Goal: Task Accomplishment & Management: Manage account settings

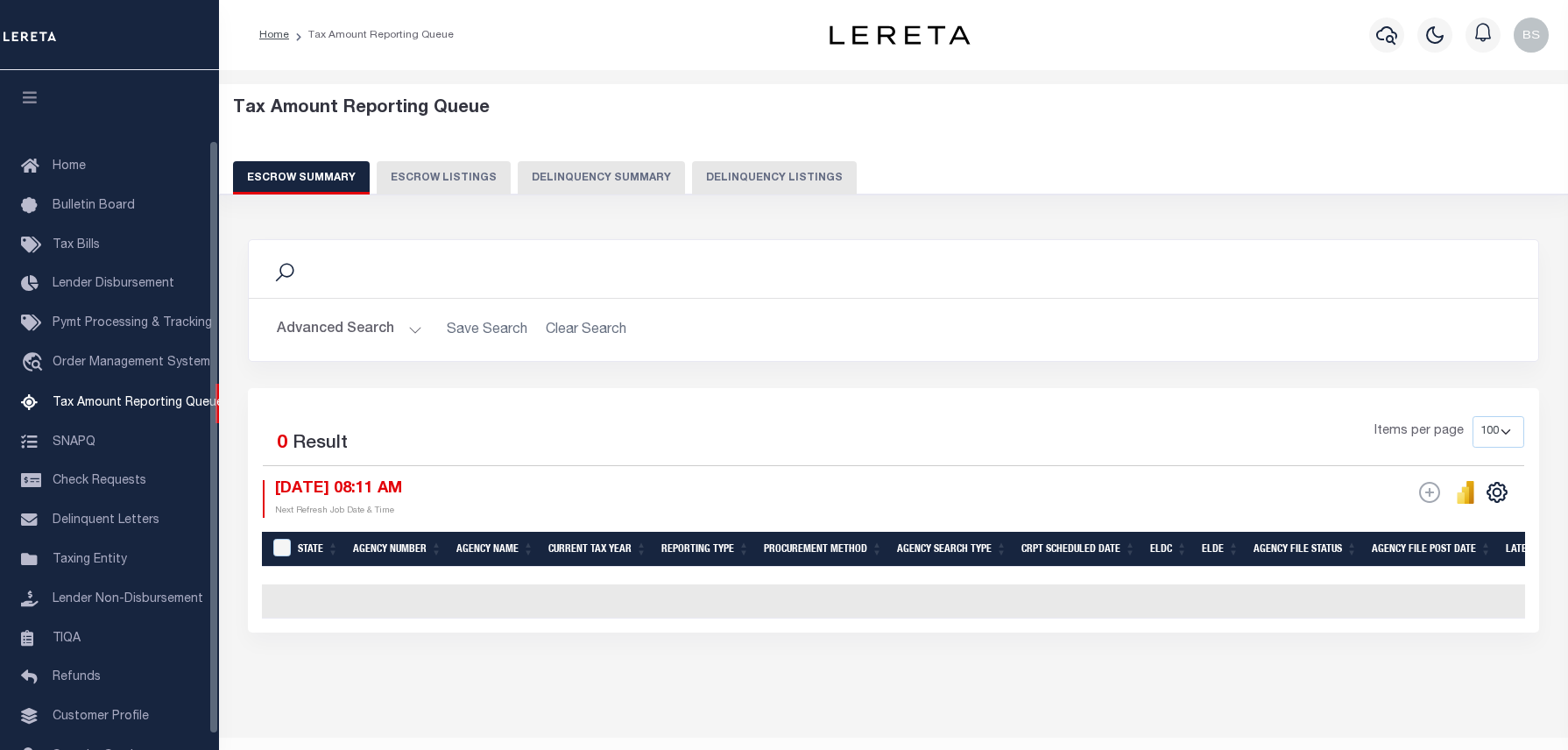
select select "100"
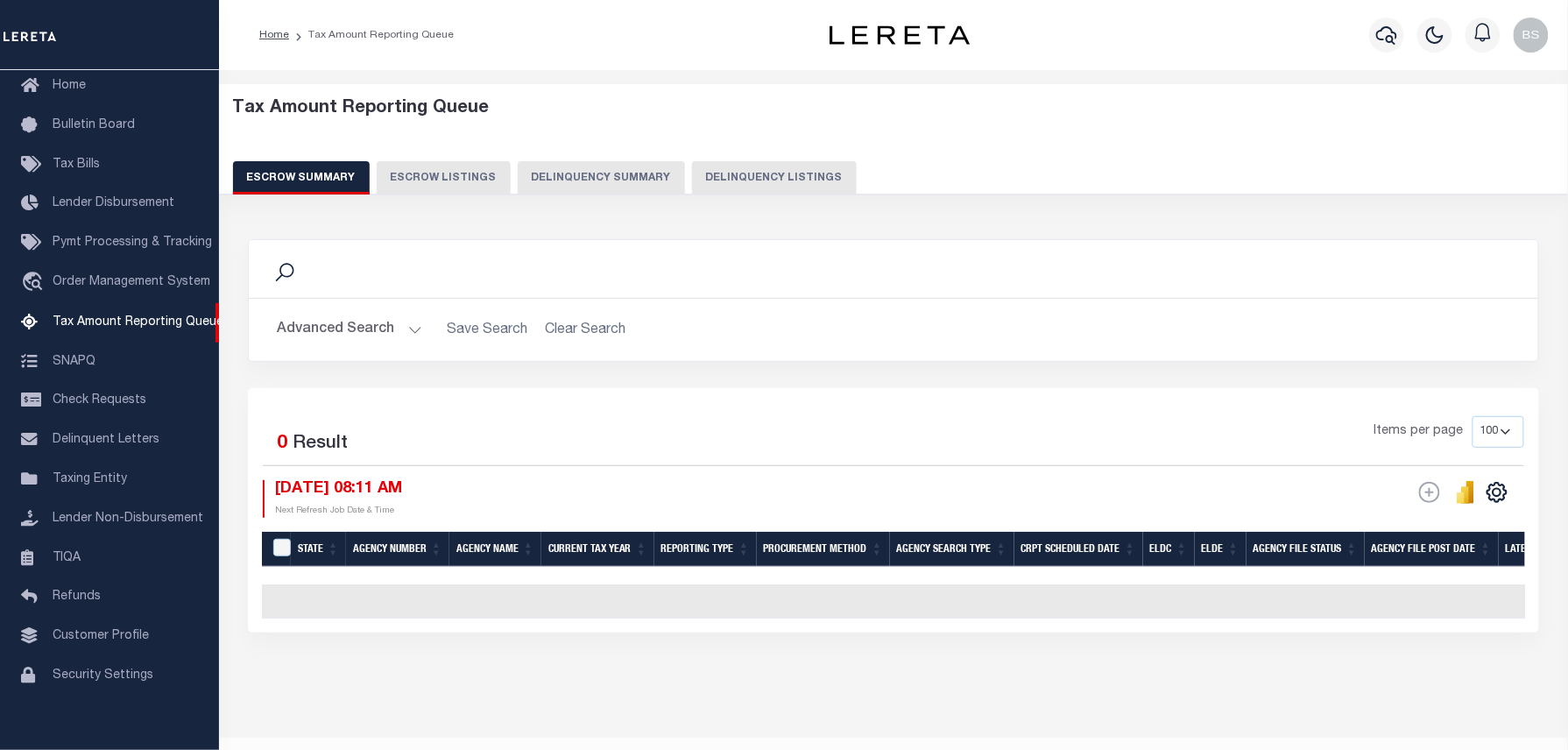
click at [733, 180] on button "Delinquency Listings" at bounding box center [774, 178] width 164 height 33
select select "100"
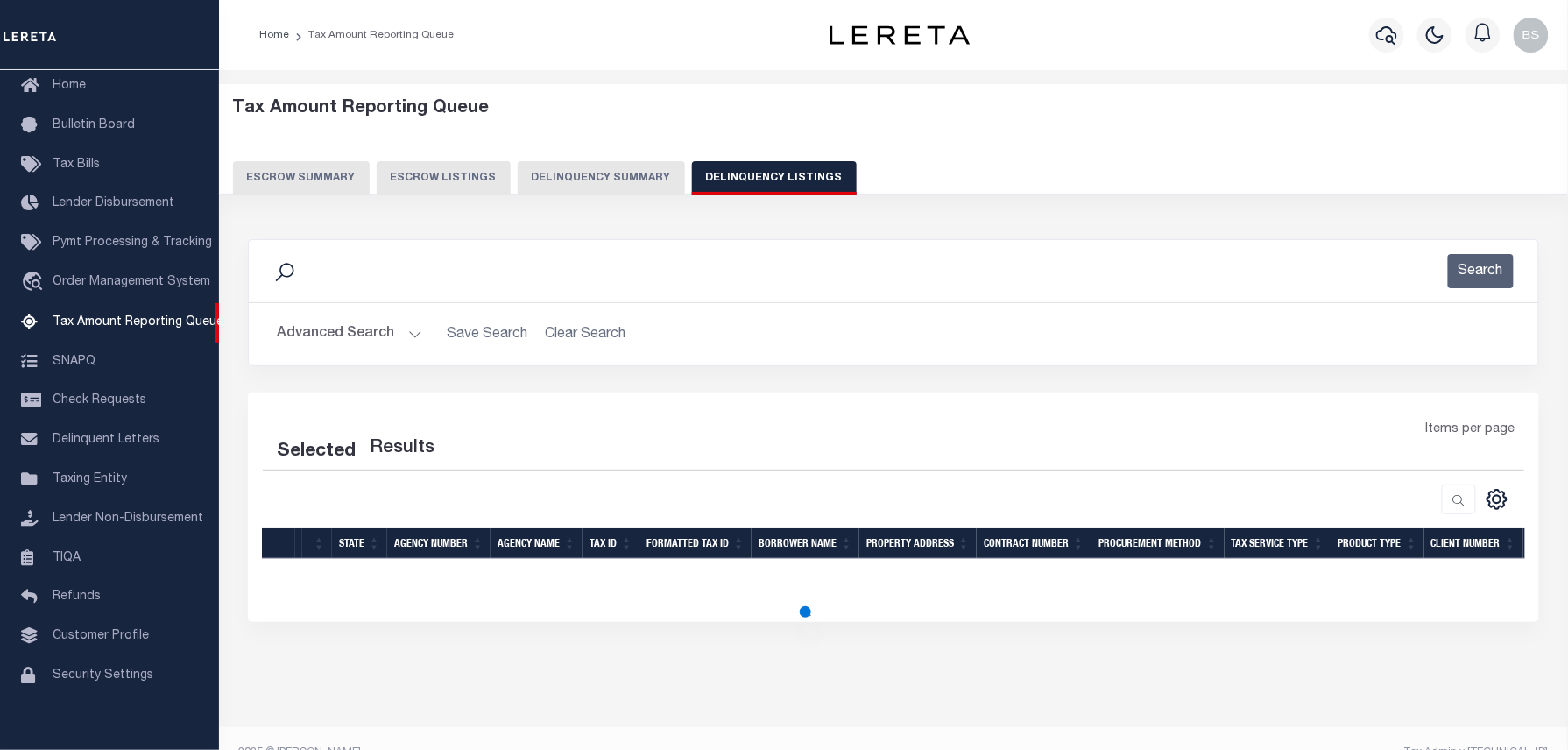
select select "100"
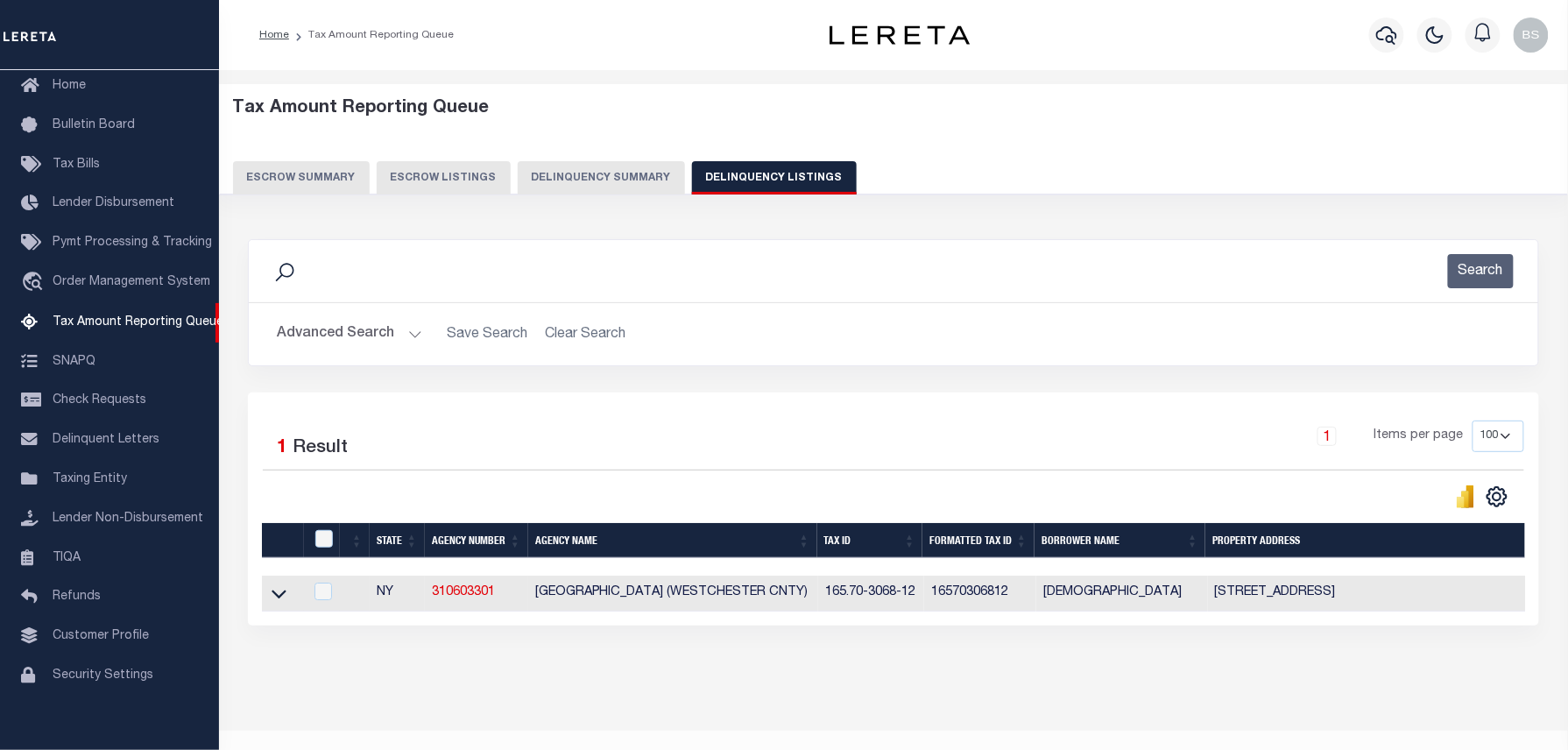
click at [382, 332] on button "Advanced Search" at bounding box center [349, 333] width 146 height 34
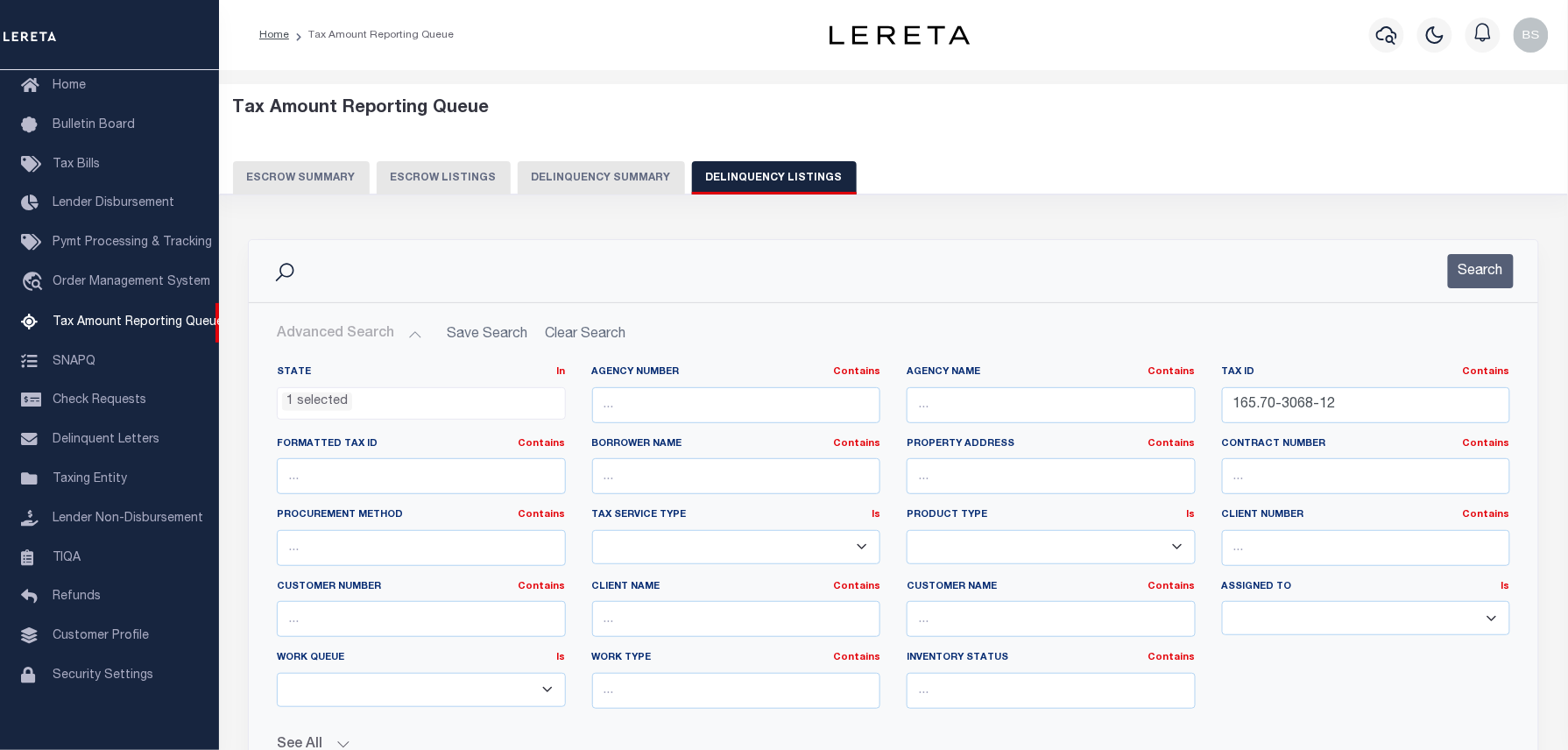
click at [398, 400] on ul "1 selected" at bounding box center [421, 400] width 287 height 23
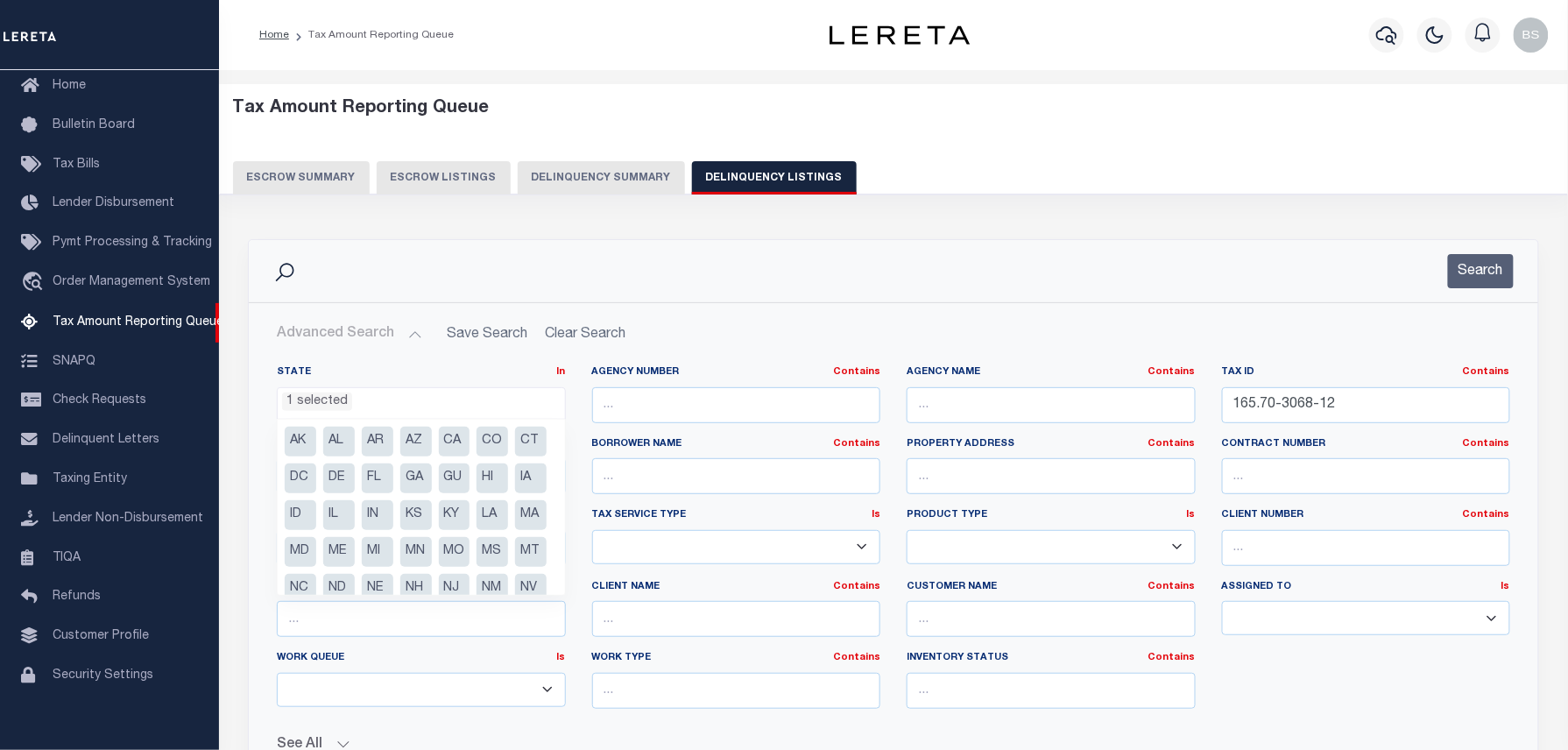
scroll to position [124, 0]
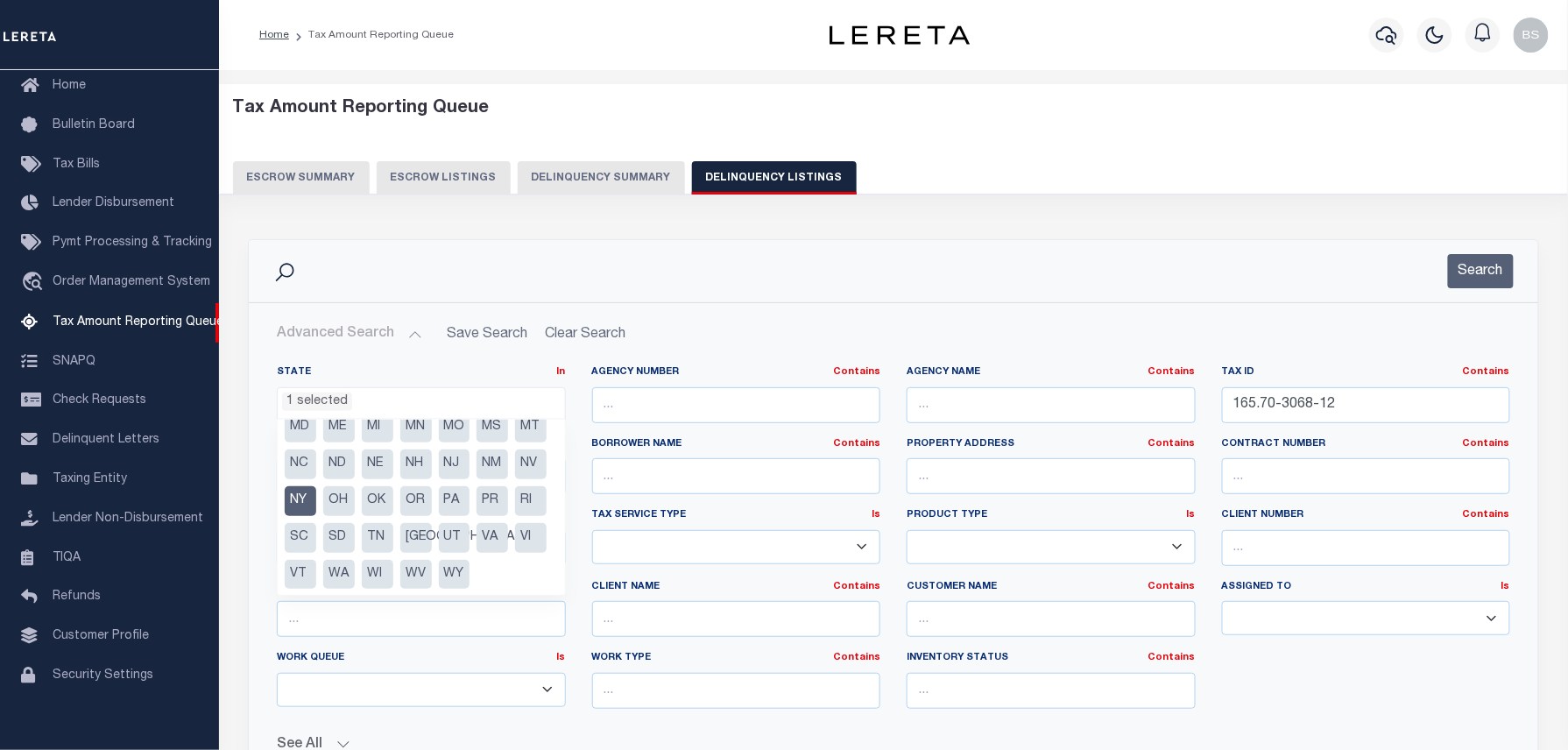
click at [316, 502] on li "NY" at bounding box center [300, 501] width 31 height 29
click at [324, 503] on li "OH" at bounding box center [339, 500] width 31 height 29
select select "OH"
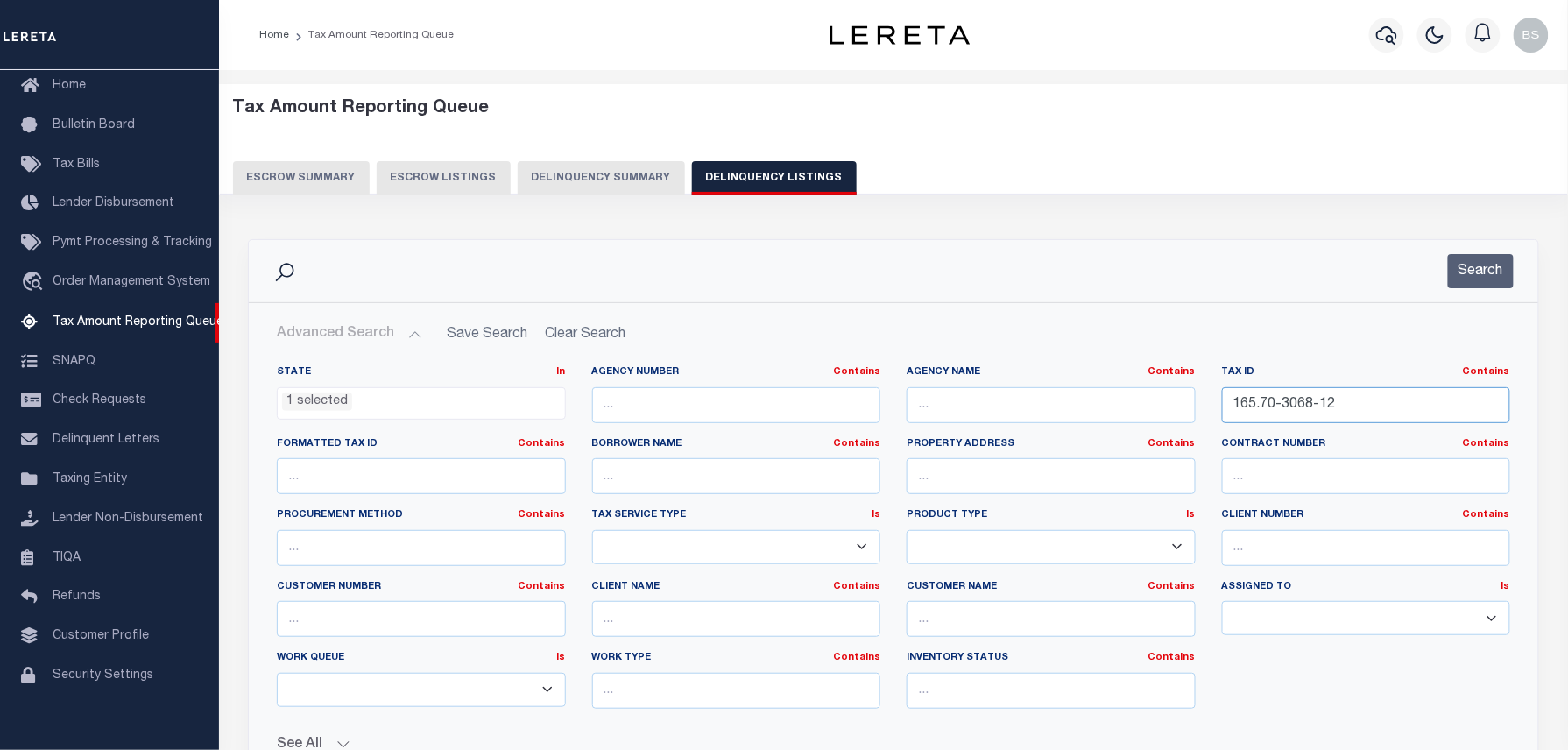
drag, startPoint x: 1190, startPoint y: 407, endPoint x: 1139, endPoint y: 404, distance: 51.1
click at [1153, 404] on div "State In In AK AL AR AZ CA CO CT DC DE FL GA GU HI IA ID IL IN KS [GEOGRAPHIC_D…" at bounding box center [893, 545] width 1259 height 358
paste input "50002813000"
type input "150002813000"
click at [1487, 275] on button "Search" at bounding box center [1480, 271] width 65 height 34
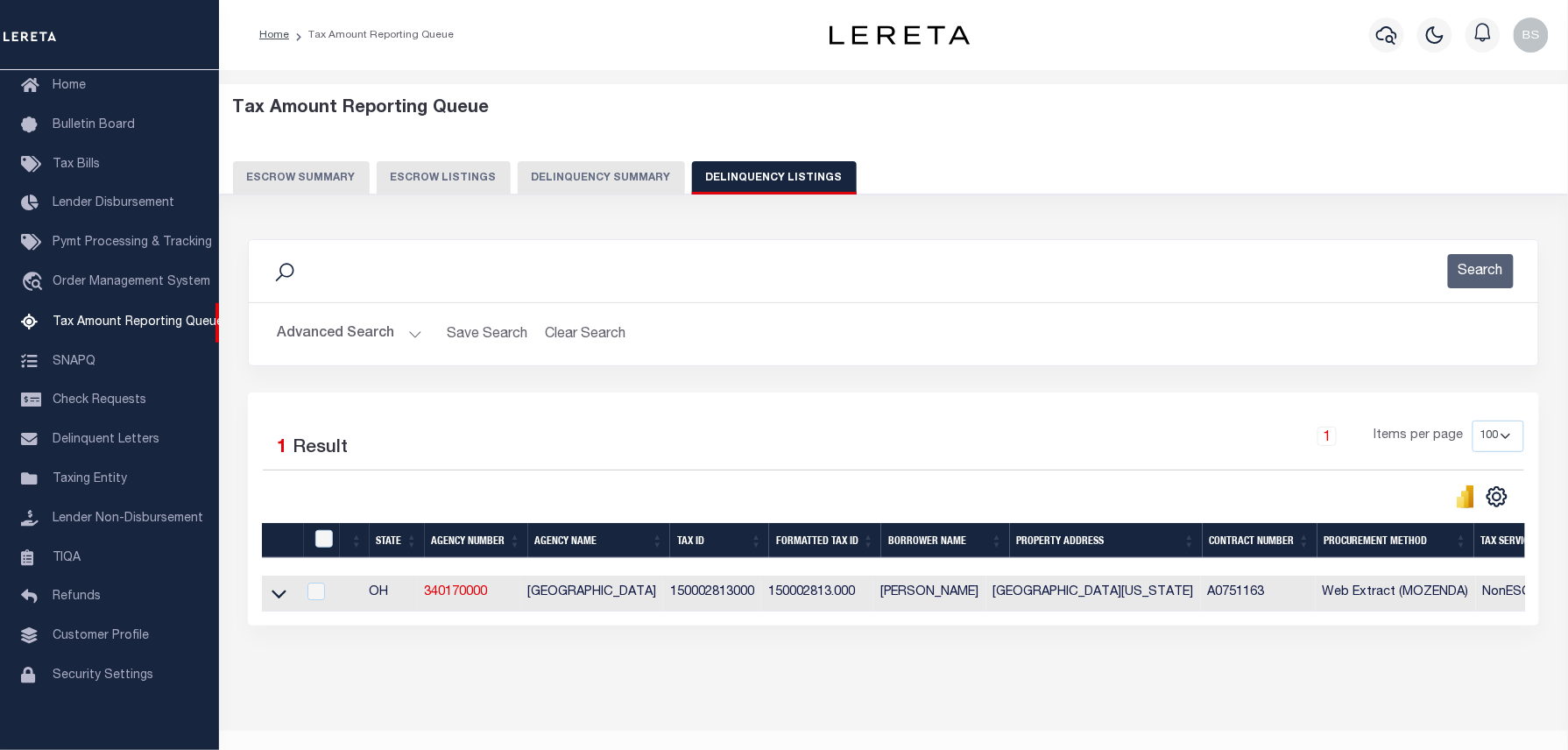
click at [283, 602] on icon at bounding box center [279, 594] width 15 height 19
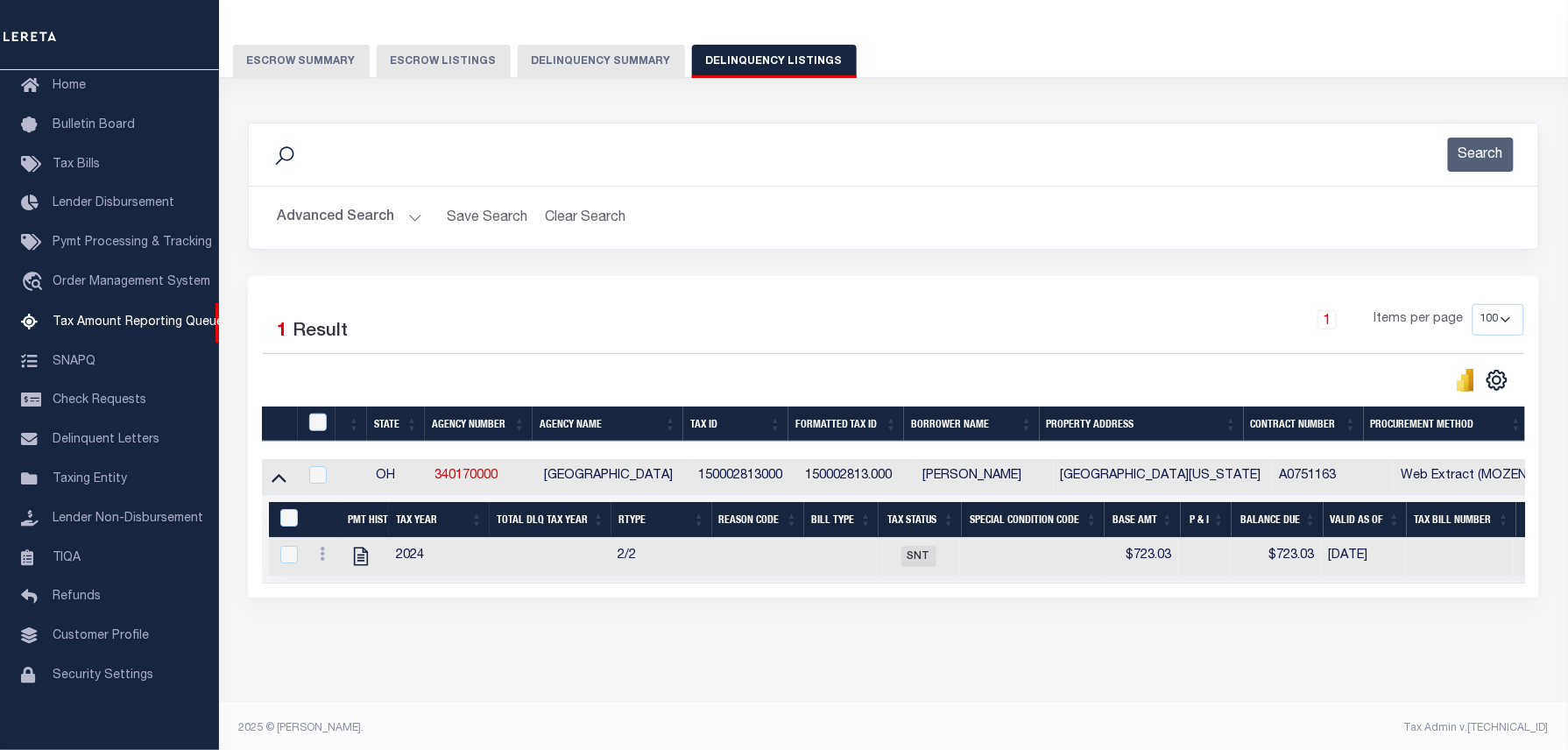
scroll to position [140, 0]
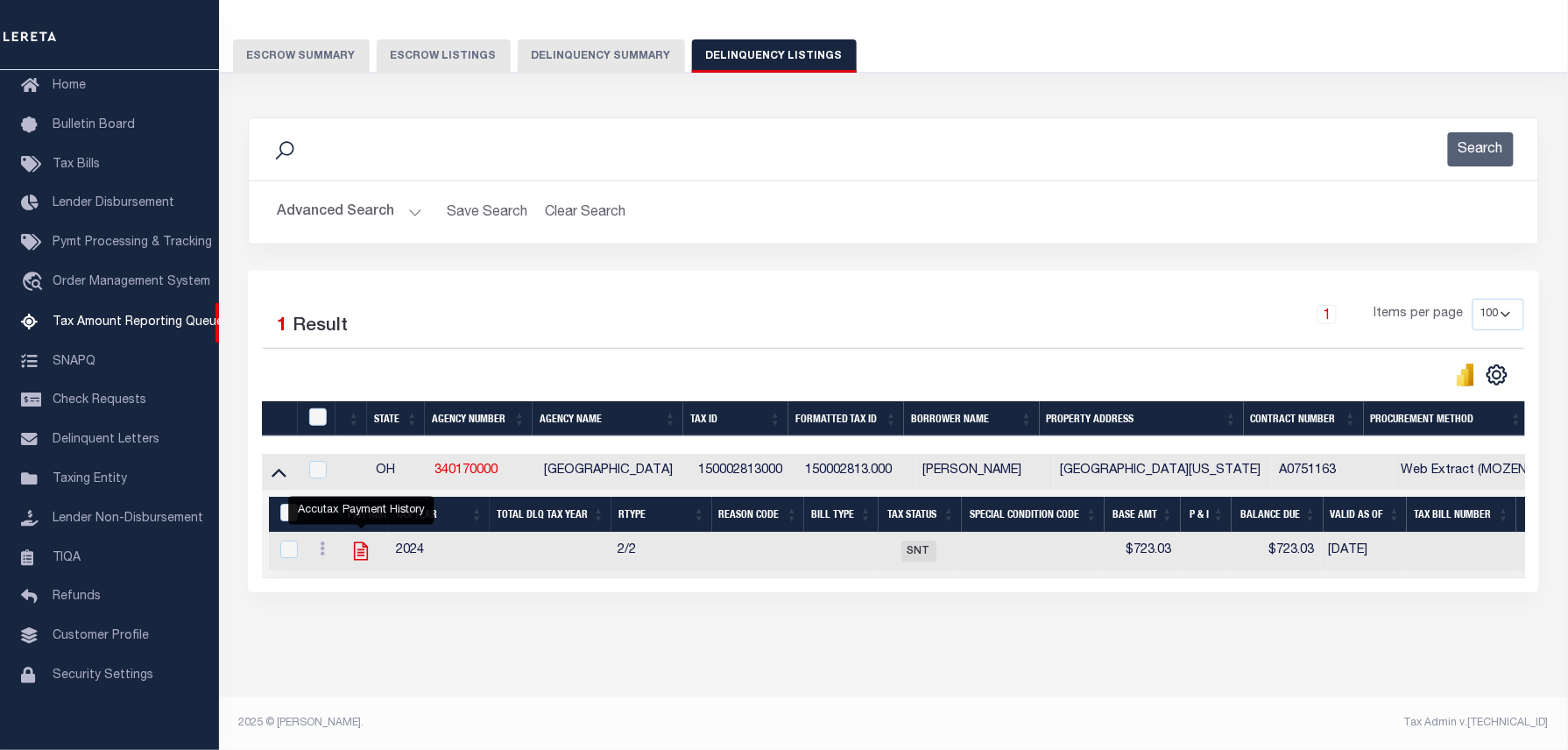
click at [365, 543] on icon "" at bounding box center [361, 551] width 14 height 19
checkbox input "true"
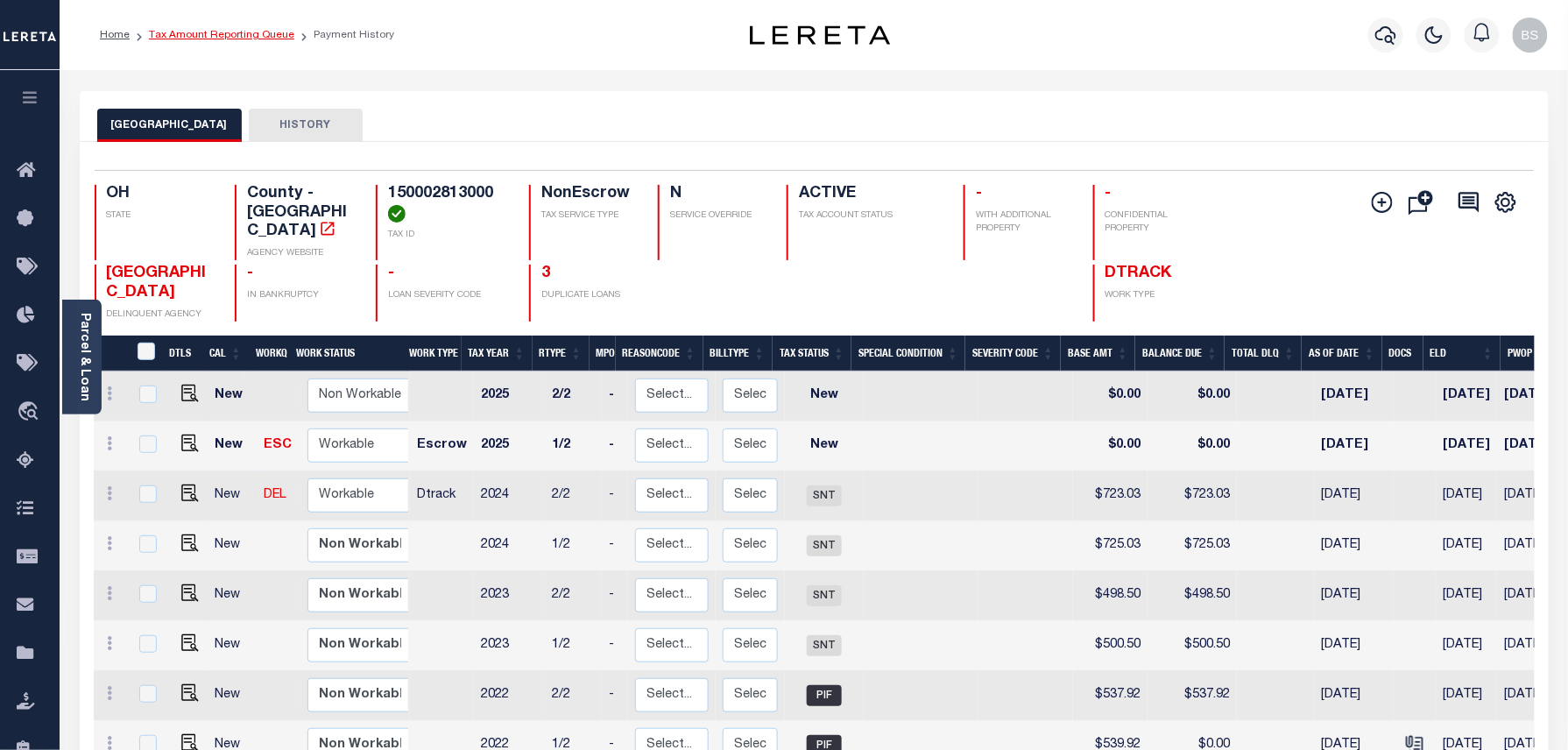
click at [218, 29] on link "Tax Amount Reporting Queue" at bounding box center [221, 34] width 146 height 11
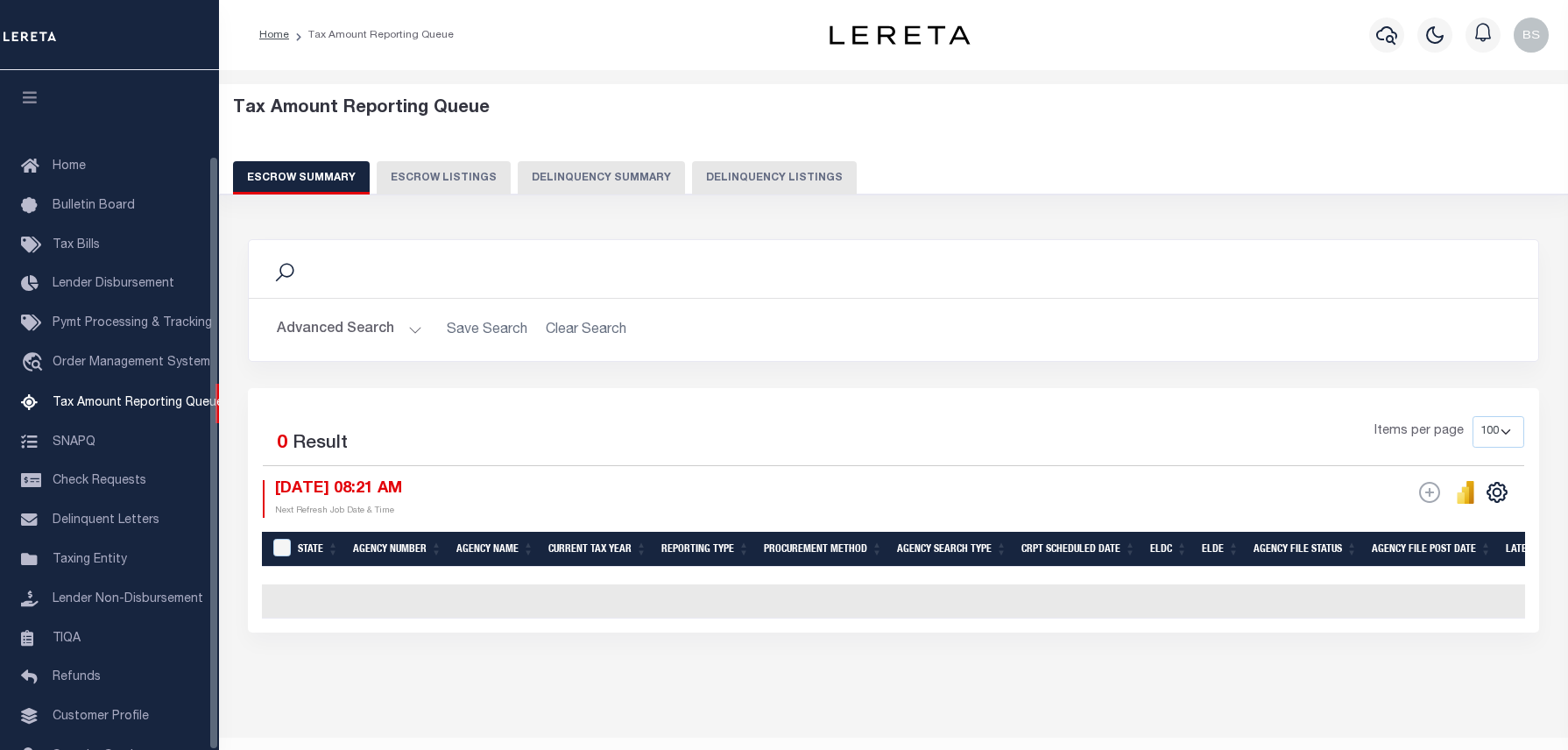
select select "100"
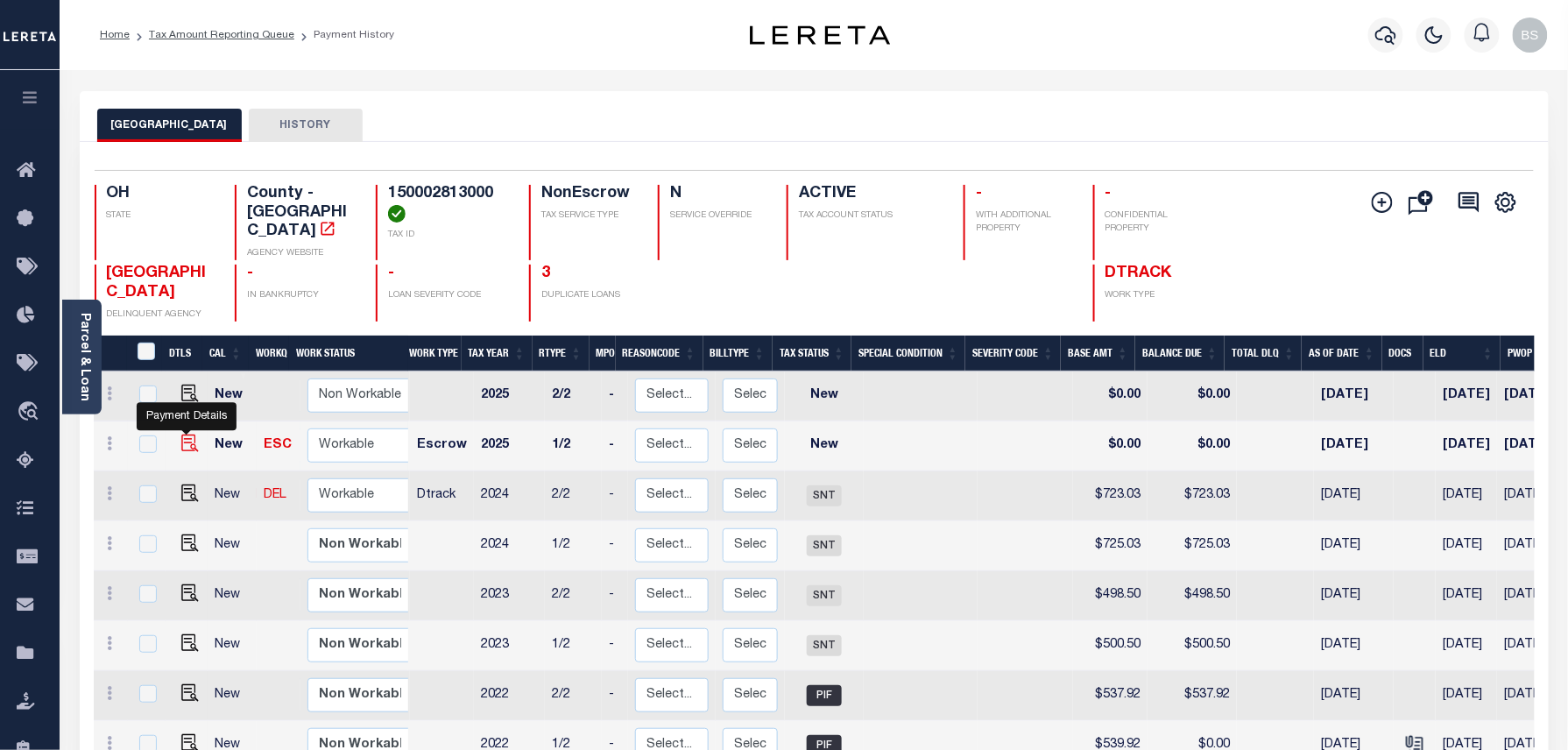
click at [186, 434] on img "" at bounding box center [190, 443] width 18 height 18
checkbox input "true"
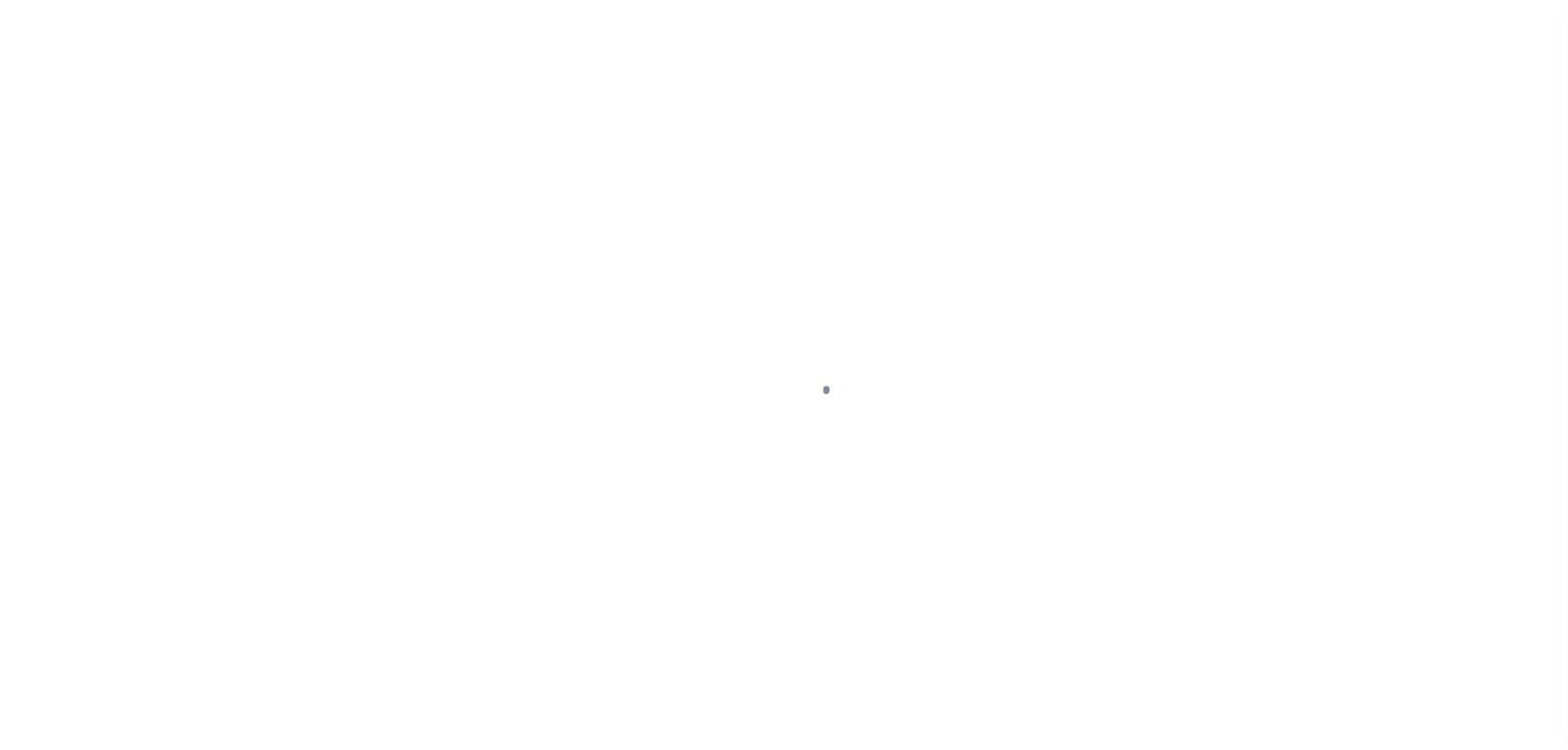
select select "NW2"
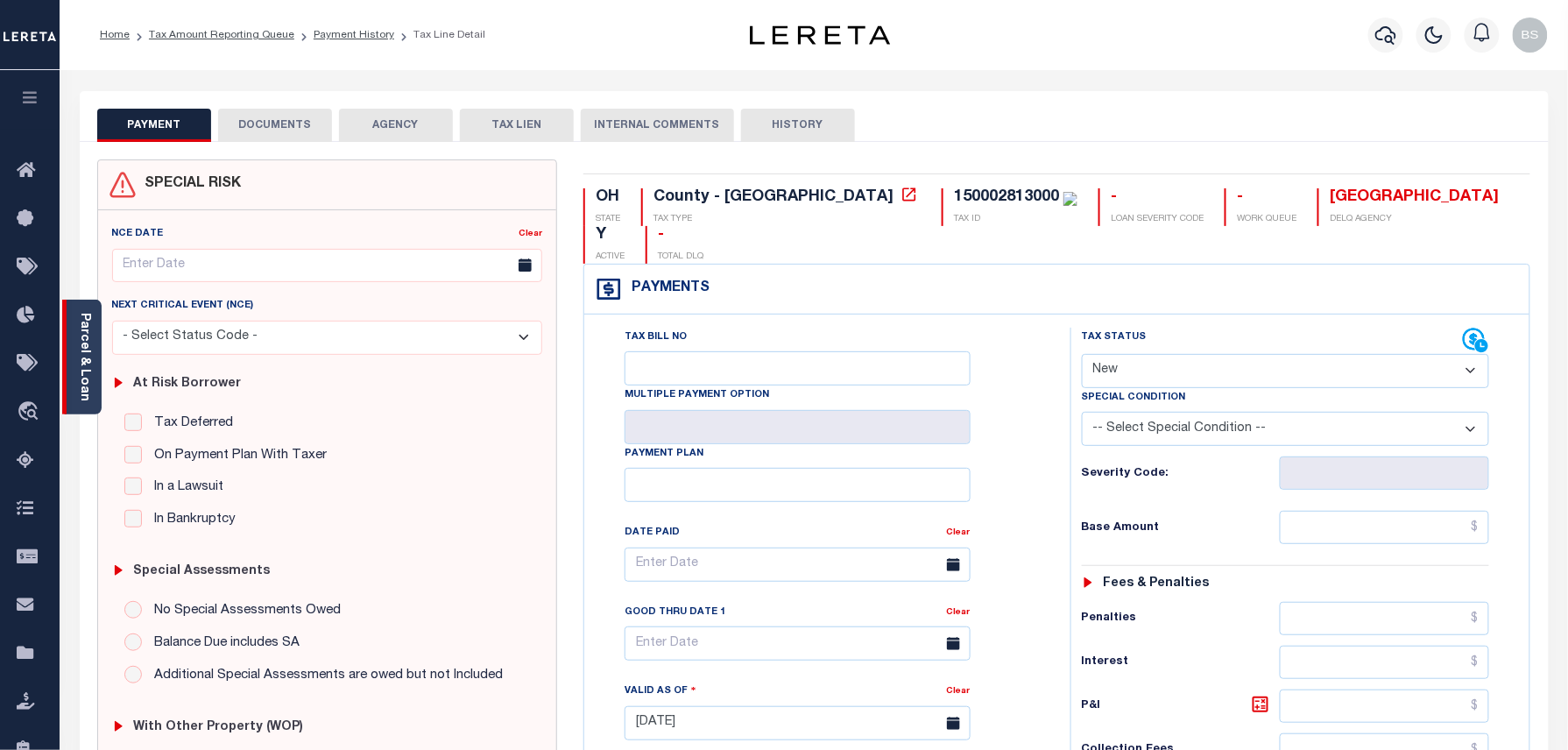
click at [78, 328] on link "Parcel & Loan" at bounding box center [84, 357] width 13 height 88
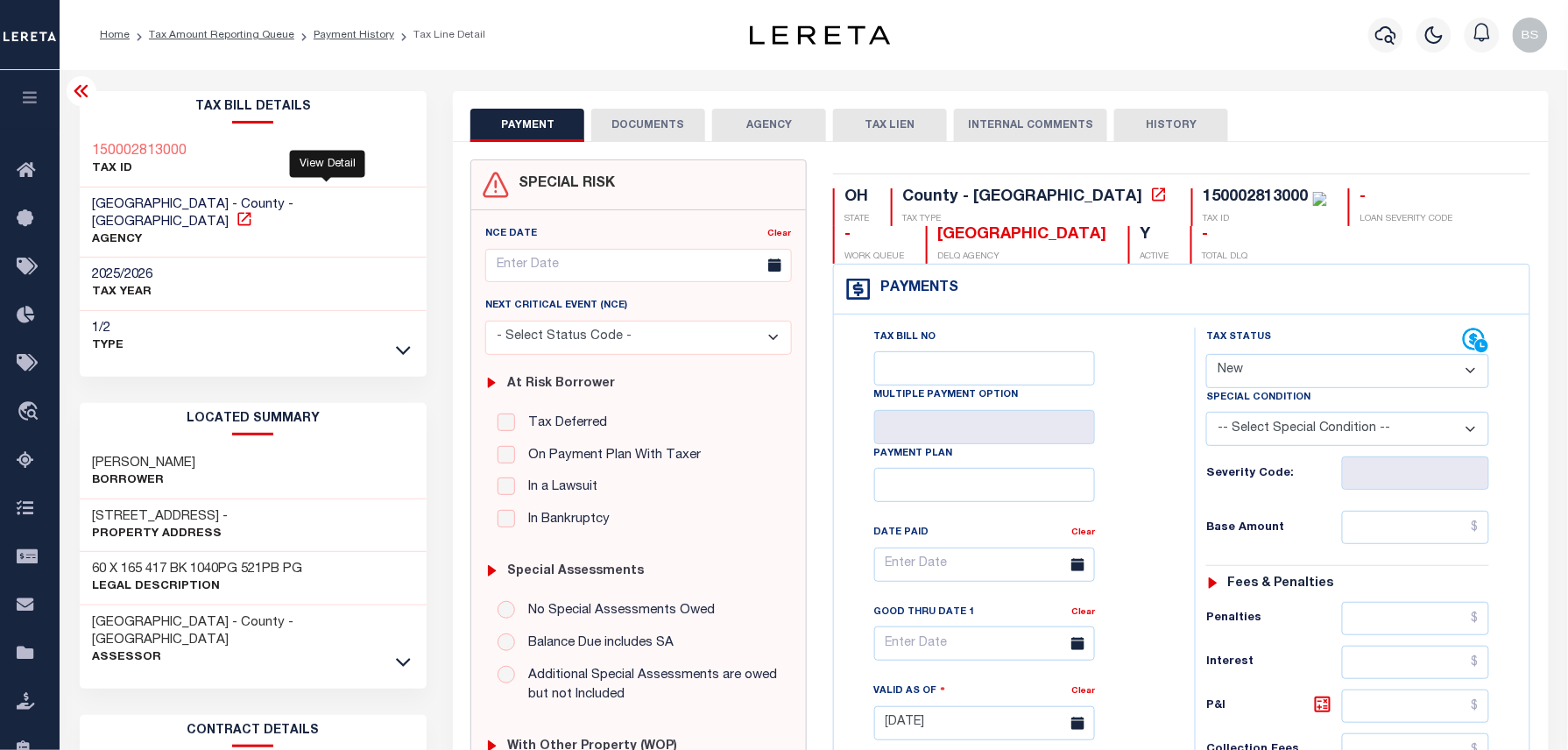
click at [253, 210] on icon at bounding box center [244, 219] width 18 height 18
click at [355, 44] on ol "Home Tax Amount Reporting Queue Payment History Tax Line Detail" at bounding box center [292, 35] width 414 height 37
click at [355, 39] on link "Payment History" at bounding box center [354, 34] width 80 height 11
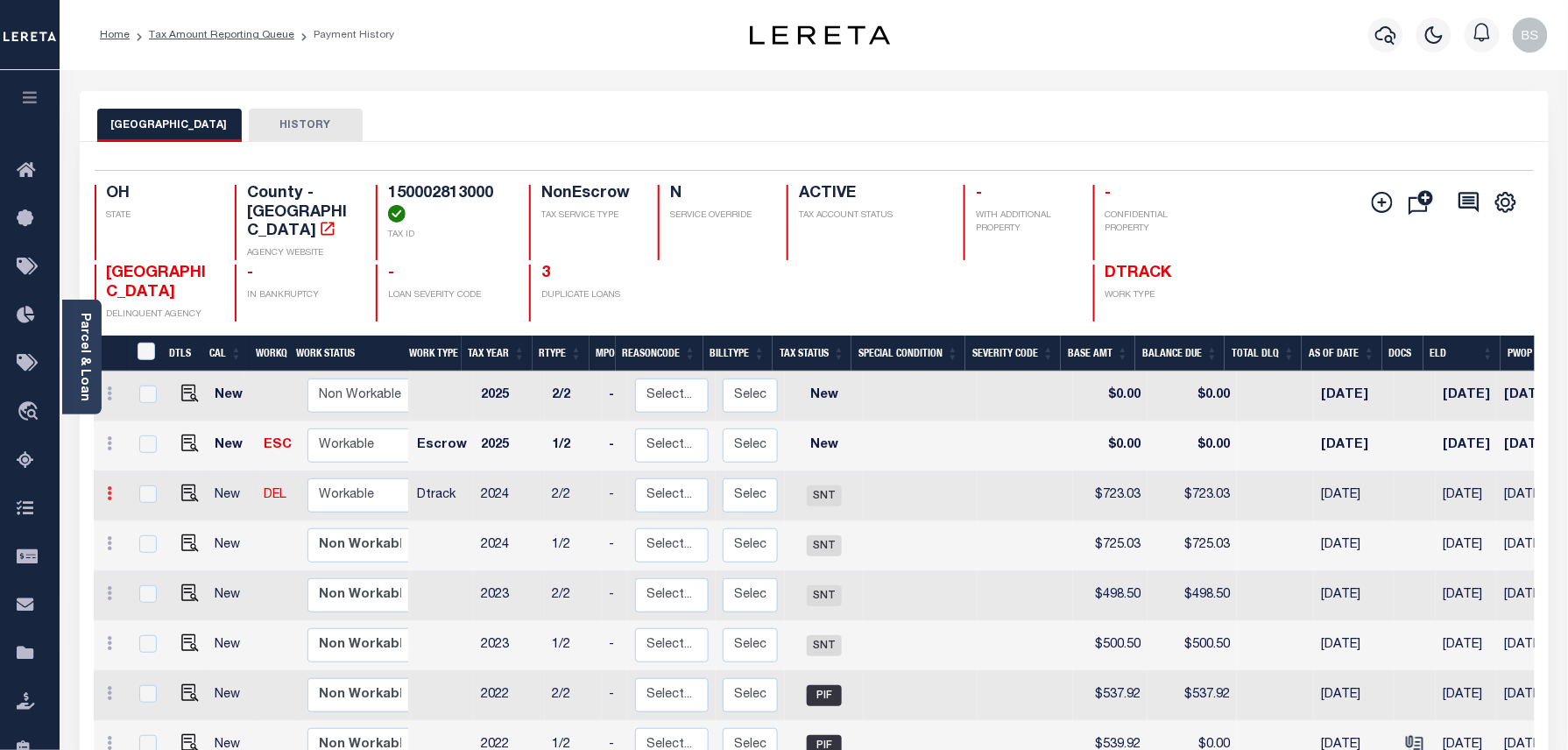
click at [112, 486] on icon at bounding box center [109, 493] width 5 height 14
click at [154, 545] on img at bounding box center [152, 553] width 18 height 19
type input "$723.03"
type input "[DATE]"
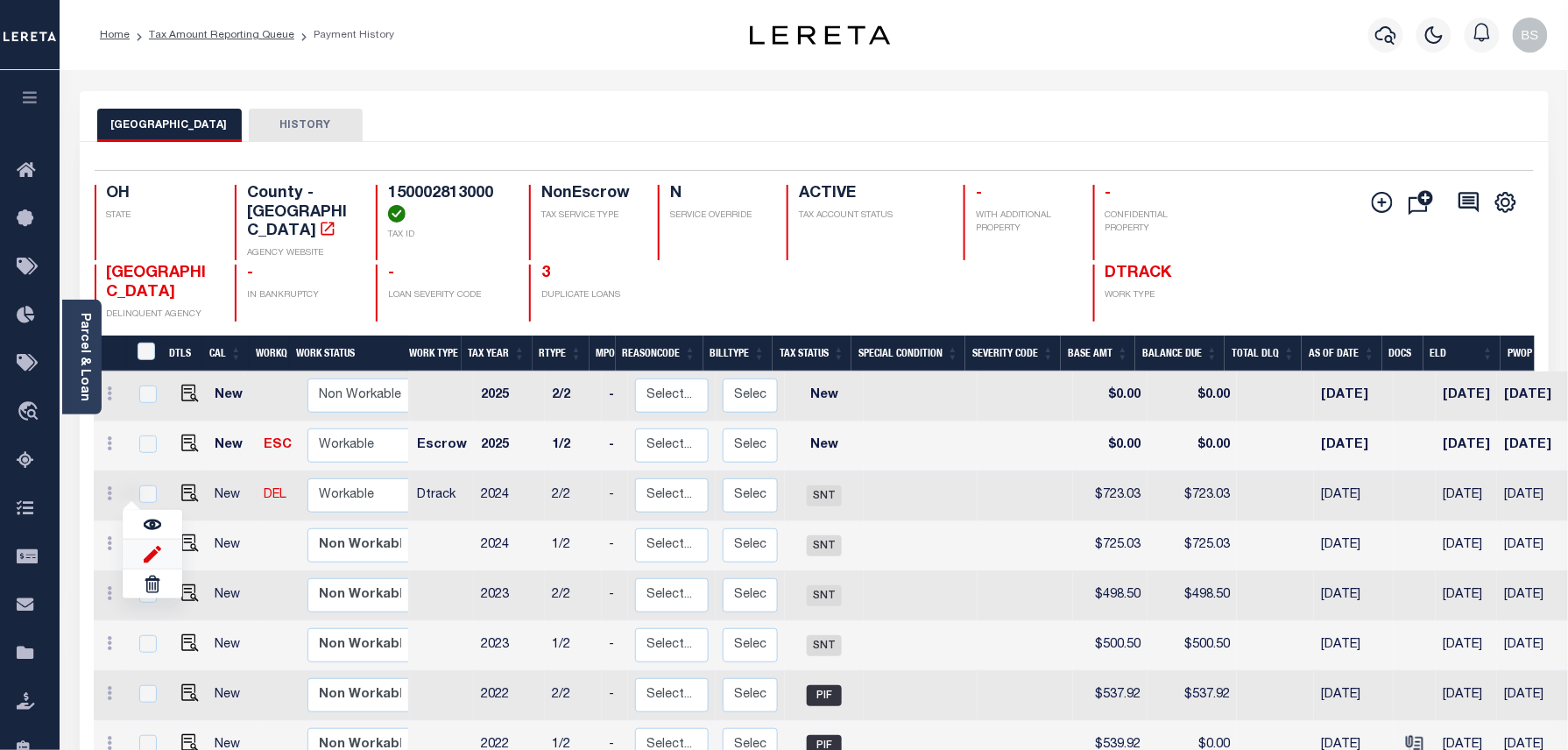
type input "[DATE]"
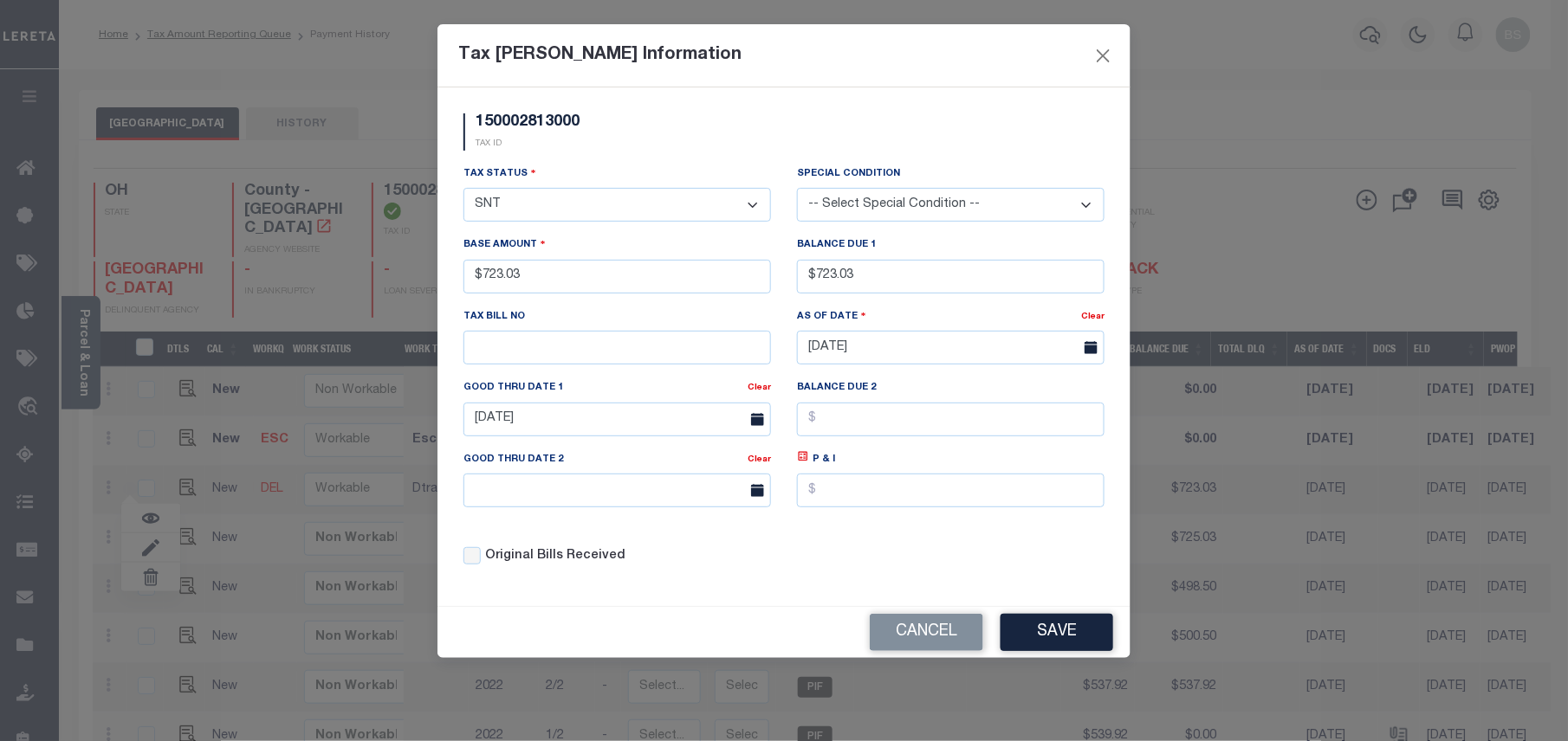
click at [529, 219] on select "- Select Status - Open Due/Unpaid Paid Incomplete No Tax Due Internal Refund Pr…" at bounding box center [617, 204] width 307 height 34
select select "PYD"
click at [463, 190] on select "- Select Status - Open Due/Unpaid Paid Incomplete No Tax Due Internal Refund Pr…" at bounding box center [617, 204] width 307 height 34
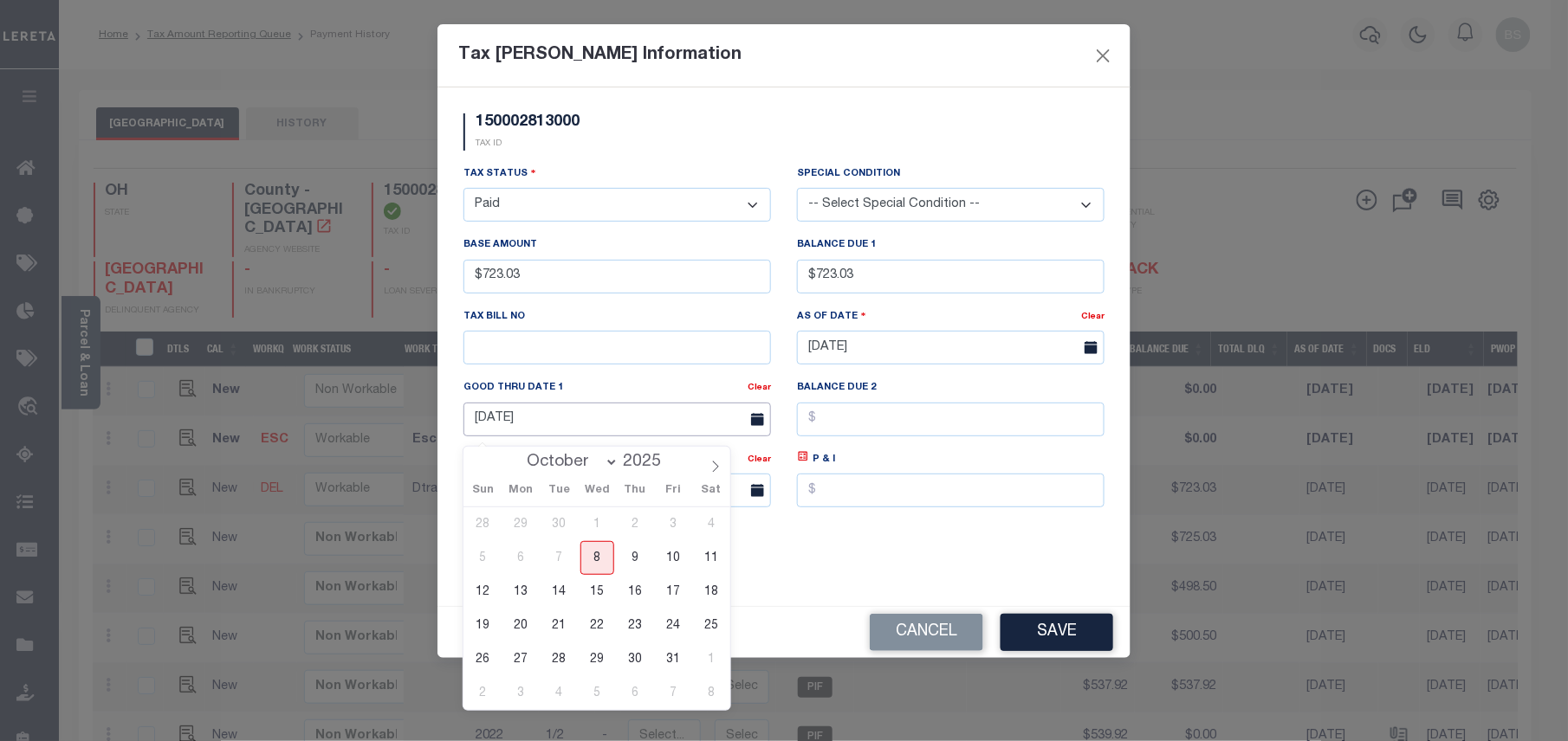
drag, startPoint x: 612, startPoint y: 427, endPoint x: 483, endPoint y: 437, distance: 129.4
click at [483, 437] on input "[DATE]" at bounding box center [617, 419] width 307 height 34
click at [870, 537] on div "Tax Status - Select Status - Open Due/Unpaid Paid Incomplete No Tax Due Interna…" at bounding box center [784, 372] width 667 height 415
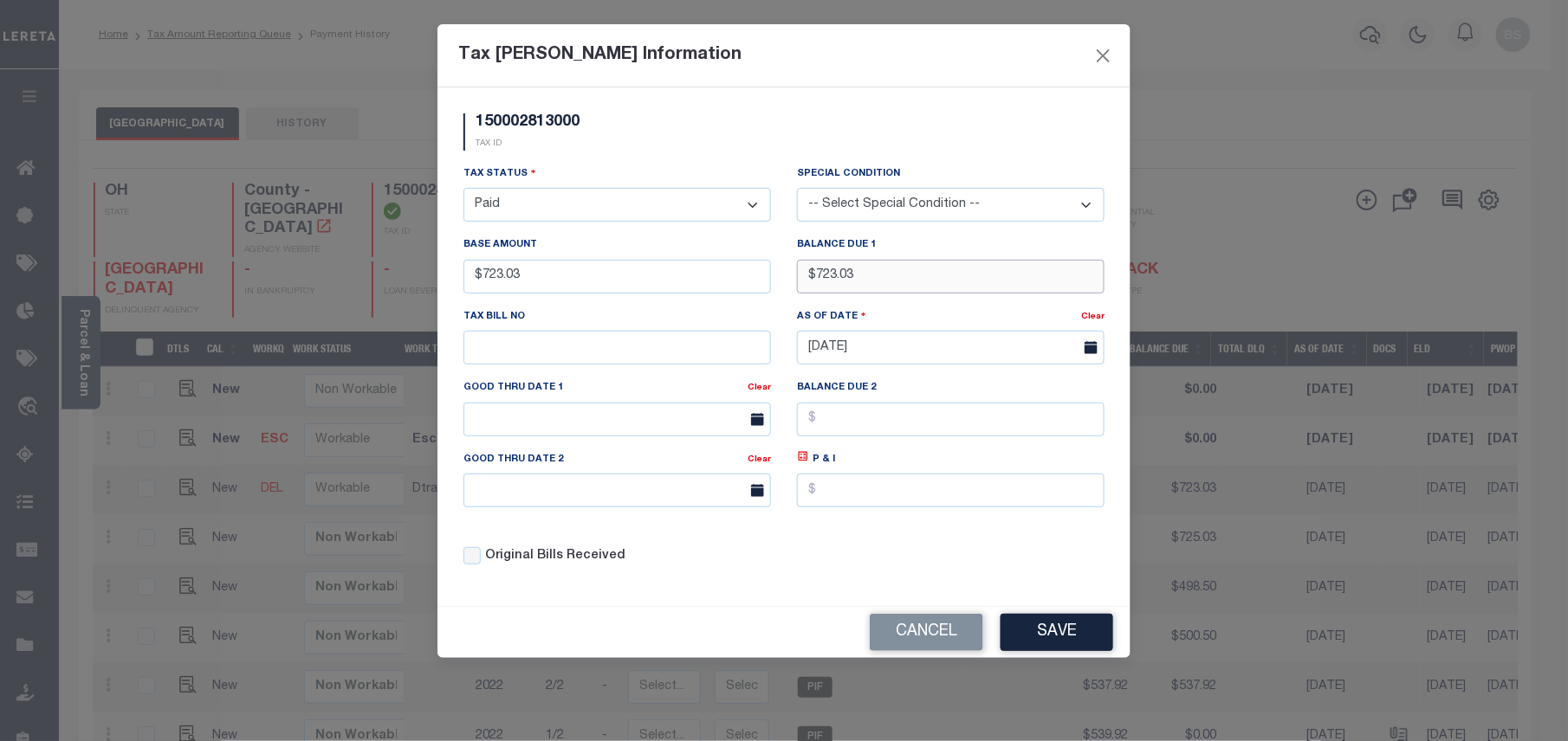
drag, startPoint x: 887, startPoint y: 273, endPoint x: 795, endPoint y: 277, distance: 92.1
click at [795, 277] on div "Balance Due 1 $723.03" at bounding box center [950, 271] width 334 height 71
type input "$0.00"
click at [1069, 647] on button "Save" at bounding box center [1057, 632] width 112 height 38
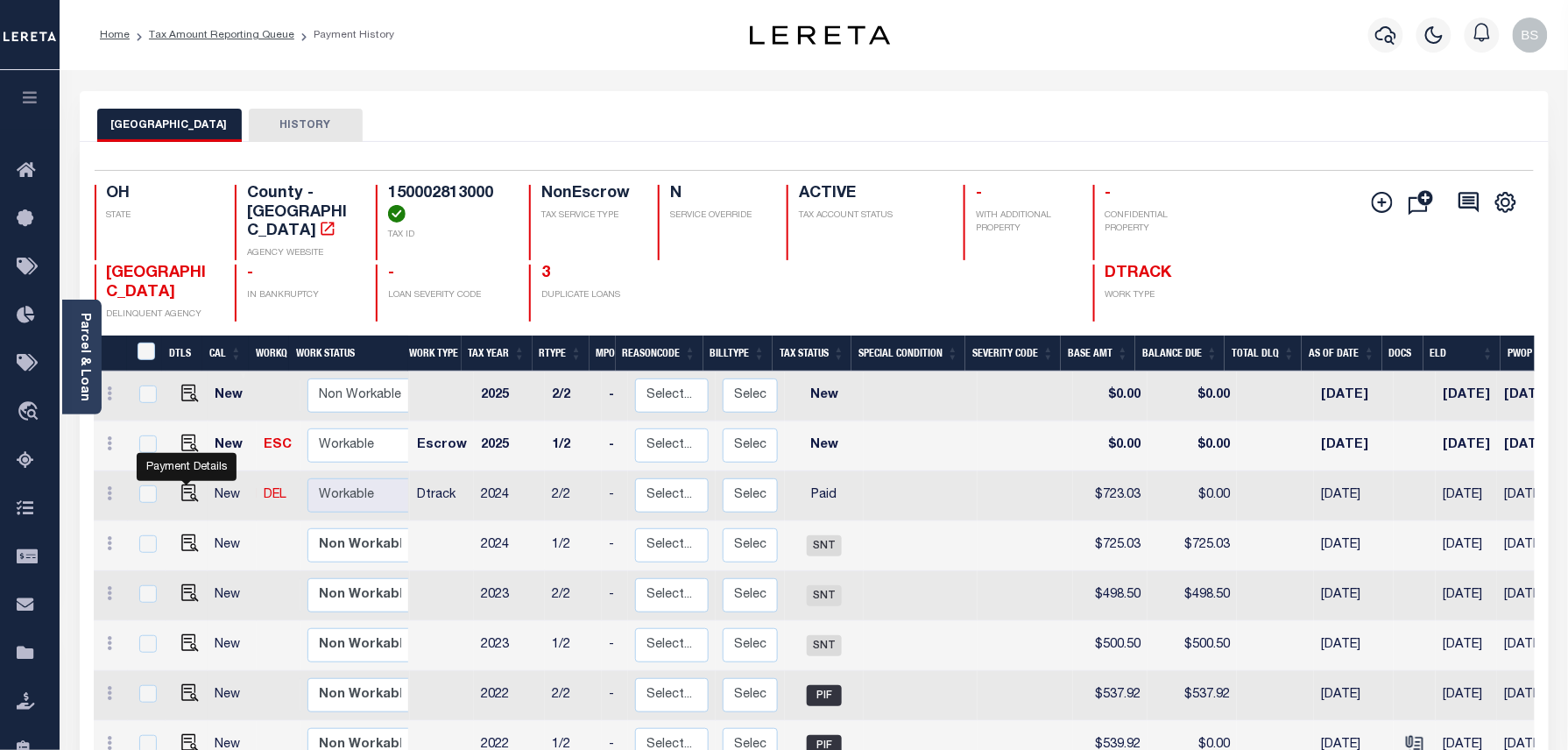
click at [190, 484] on img at bounding box center [190, 493] width 18 height 18
checkbox input "true"
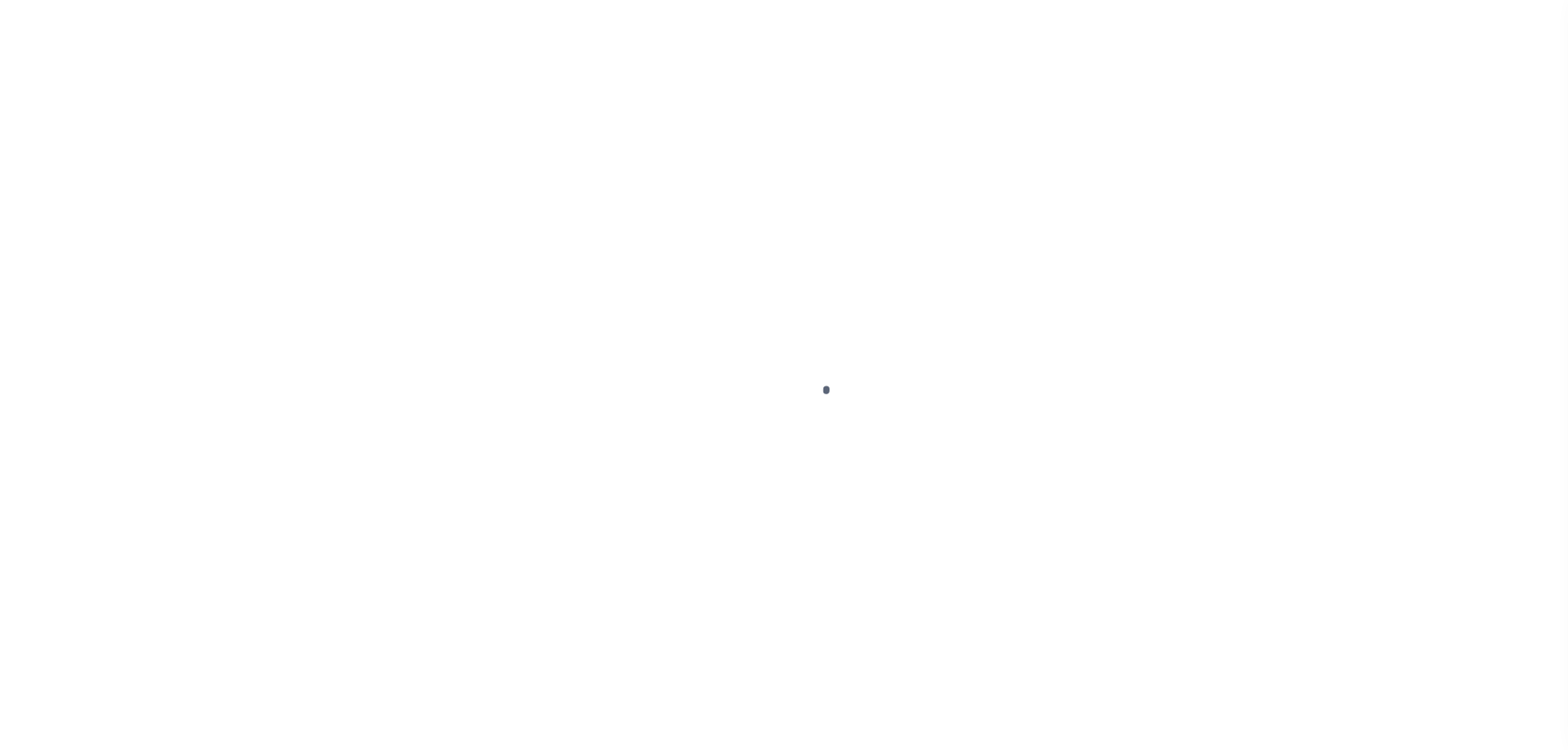
select select "PYD"
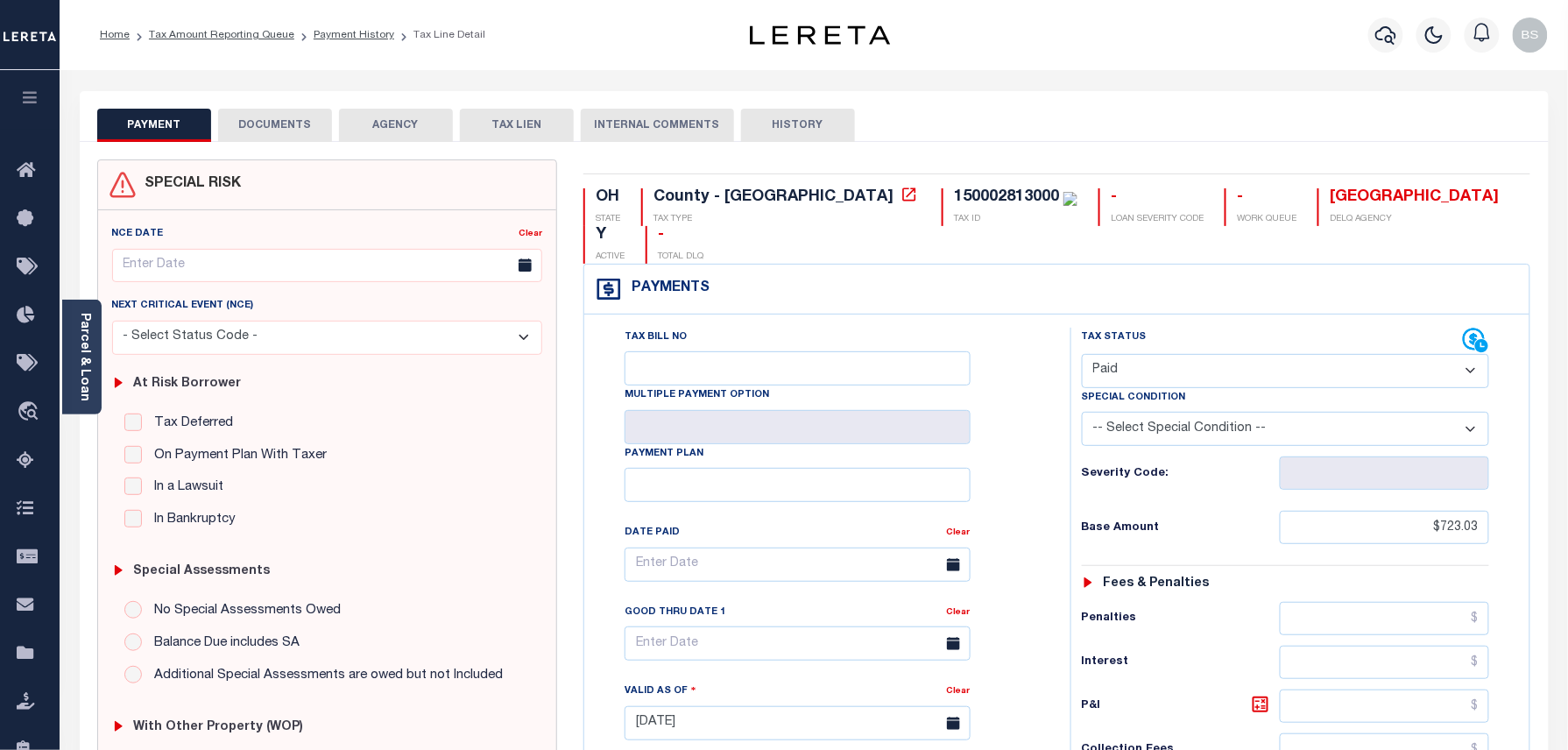
click at [299, 121] on button "DOCUMENTS" at bounding box center [275, 125] width 113 height 33
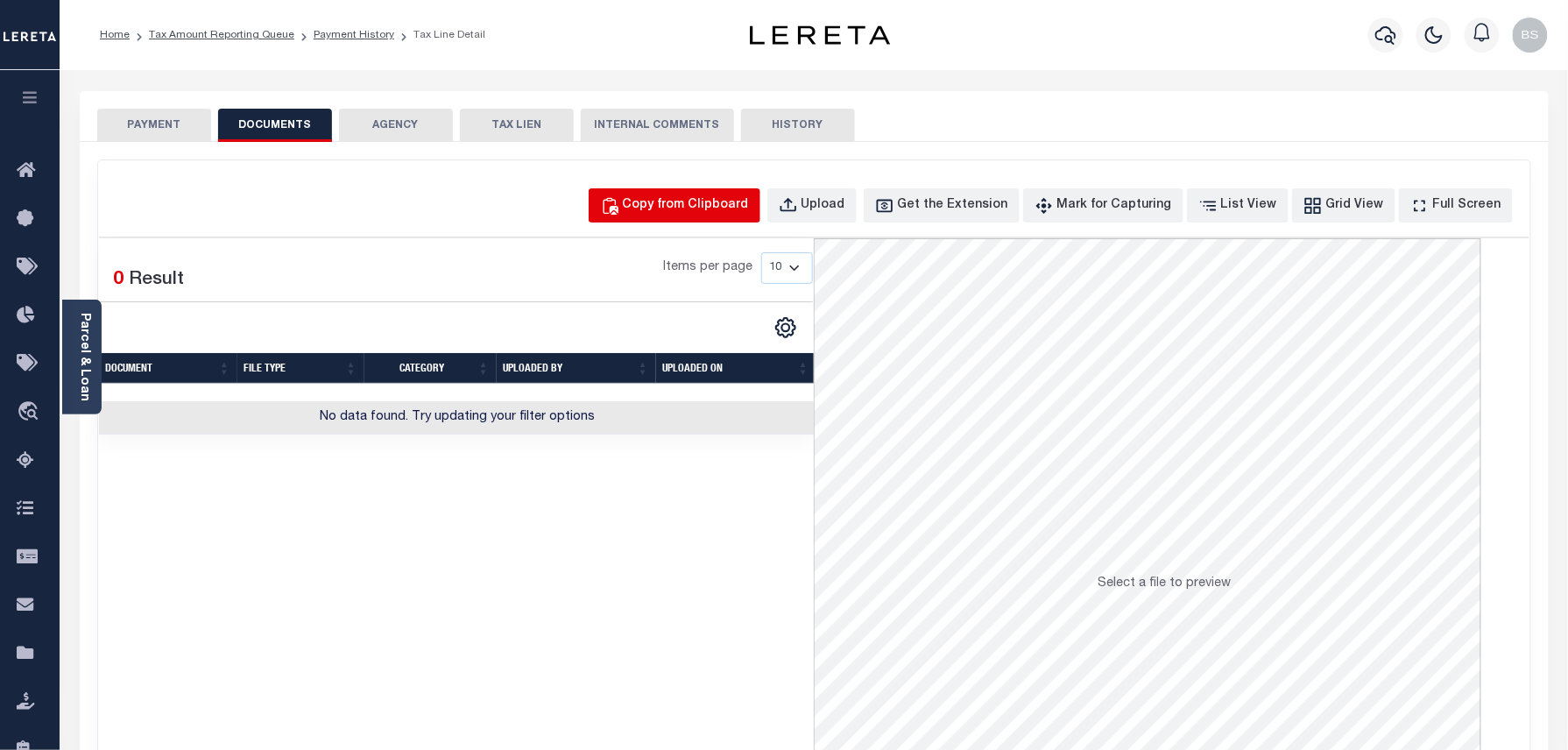
click at [690, 215] on button "Copy from Clipboard" at bounding box center [675, 205] width 172 height 34
select select "POP"
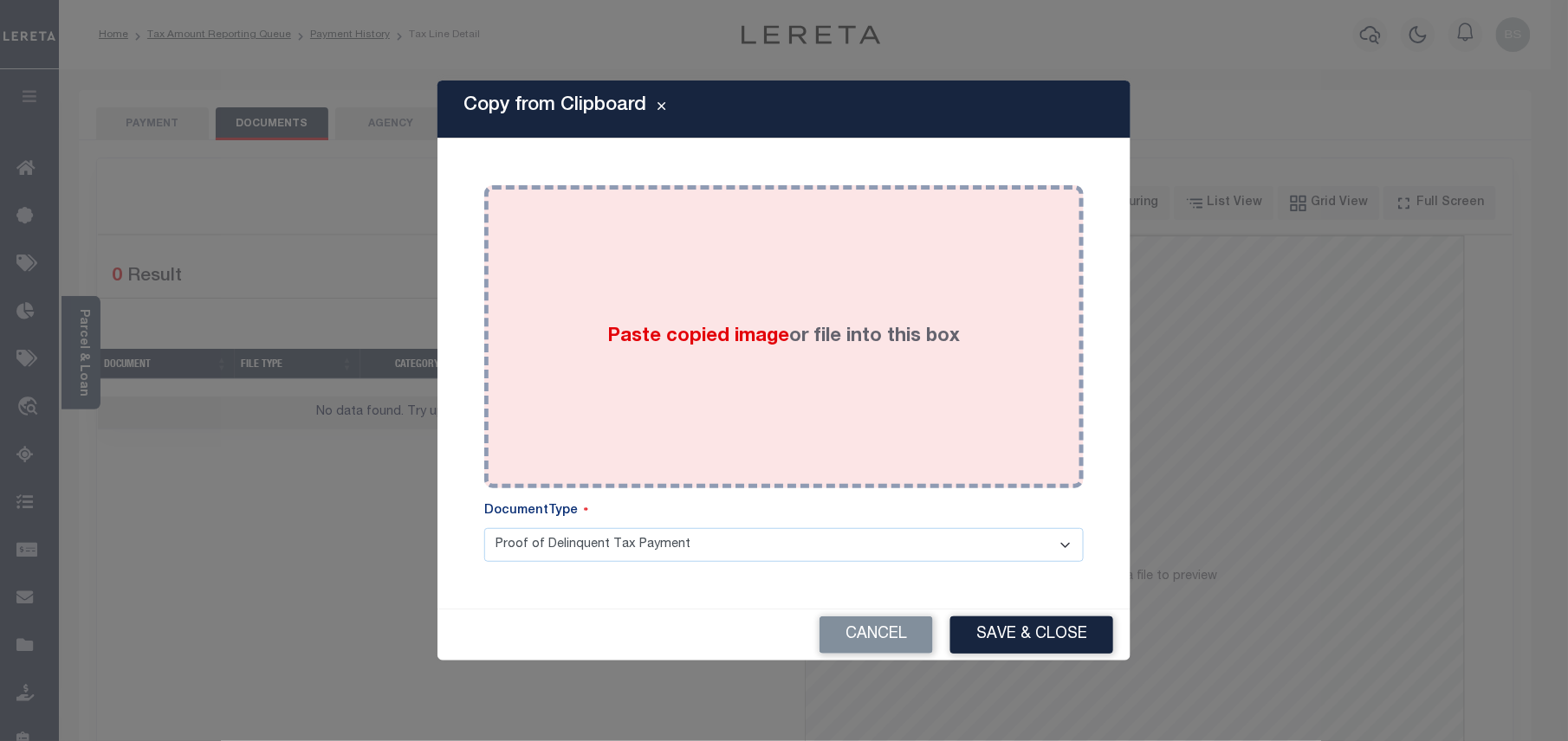
click at [828, 301] on div "Paste copied image or file into this box" at bounding box center [783, 336] width 573 height 277
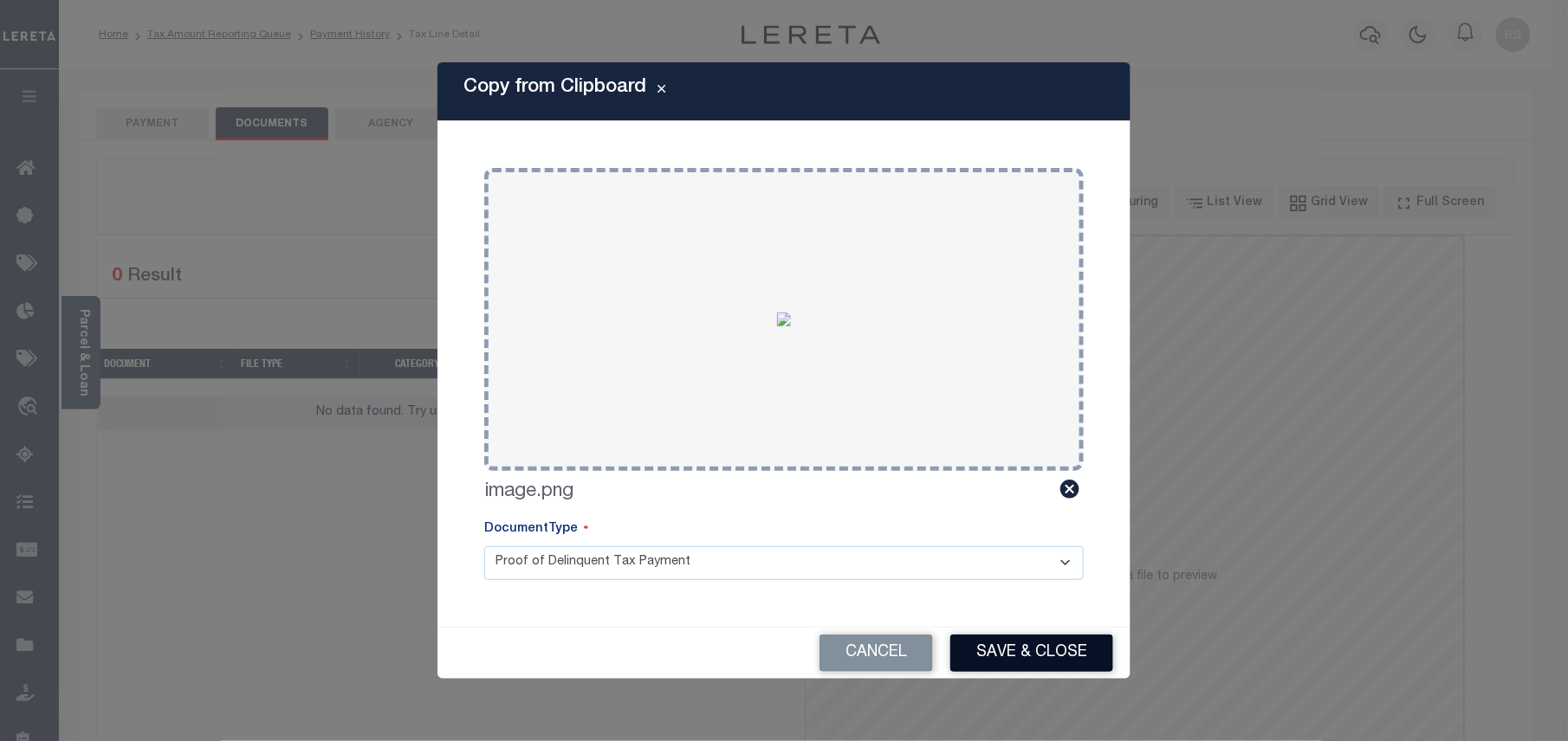
click at [1052, 671] on button "Save & Close" at bounding box center [1031, 653] width 162 height 38
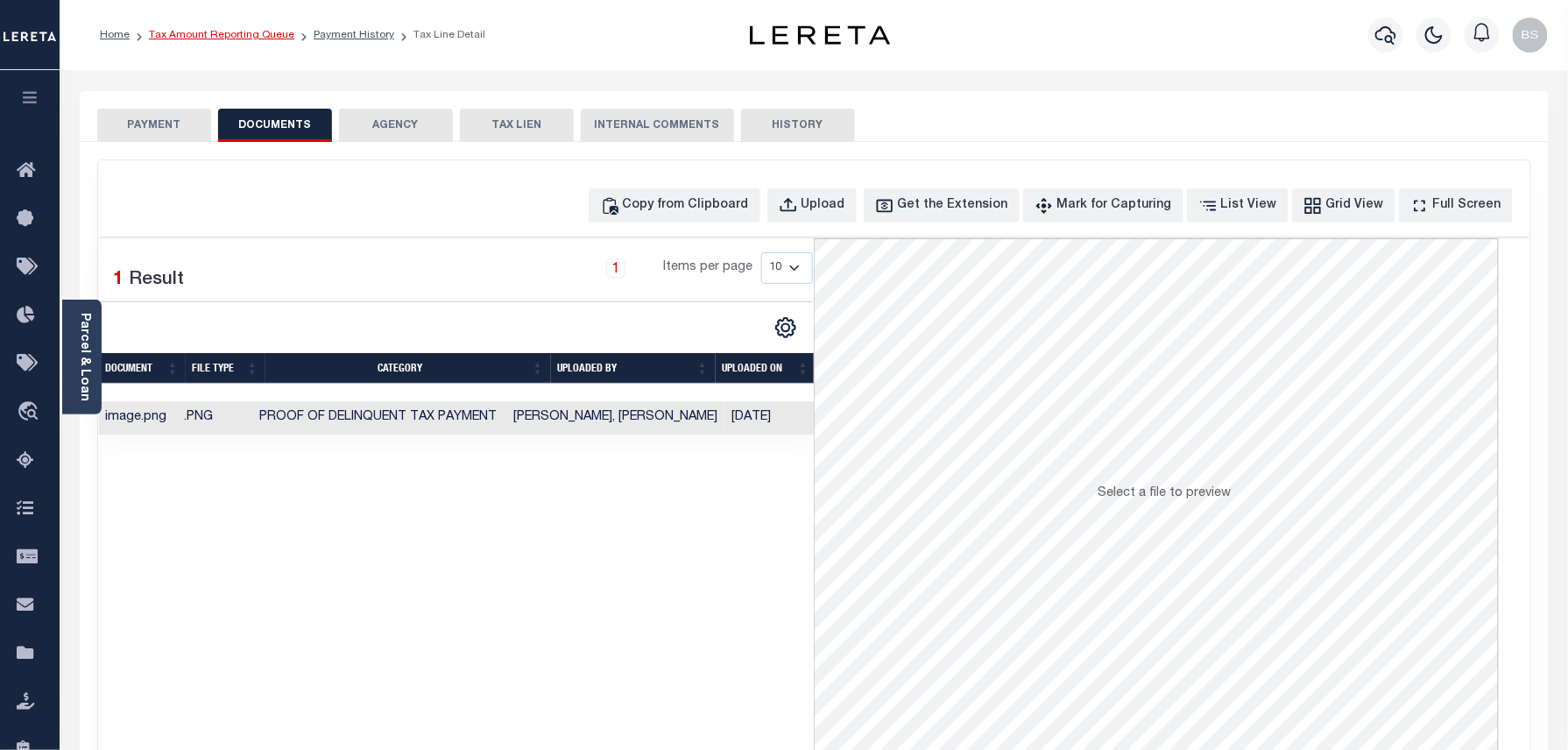
click at [256, 35] on link "Tax Amount Reporting Queue" at bounding box center [221, 34] width 146 height 11
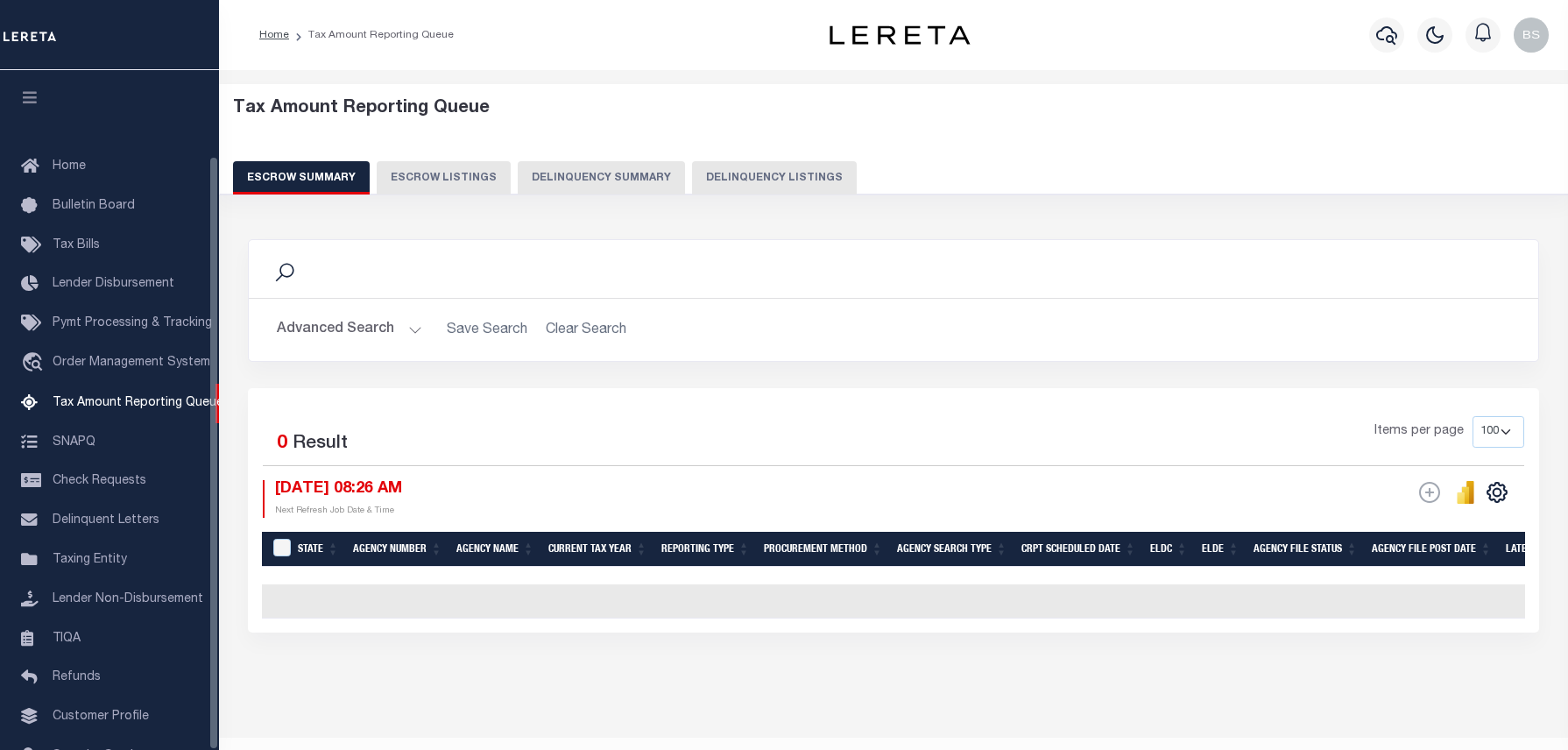
select select "100"
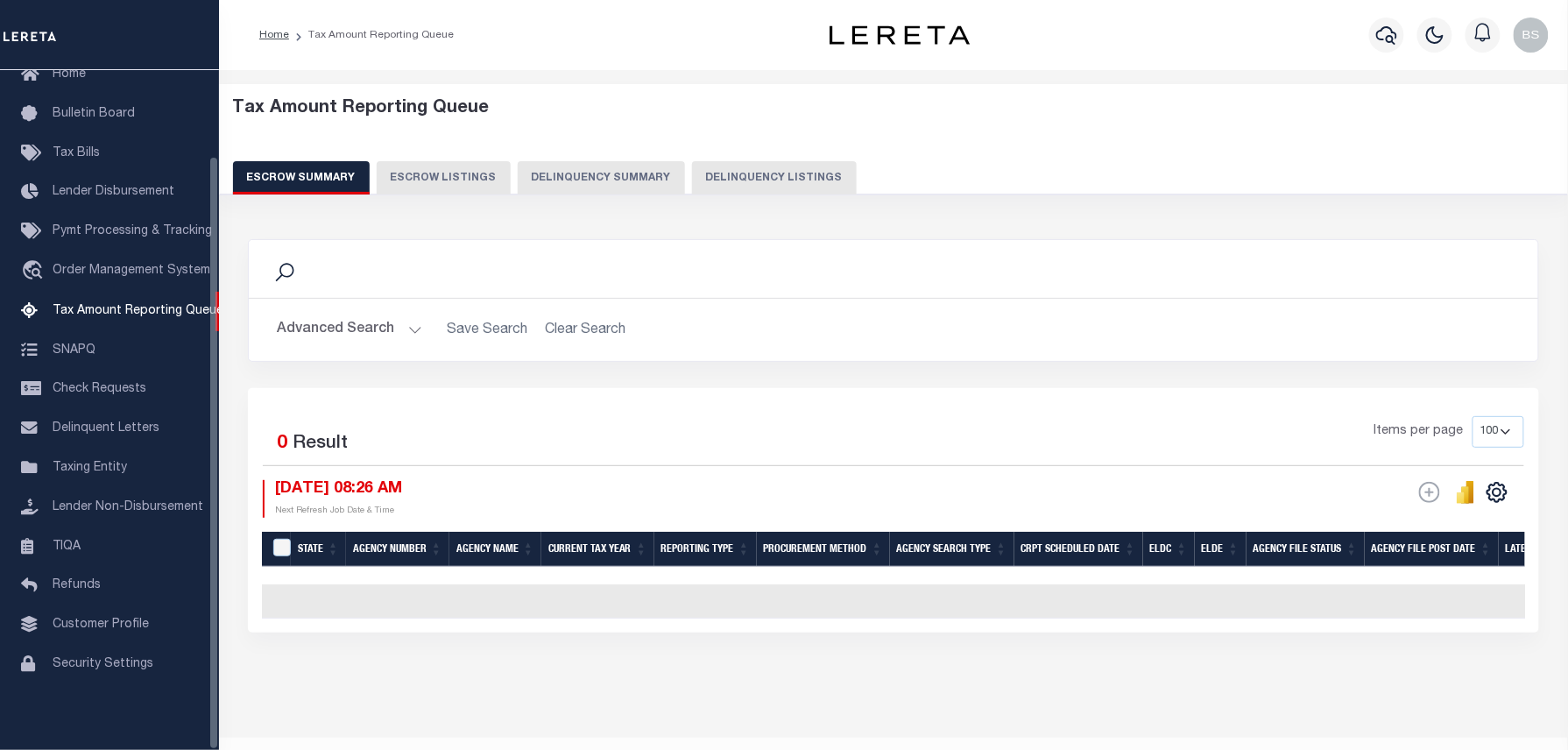
click at [765, 168] on button "Delinquency Listings" at bounding box center [774, 178] width 164 height 33
select select "100"
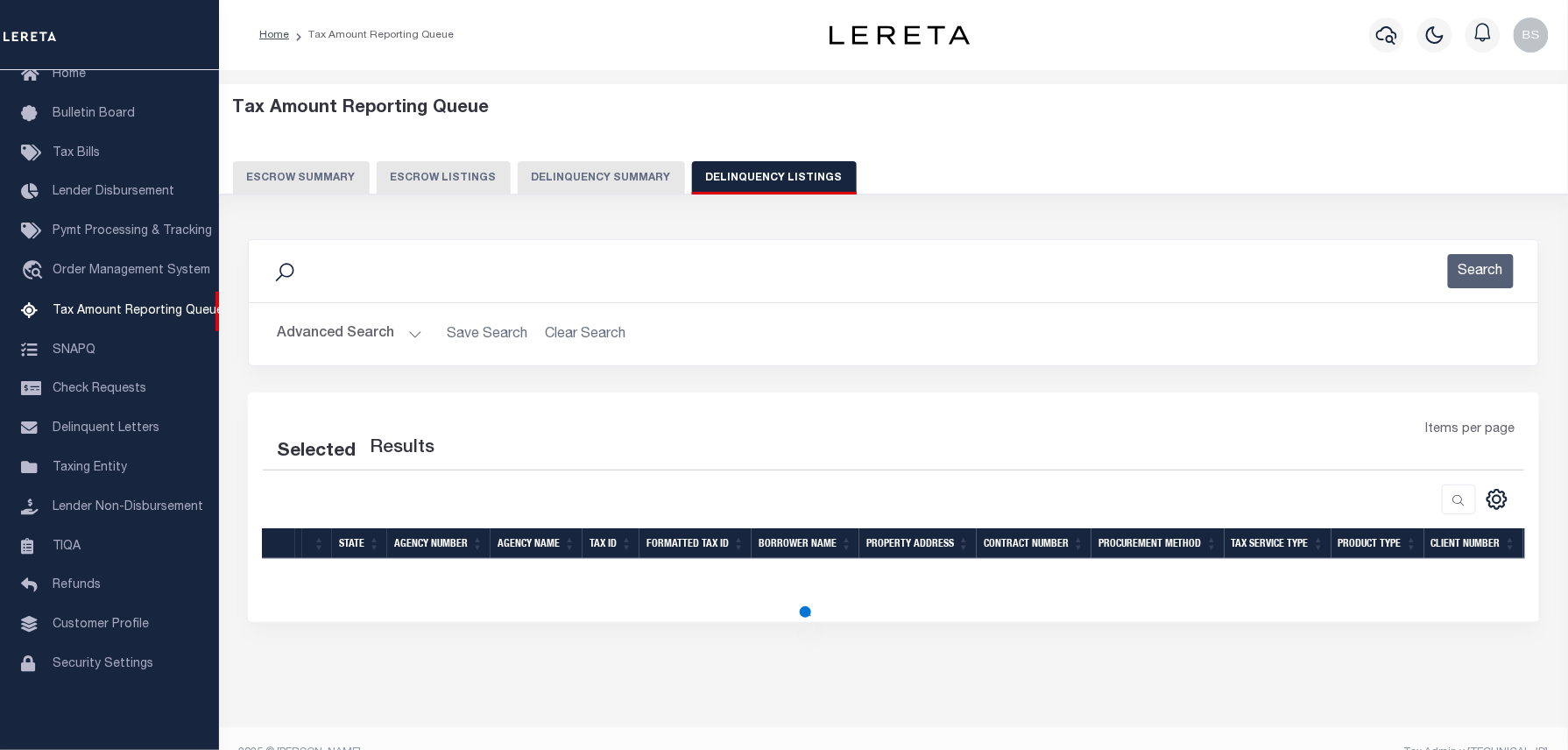
scroll to position [32, 0]
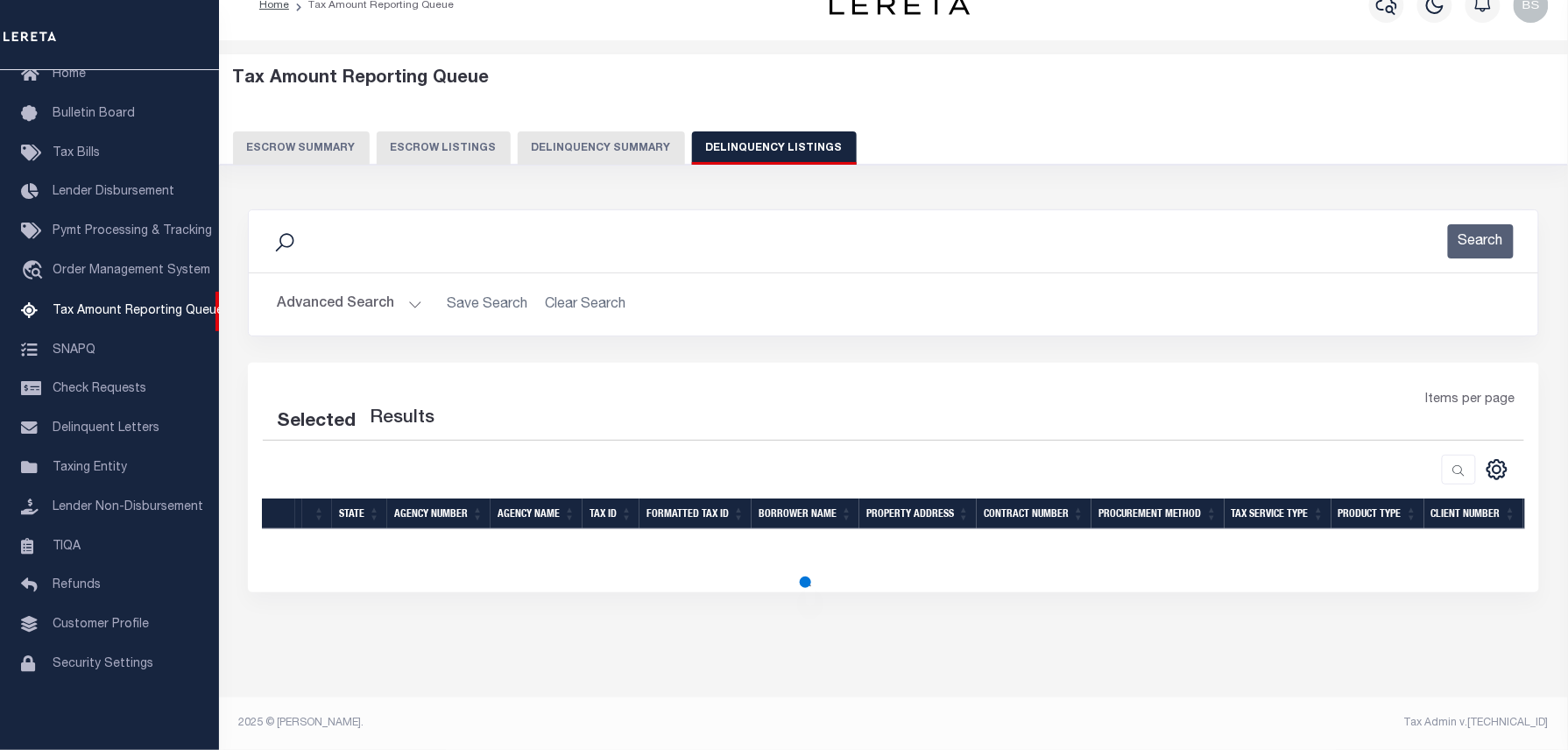
select select "100"
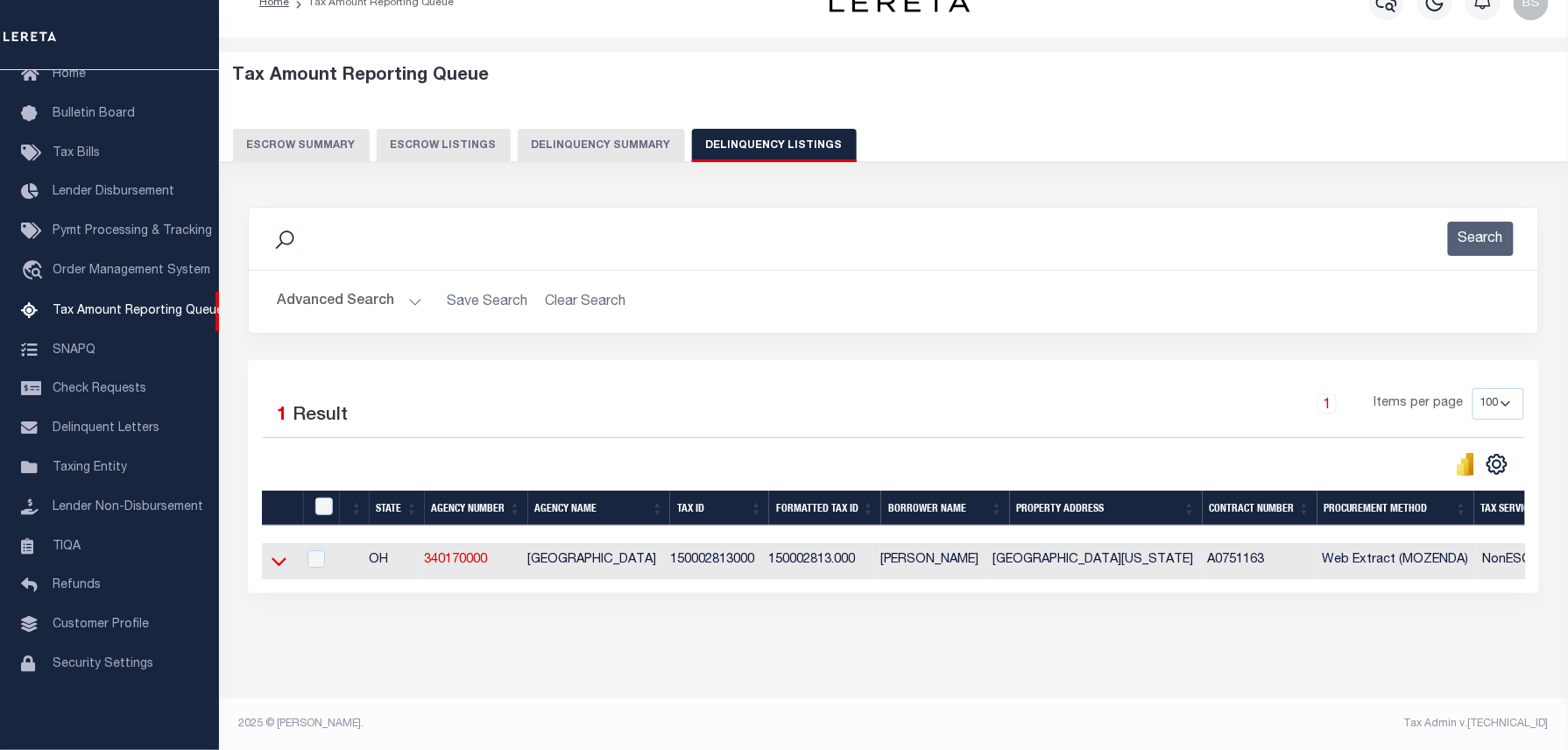
click at [272, 566] on icon at bounding box center [279, 560] width 15 height 19
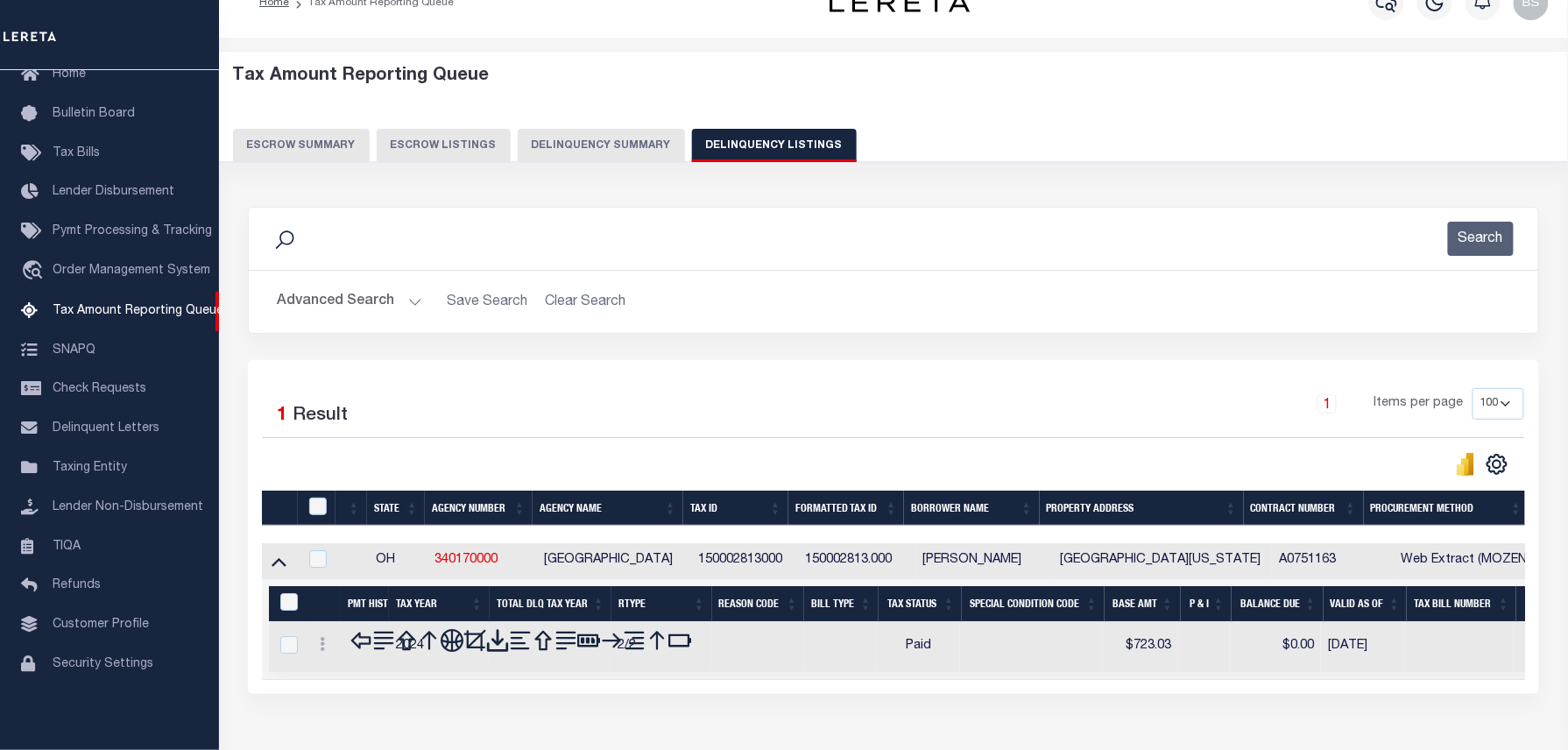
scroll to position [24, 0]
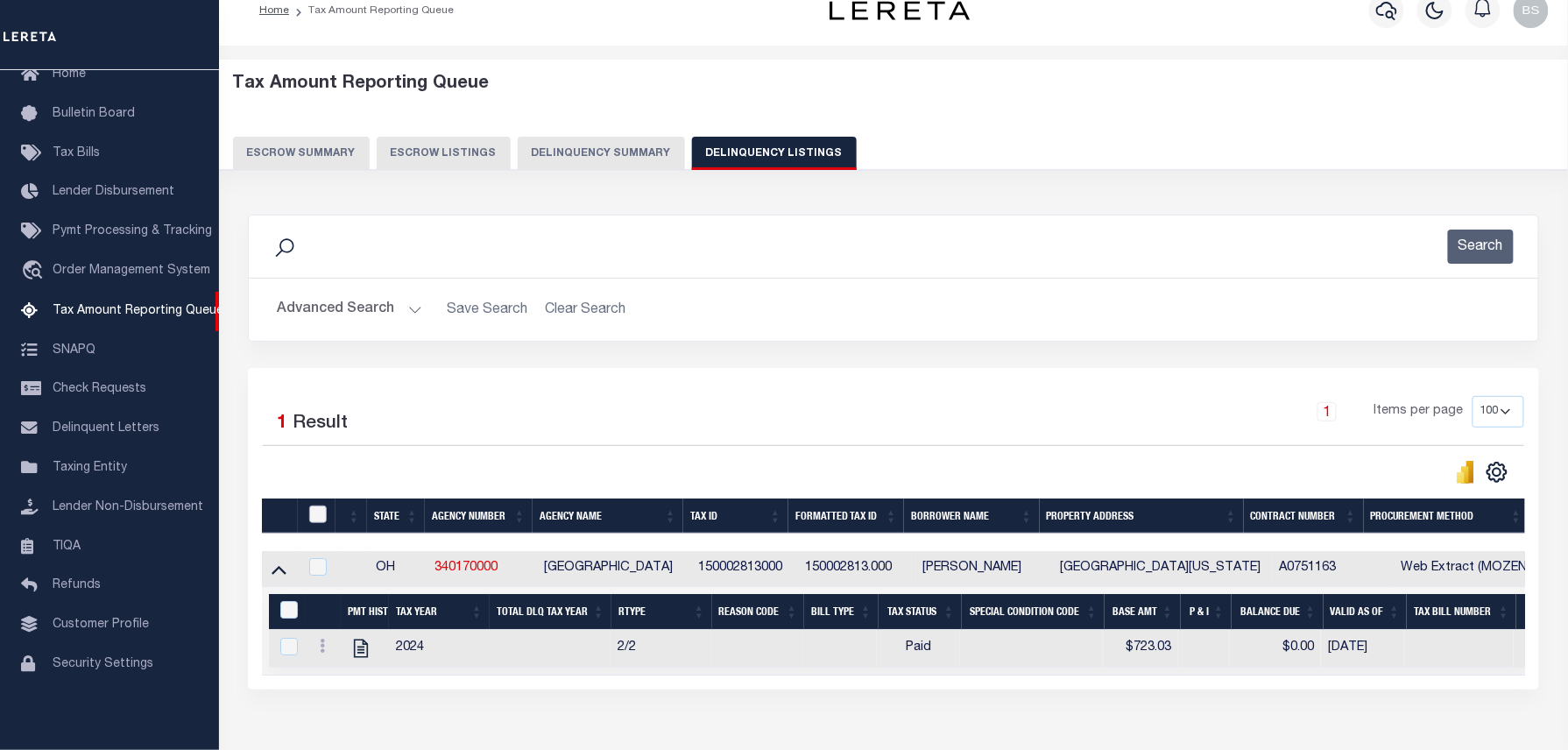
click at [313, 516] on input "checkbox" at bounding box center [318, 514] width 18 height 18
checkbox input "true"
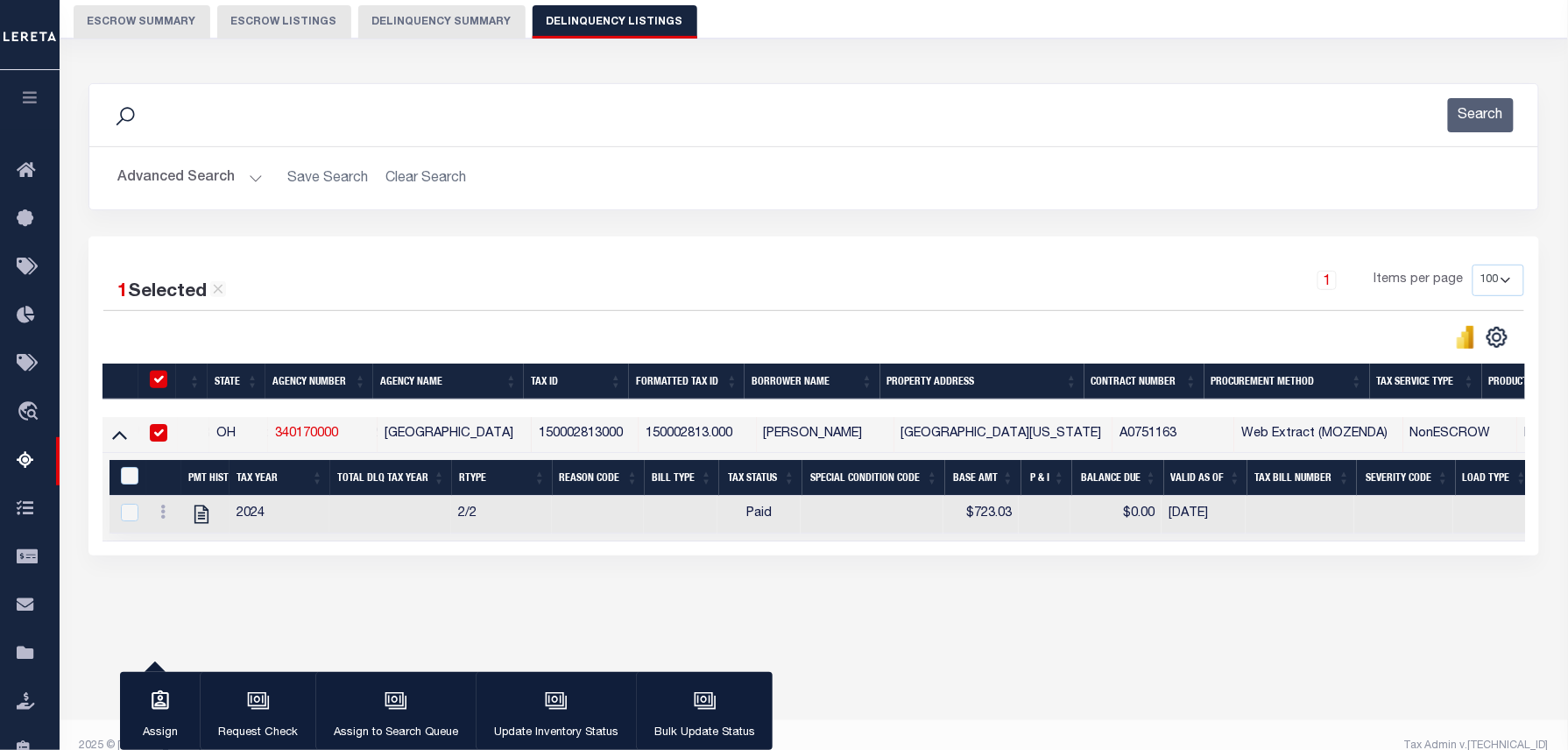
scroll to position [179, 0]
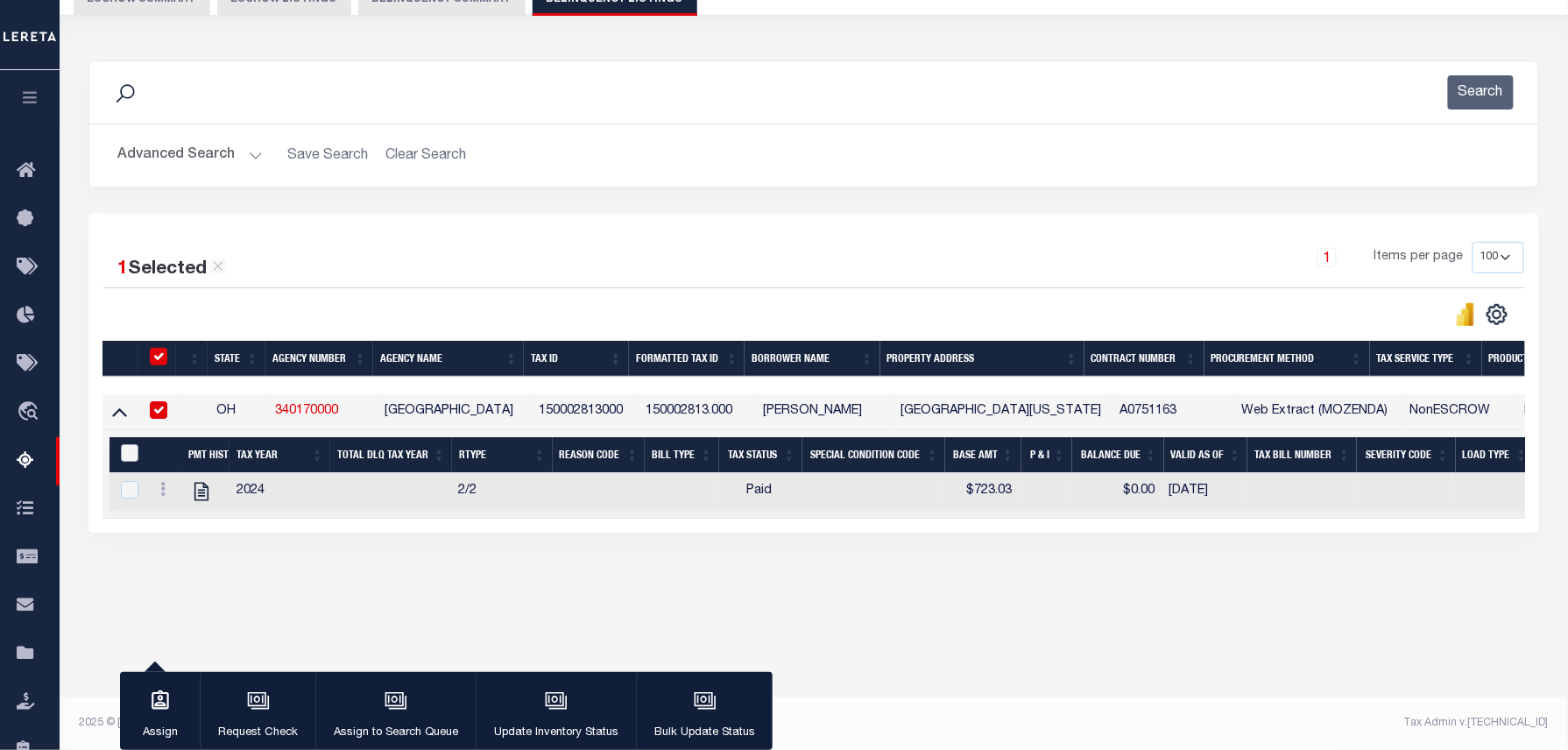
click at [133, 461] on input "&nbsp;" at bounding box center [130, 453] width 18 height 18
checkbox input "true"
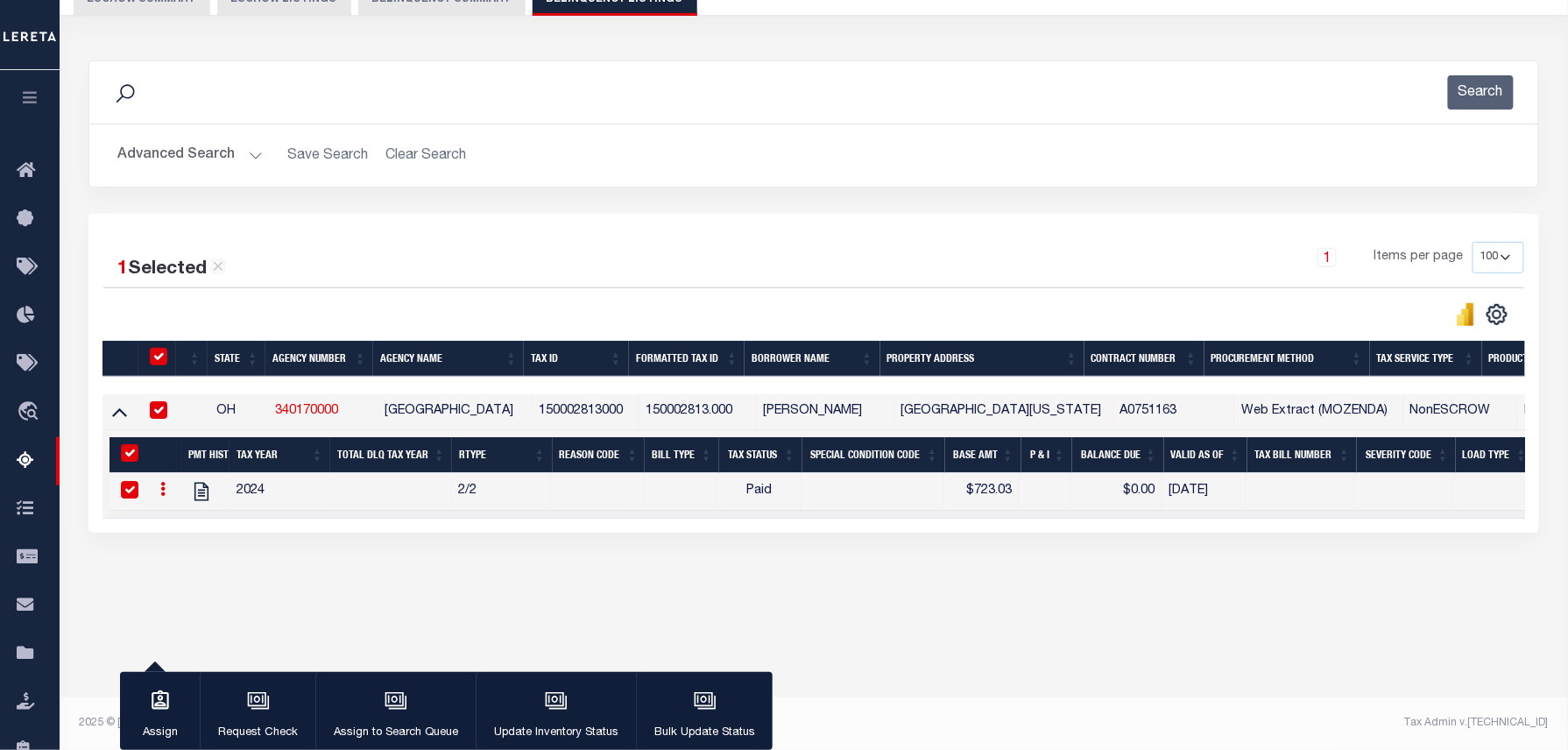
click at [500, 638] on div "Tax Amount Reporting Queue Escrow Summary Escrow Listings In" at bounding box center [813, 273] width 1498 height 728
click at [569, 690] on div "button" at bounding box center [556, 702] width 44 height 44
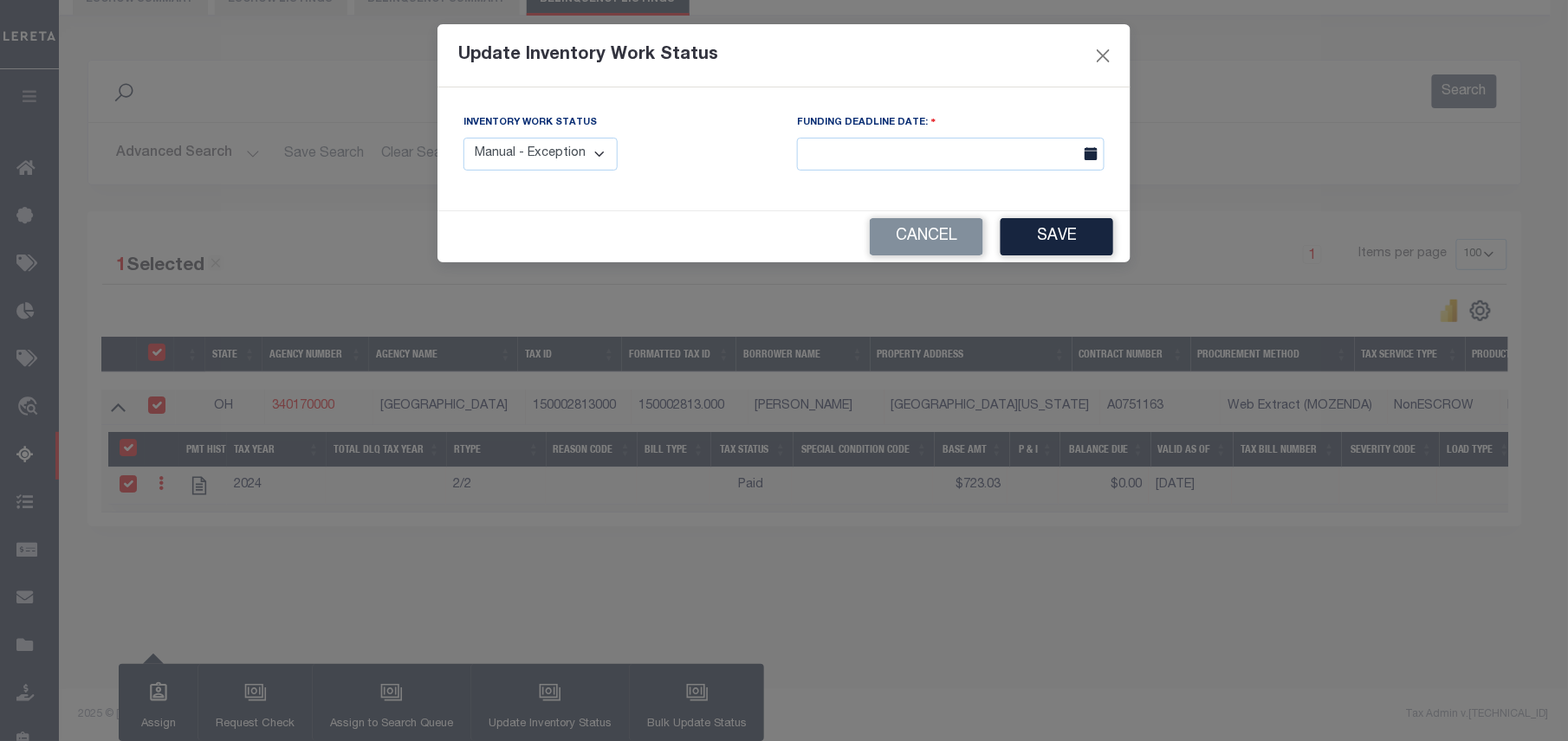
click at [582, 151] on select "Manual - Exception Pended - Awaiting Search Late Add Exception Completed" at bounding box center [539, 154] width 154 height 34
select select "4"
click at [463, 137] on select "Manual - Exception Pended - Awaiting Search Late Add Exception Completed" at bounding box center [539, 154] width 154 height 34
click at [1064, 254] on button "Save" at bounding box center [1057, 237] width 112 height 38
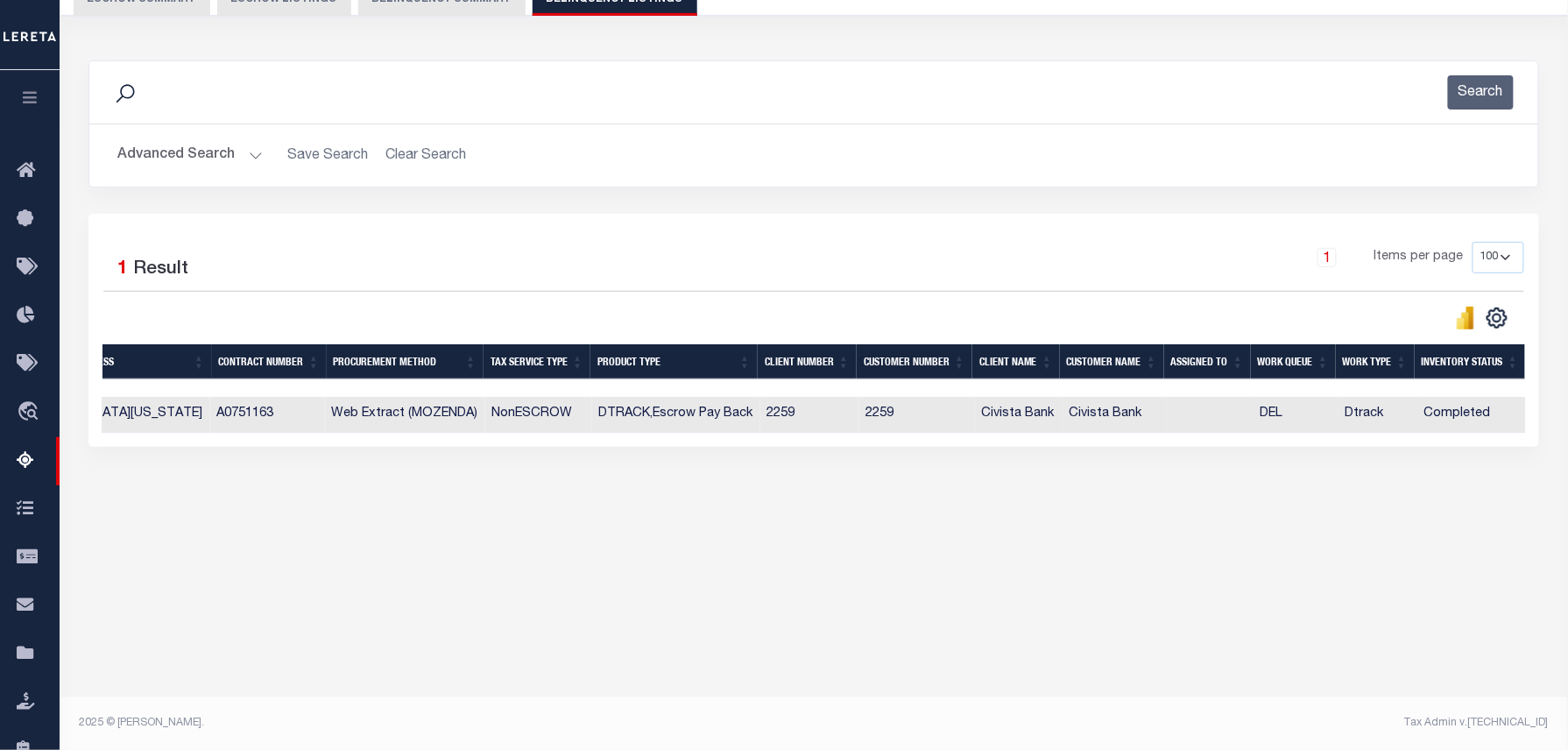
scroll to position [0, 0]
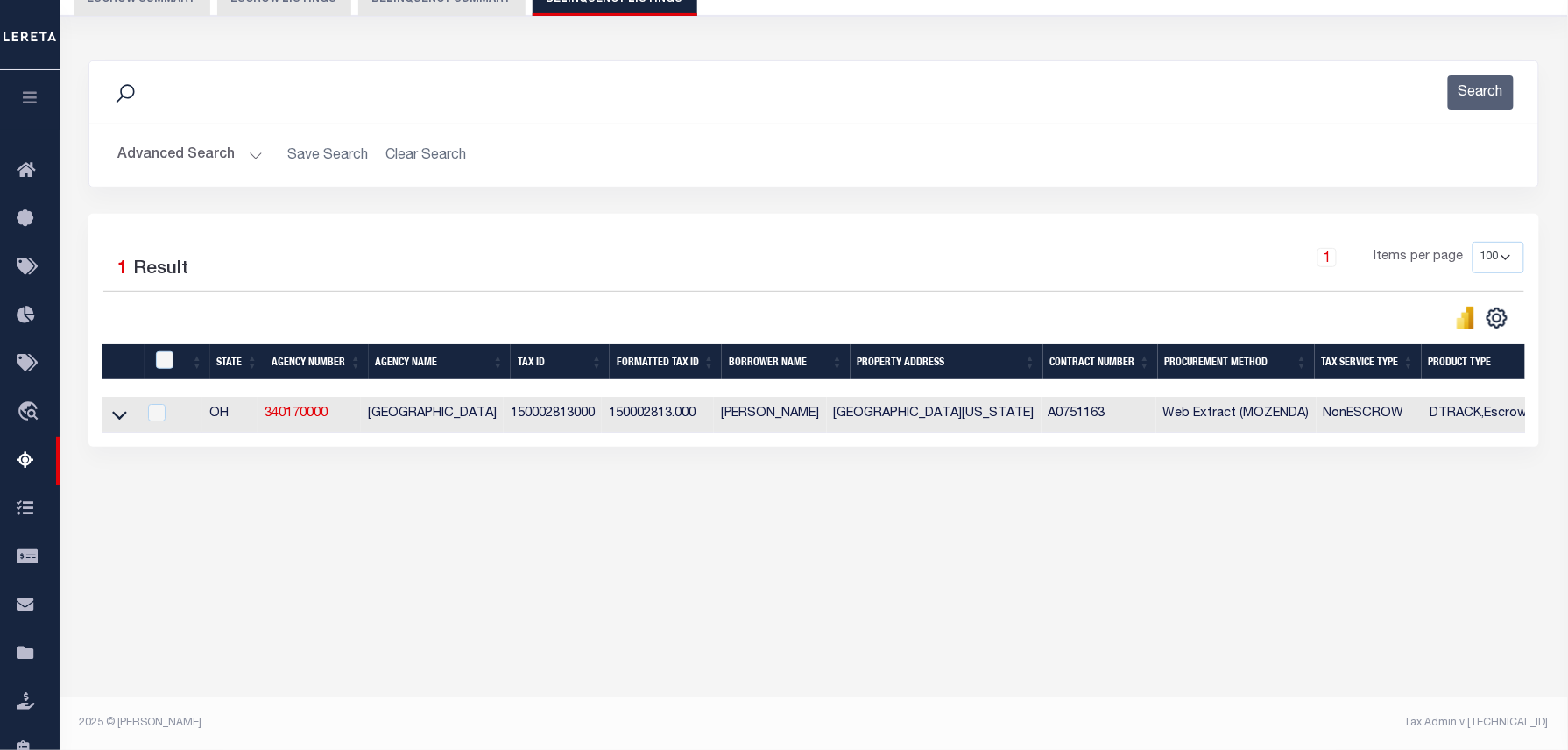
click at [194, 145] on button "Advanced Search" at bounding box center [190, 155] width 146 height 34
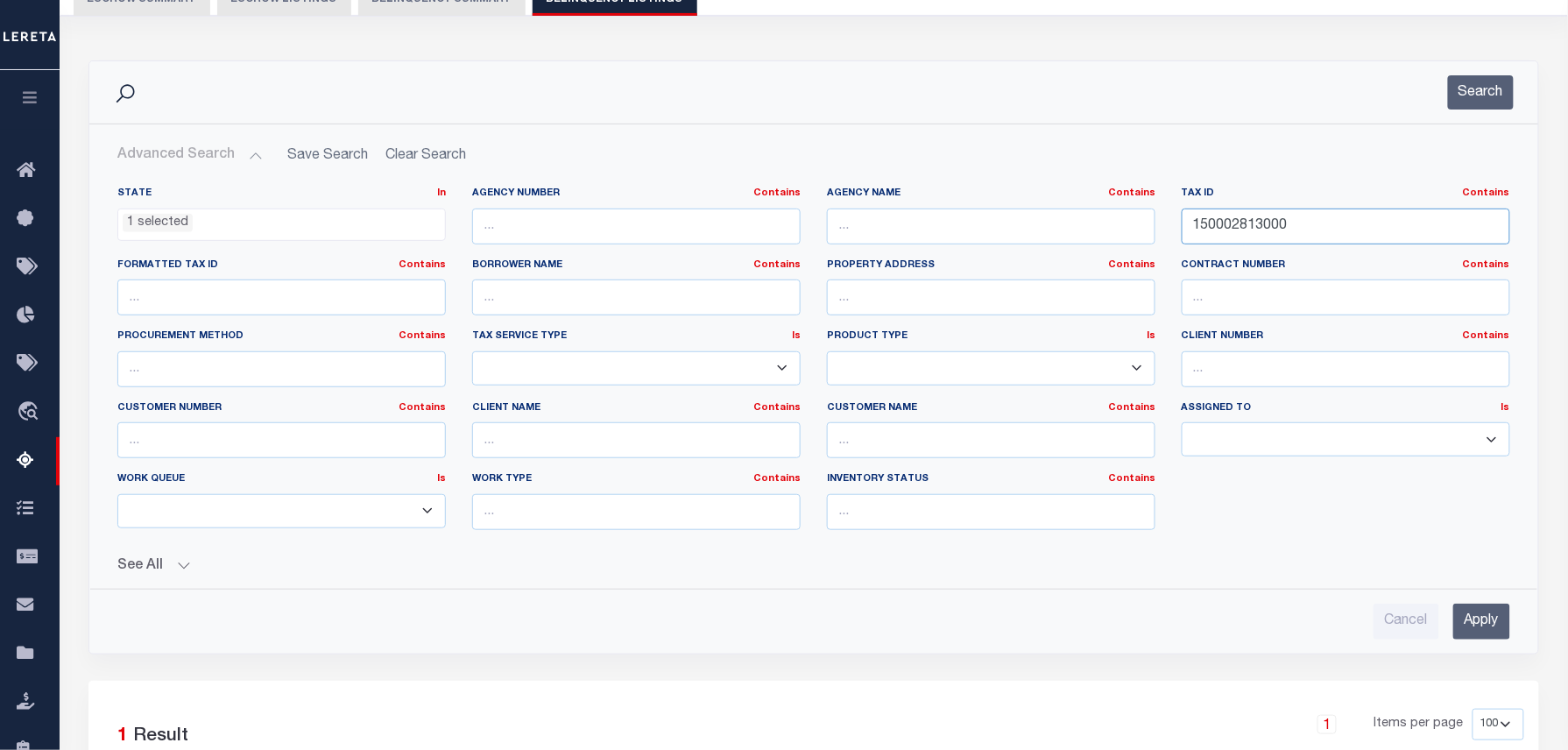
drag, startPoint x: 1375, startPoint y: 239, endPoint x: 1066, endPoint y: 242, distance: 309.0
click at [1080, 242] on div "State In In AK AL AR AZ CA CO CT DC DE FL GA GU HI IA ID IL IN KS KY LA MA MD M…" at bounding box center [814, 366] width 1419 height 358
paste input "4"
type input "150002814000"
click at [1484, 103] on button "Search" at bounding box center [1480, 92] width 65 height 34
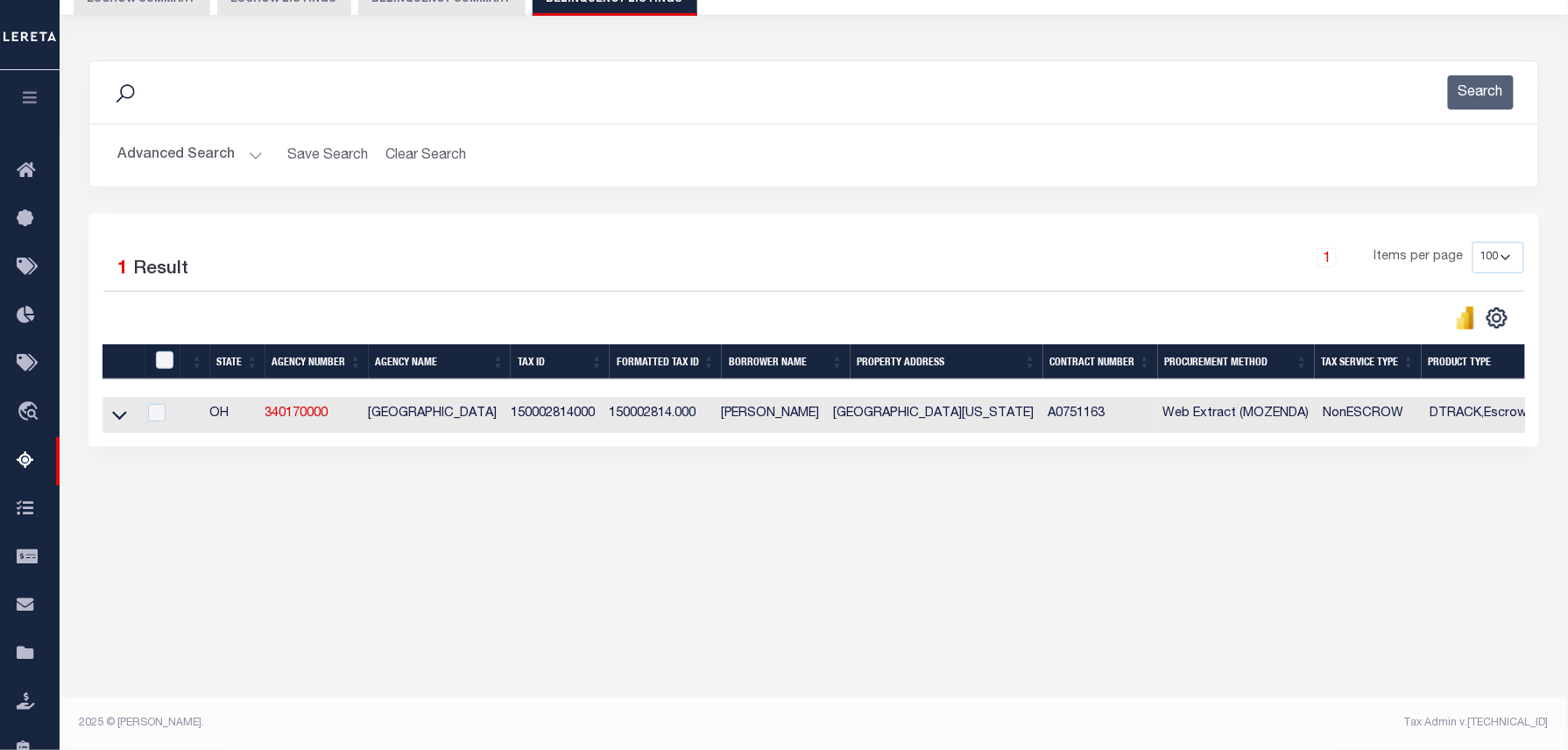
click at [103, 427] on td at bounding box center [119, 415] width 34 height 36
checkbox input "true"
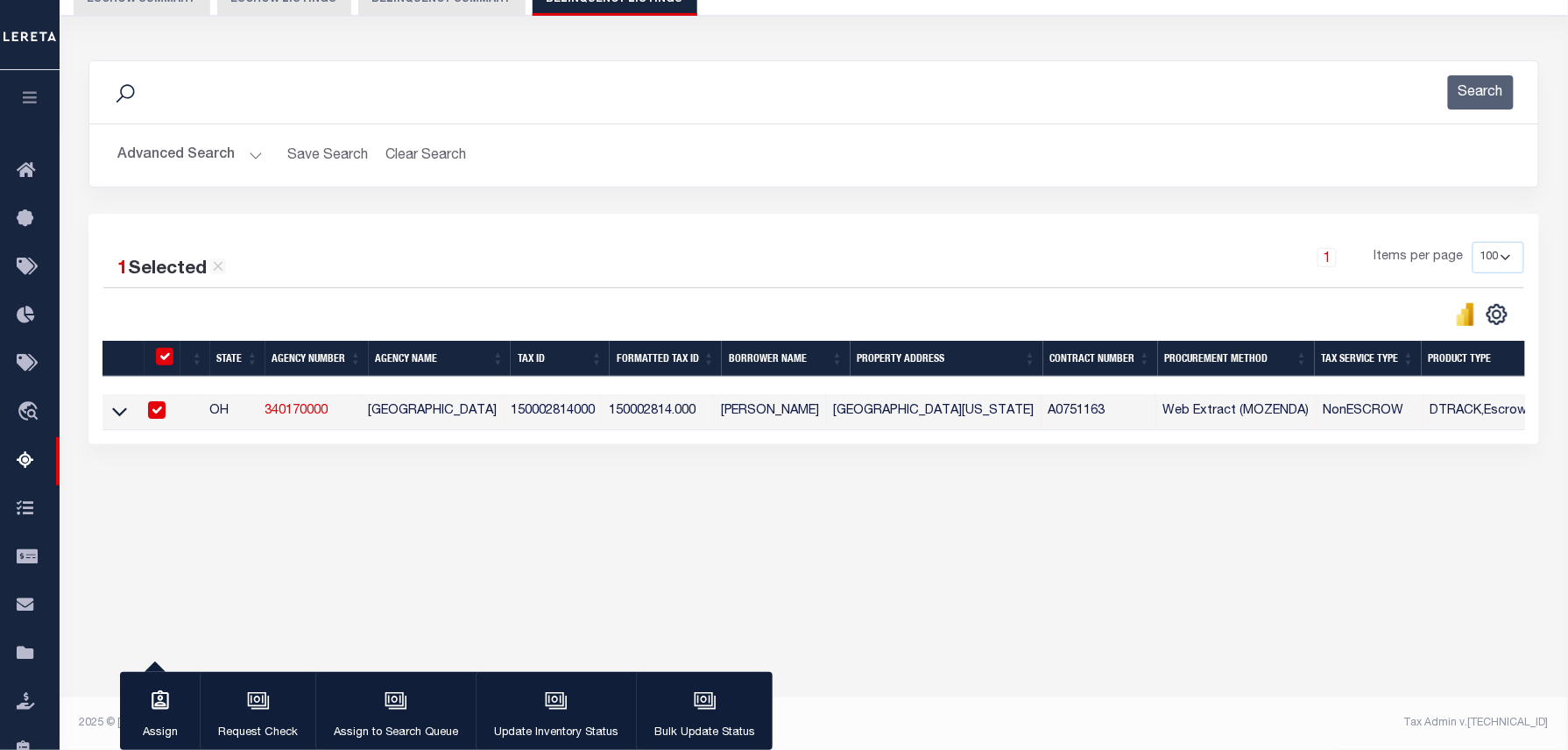
click at [163, 418] on input "checkbox" at bounding box center [156, 410] width 18 height 18
checkbox input "false"
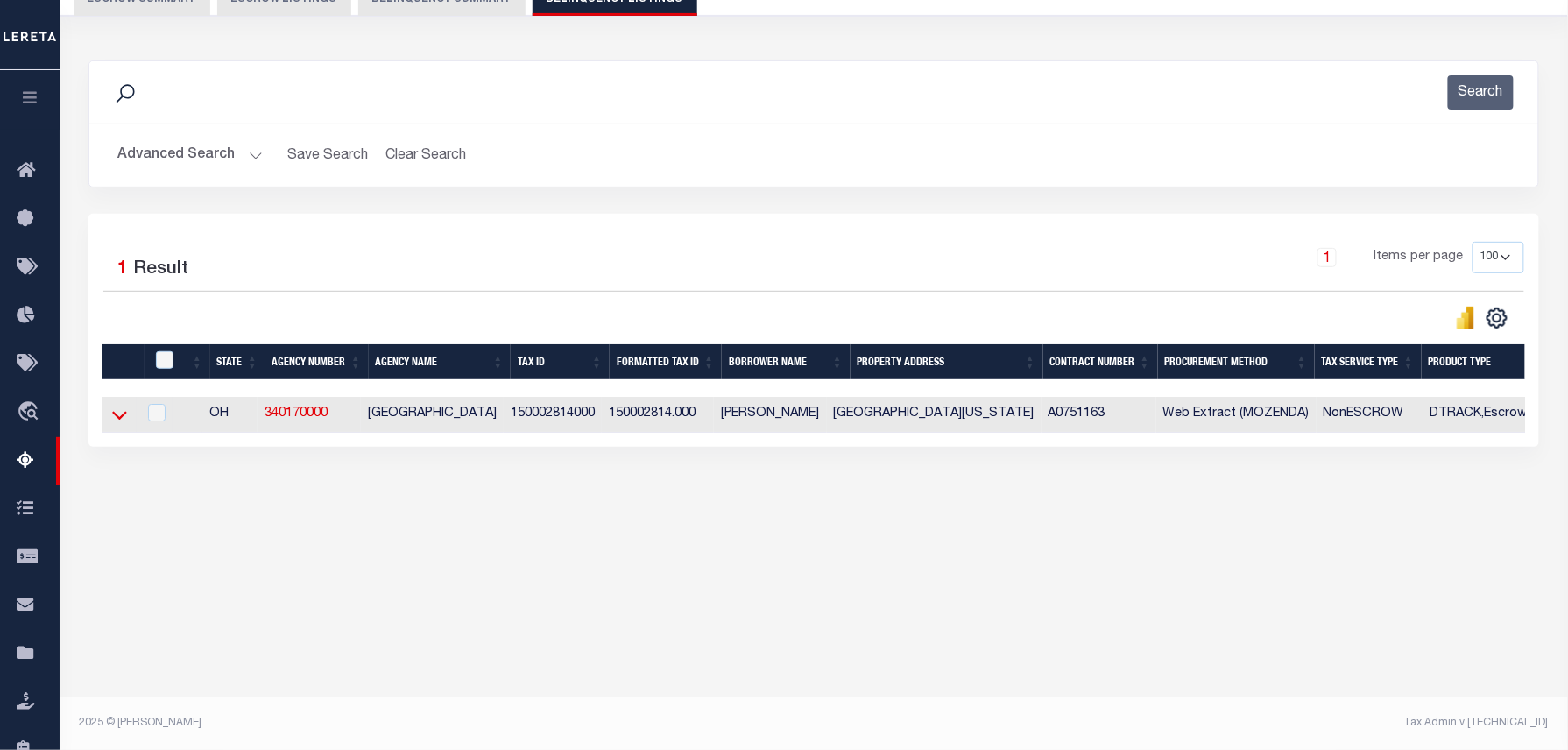
click at [116, 420] on icon at bounding box center [119, 416] width 15 height 9
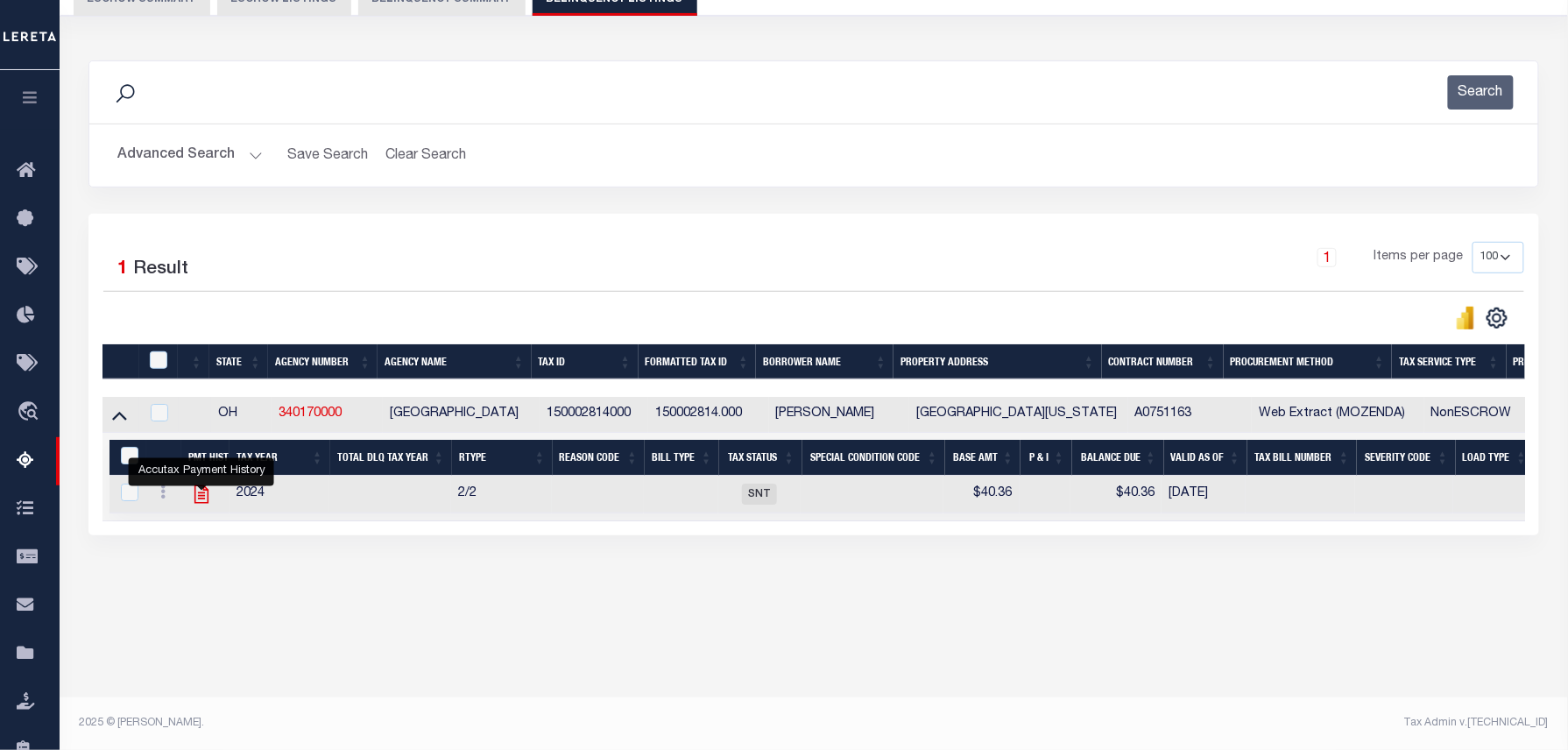
click at [200, 502] on icon "" at bounding box center [201, 494] width 14 height 19
checkbox input "true"
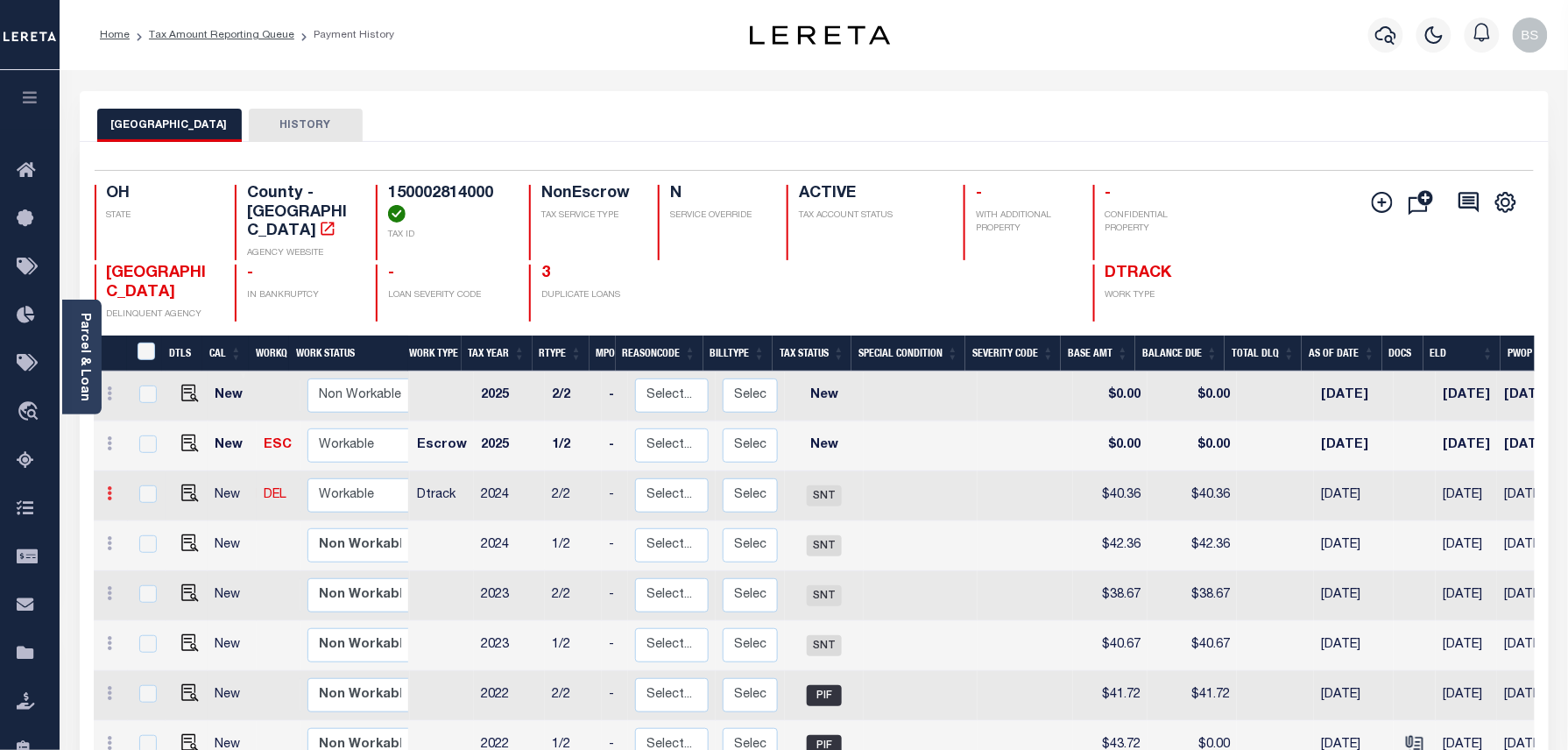
click at [110, 486] on icon at bounding box center [109, 493] width 5 height 14
click at [148, 545] on img at bounding box center [152, 553] width 18 height 19
type input "$40.36"
type input "[DATE]"
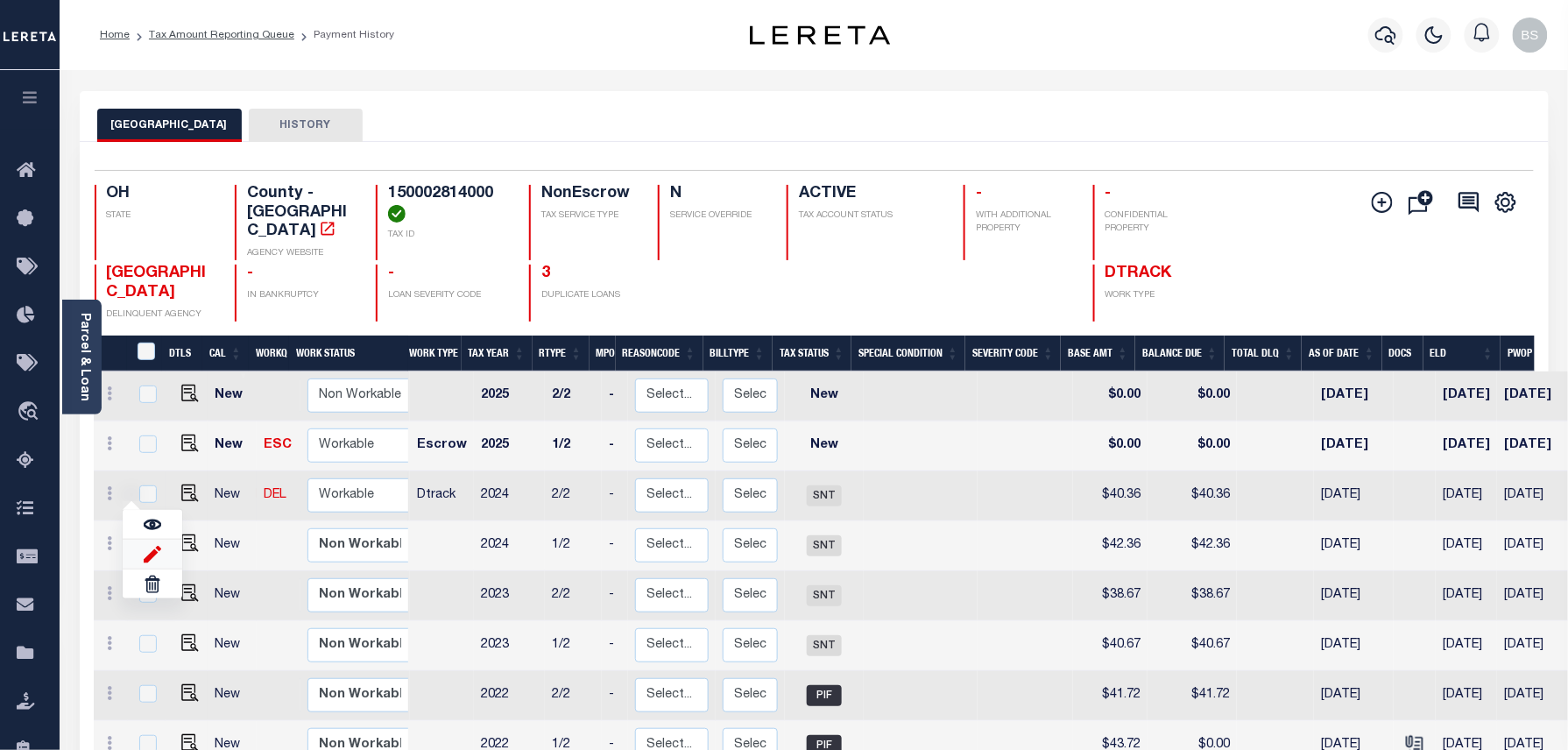
type input "[DATE]"
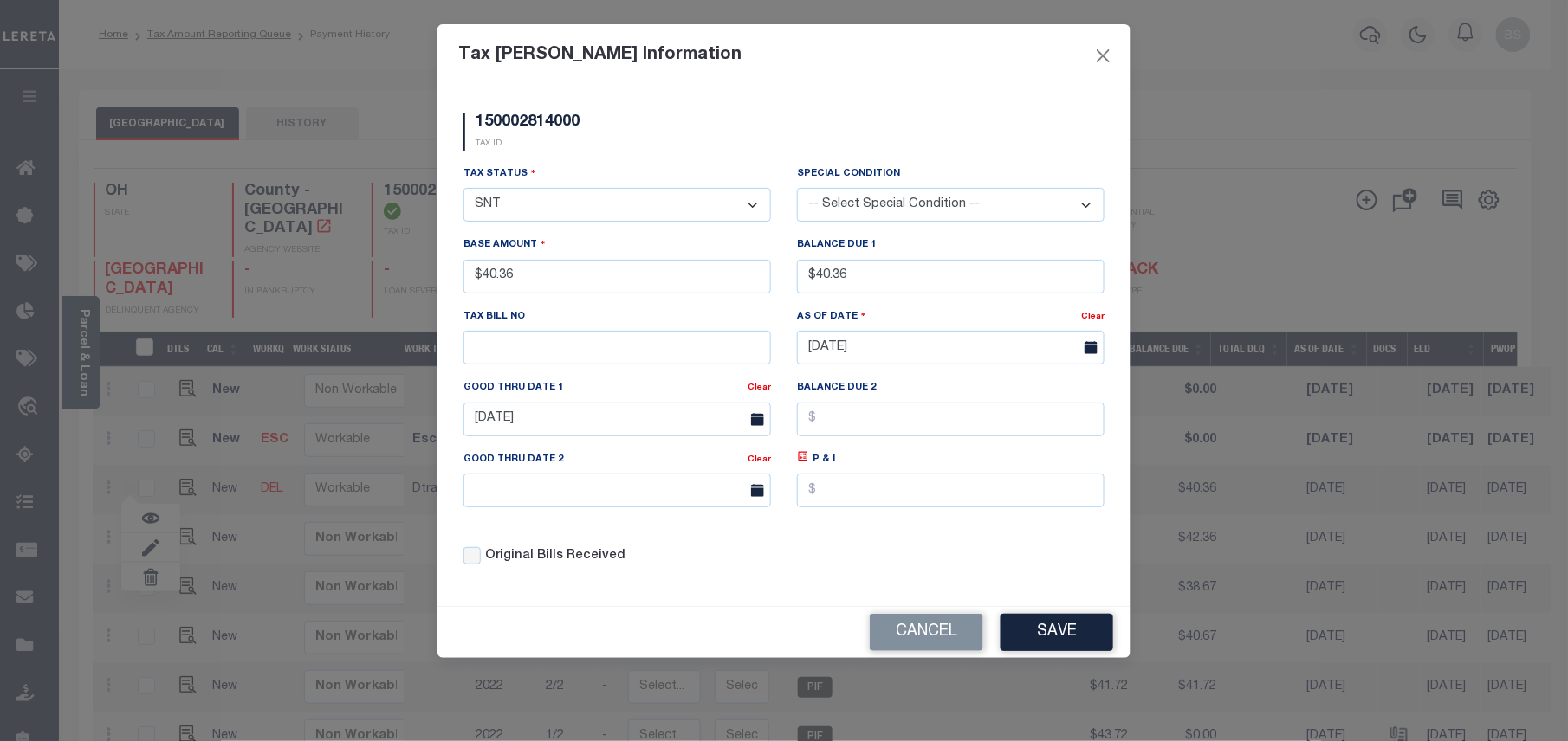
click at [529, 209] on select "- Select Status - Open Due/Unpaid Paid Incomplete No Tax Due Internal Refund Pr…" at bounding box center [617, 204] width 307 height 34
select select "PYD"
click at [463, 190] on select "- Select Status - Open Due/Unpaid Paid Incomplete No Tax Due Internal Refund Pr…" at bounding box center [617, 204] width 307 height 34
drag, startPoint x: 895, startPoint y: 271, endPoint x: 785, endPoint y: 271, distance: 110.0
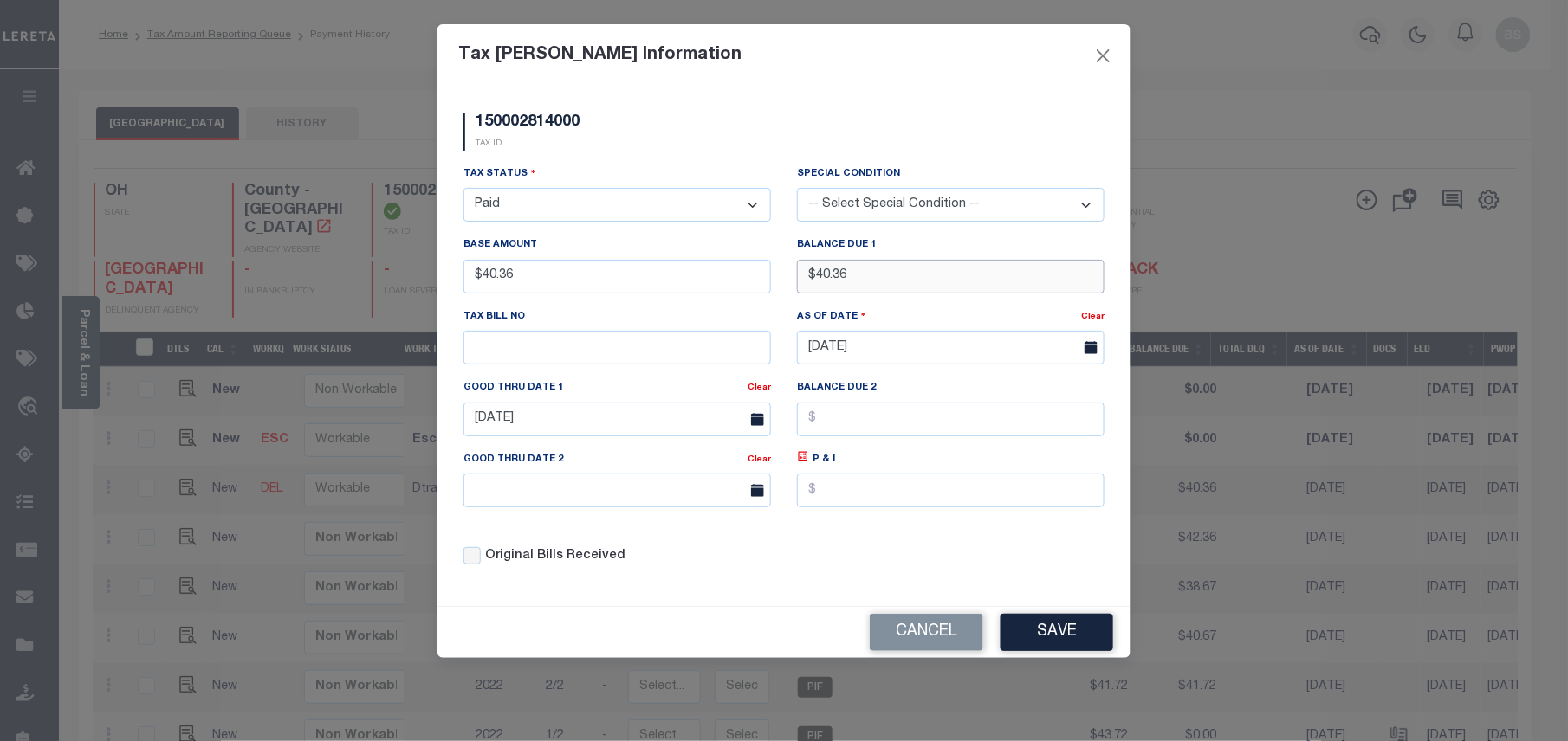
click at [787, 271] on div "Balance Due 1 $40.36" at bounding box center [950, 271] width 334 height 71
type input "$0.00"
click at [607, 412] on input "06/20/2025" at bounding box center [617, 419] width 307 height 34
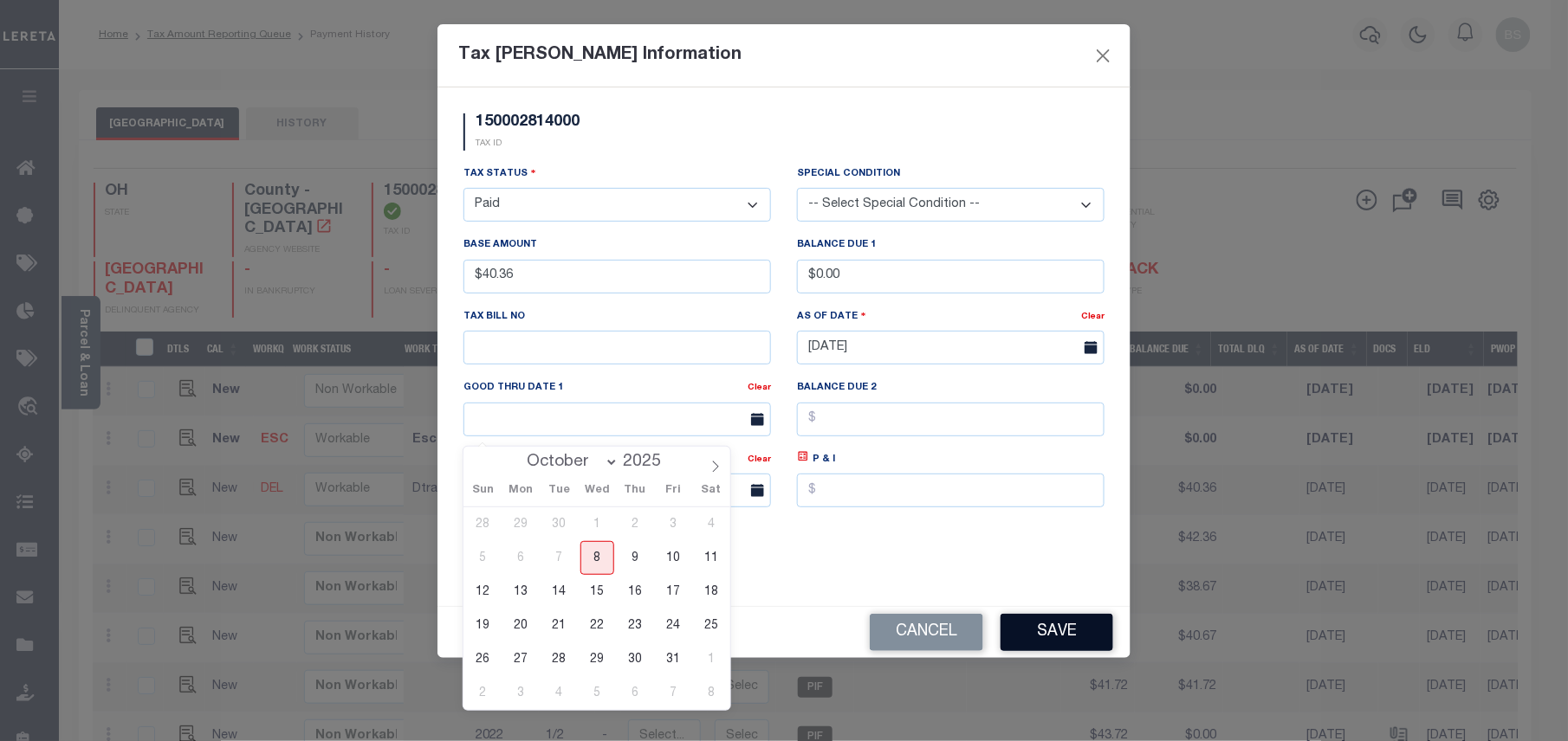
click at [1064, 642] on button "Save" at bounding box center [1057, 632] width 112 height 38
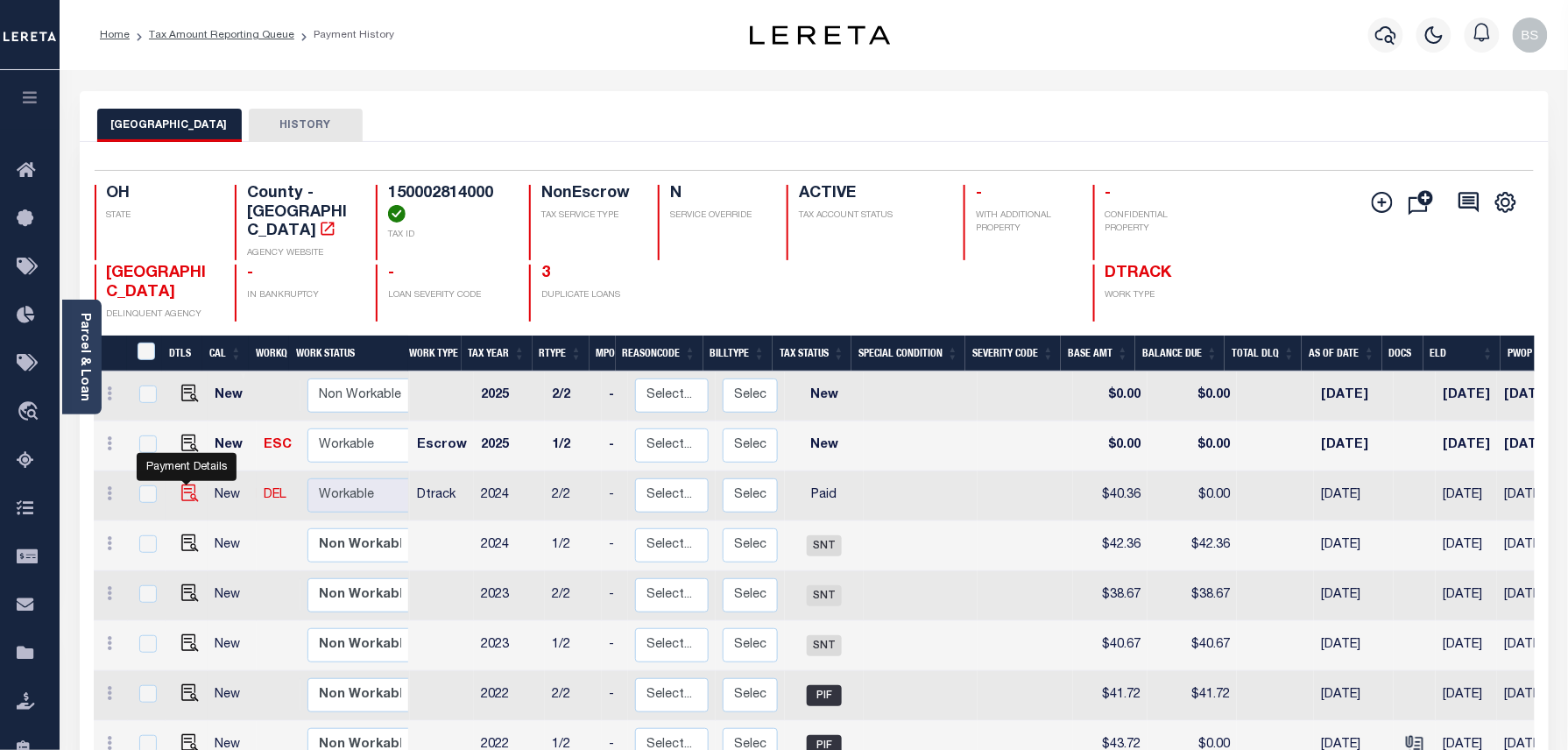
click at [188, 484] on img at bounding box center [190, 493] width 18 height 18
checkbox input "true"
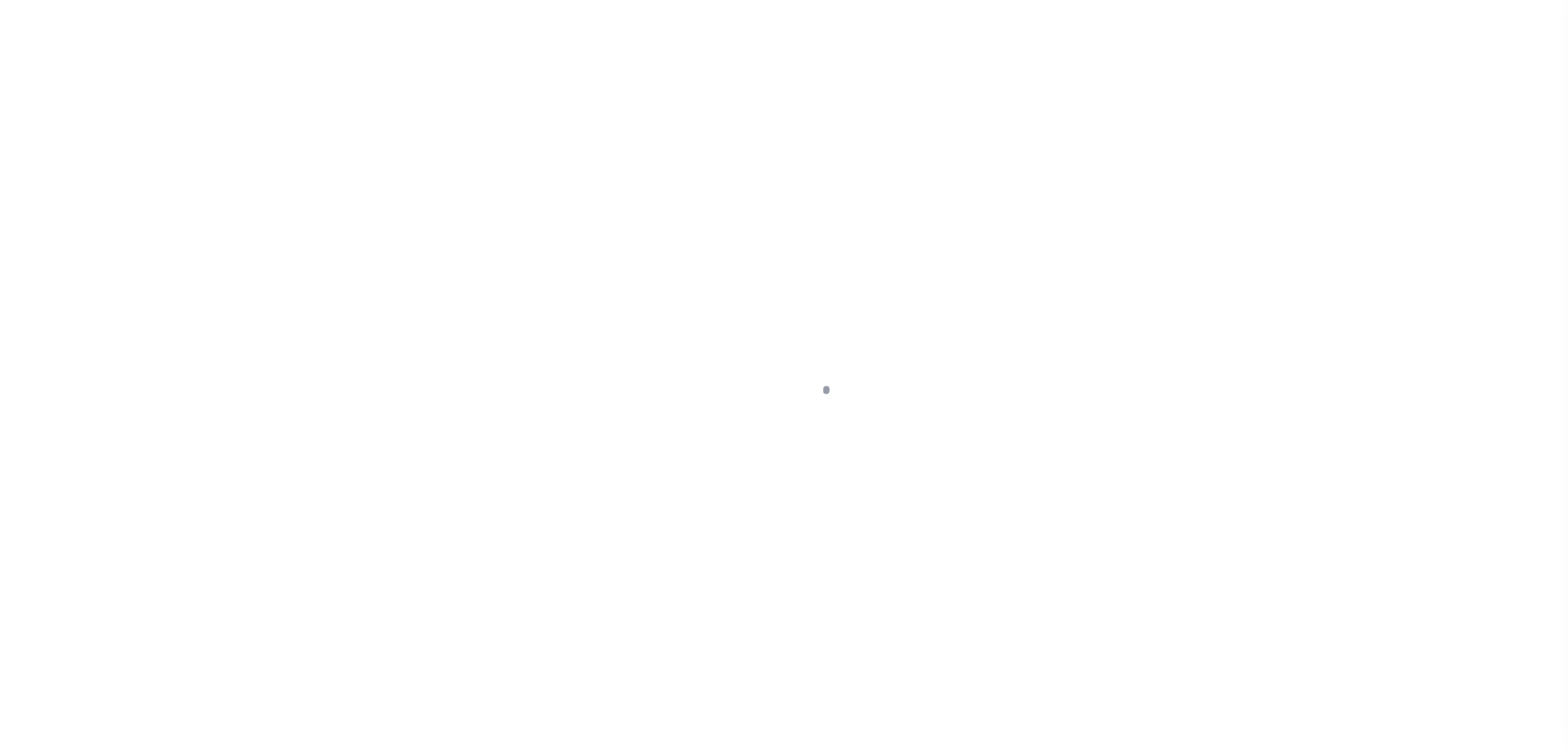
select select "PYD"
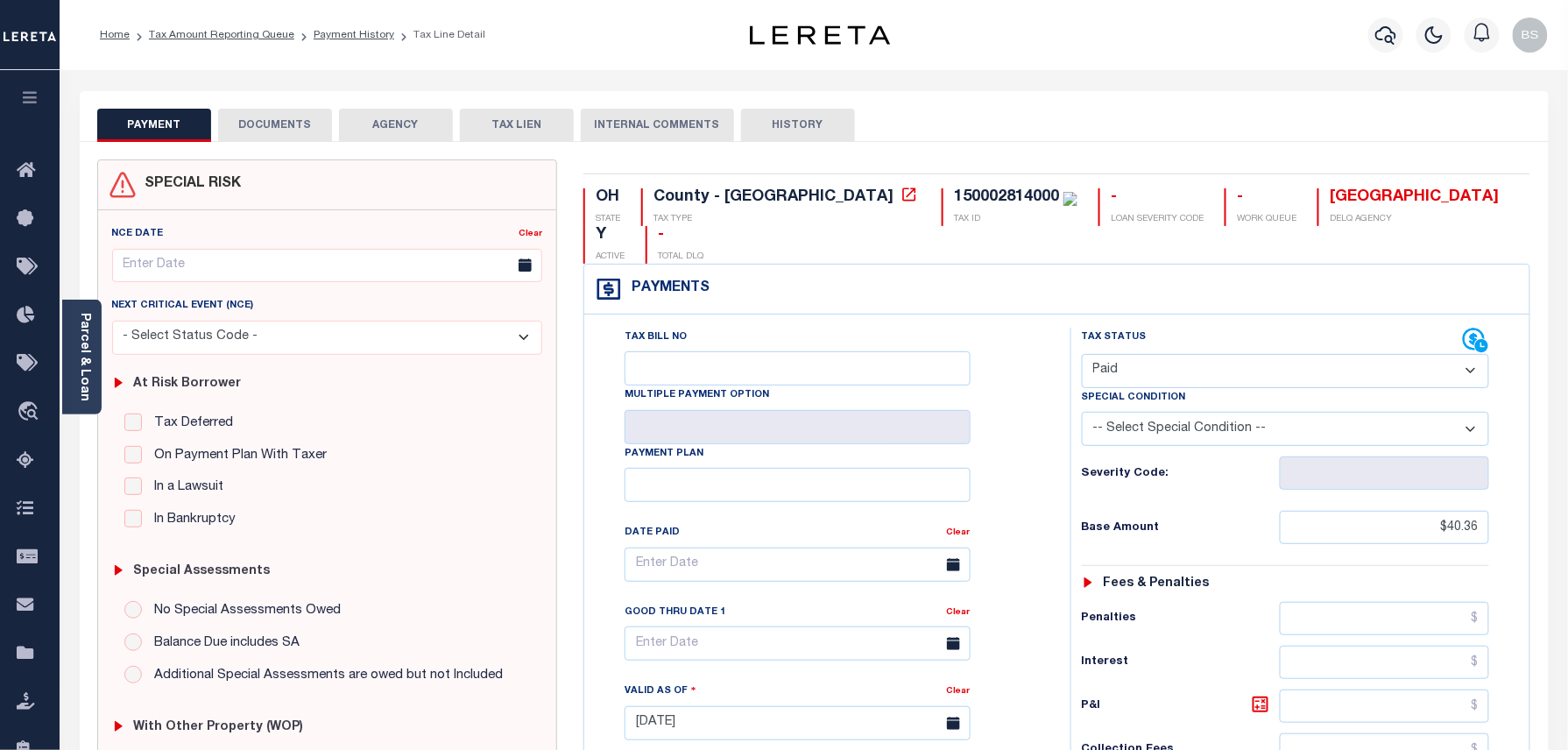
click at [291, 130] on button "DOCUMENTS" at bounding box center [275, 125] width 113 height 33
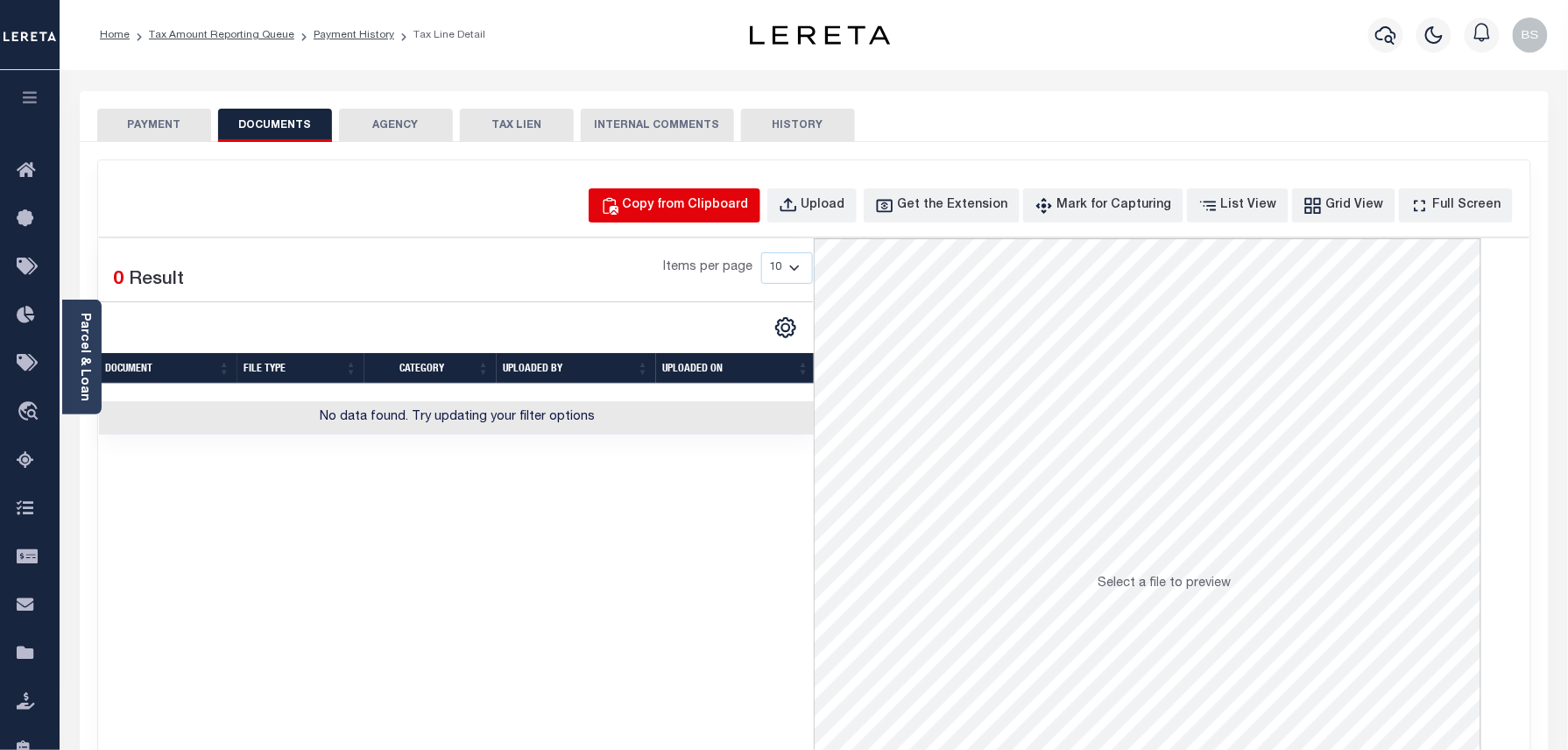
click at [725, 190] on button "Copy from Clipboard" at bounding box center [675, 205] width 172 height 34
select select "POP"
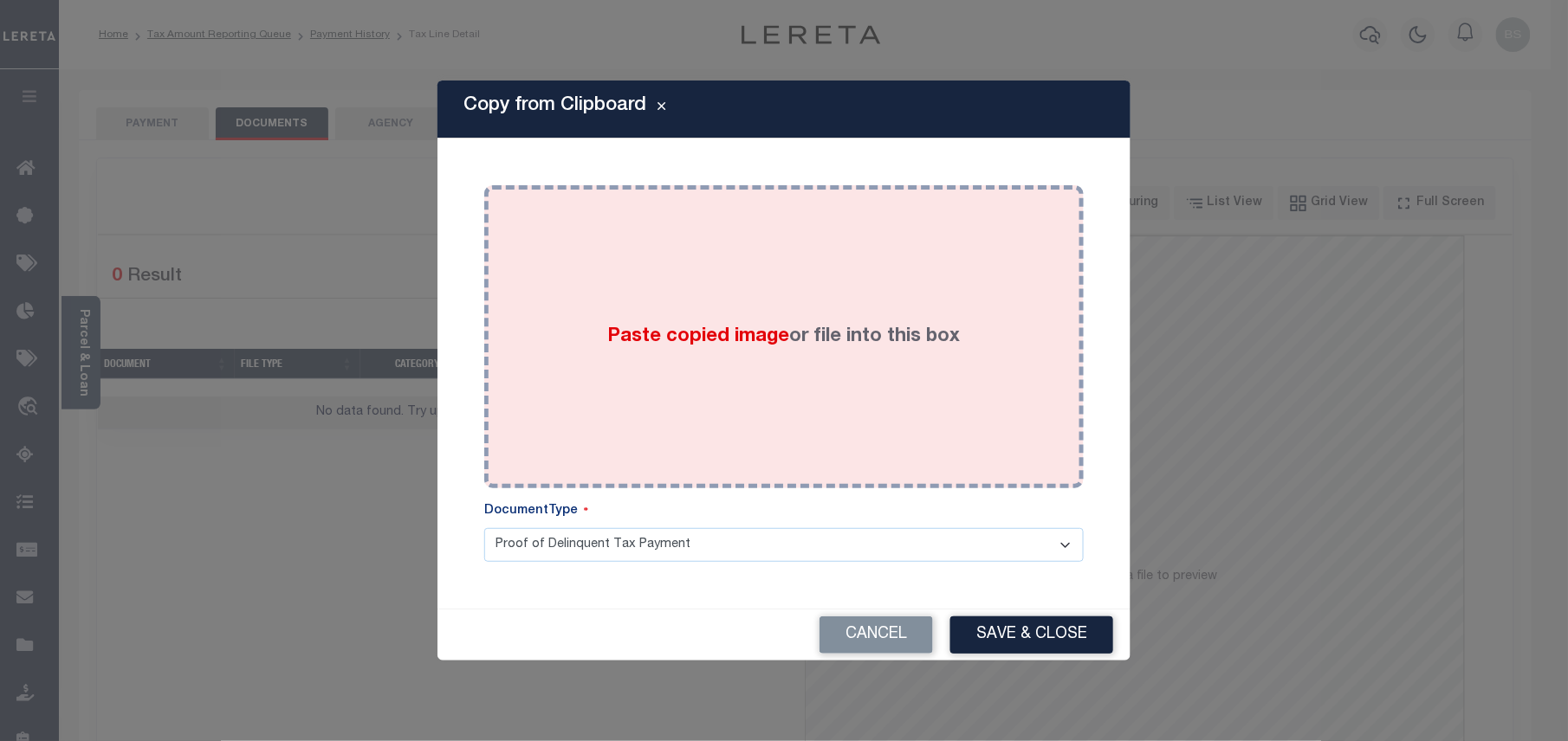
click at [992, 305] on div "Paste copied image or file into this box" at bounding box center [783, 336] width 573 height 277
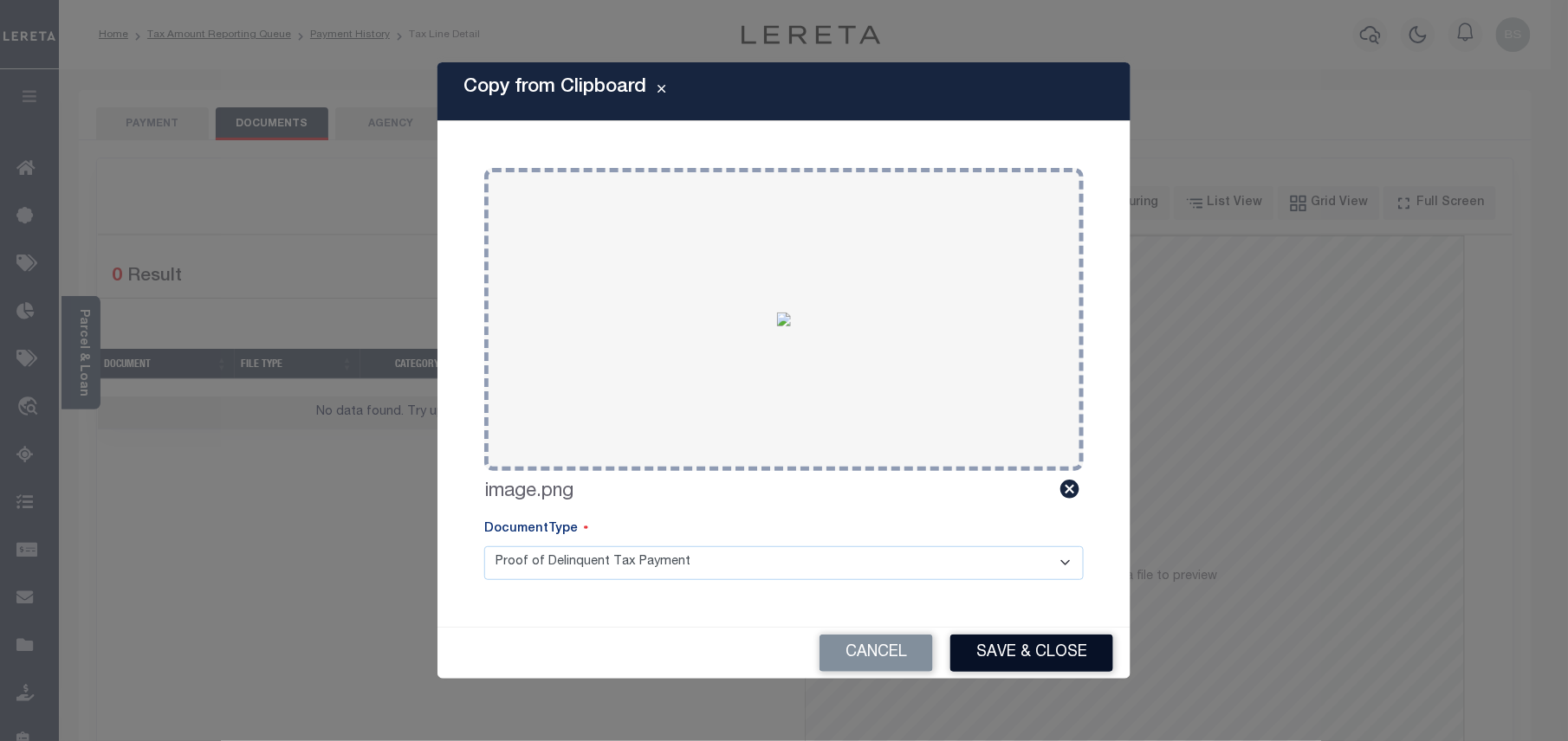
click at [1054, 645] on button "Save & Close" at bounding box center [1031, 653] width 162 height 38
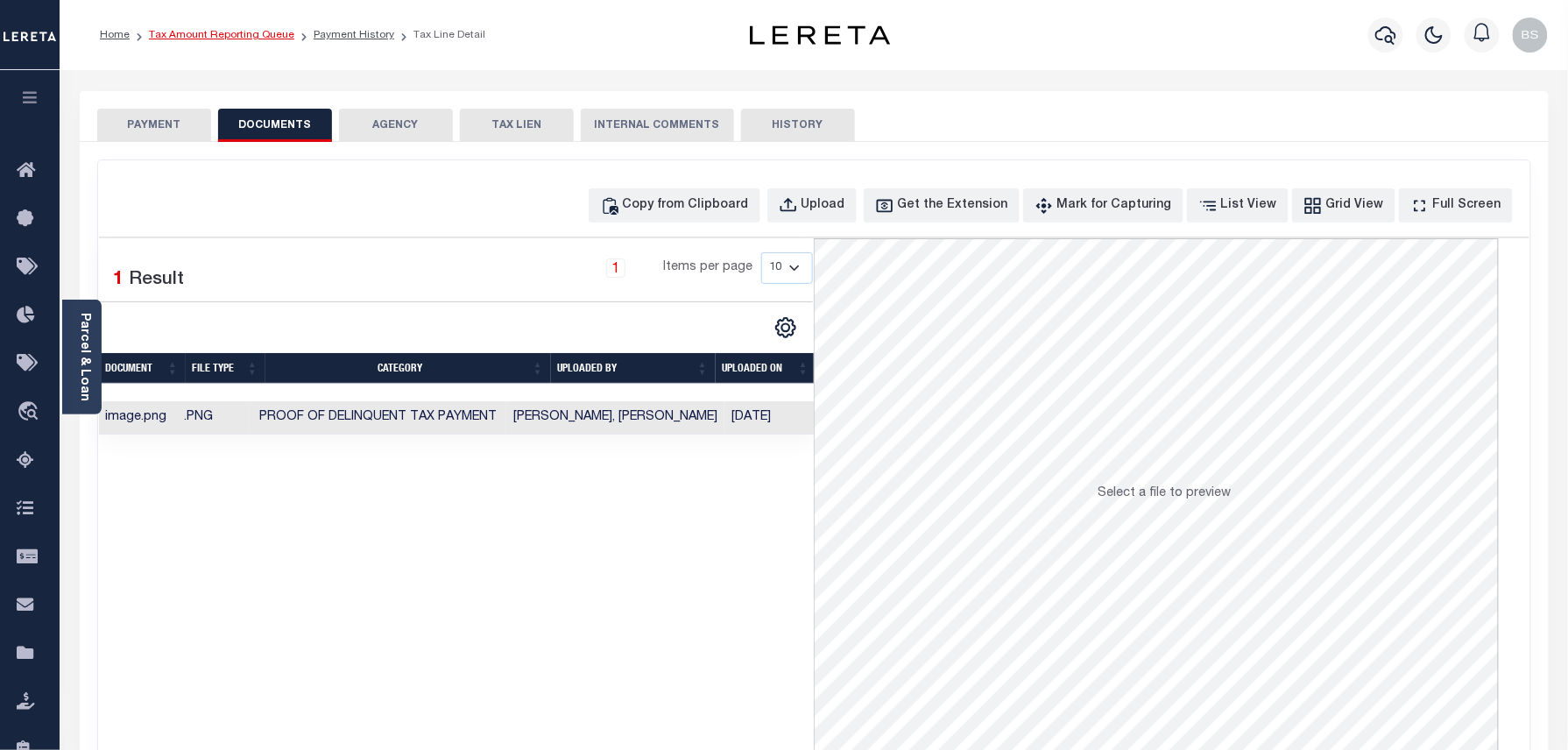
click at [242, 29] on link "Tax Amount Reporting Queue" at bounding box center [221, 34] width 146 height 11
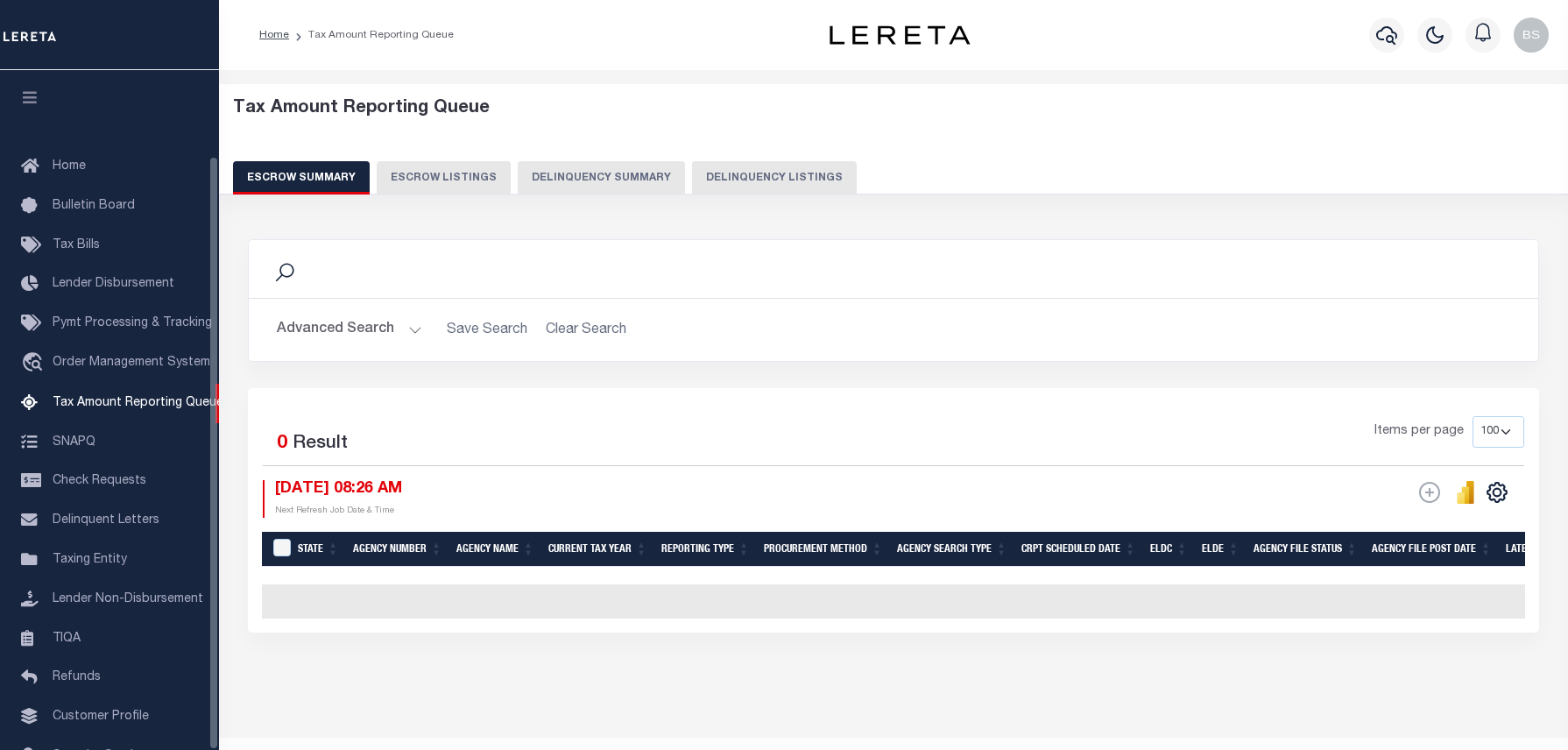
select select "100"
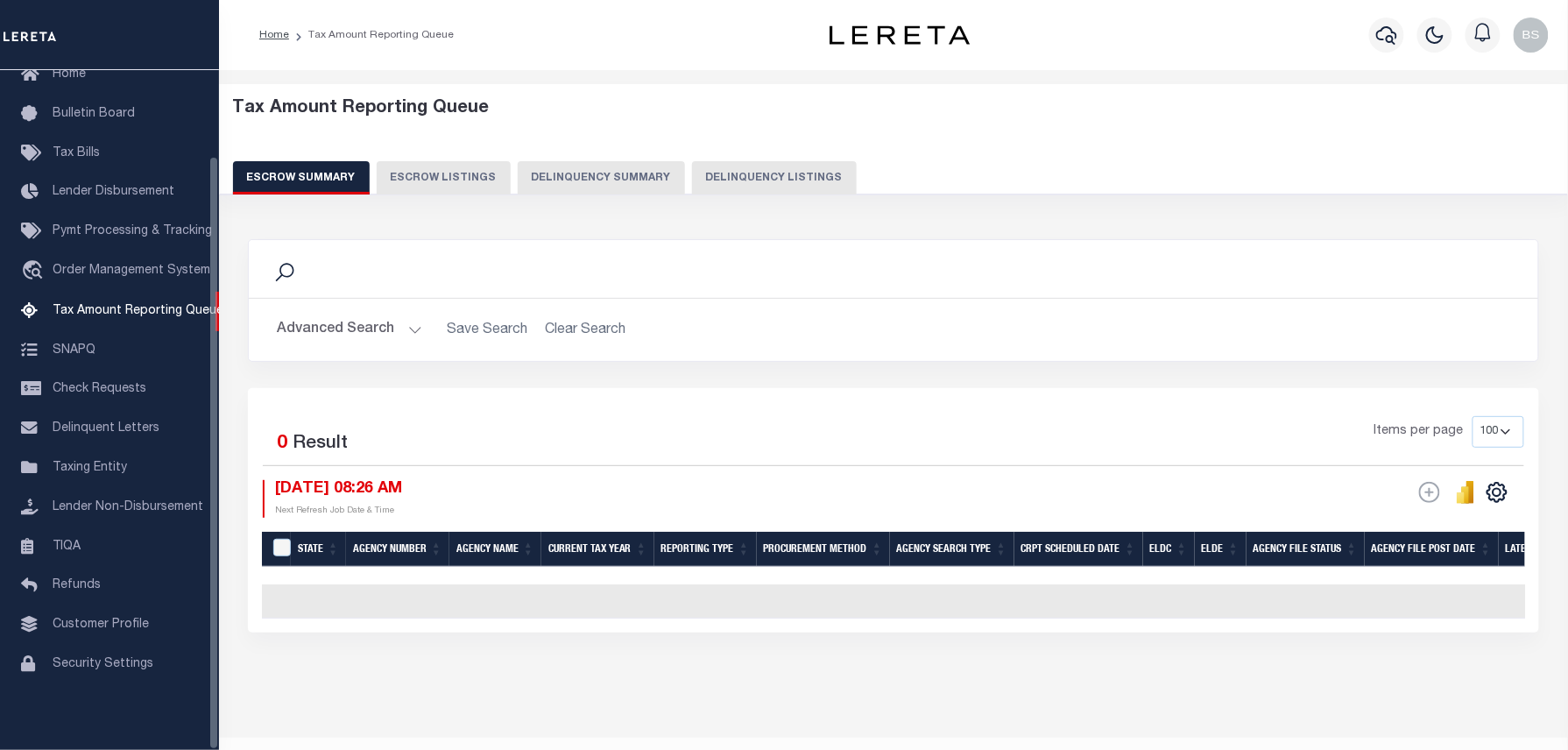
click at [741, 180] on button "Delinquency Listings" at bounding box center [774, 178] width 164 height 33
select select "100"
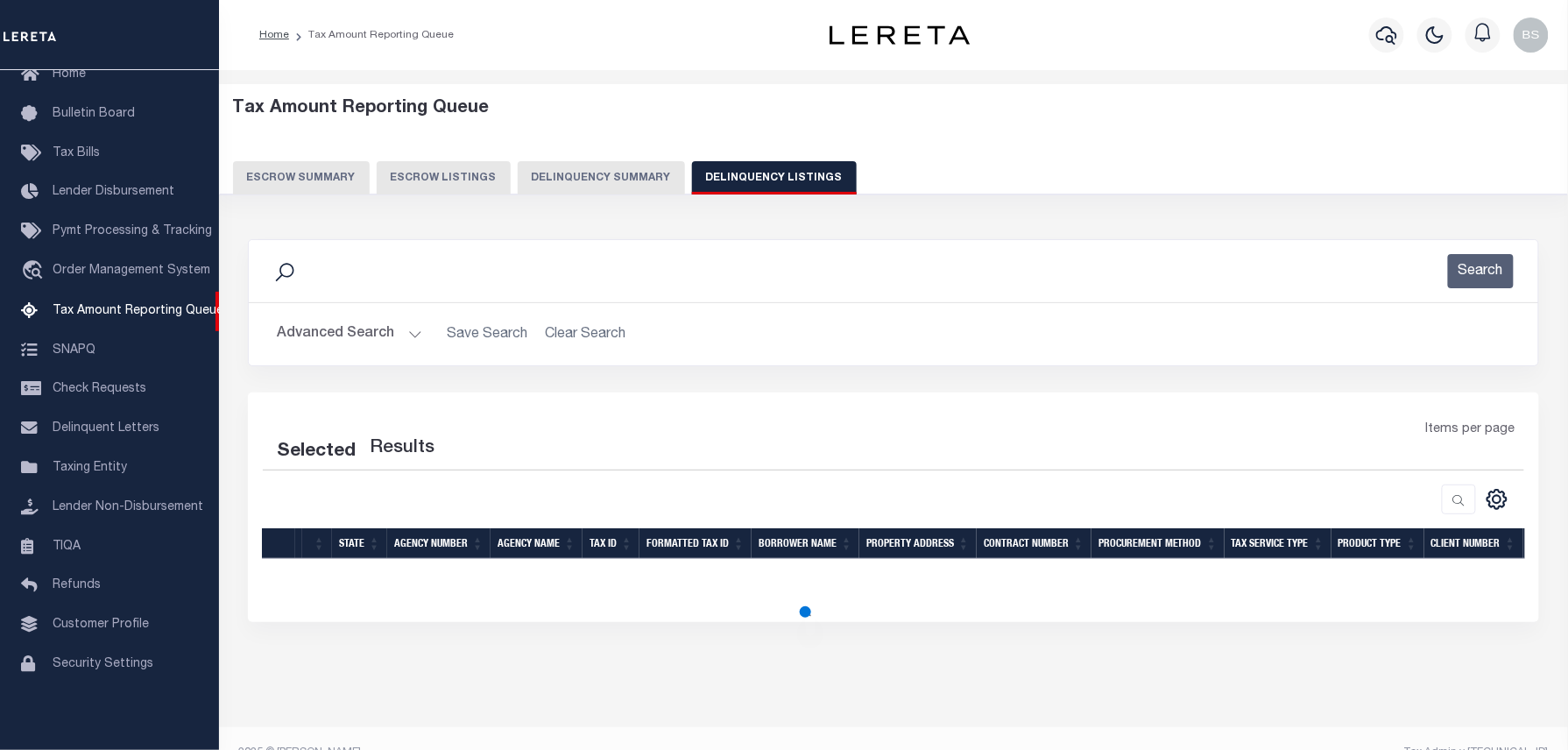
select select "100"
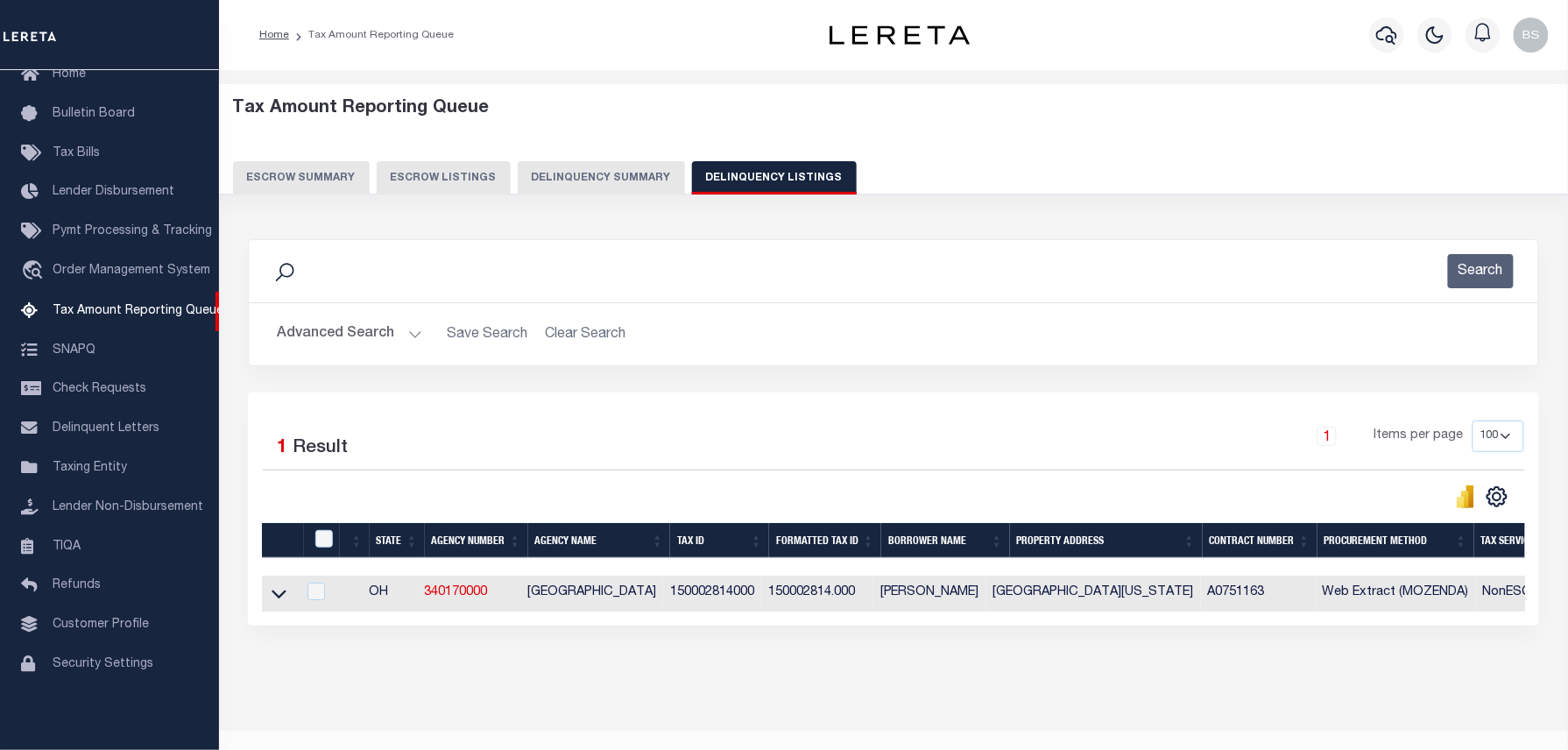
scroll to position [32, 0]
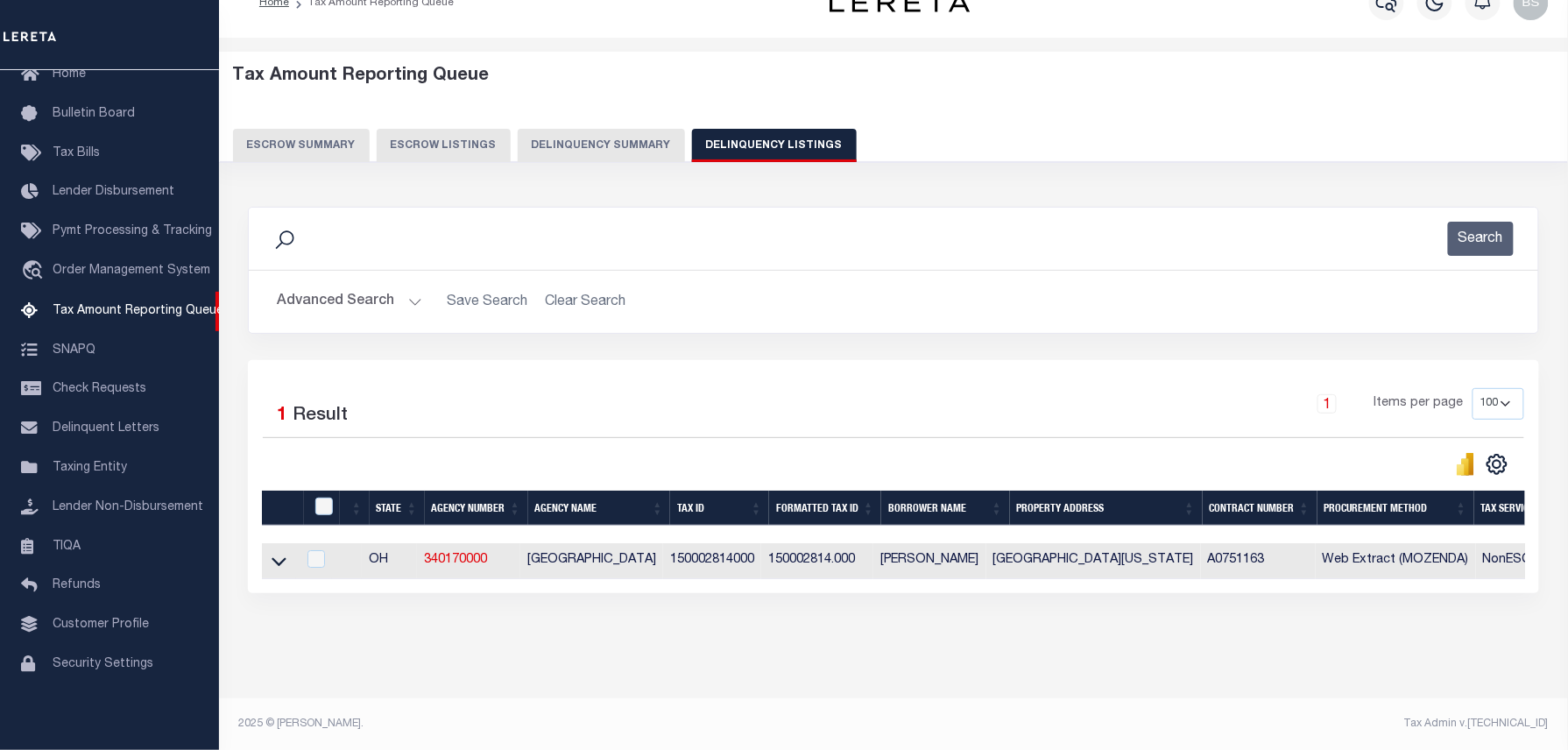
click at [275, 562] on icon at bounding box center [279, 560] width 15 height 19
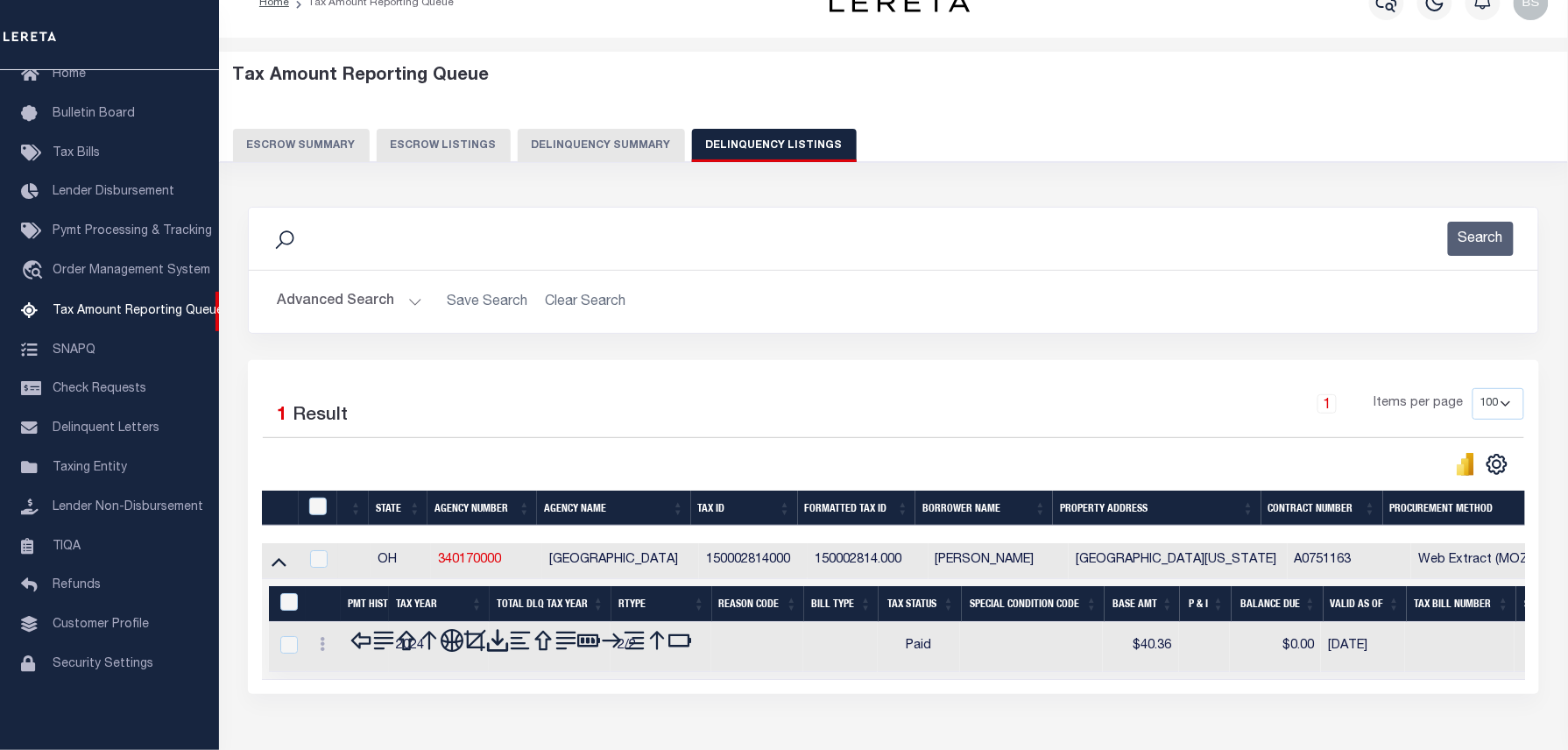
scroll to position [140, 0]
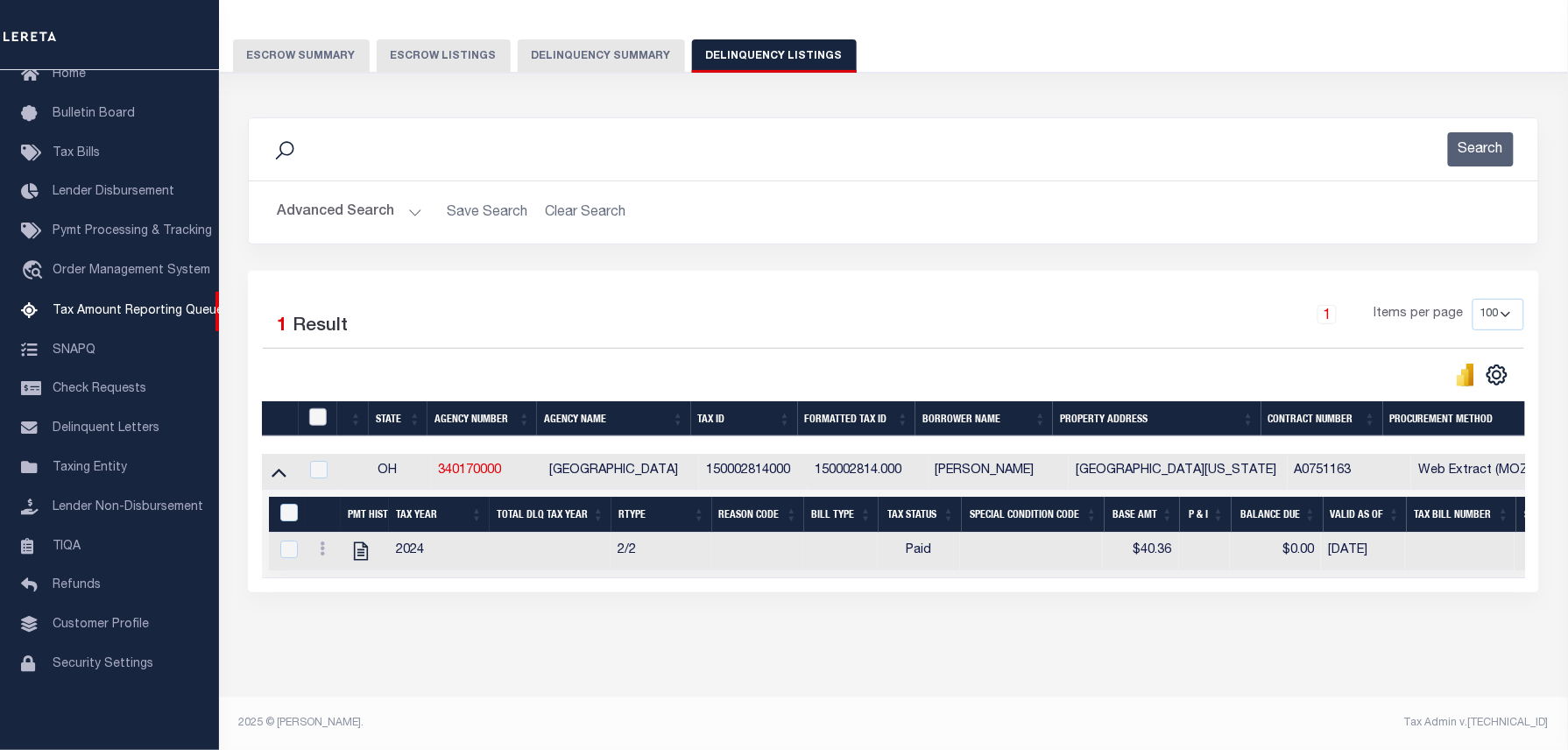
click at [312, 409] on input "checkbox" at bounding box center [318, 418] width 18 height 18
checkbox input "true"
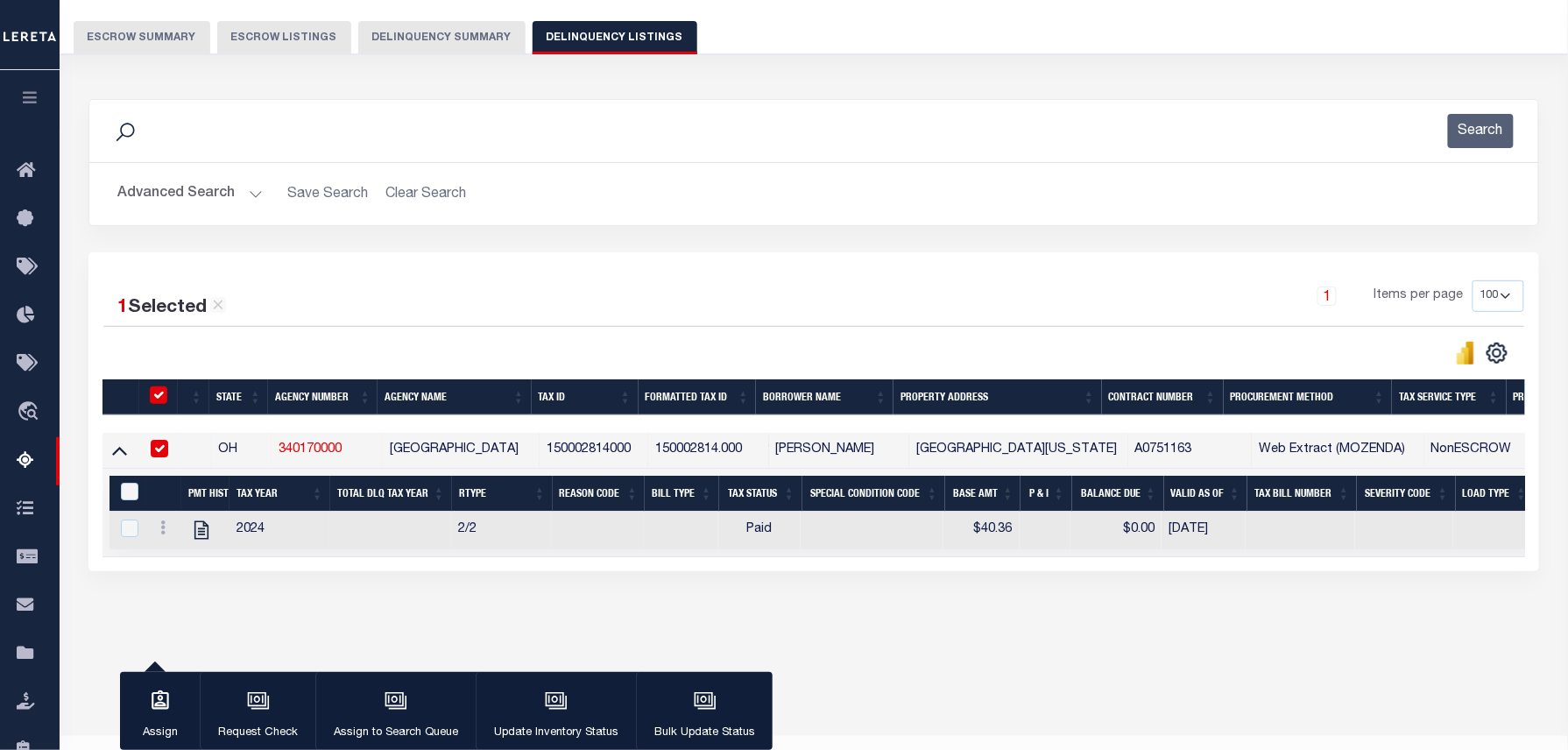
scroll to position [137, 0]
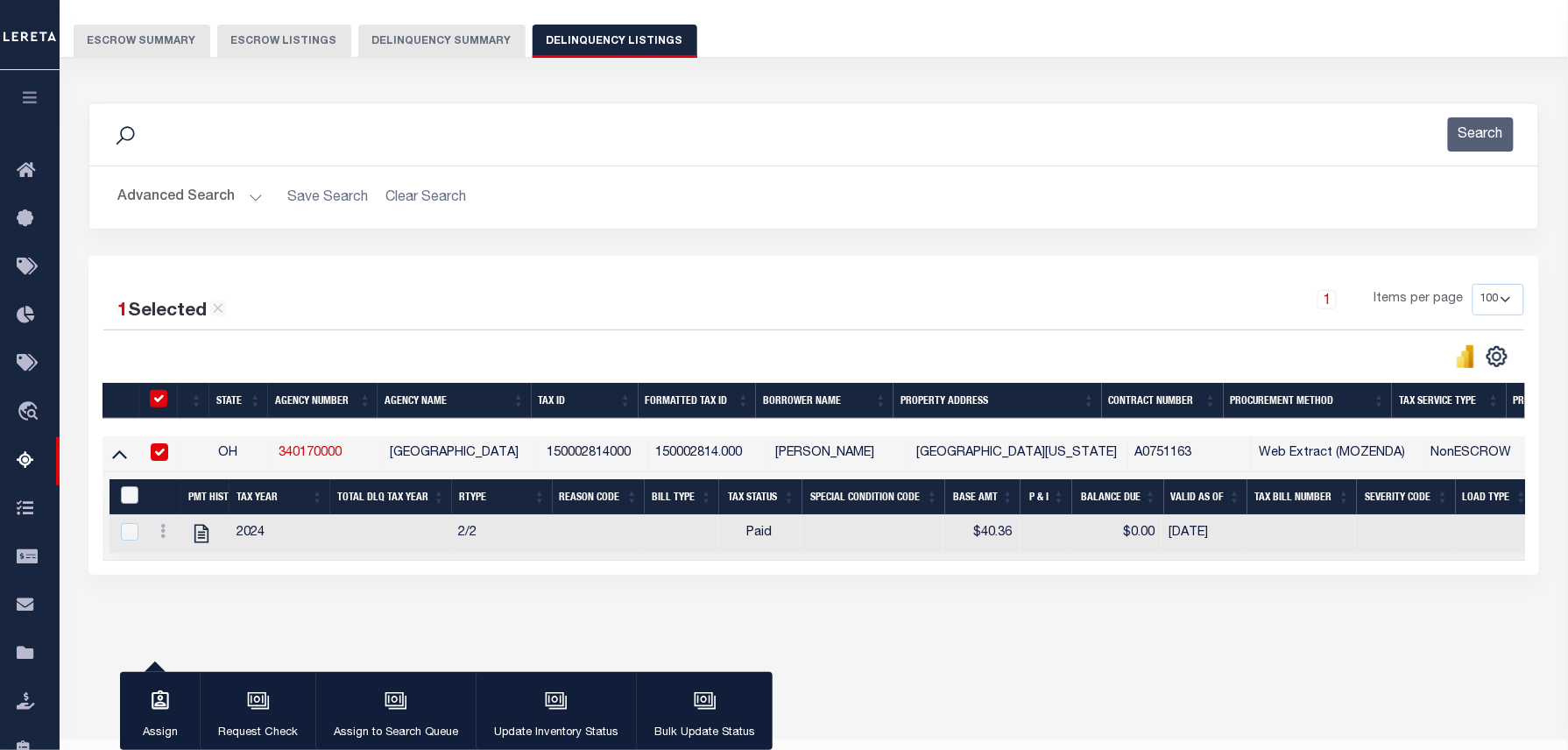
click at [127, 499] on input "&nbsp;" at bounding box center [130, 495] width 18 height 18
checkbox input "true"
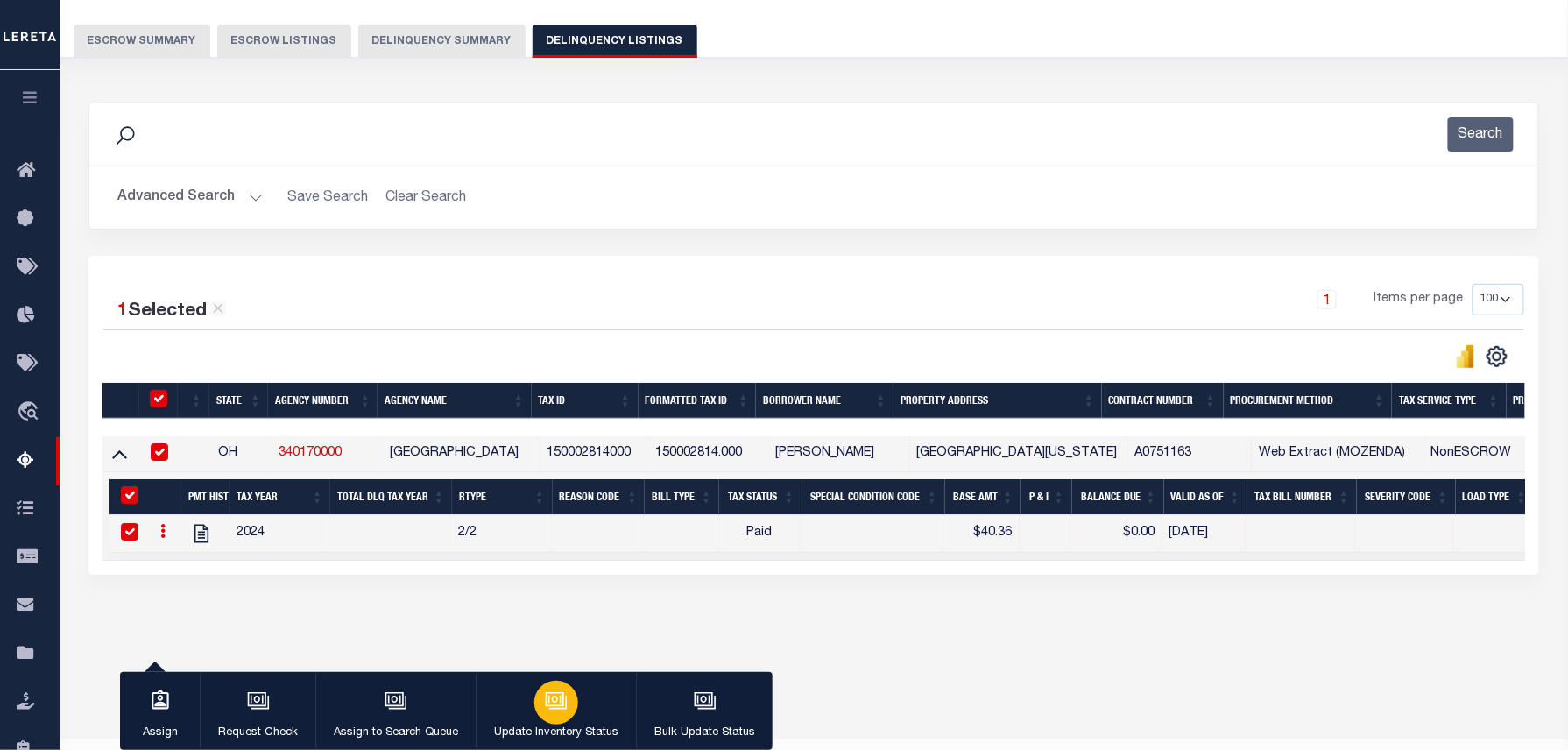
click at [568, 697] on div "button" at bounding box center [556, 702] width 44 height 44
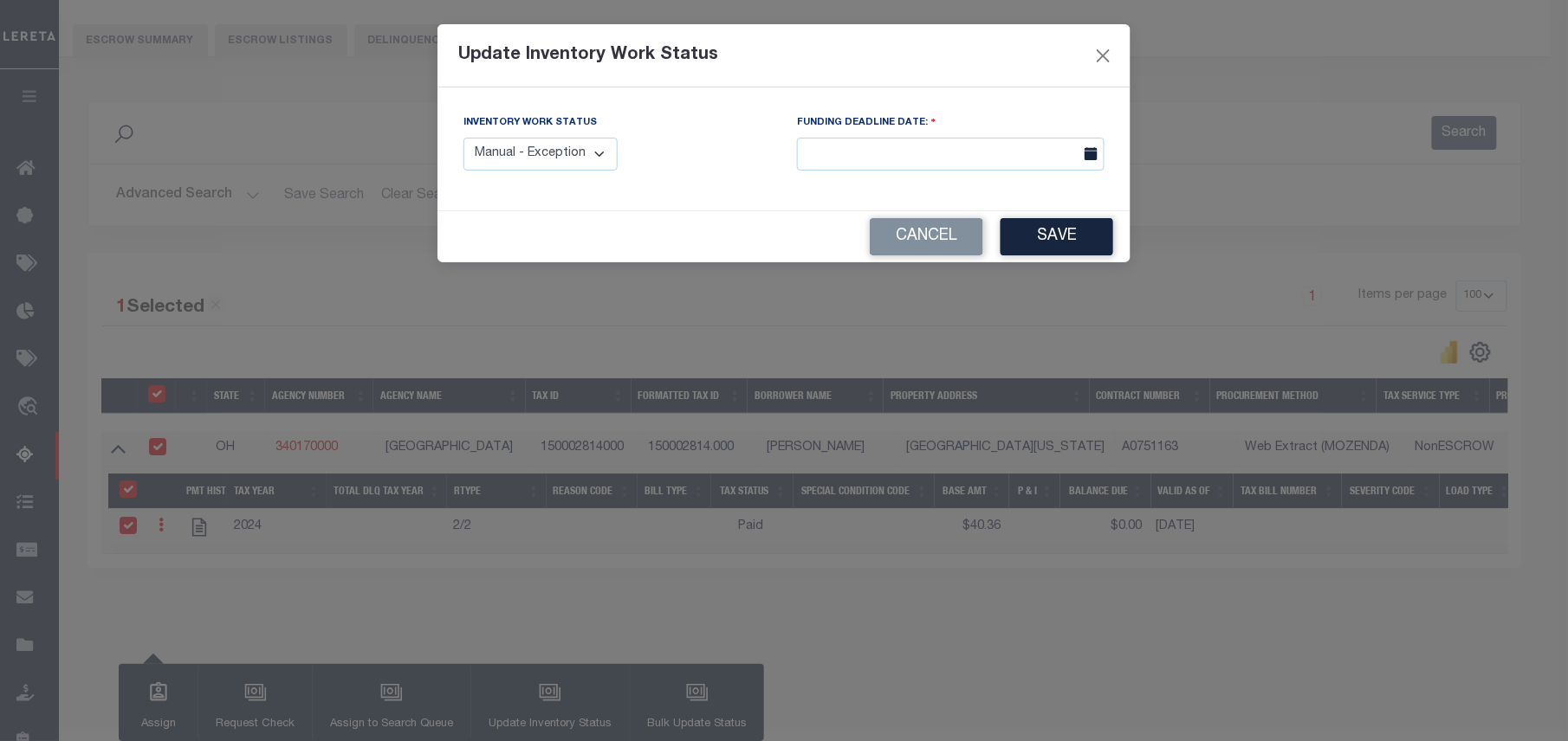
click at [587, 161] on select "Manual - Exception Pended - Awaiting Search Late Add Exception Completed" at bounding box center [539, 154] width 154 height 34
select select "4"
click at [463, 137] on select "Manual - Exception Pended - Awaiting Search Late Add Exception Completed" at bounding box center [539, 154] width 154 height 34
click at [1078, 241] on button "Save" at bounding box center [1057, 237] width 112 height 38
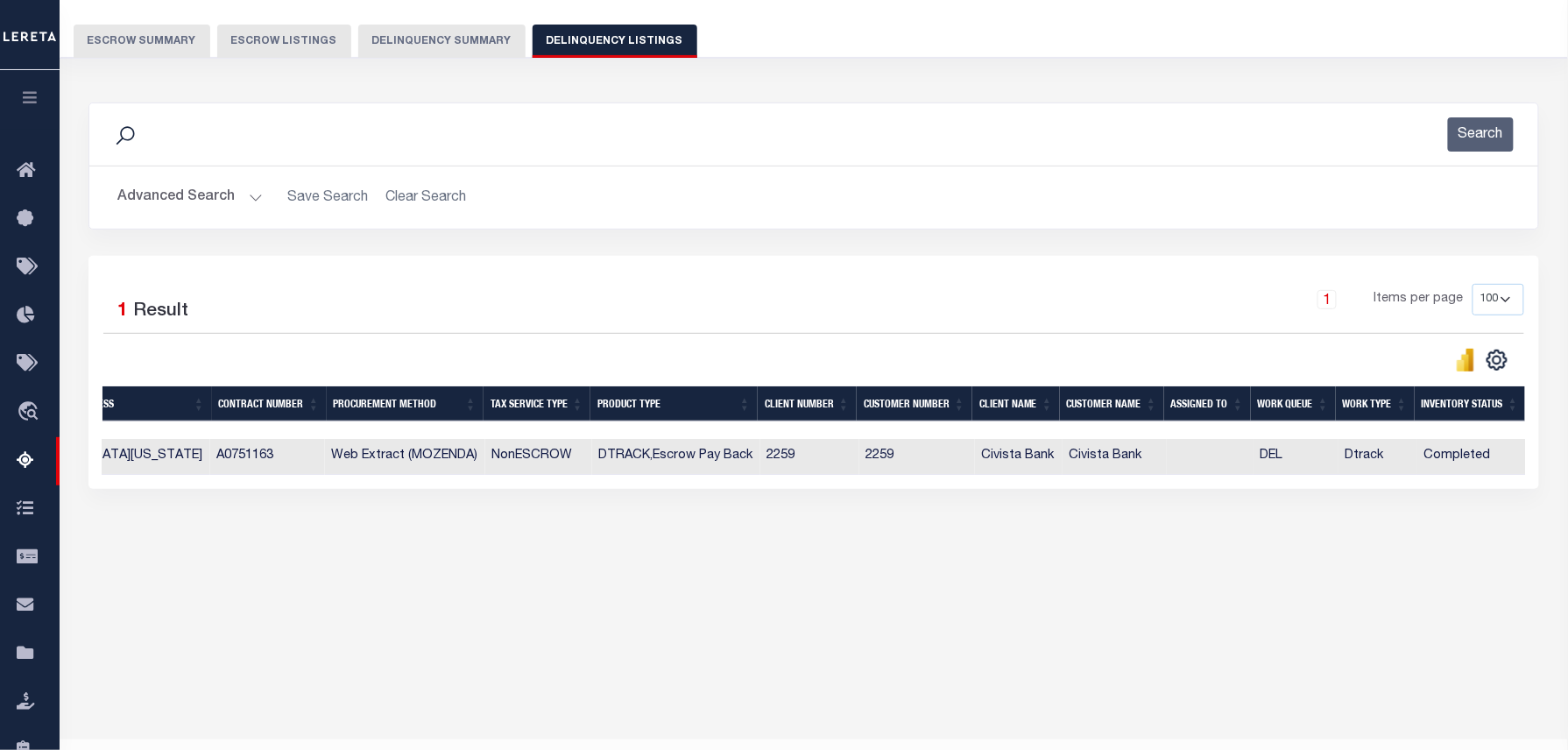
scroll to position [0, 0]
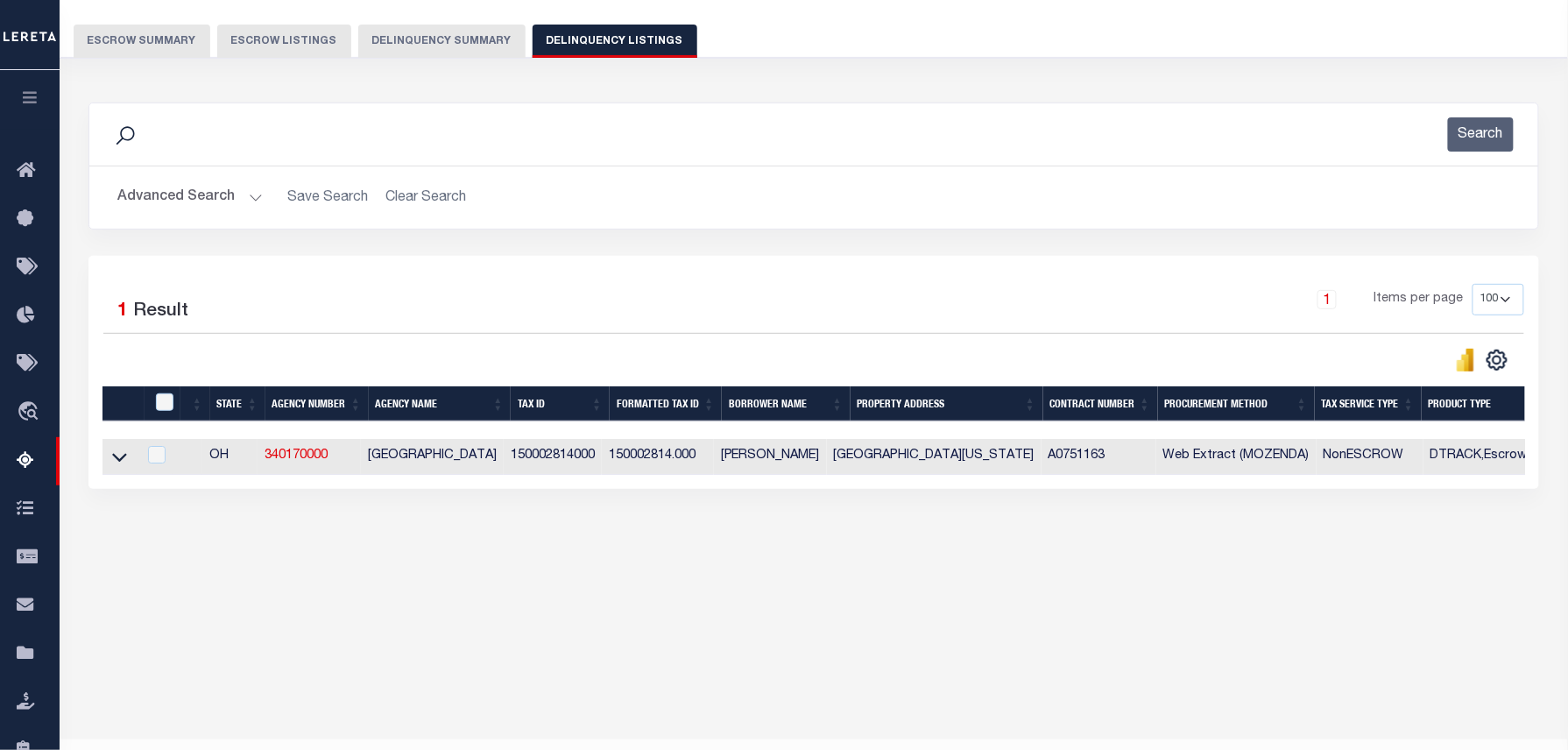
click at [168, 197] on button "Advanced Search" at bounding box center [190, 198] width 146 height 34
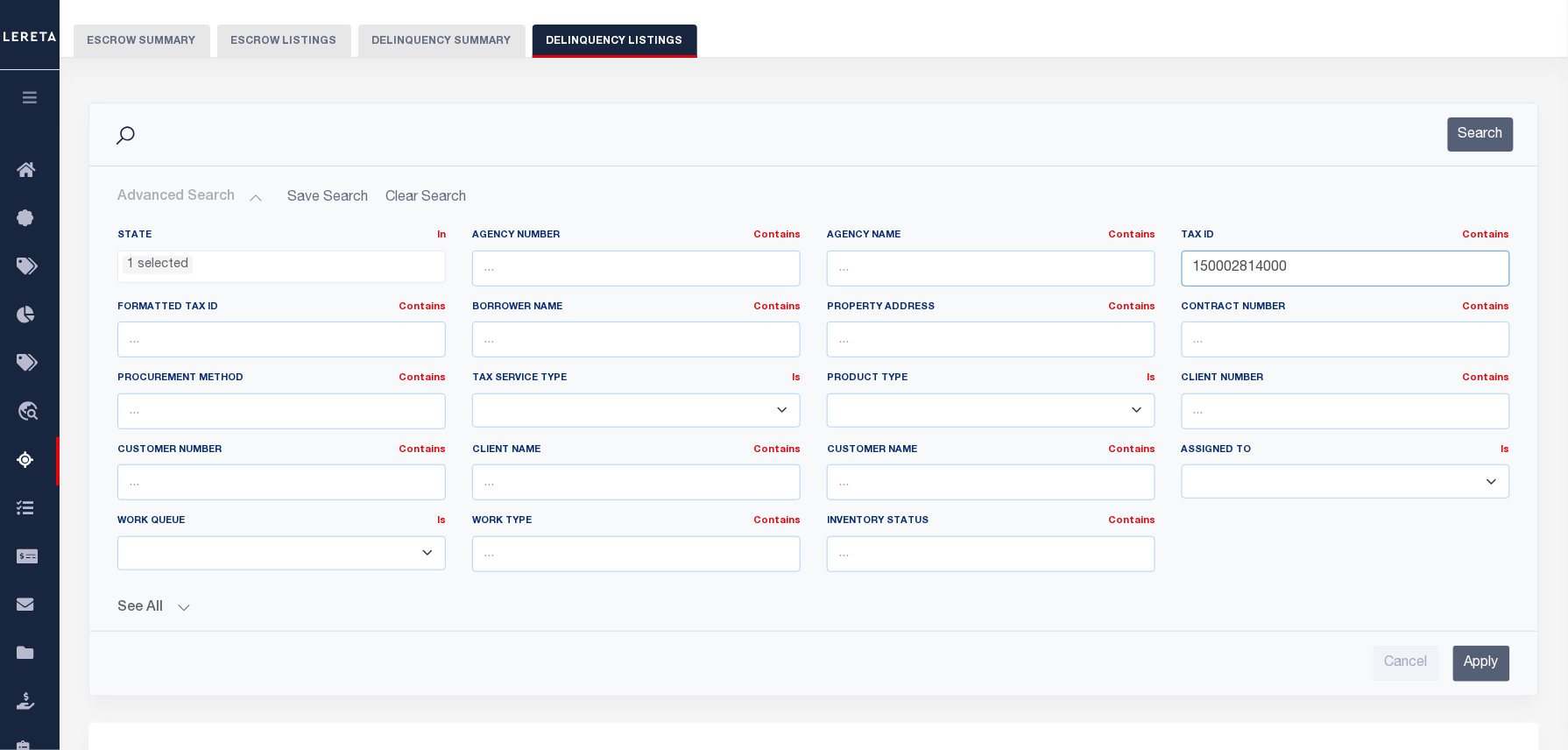
drag, startPoint x: 1309, startPoint y: 265, endPoint x: 995, endPoint y: 236, distance: 315.3
click at [1010, 235] on div "State In In AK AL AR AZ CA CO CT DC DE FL GA GU HI IA ID IL IN KS KY LA MA MD M…" at bounding box center [814, 408] width 1419 height 358
paste input "30"
type input "150002830000"
click at [1487, 120] on button "Search" at bounding box center [1480, 134] width 65 height 34
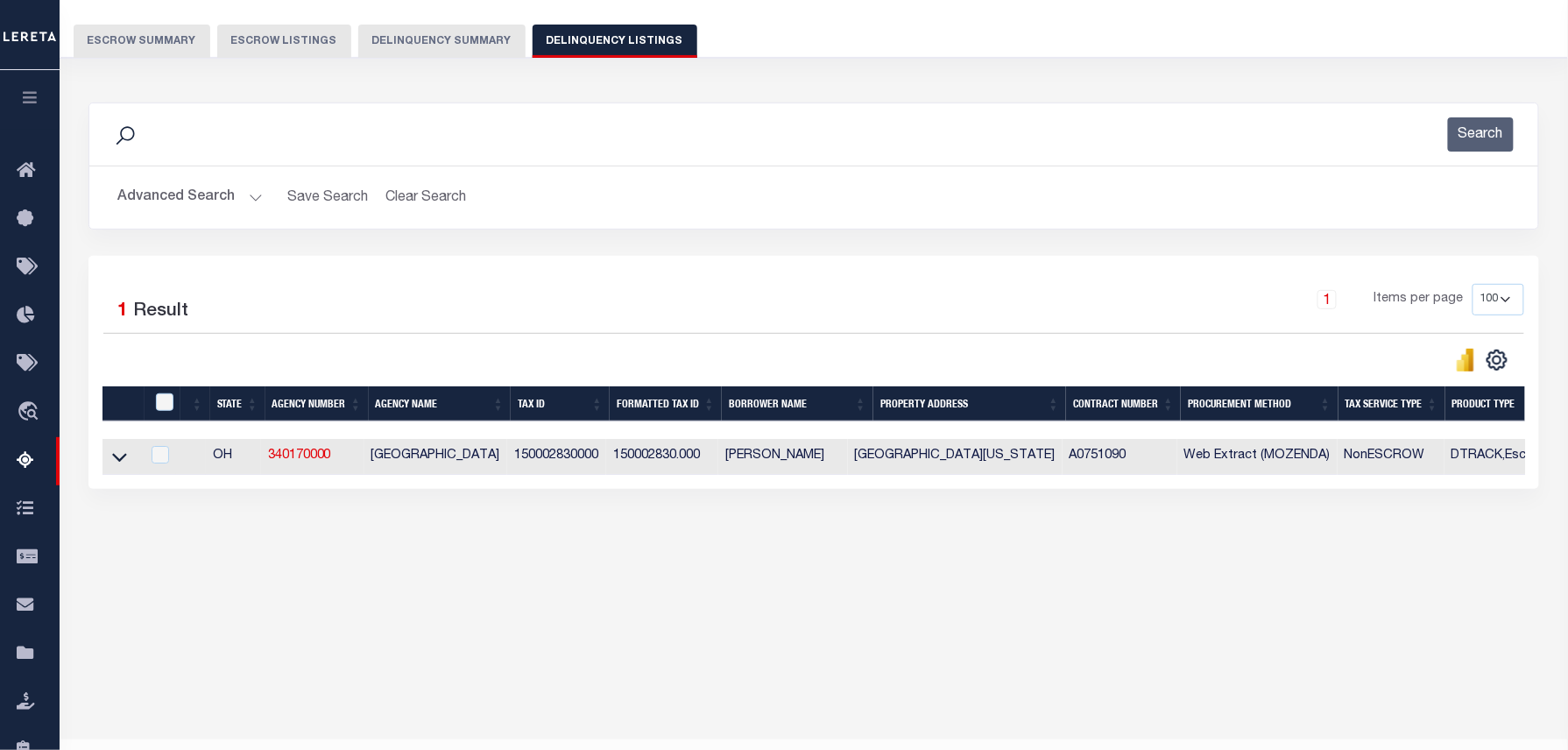
drag, startPoint x: 124, startPoint y: 461, endPoint x: 208, endPoint y: 416, distance: 95.3
click at [124, 461] on icon at bounding box center [119, 458] width 15 height 9
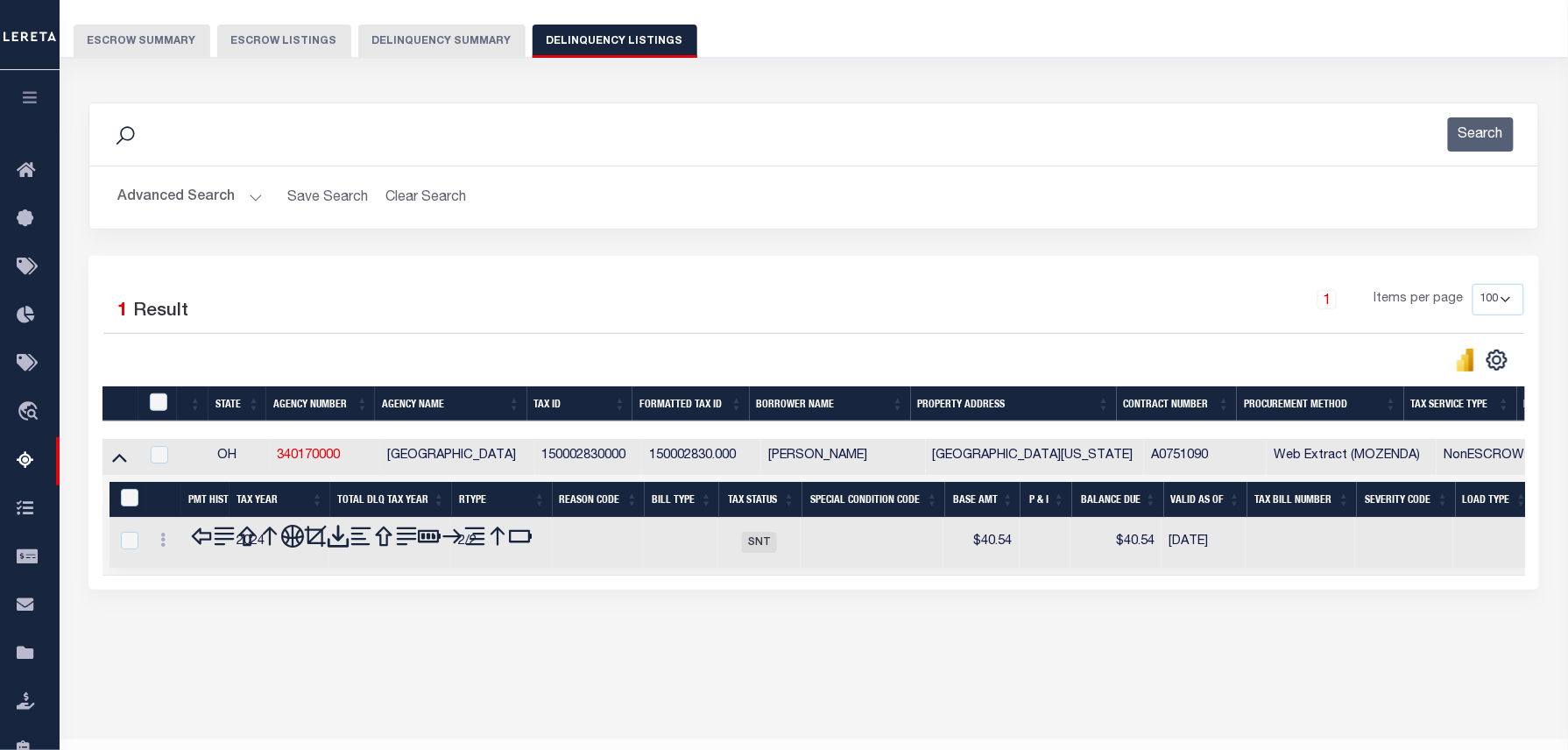
scroll to position [179, 0]
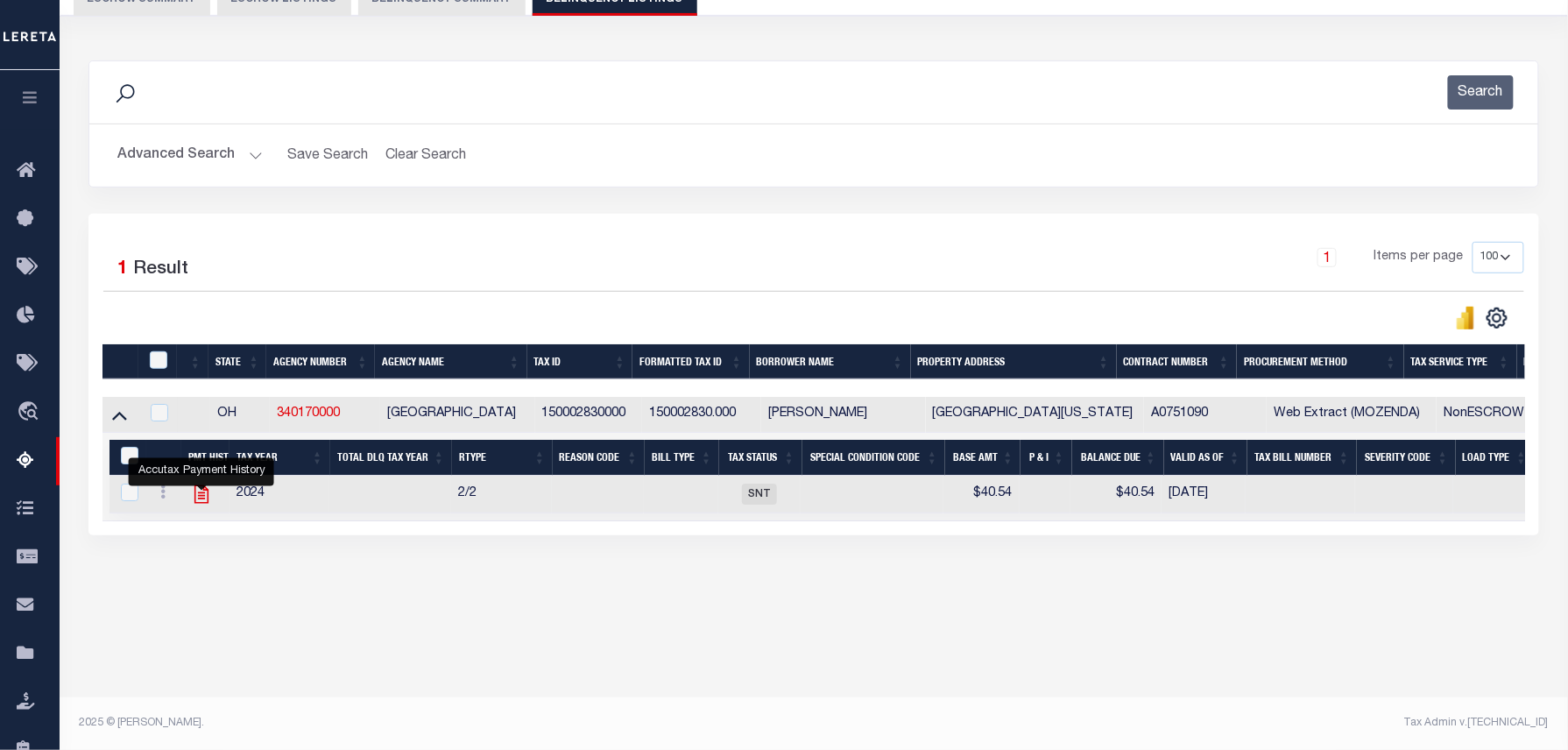
click at [203, 502] on icon "" at bounding box center [200, 494] width 22 height 22
checkbox input "true"
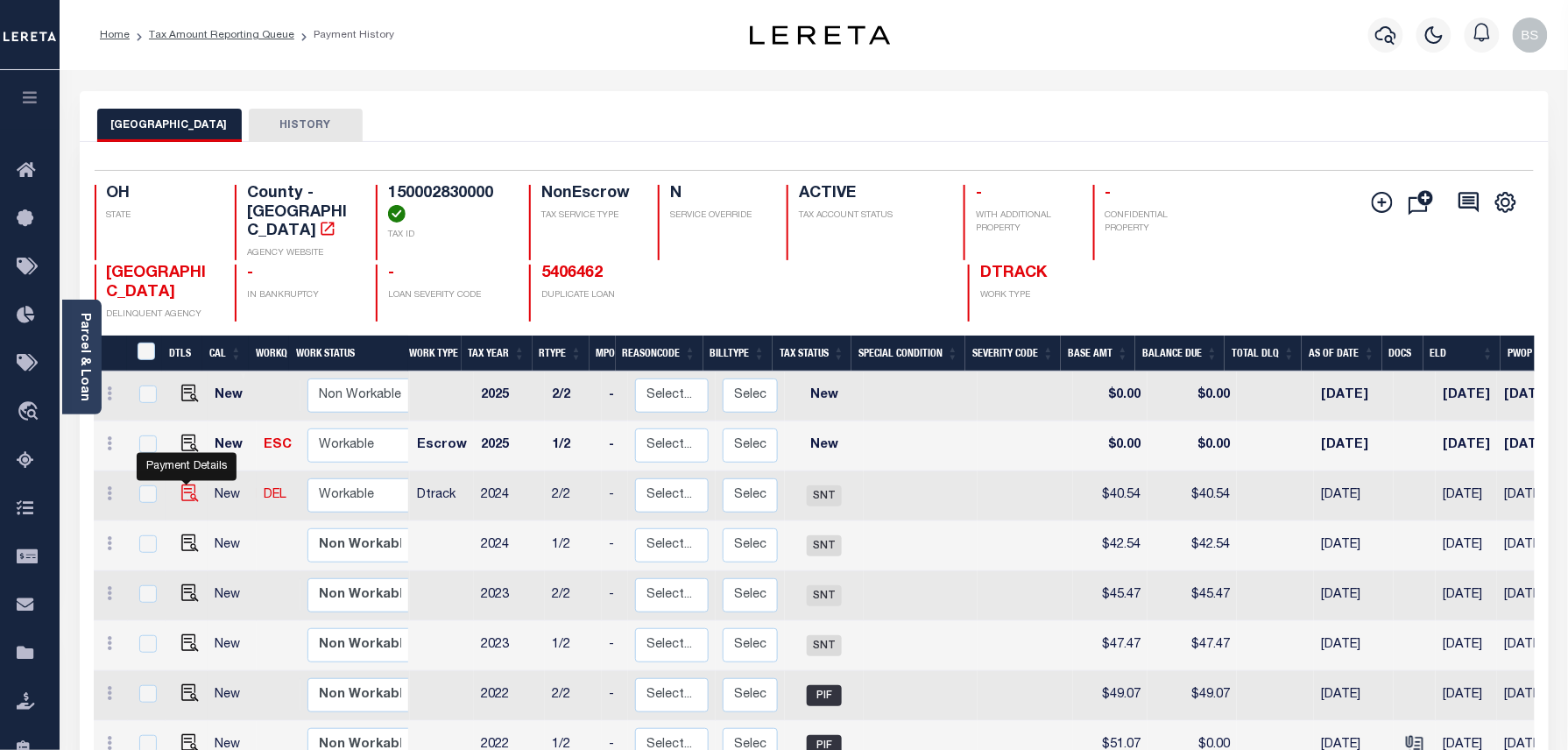
click at [187, 484] on img "" at bounding box center [190, 493] width 18 height 18
checkbox input "true"
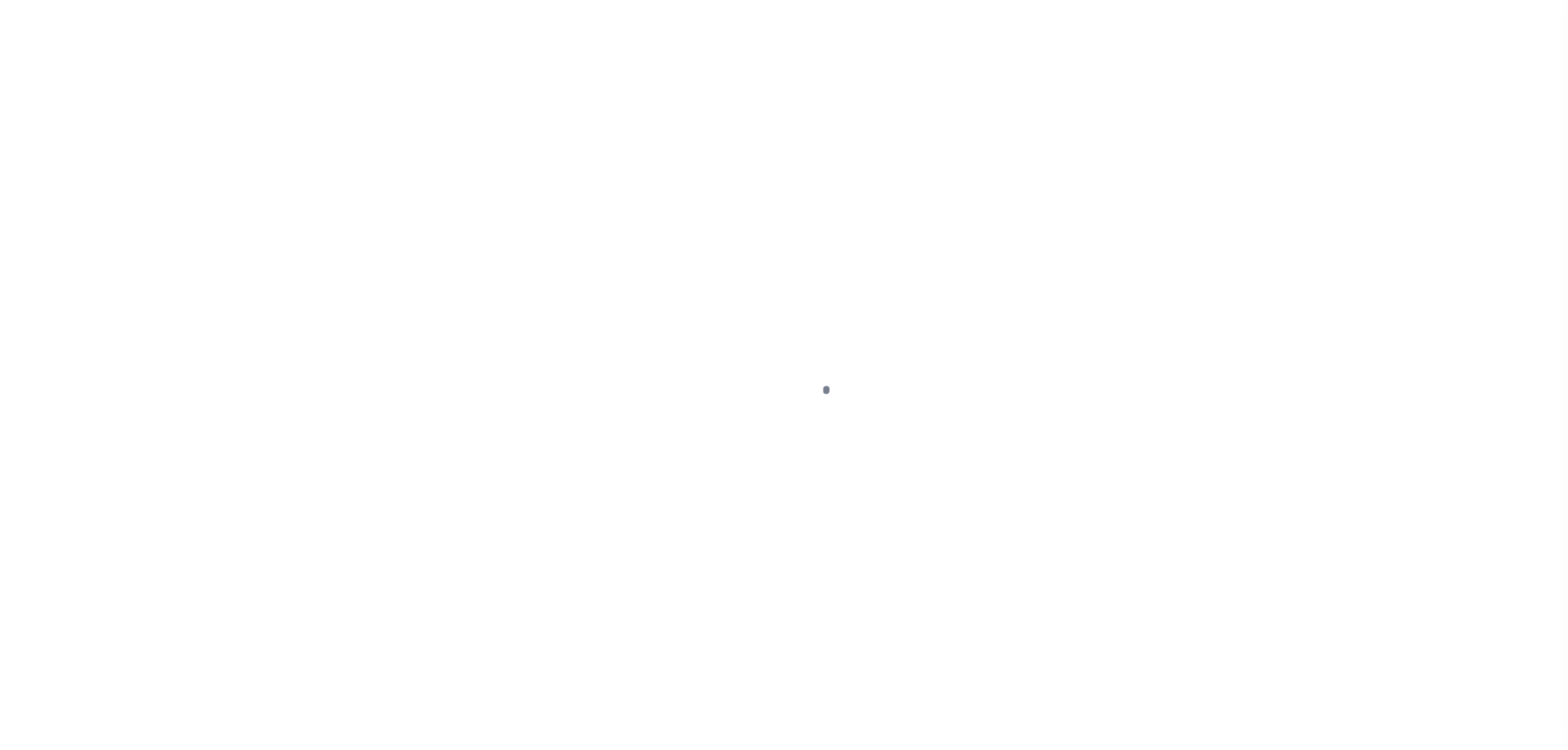
select select "SNT"
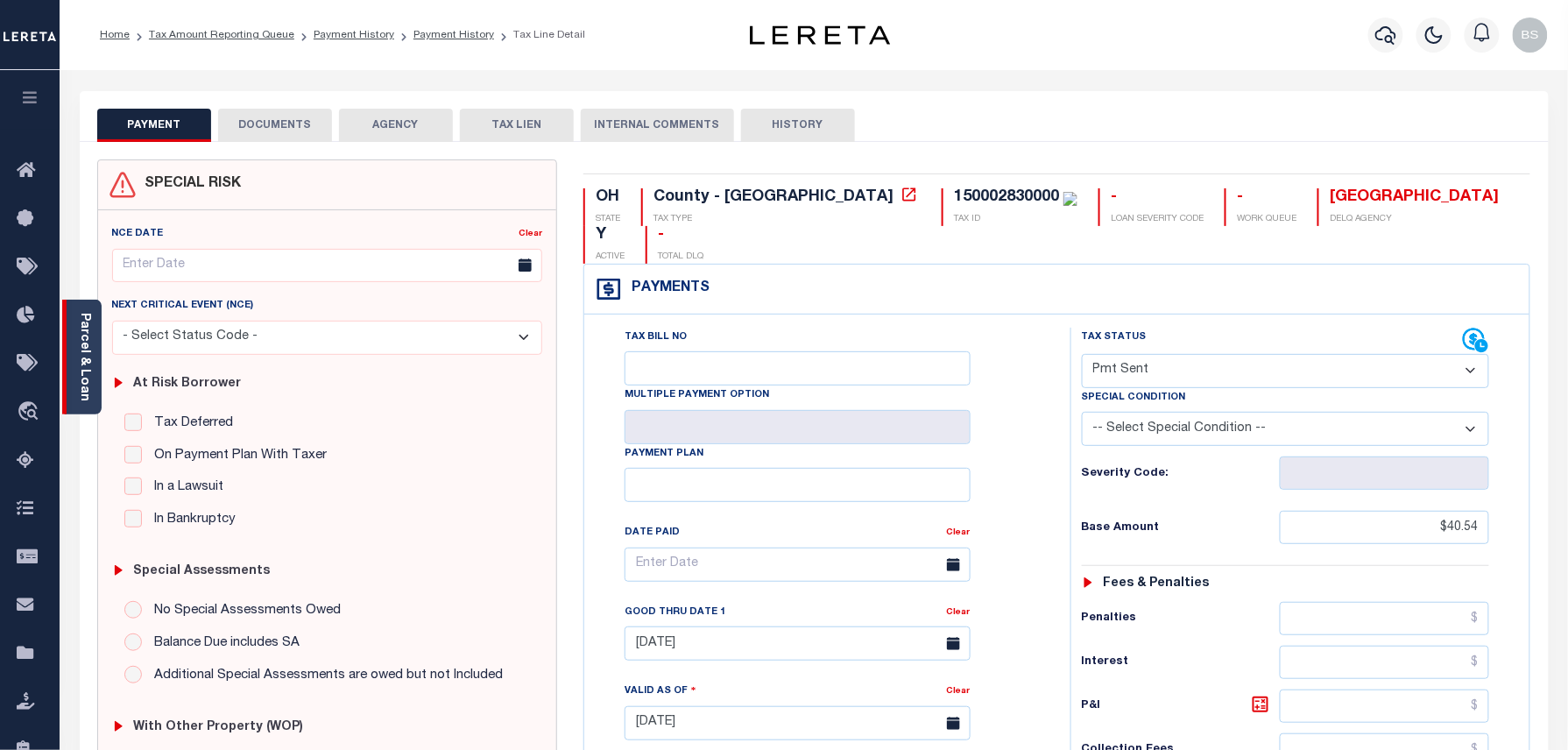
click at [97, 358] on div "Parcel & Loan" at bounding box center [82, 356] width 39 height 114
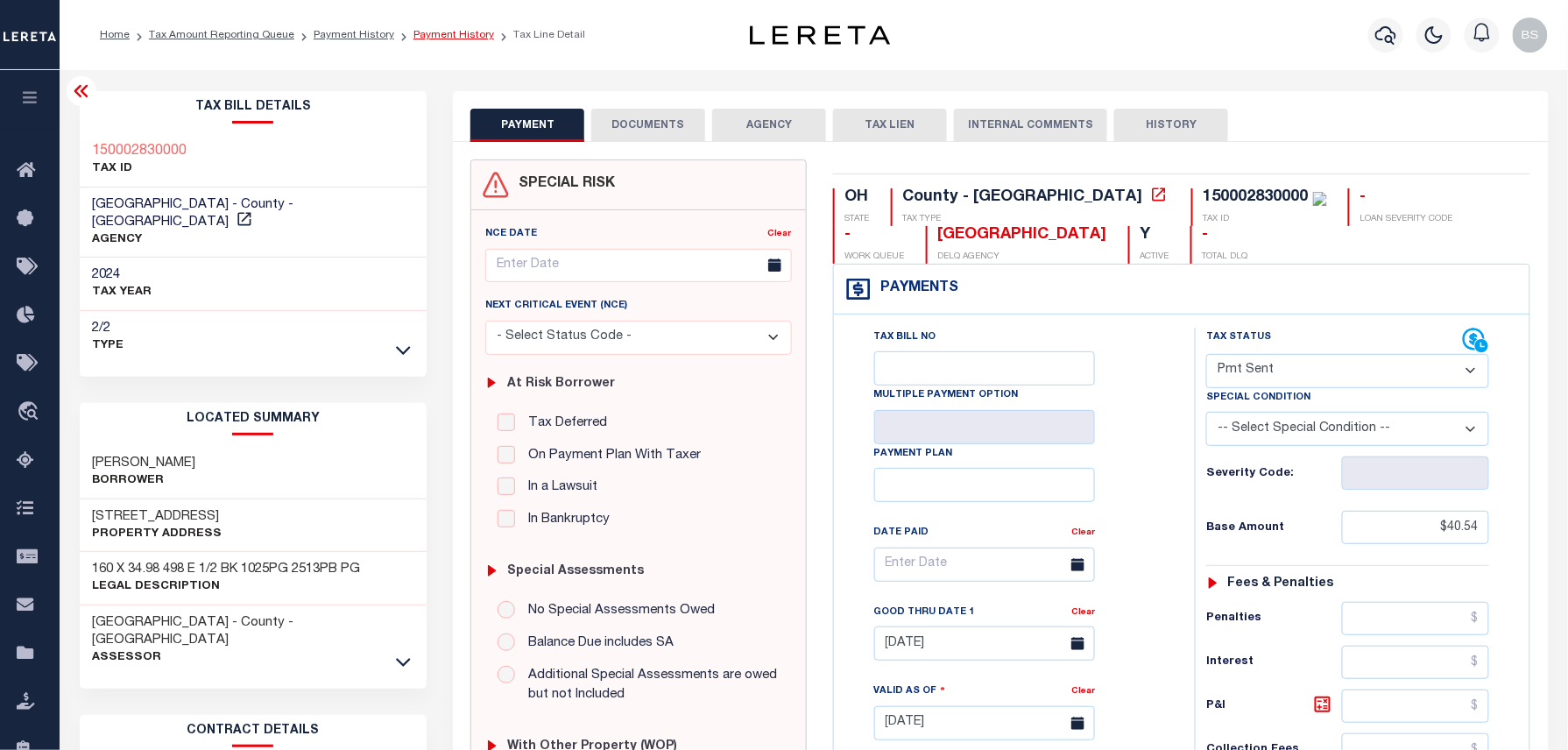
click at [421, 40] on link "Payment History" at bounding box center [454, 34] width 80 height 11
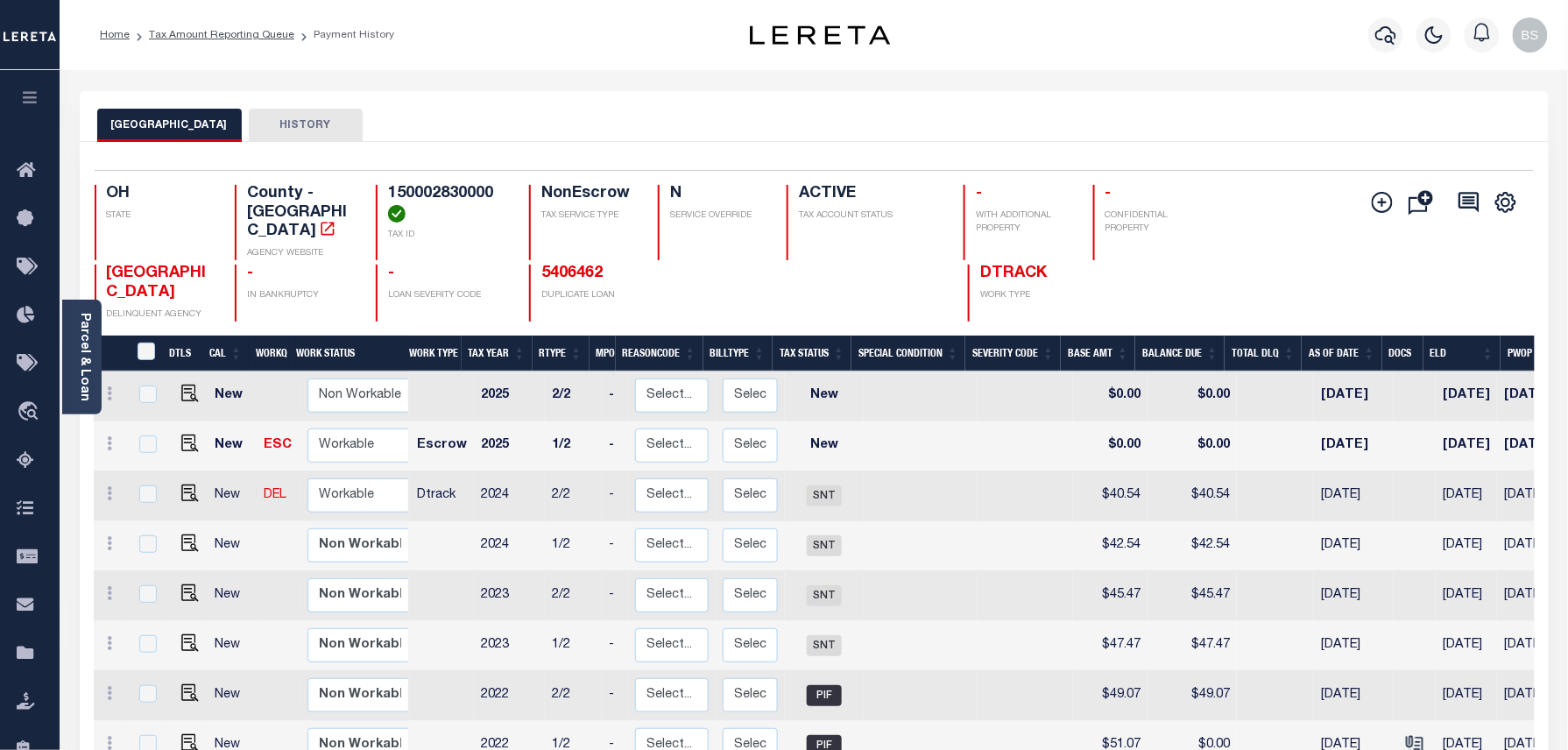
click at [546, 526] on td "1/2" at bounding box center [573, 546] width 57 height 50
checkbox input "true"
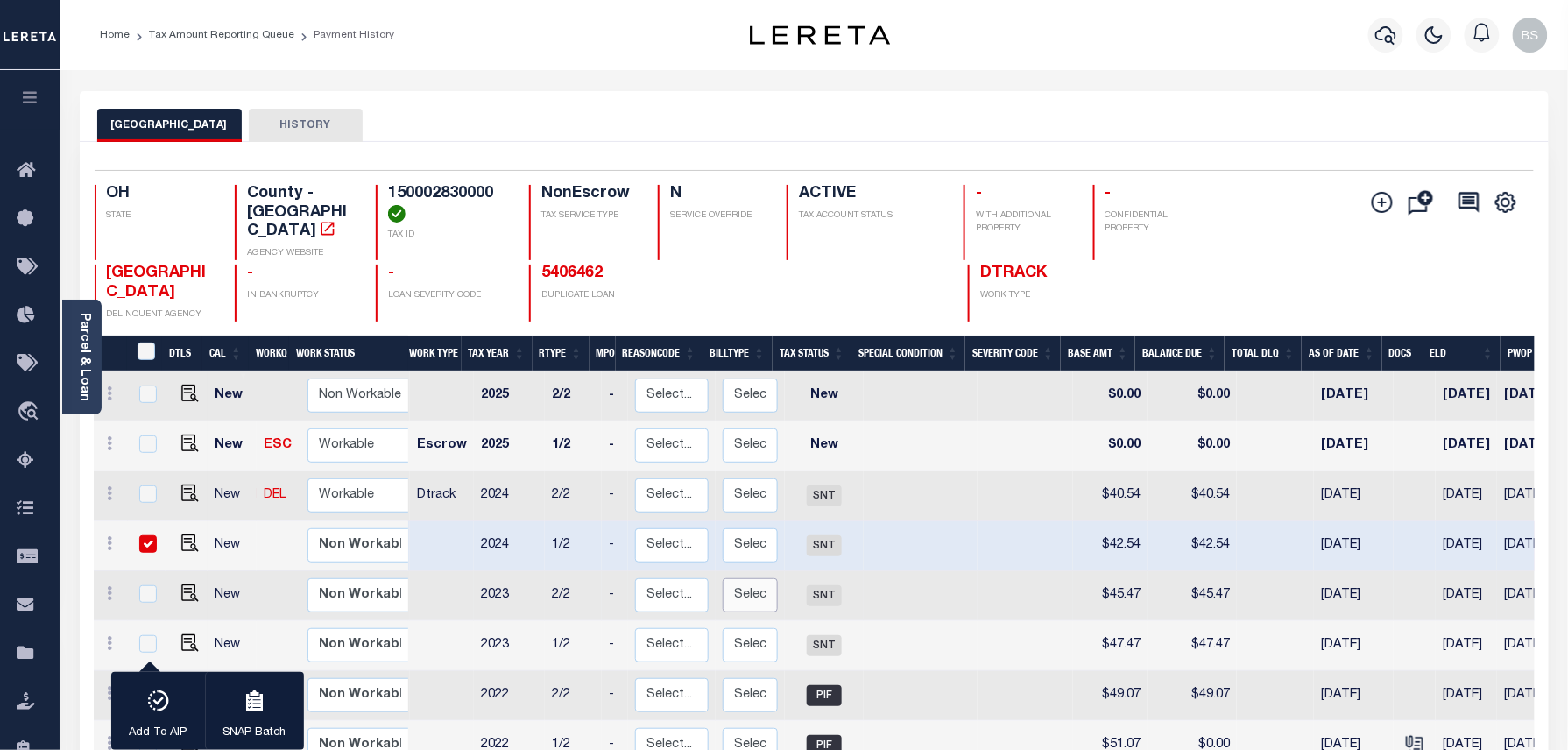
click at [767, 578] on select "Select... Regular Delinquent Supplemental Corrected/Adjusted Bill - Re-Report C…" at bounding box center [750, 595] width 55 height 34
checkbox input "true"
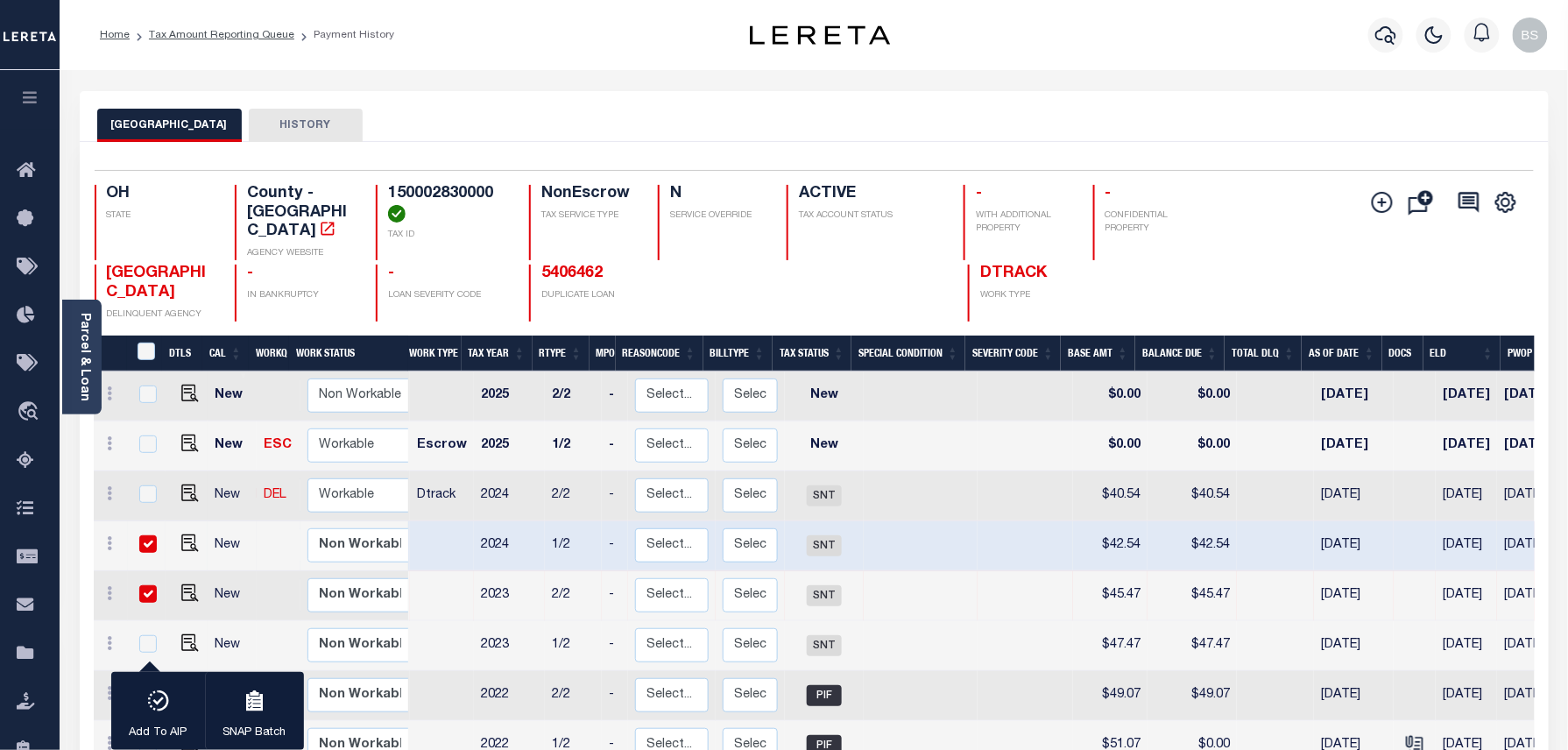
click at [144, 535] on input "checkbox" at bounding box center [148, 544] width 18 height 18
checkbox input "false"
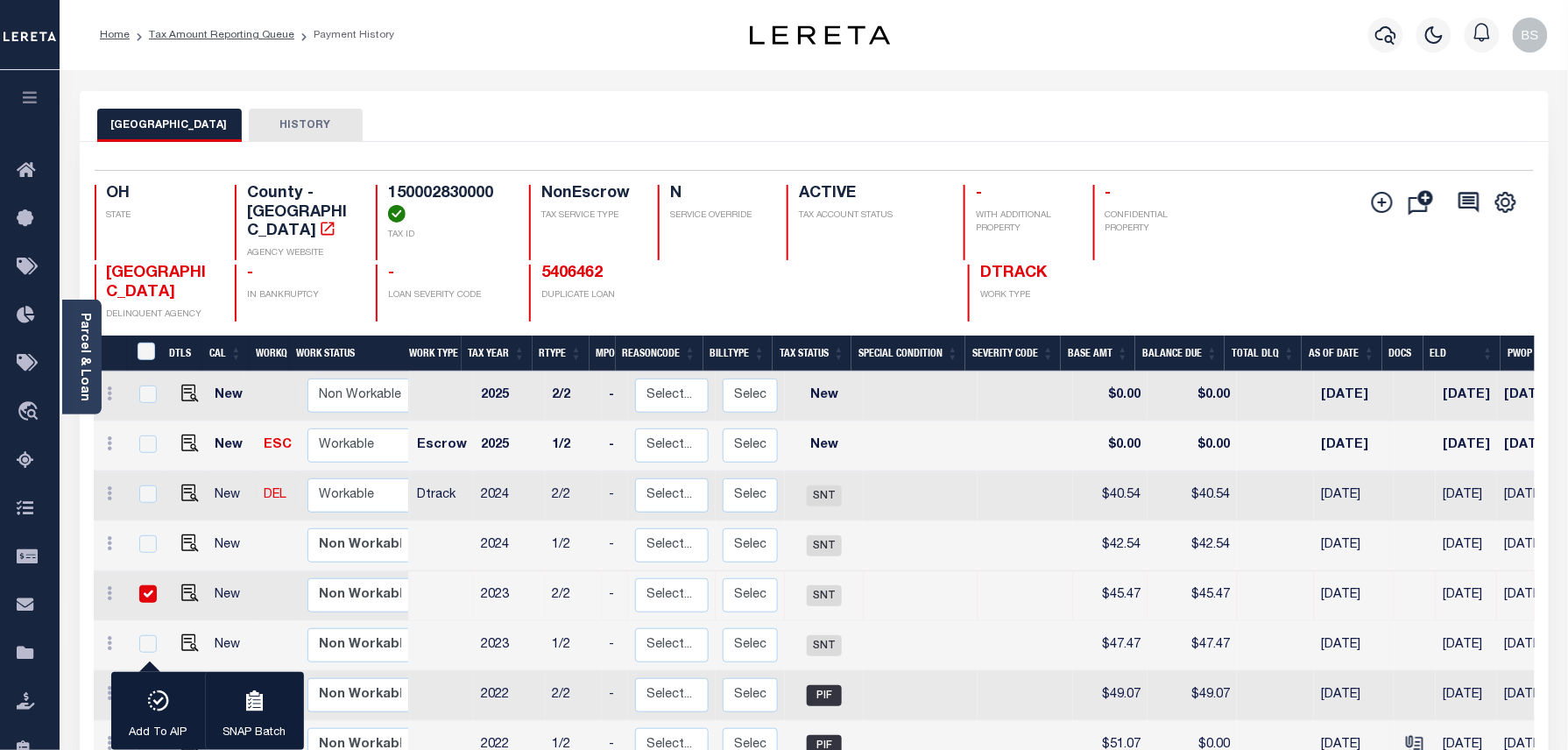
click at [141, 586] on input "checkbox" at bounding box center [148, 595] width 18 height 18
checkbox input "false"
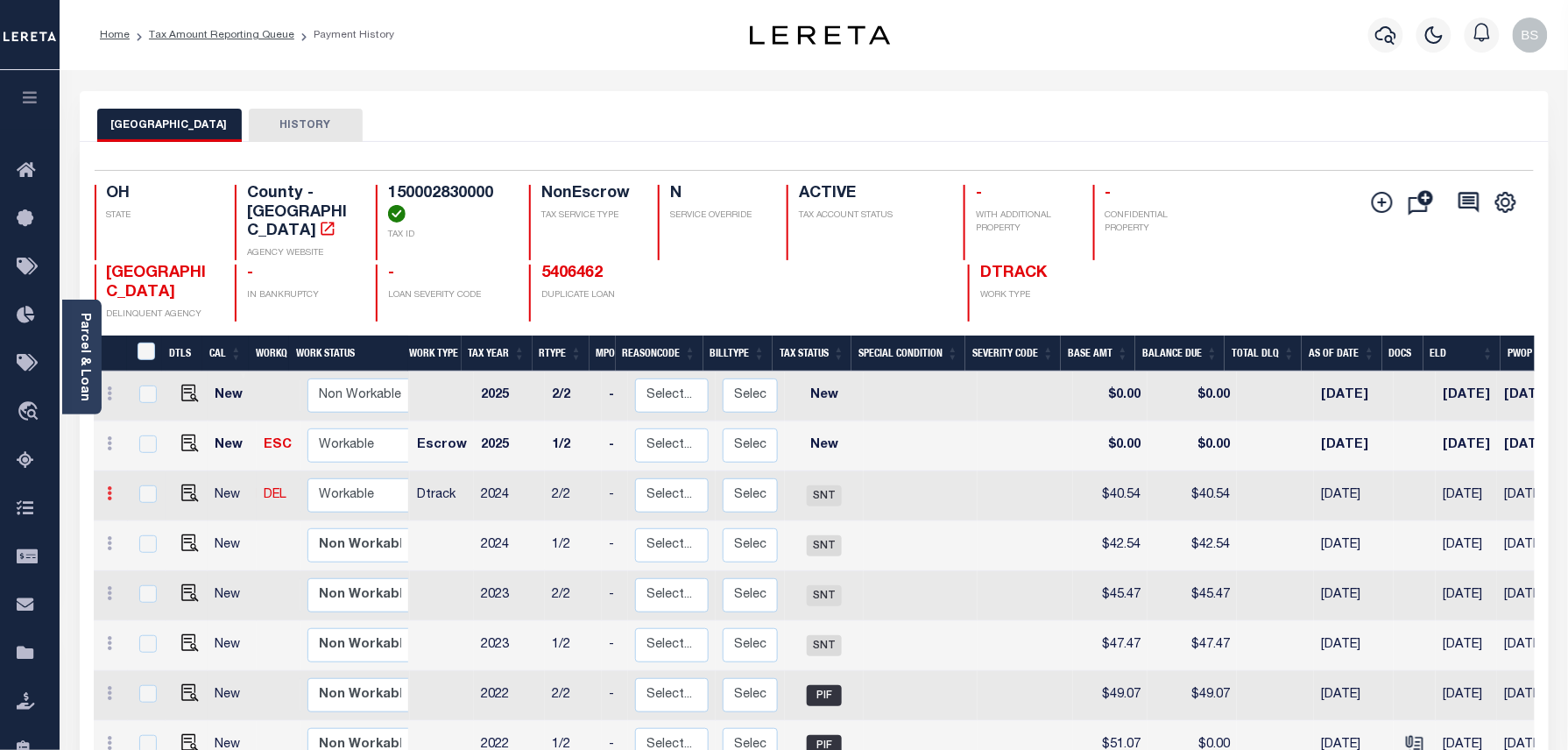
click at [110, 486] on icon at bounding box center [109, 493] width 5 height 14
click at [139, 548] on link at bounding box center [152, 553] width 60 height 29
type input "$40.54"
type input "[DATE]"
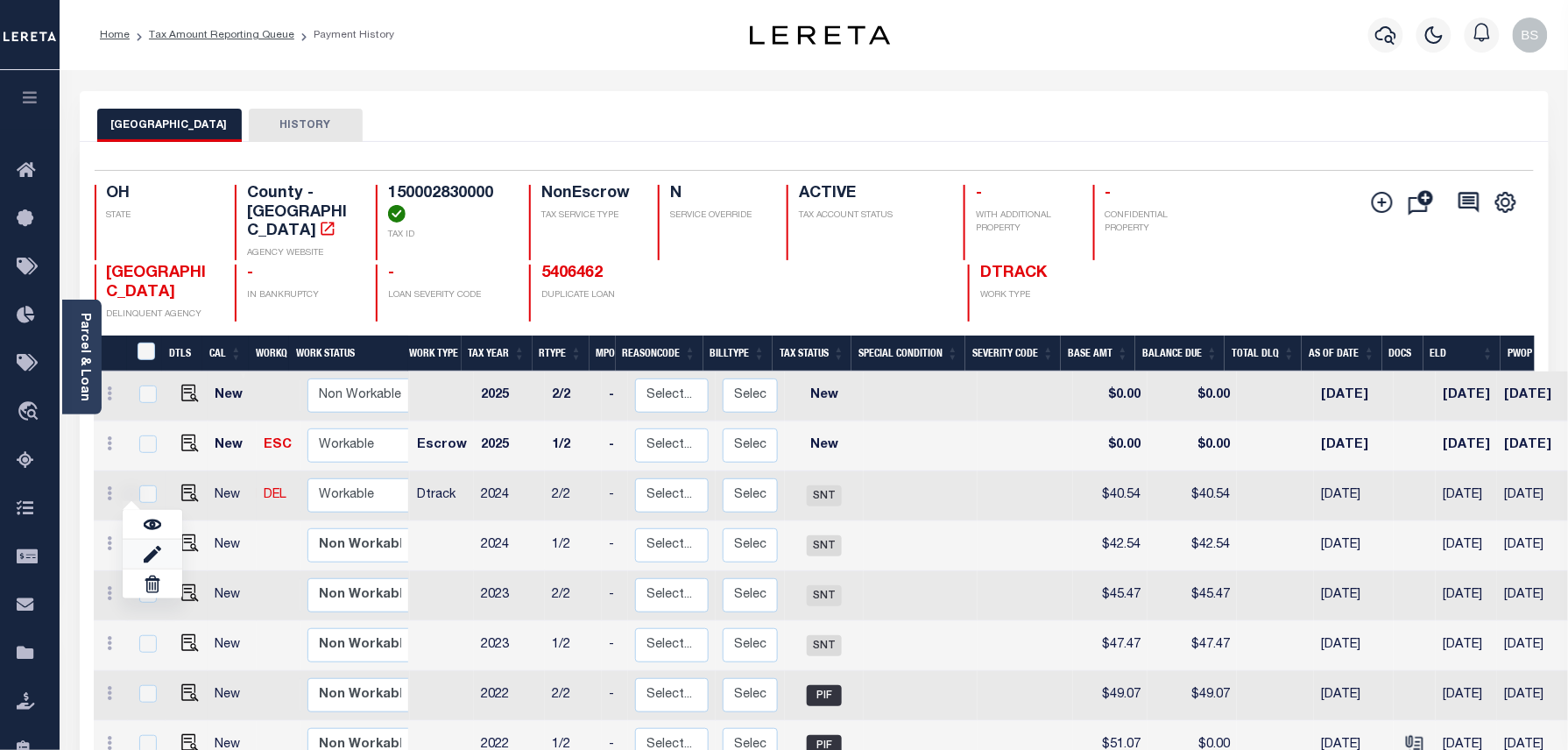
type input "[DATE]"
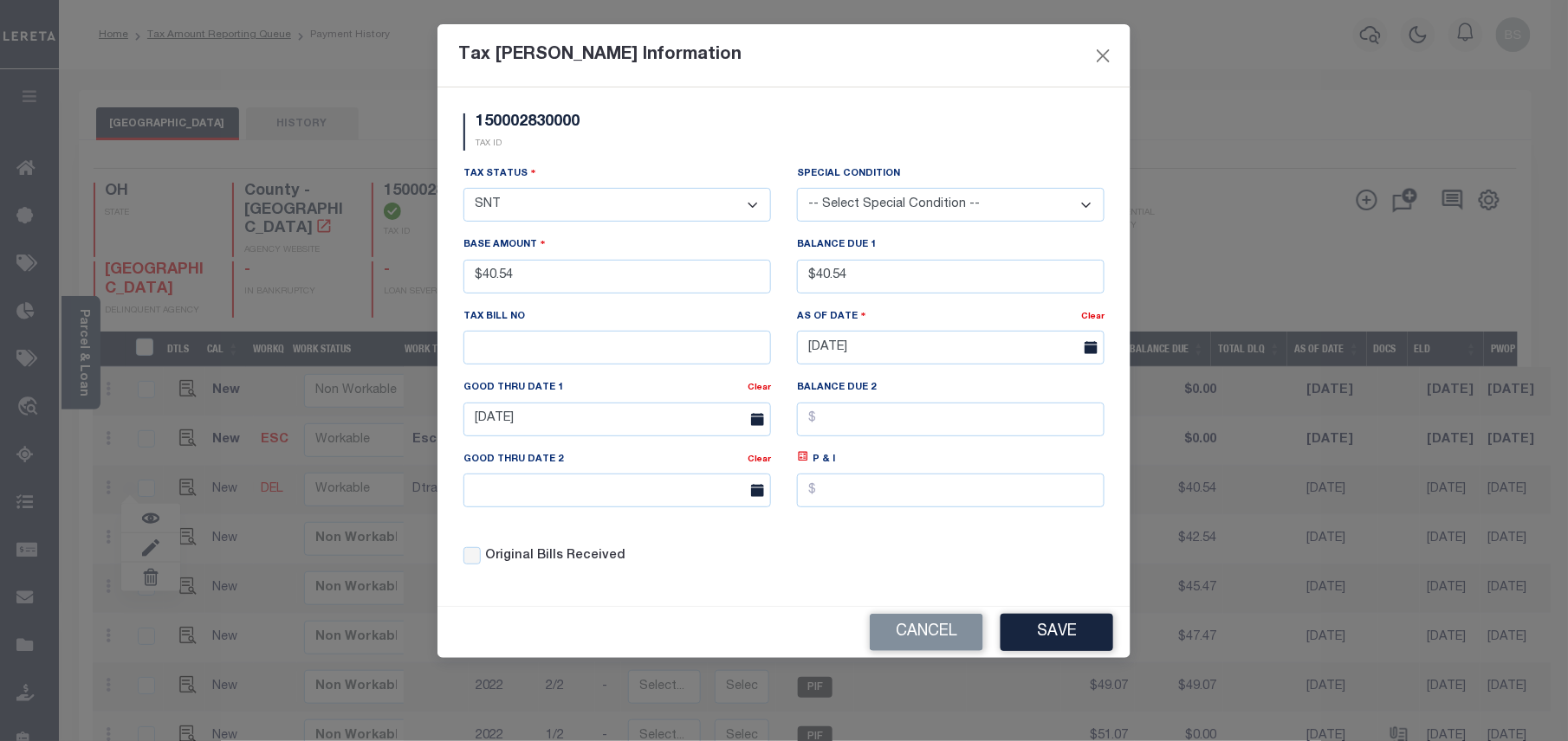
click at [486, 204] on select "- Select Status - Open Due/Unpaid Paid Incomplete No Tax Due Internal Refund Pr…" at bounding box center [617, 204] width 307 height 34
select select "PYD"
click at [463, 190] on select "- Select Status - Open Due/Unpaid Paid Incomplete No Tax Due Internal Refund Pr…" at bounding box center [617, 204] width 307 height 34
drag, startPoint x: 895, startPoint y: 293, endPoint x: 743, endPoint y: 293, distance: 152.0
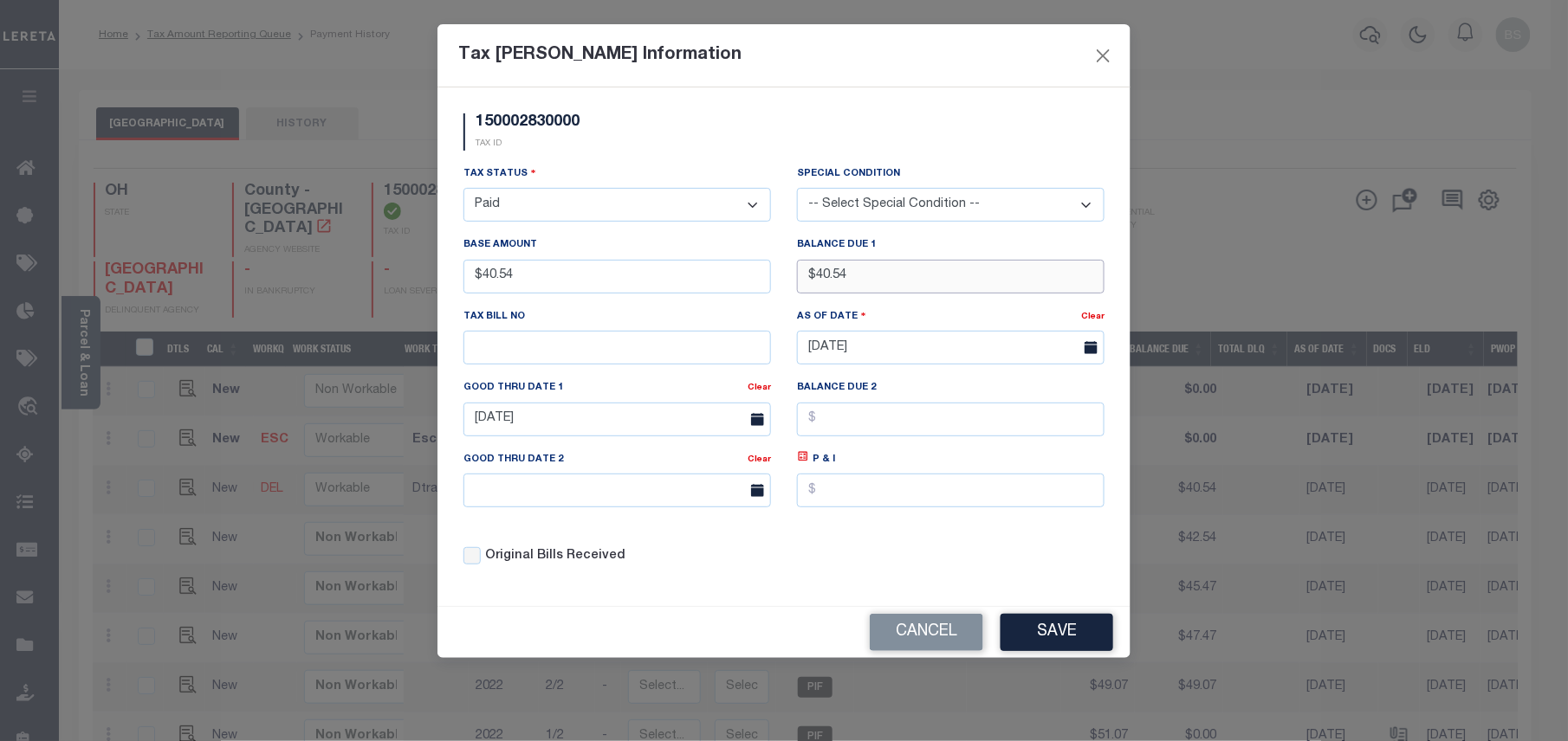
click at [750, 293] on div "Tax Status - Select Status - Open Due/Unpaid Paid Incomplete No Tax Due Interna…" at bounding box center [784, 372] width 667 height 415
type input "$0.00"
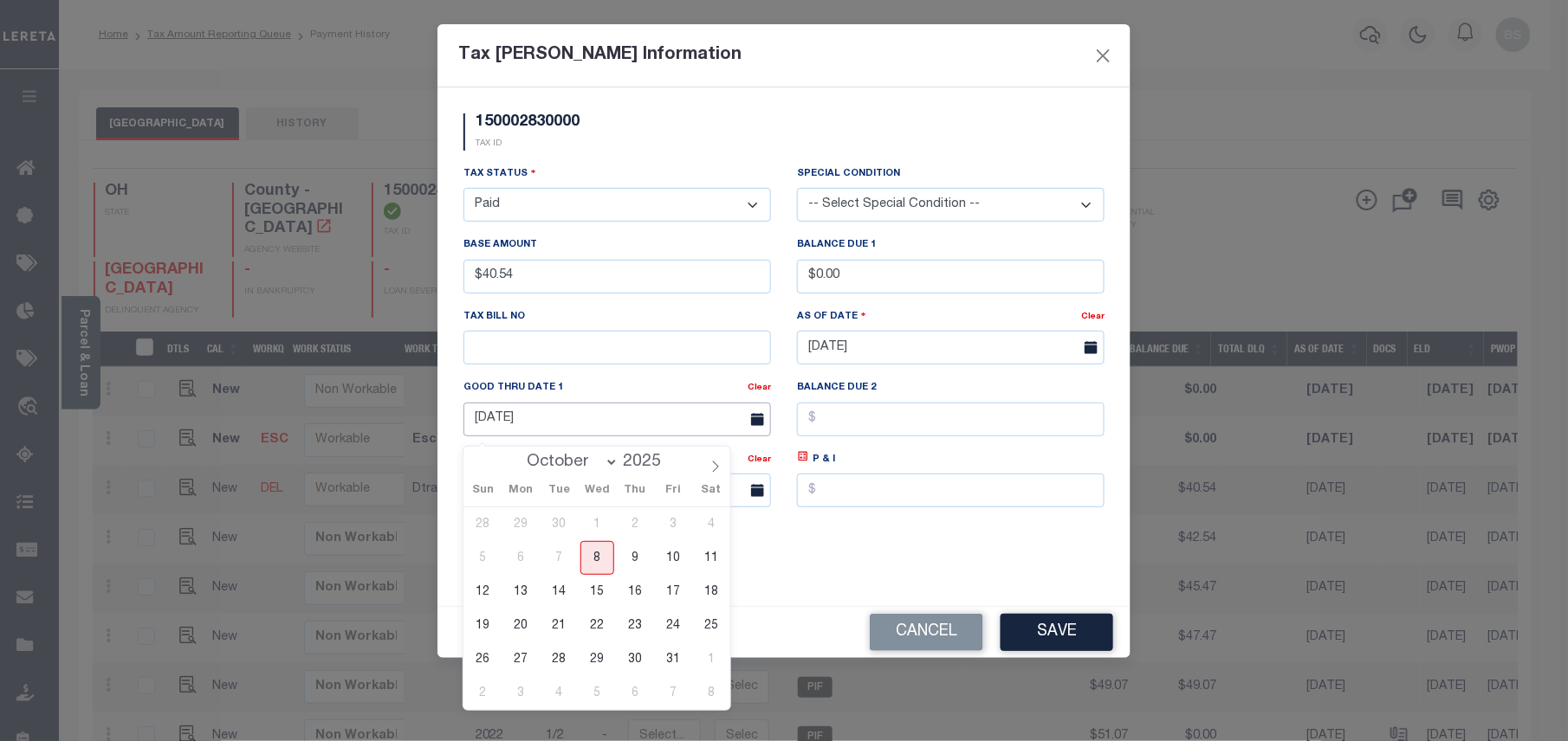
drag, startPoint x: 582, startPoint y: 429, endPoint x: 404, endPoint y: 443, distance: 178.5
click at [414, 443] on div "Tax Bill Amount Information 150002830000 TAX ID Installment: TaxID: 15000283000…" at bounding box center [784, 370] width 1568 height 741
click at [1045, 648] on button "Save" at bounding box center [1057, 632] width 112 height 38
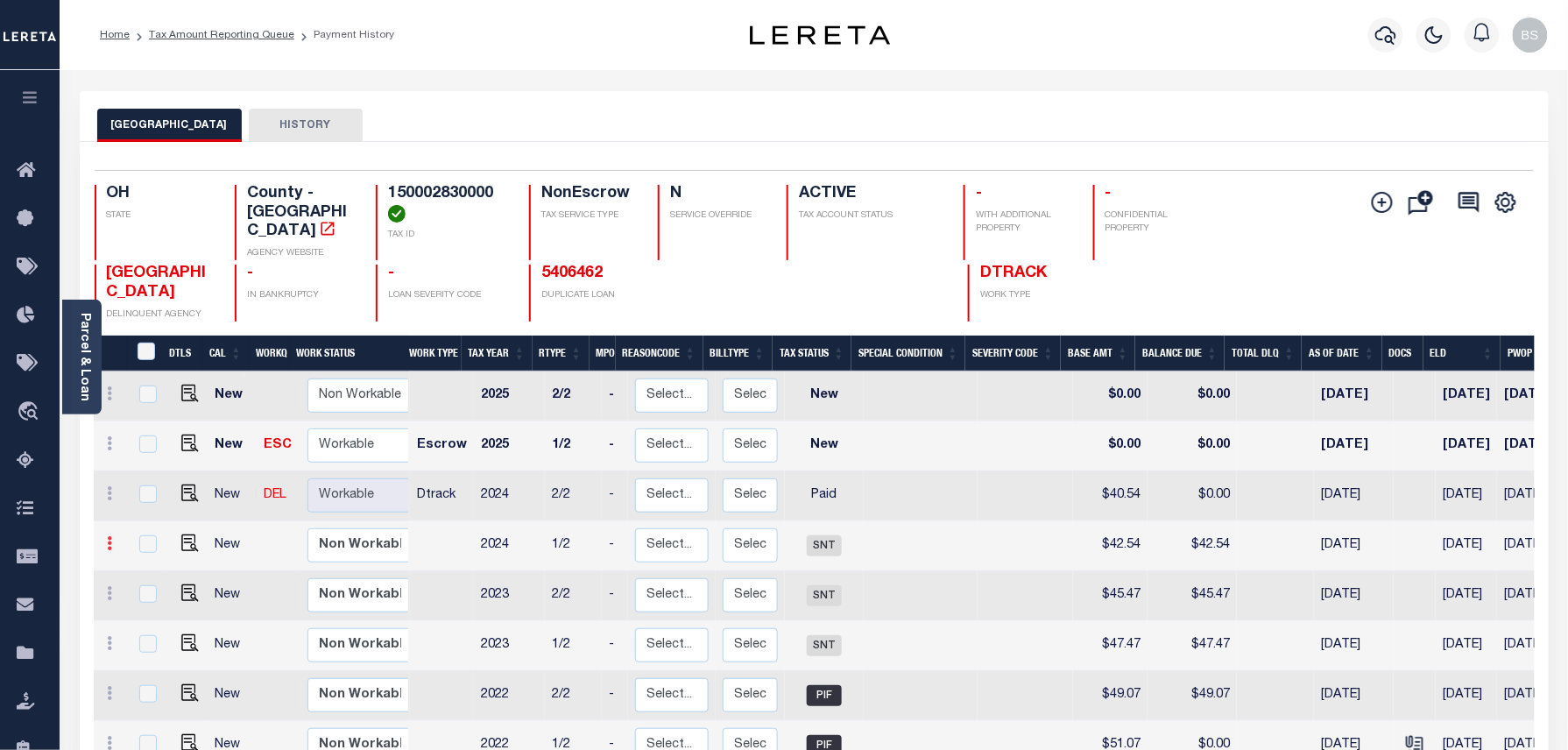
click at [106, 539] on link at bounding box center [110, 546] width 20 height 14
click at [158, 595] on img at bounding box center [152, 603] width 18 height 19
type input "$42.54"
type input "$0.00"
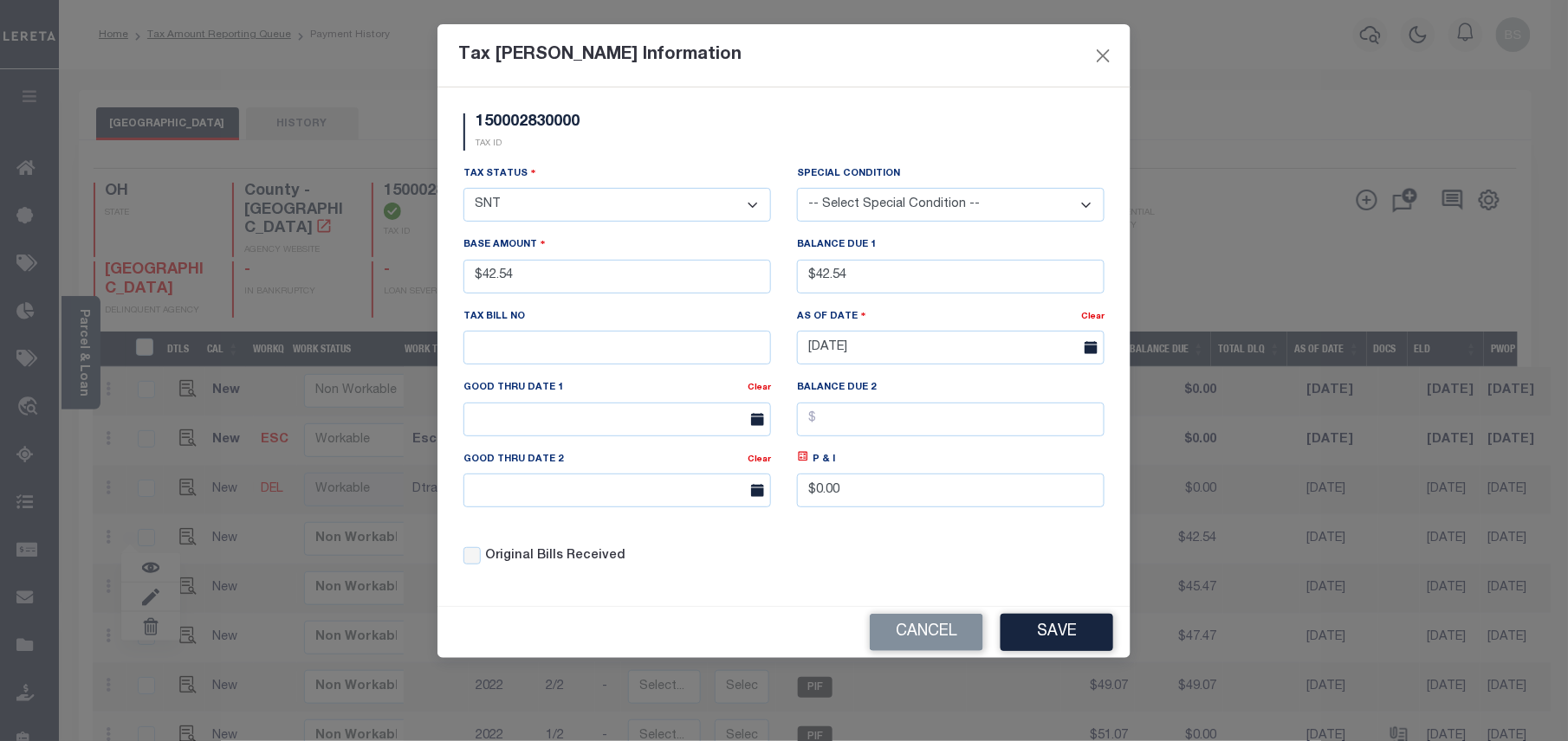
click at [504, 197] on select "- Select Status - Open Due/Unpaid Paid Incomplete No Tax Due Internal Refund Pr…" at bounding box center [617, 204] width 307 height 34
select select "PYD"
click at [463, 190] on select "- Select Status - Open Due/Unpaid Paid Incomplete No Tax Due Internal Refund Pr…" at bounding box center [617, 204] width 307 height 34
drag, startPoint x: 908, startPoint y: 271, endPoint x: 713, endPoint y: 262, distance: 195.2
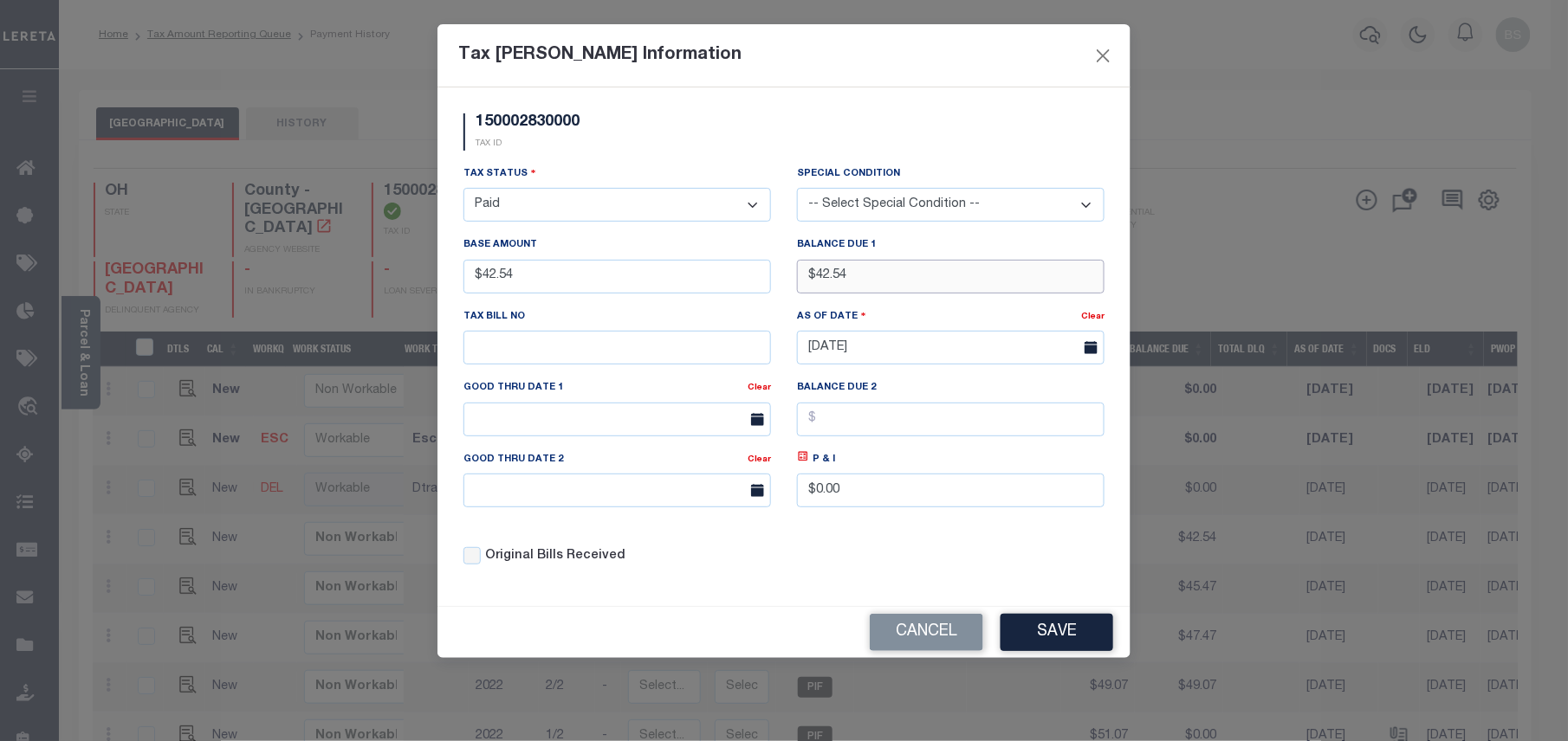
click at [725, 264] on div "Tax Status - Select Status - Open Due/Unpaid Paid Incomplete No Tax Due Interna…" at bounding box center [784, 372] width 667 height 415
type input "$0.00"
click at [1031, 635] on button "Save" at bounding box center [1057, 632] width 112 height 38
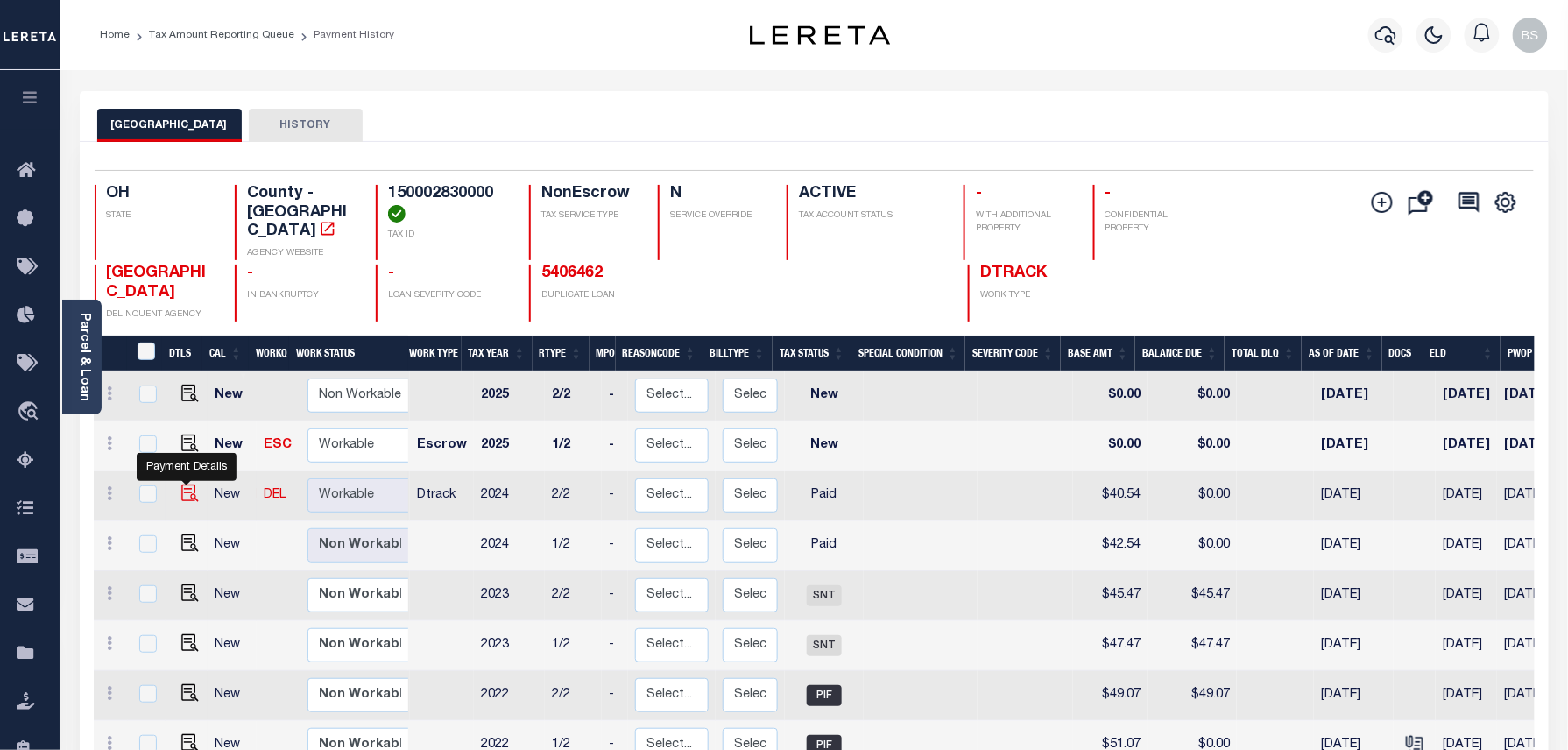
click at [183, 484] on img at bounding box center [190, 493] width 18 height 18
checkbox input "true"
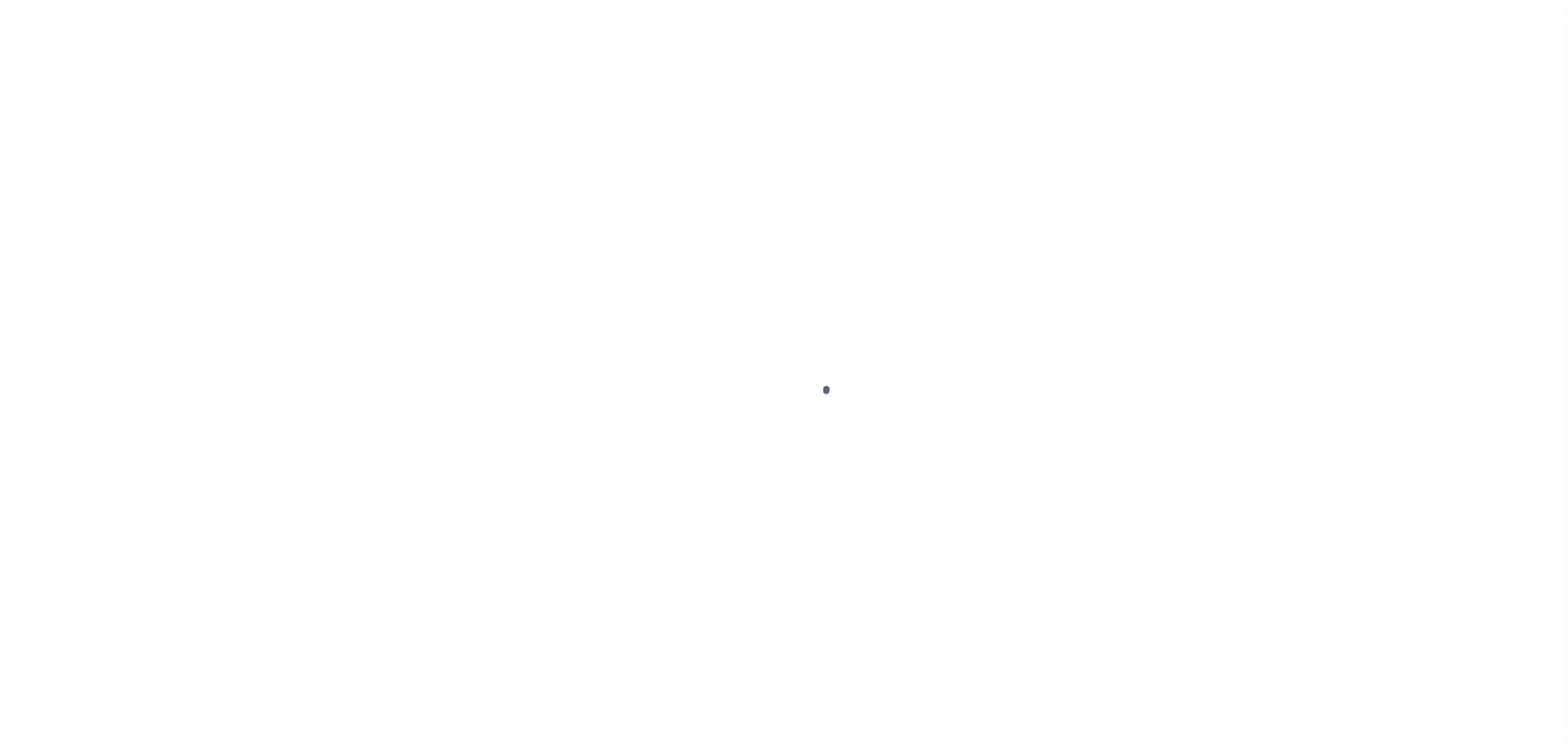
select select "PYD"
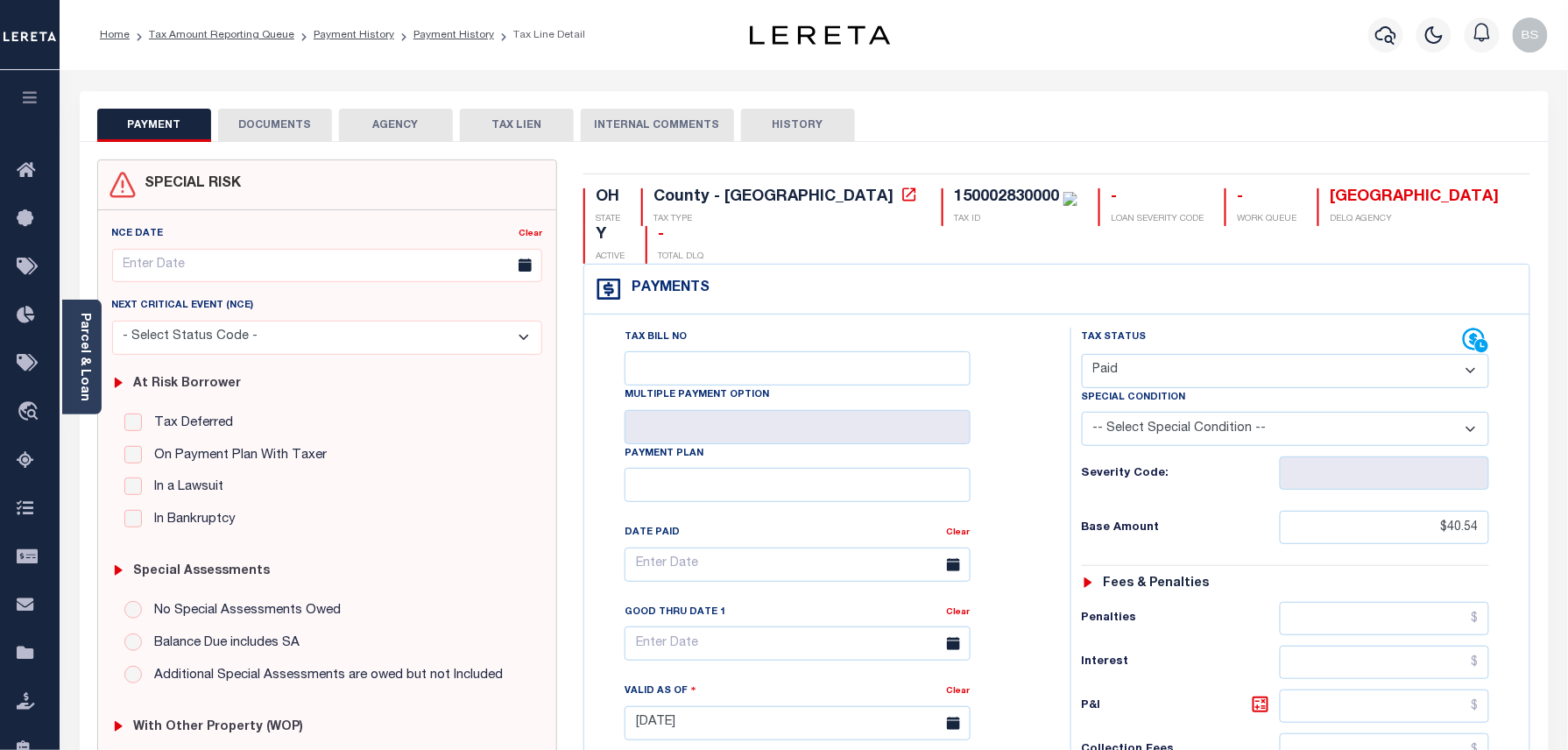
click at [312, 134] on button "DOCUMENTS" at bounding box center [275, 125] width 113 height 33
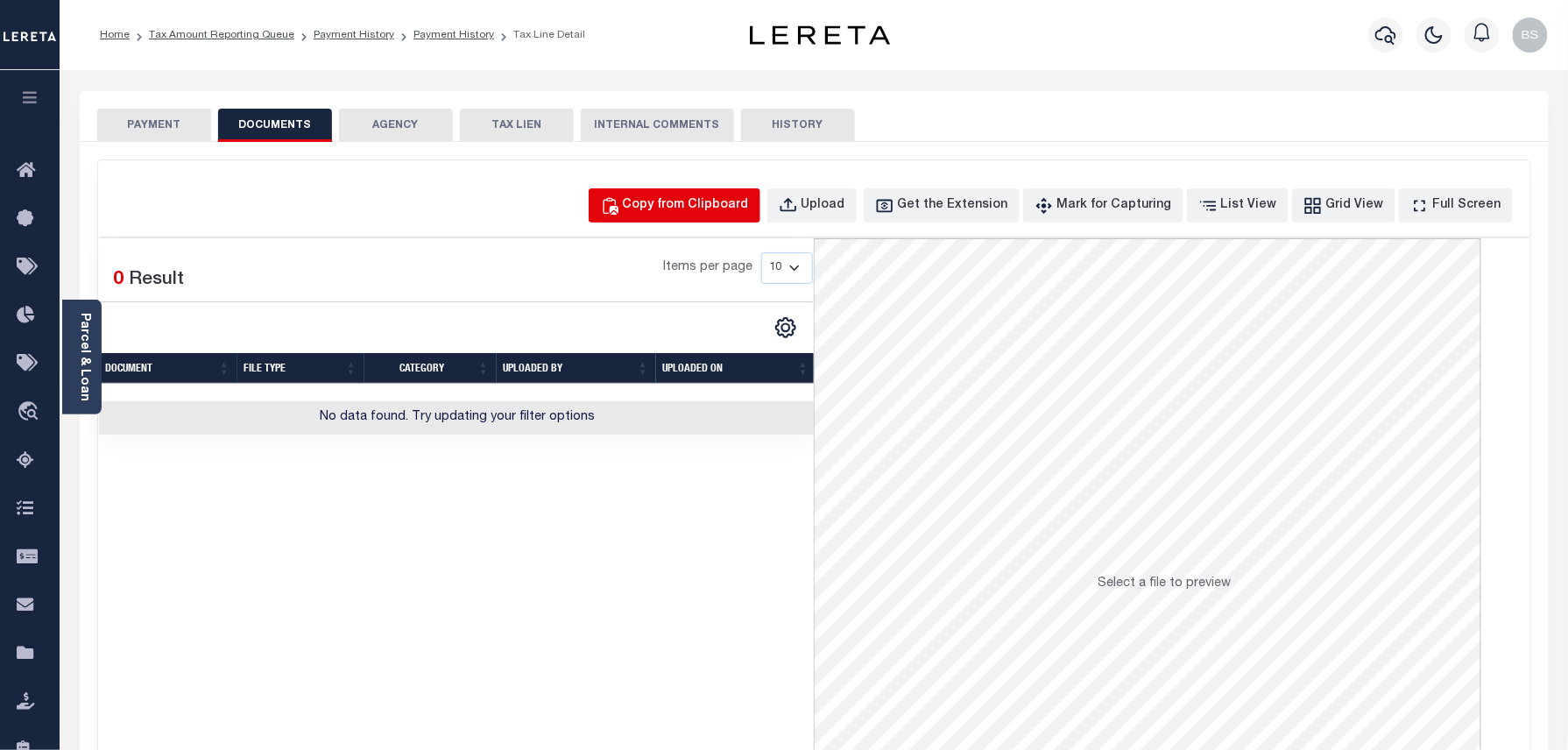
click at [699, 201] on div "Copy from Clipboard" at bounding box center [685, 206] width 126 height 20
select select "POP"
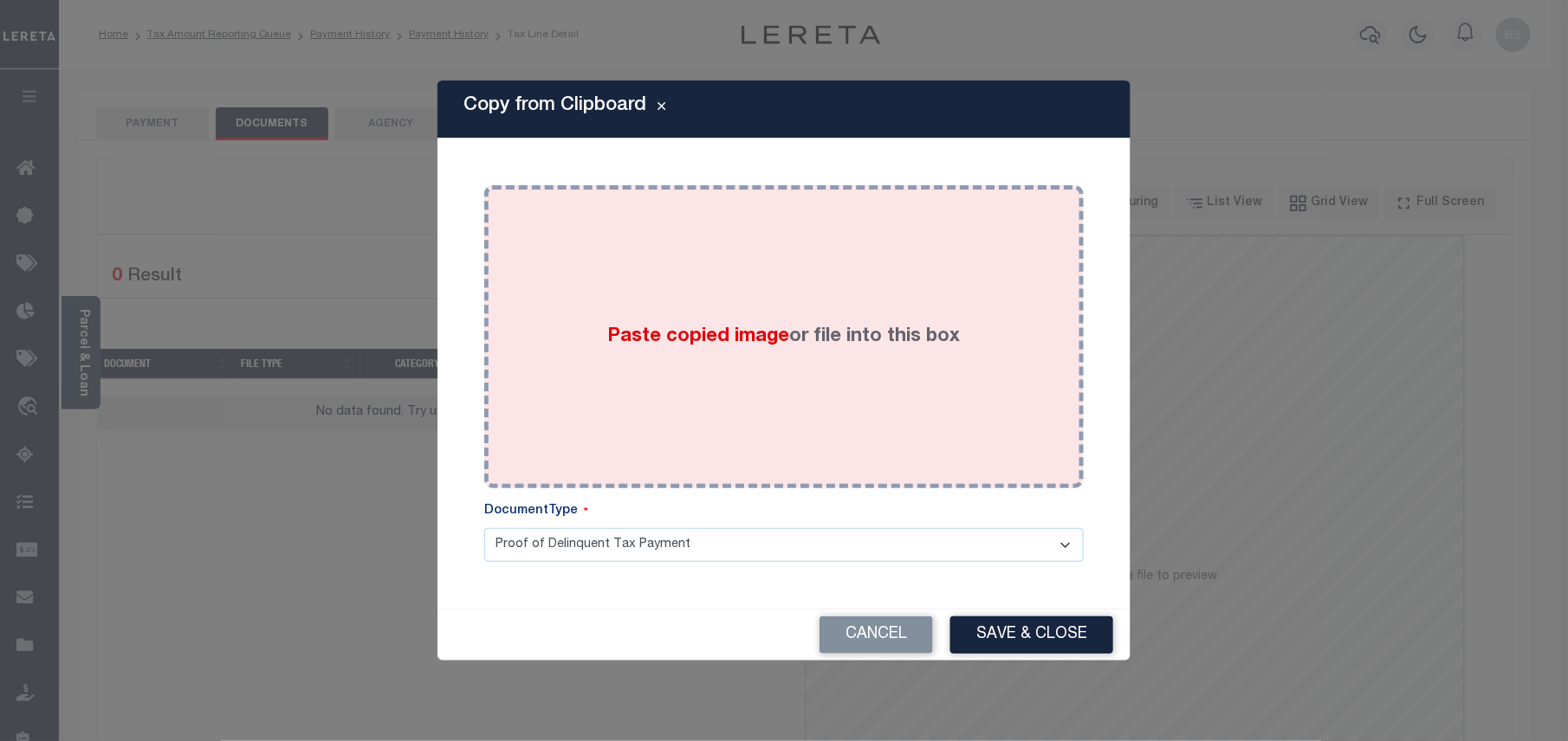
click at [833, 334] on label "Paste copied image or file into this box" at bounding box center [784, 337] width 353 height 29
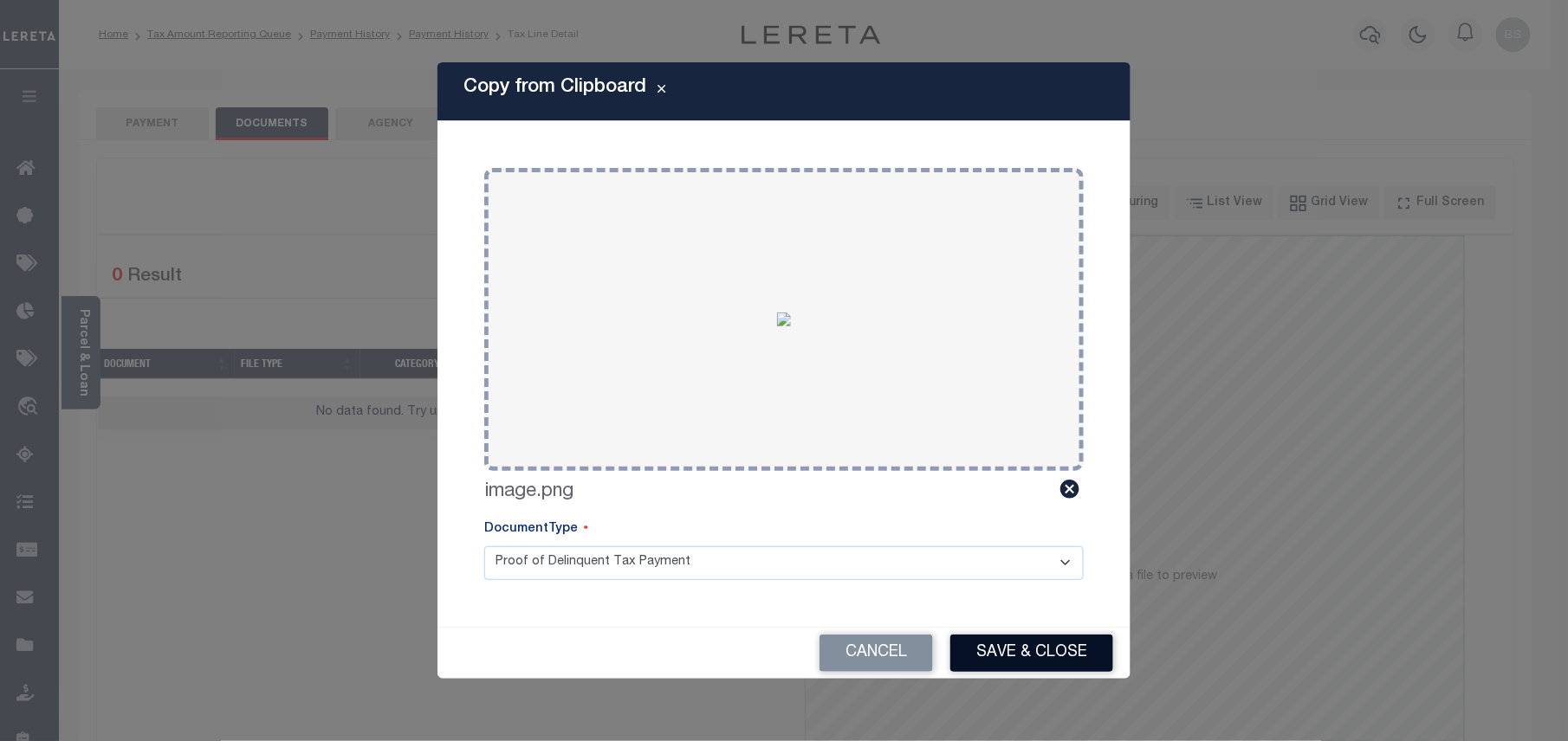
click at [1055, 651] on button "Save & Close" at bounding box center [1031, 653] width 162 height 38
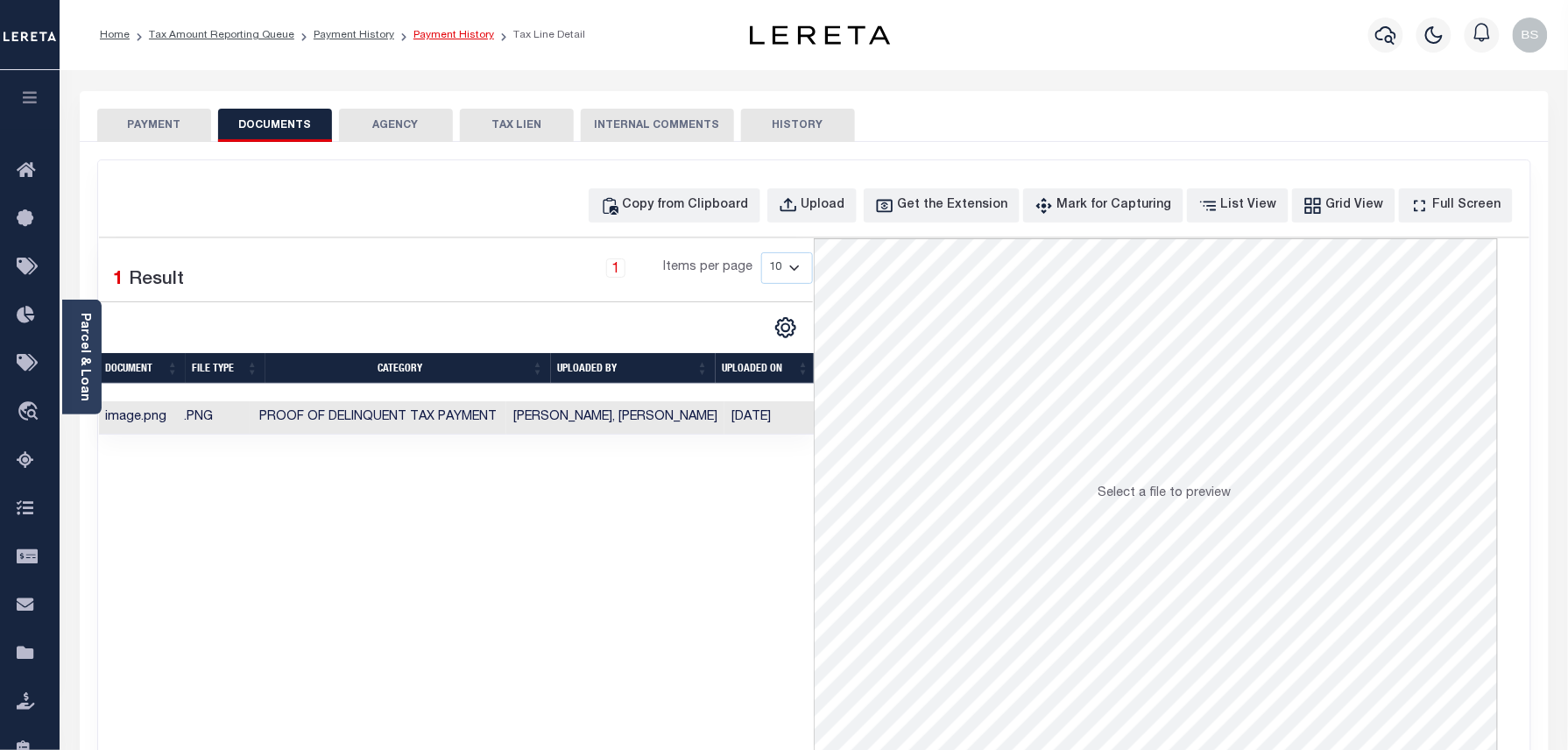
click at [434, 38] on link "Payment History" at bounding box center [454, 34] width 80 height 11
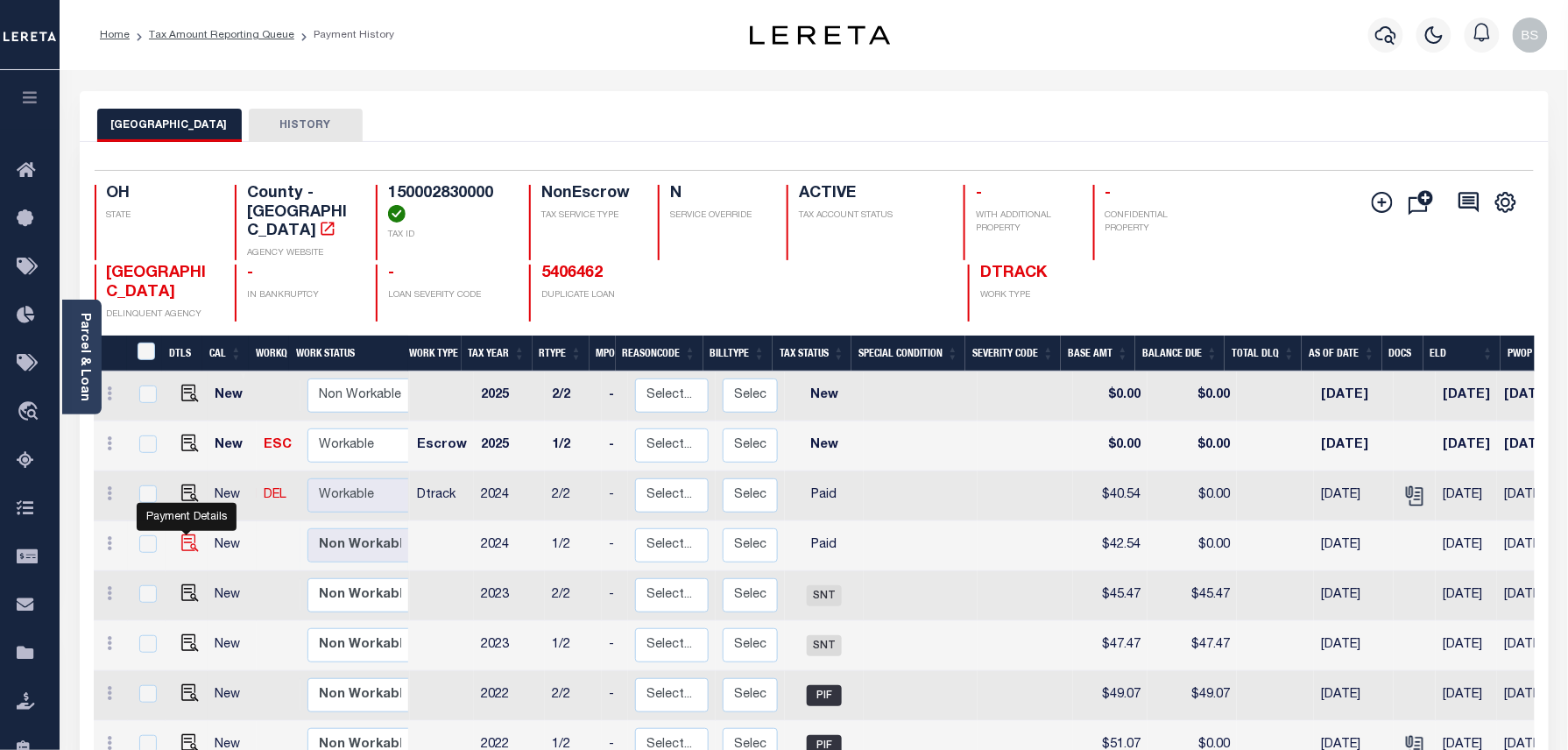
click at [184, 535] on img "" at bounding box center [190, 544] width 18 height 18
checkbox input "true"
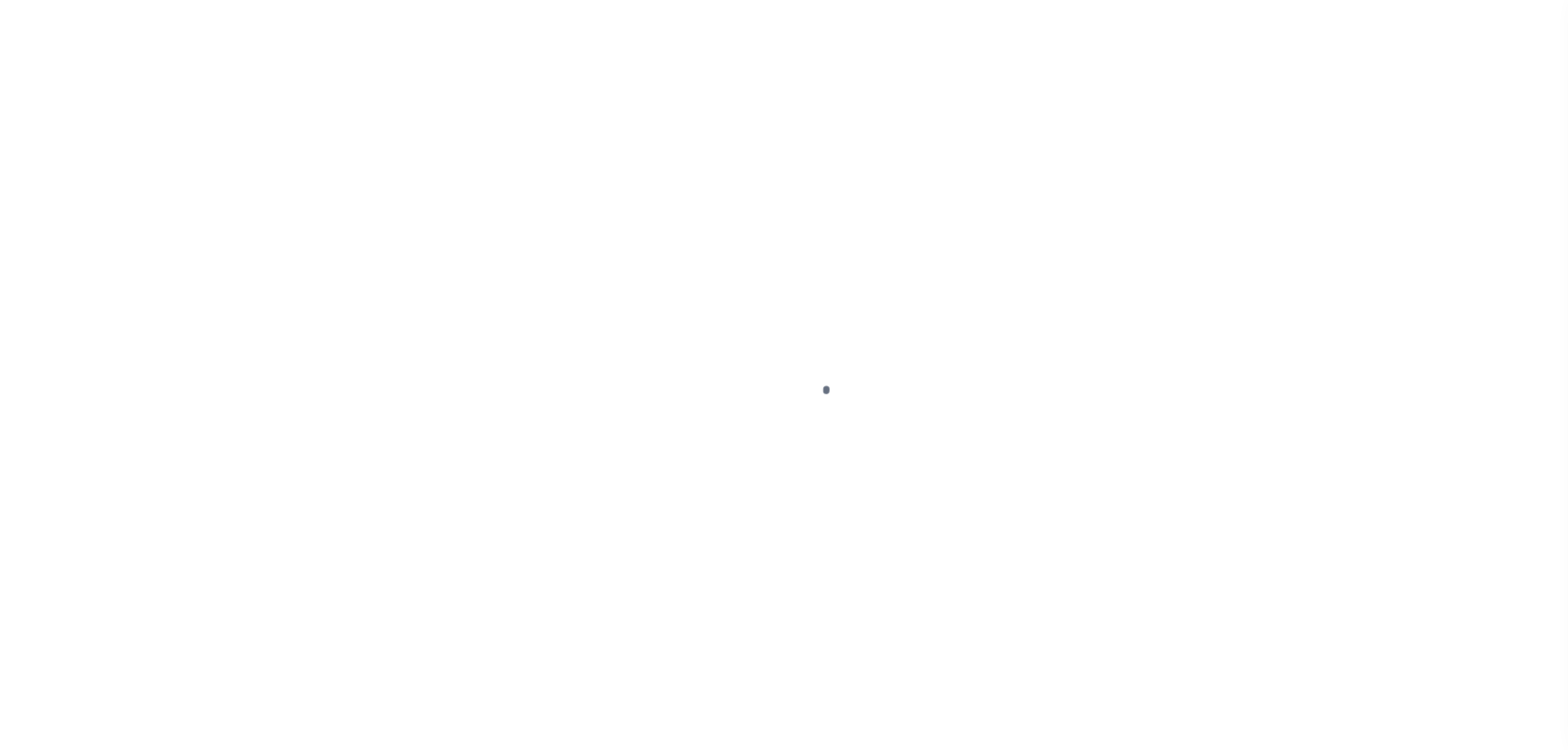
select select "PYD"
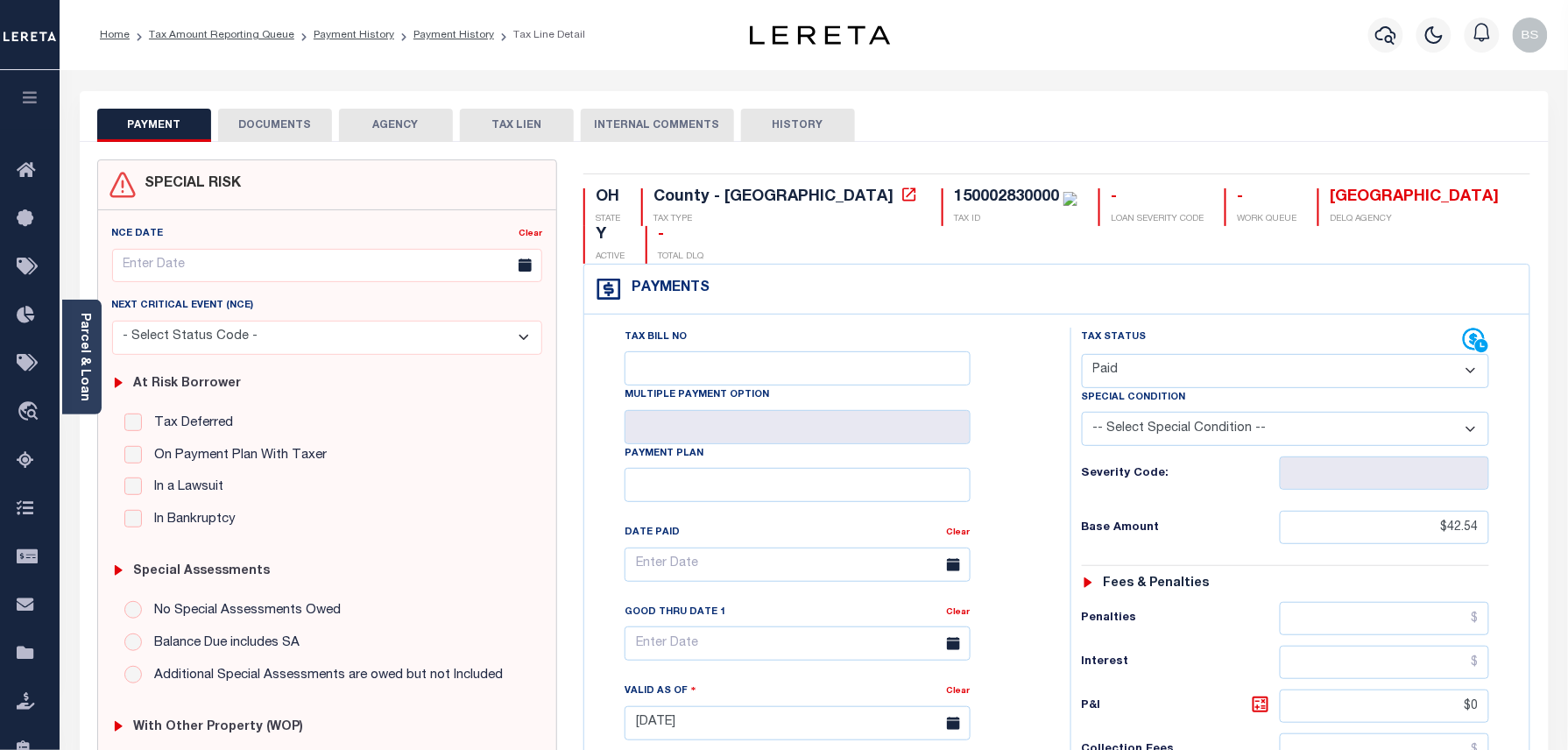
click at [232, 131] on button "DOCUMENTS" at bounding box center [275, 125] width 113 height 33
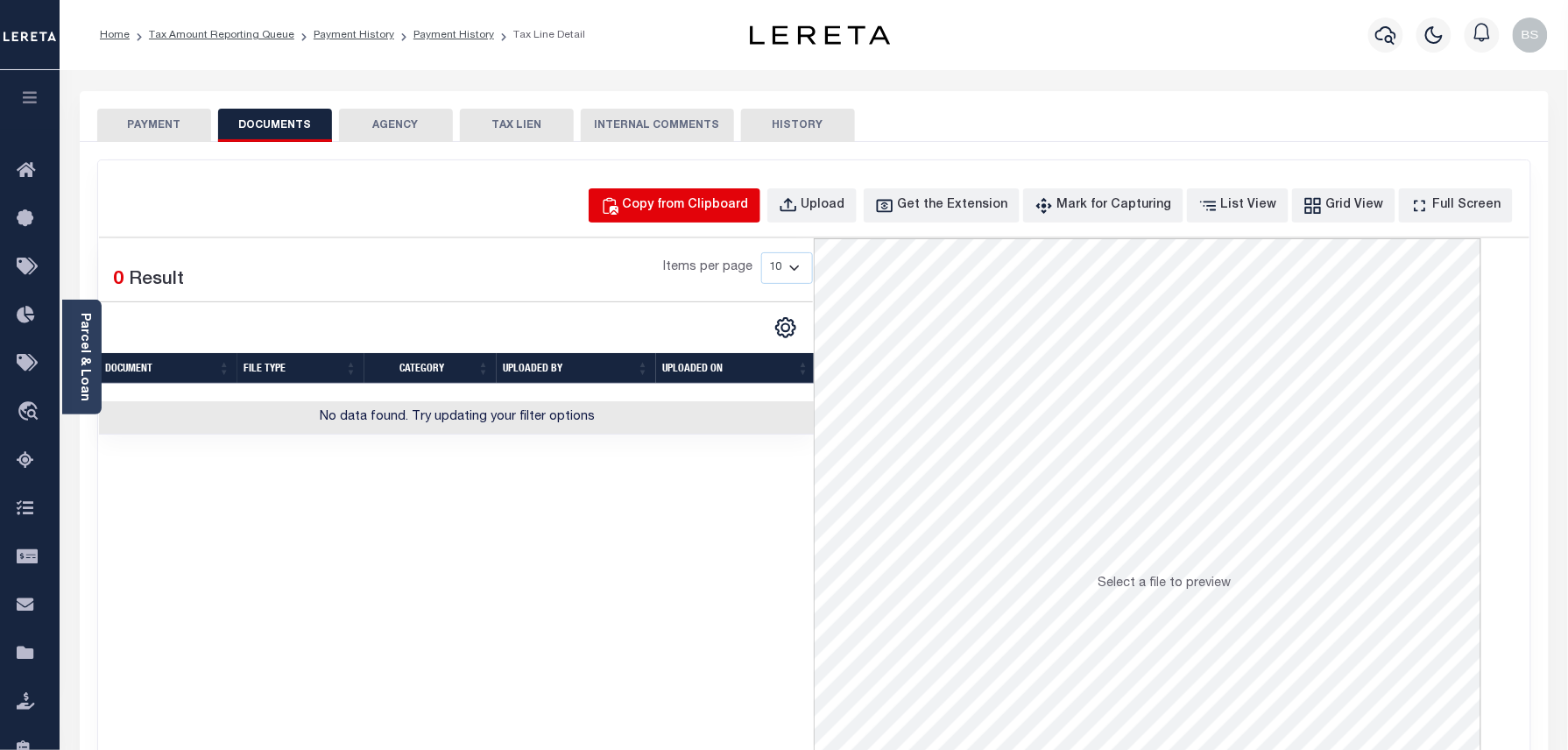
click at [713, 203] on div "Copy from Clipboard" at bounding box center [685, 206] width 126 height 20
select select "POP"
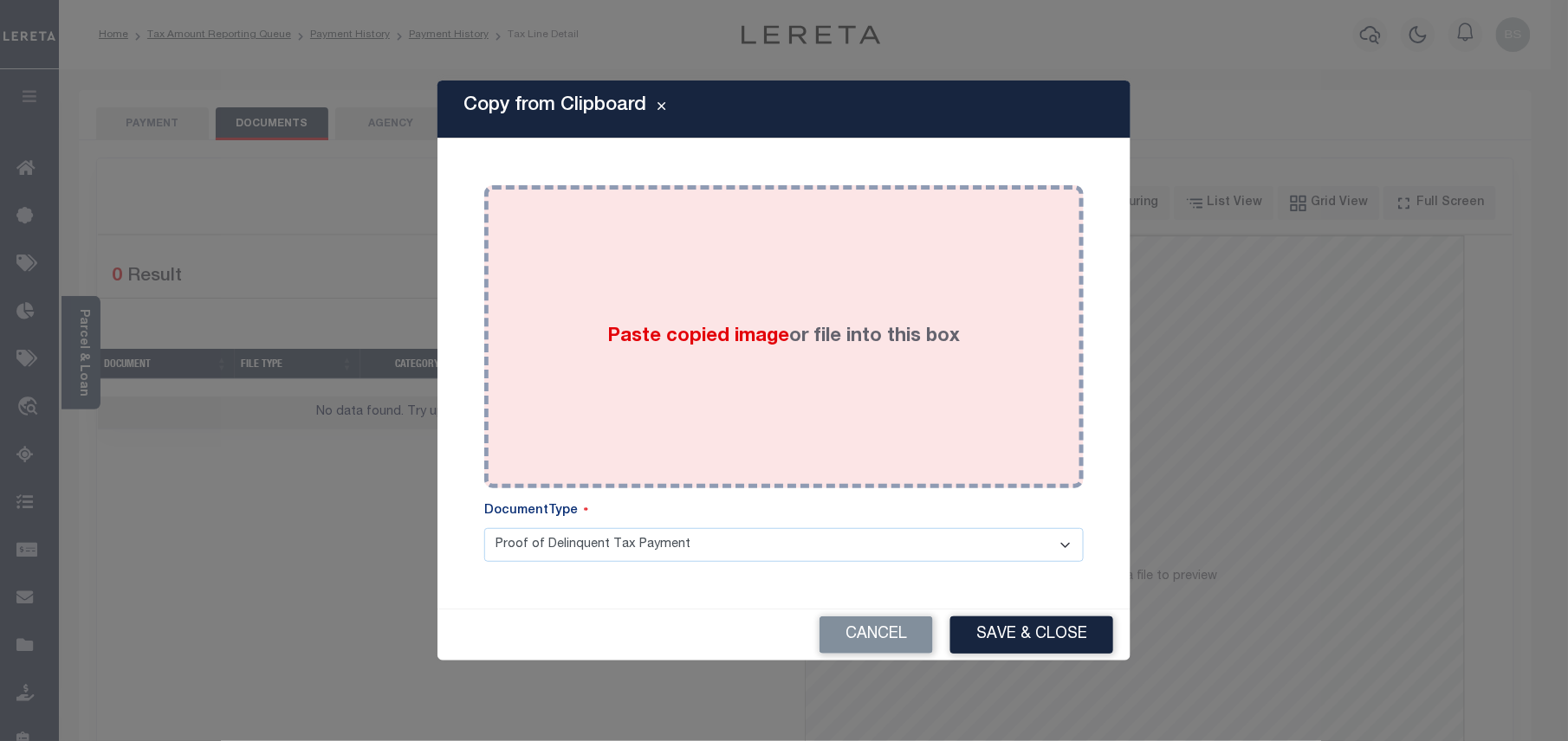
click at [899, 383] on div "Paste copied image or file into this box" at bounding box center [783, 336] width 573 height 277
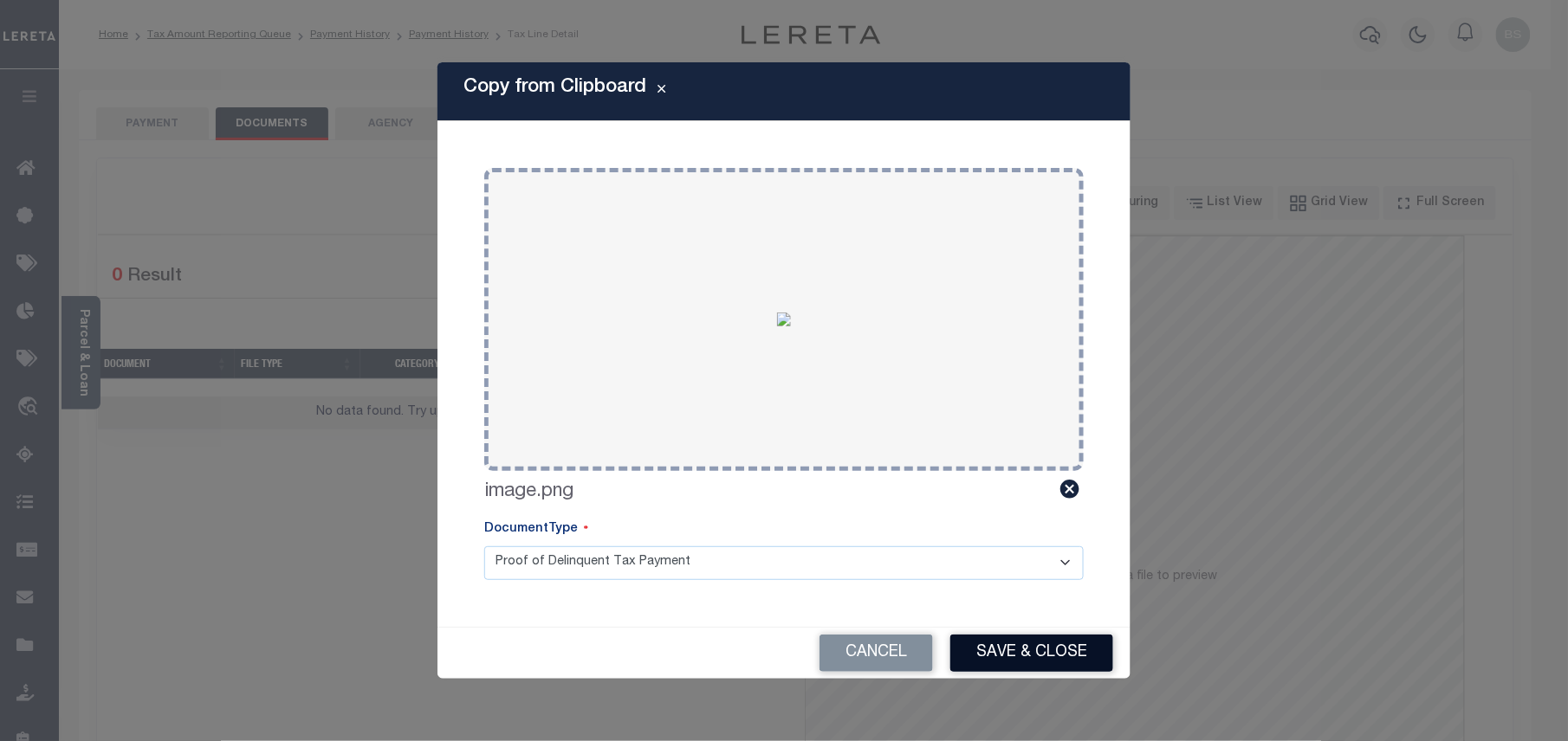
click at [1002, 652] on button "Save & Close" at bounding box center [1031, 653] width 162 height 38
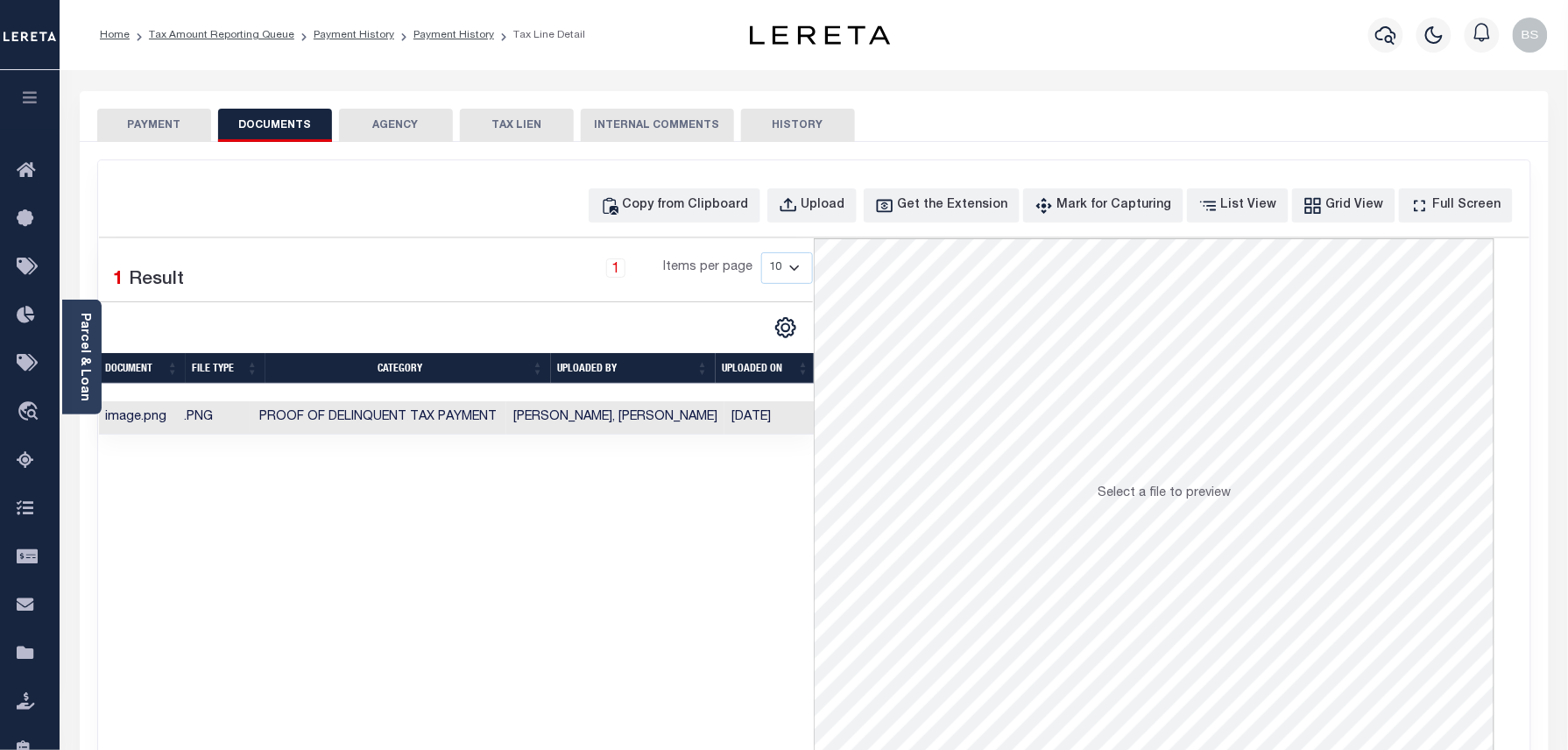
click at [252, 42] on li "Tax Amount Reporting Queue" at bounding box center [212, 35] width 164 height 16
click at [252, 39] on link "Tax Amount Reporting Queue" at bounding box center [221, 34] width 146 height 11
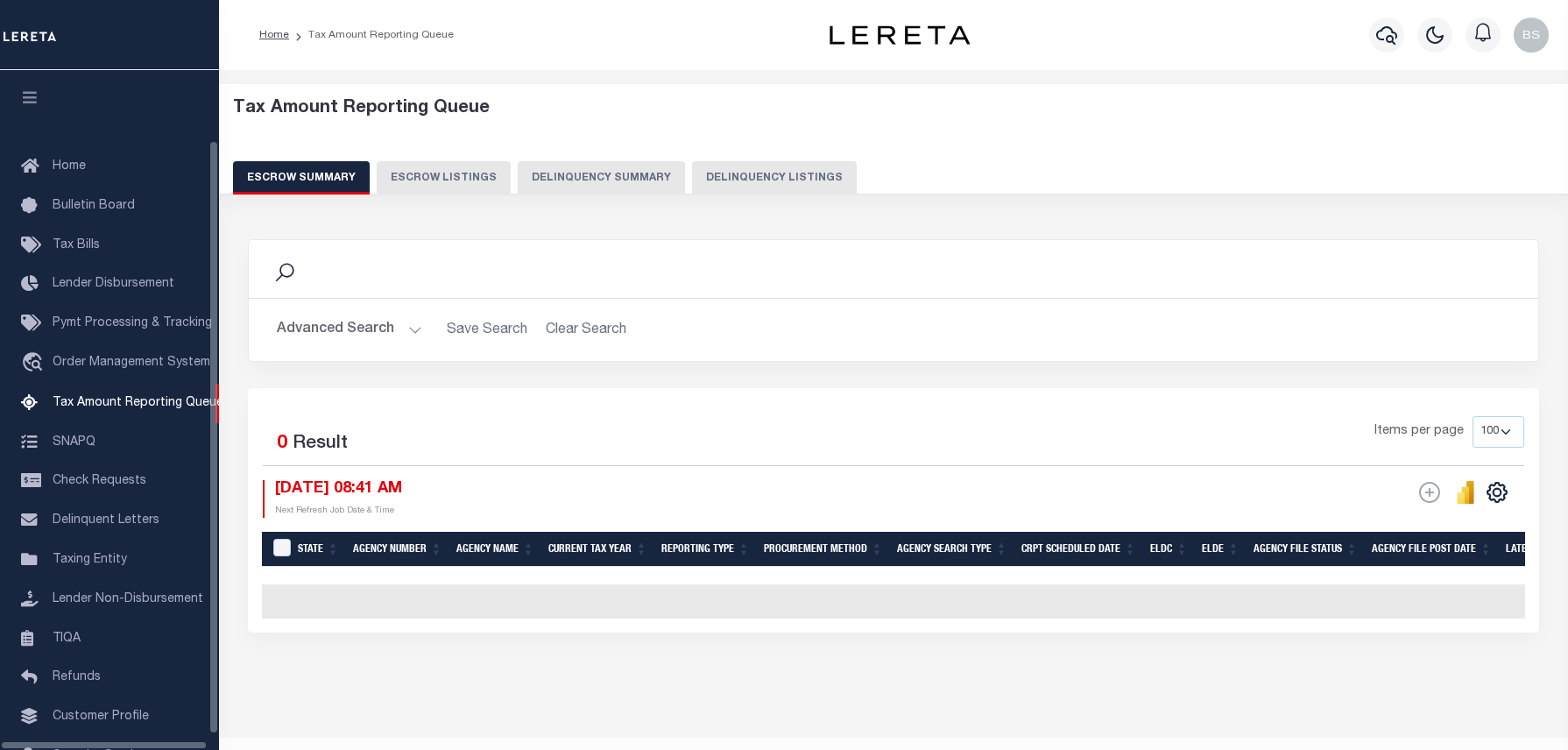
select select "100"
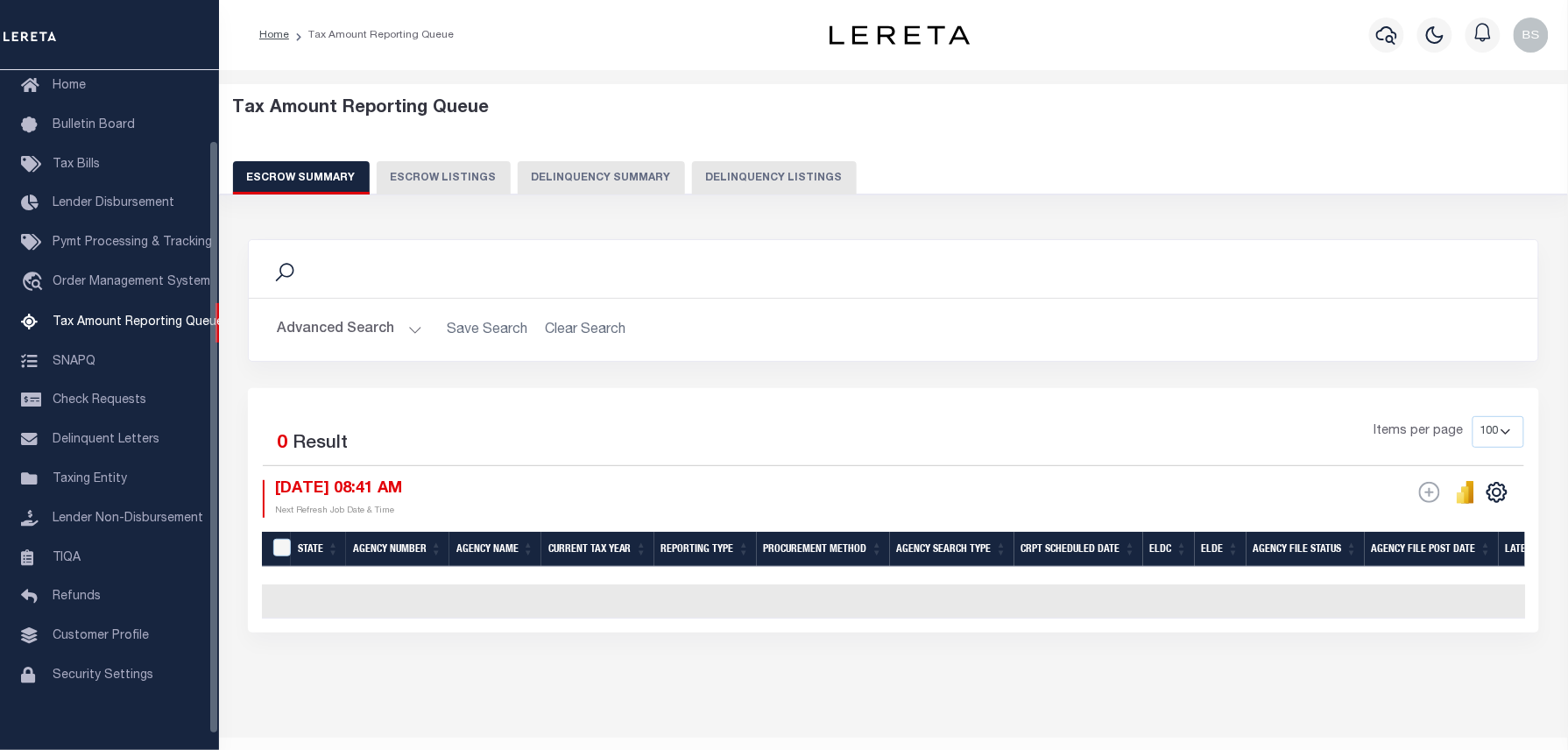
click at [743, 181] on button "Delinquency Listings" at bounding box center [774, 178] width 164 height 33
select select "100"
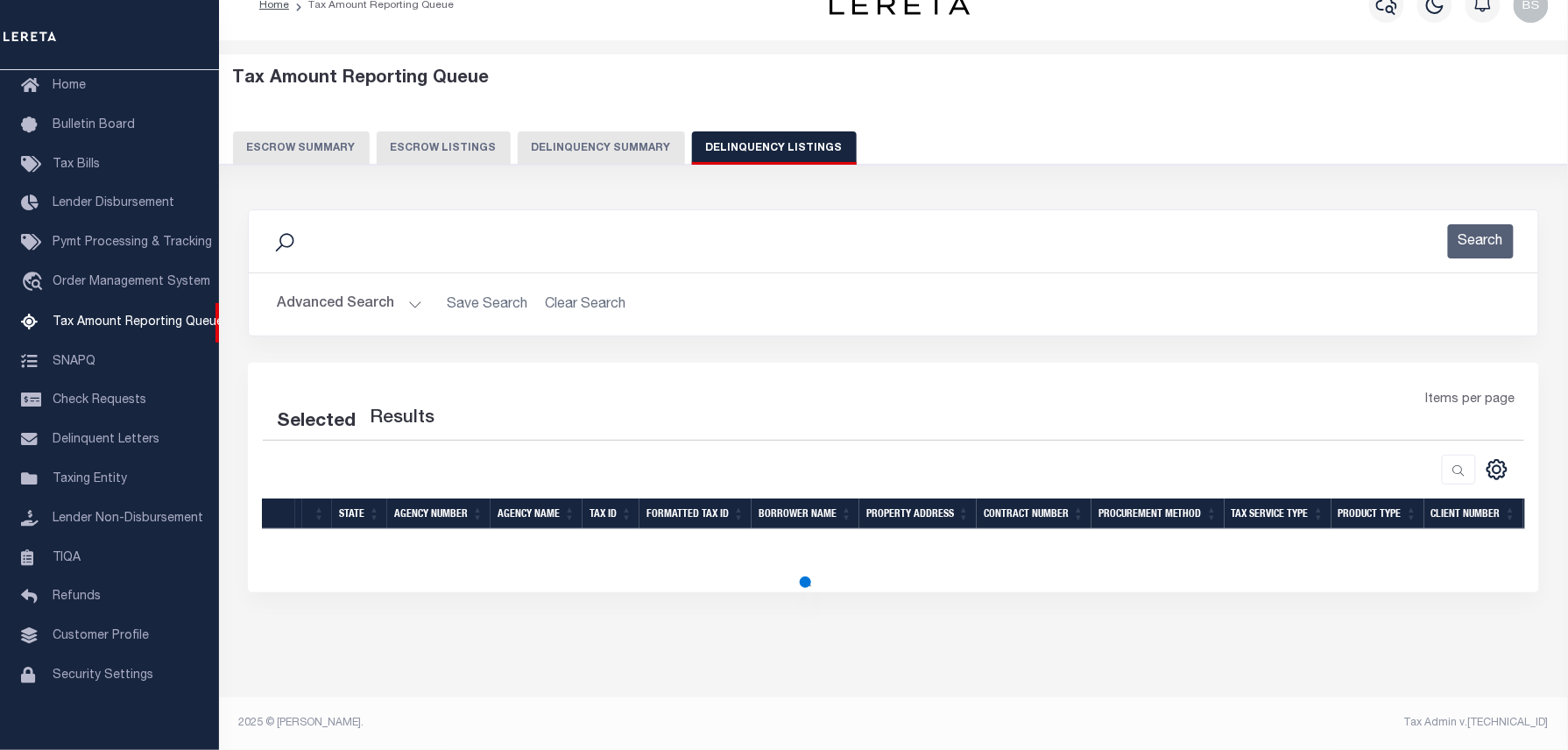
scroll to position [32, 0]
select select "100"
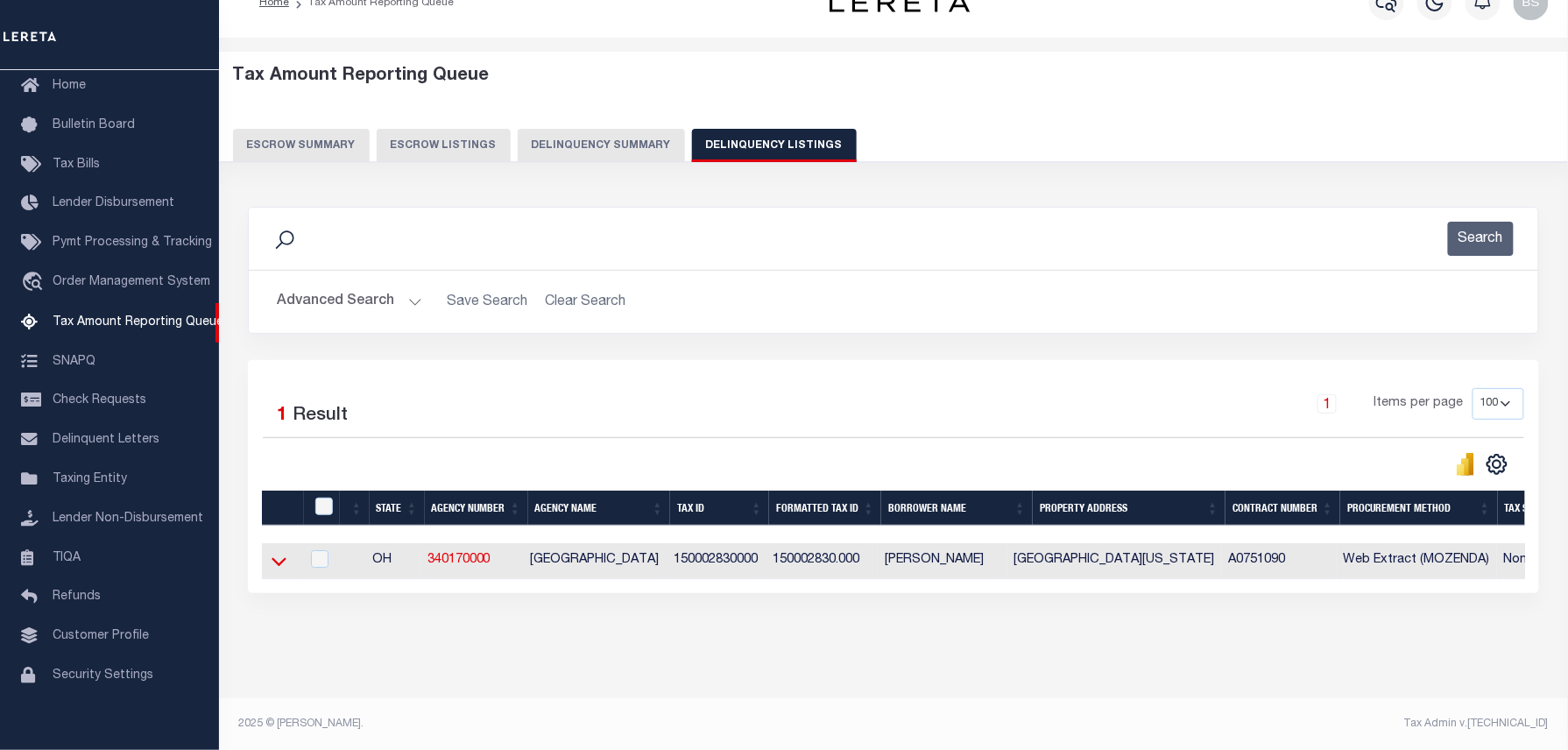
click at [277, 567] on icon at bounding box center [279, 562] width 15 height 9
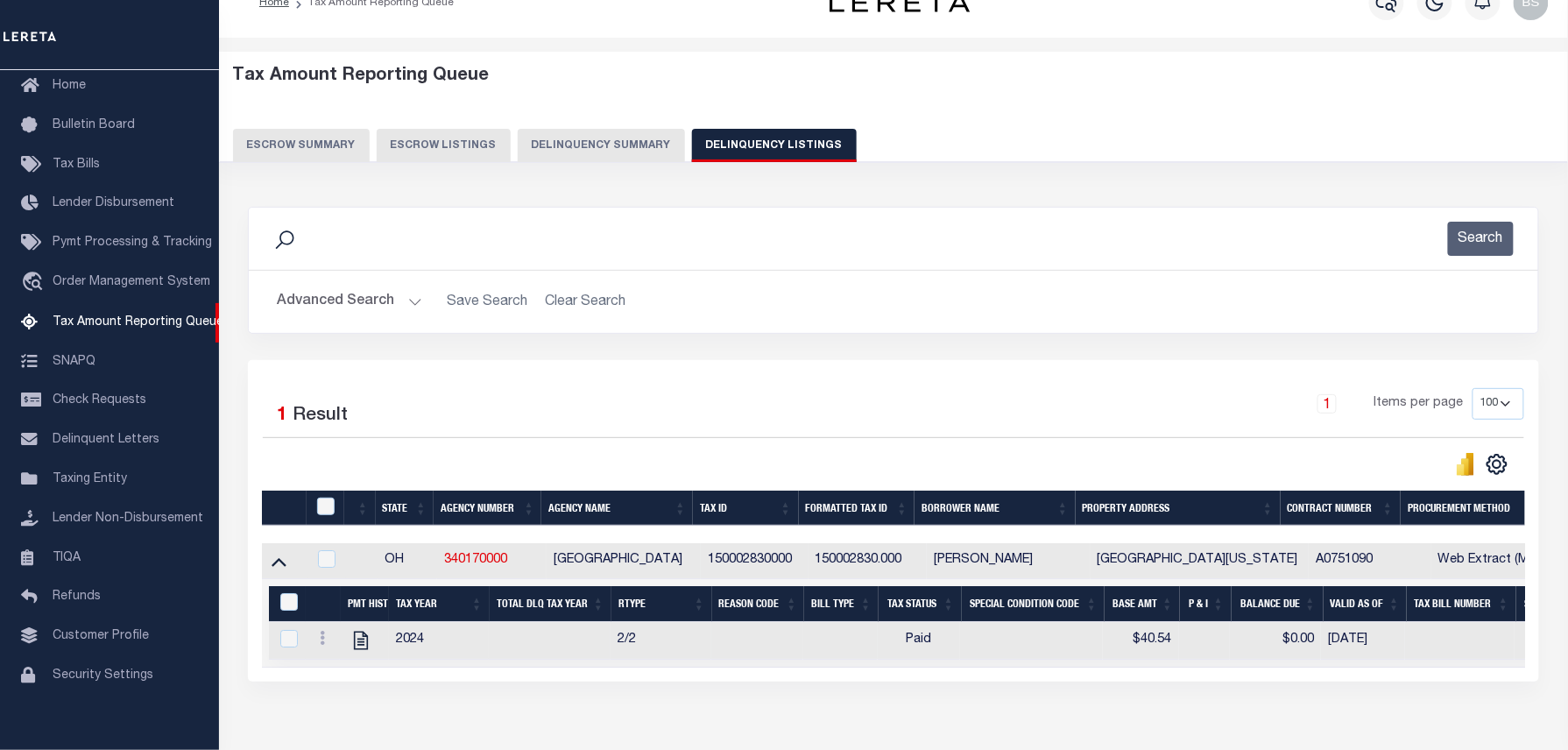
scroll to position [140, 0]
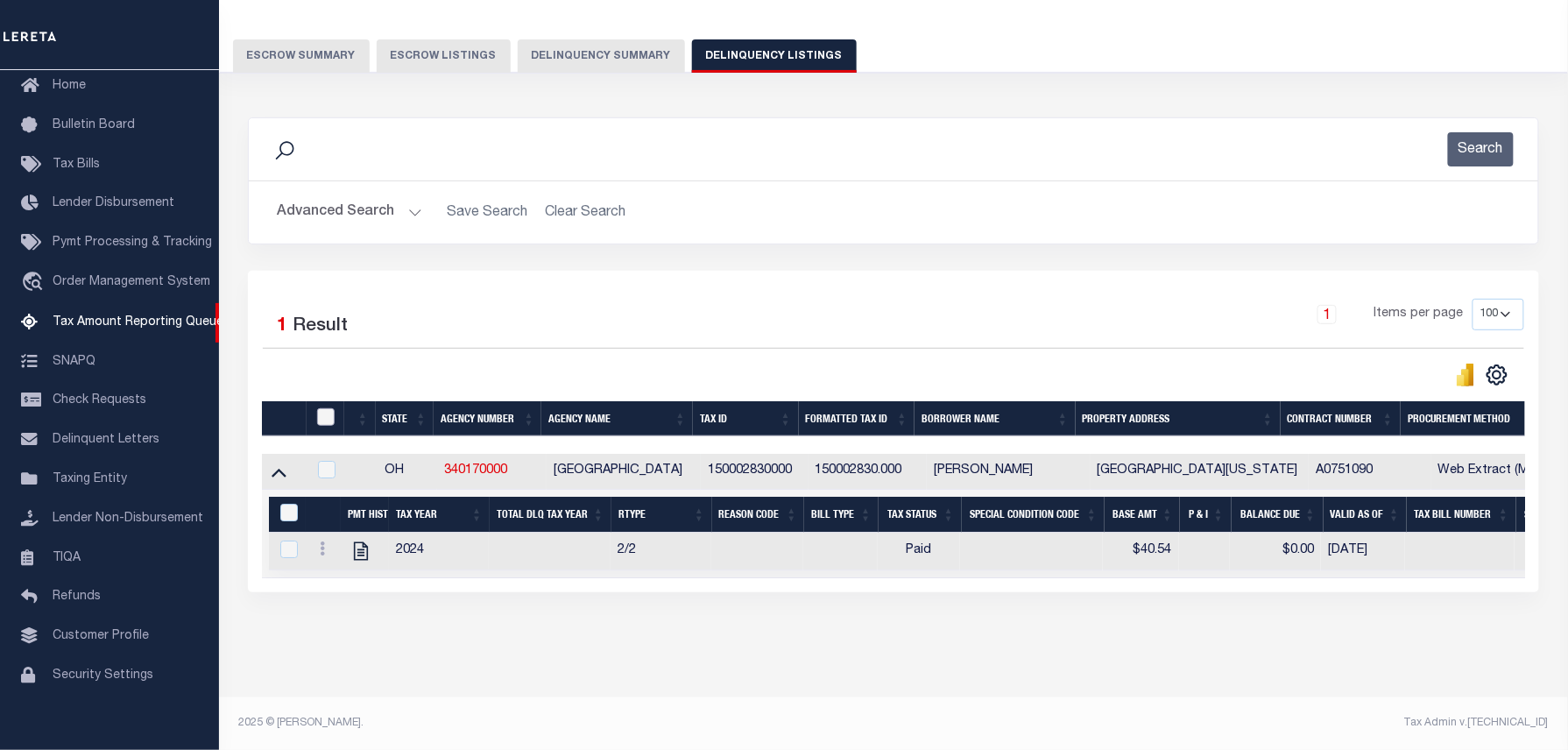
click at [330, 409] on input "checkbox" at bounding box center [326, 418] width 18 height 18
checkbox input "true"
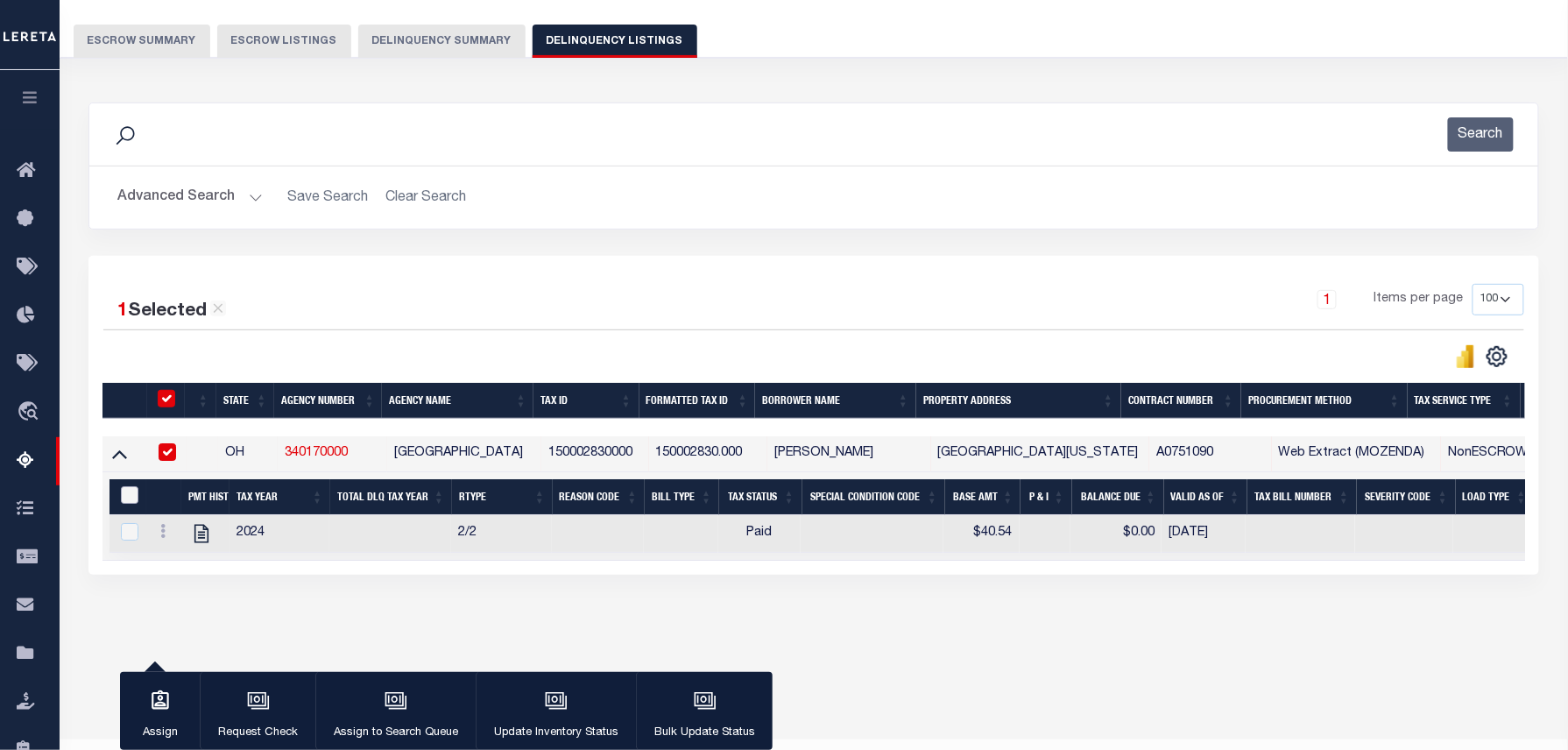
click at [135, 504] on input "&nbsp;" at bounding box center [130, 495] width 18 height 18
checkbox input "true"
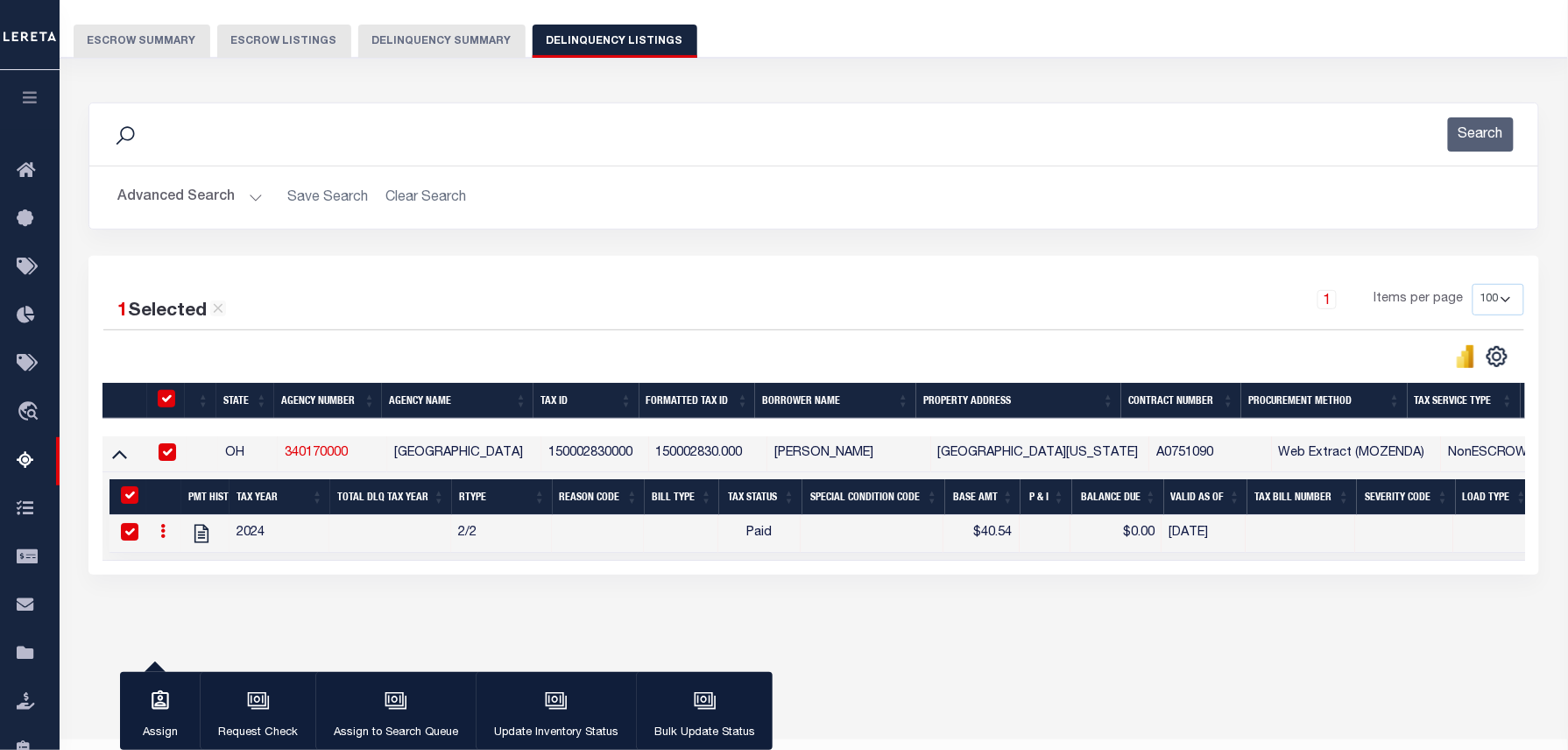
click at [526, 660] on div "Tax Amount Reporting Queue Escrow Summary Escrow Listings In" at bounding box center [813, 315] width 1498 height 728
click at [615, 708] on button "Update Inventory Status" at bounding box center [556, 711] width 160 height 79
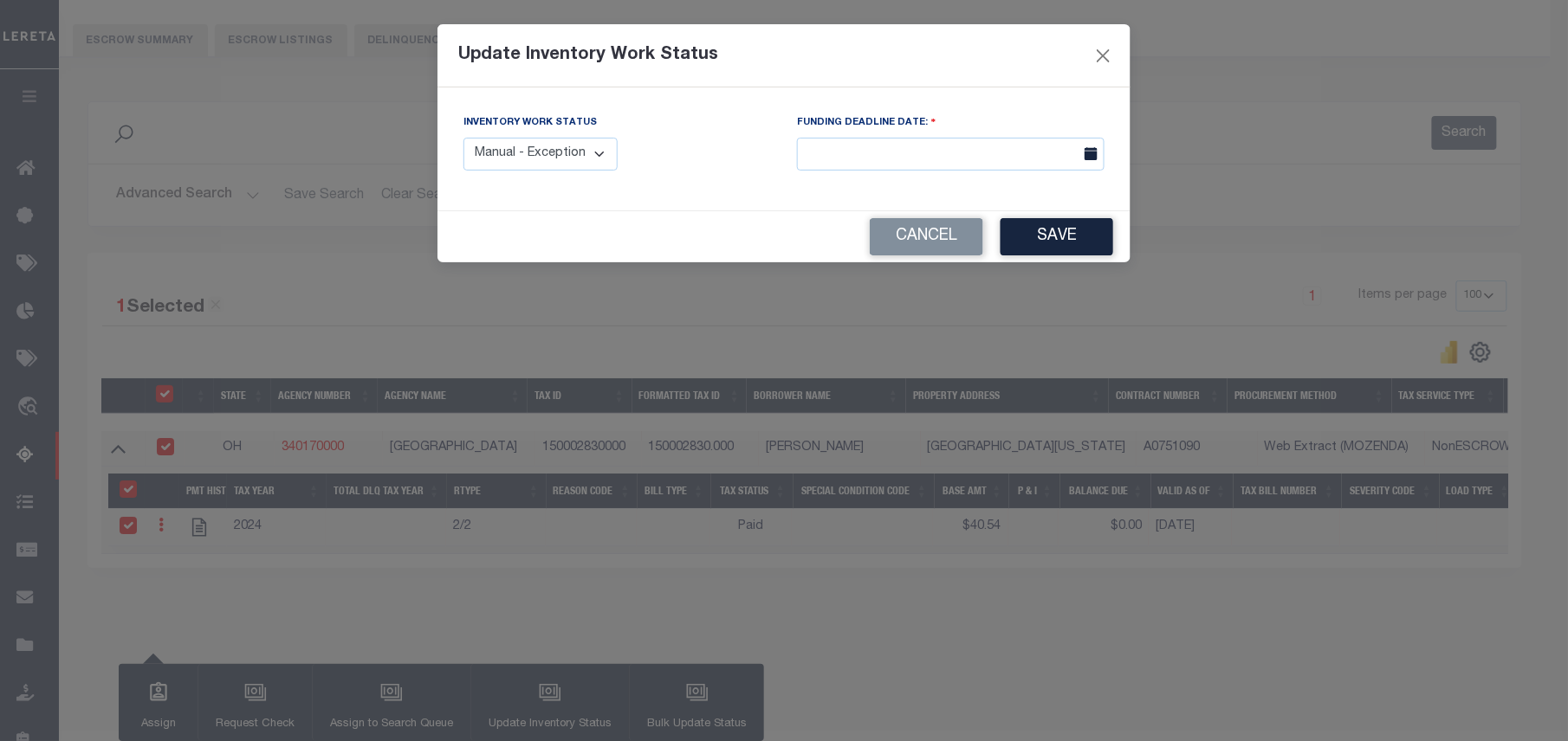
click at [492, 133] on div "Inventory Work Status Manual - Exception Pended - Awaiting Search Late Add Exce…" at bounding box center [539, 141] width 154 height 57
click at [565, 150] on select "Manual - Exception Pended - Awaiting Search Late Add Exception Completed" at bounding box center [539, 154] width 154 height 34
select select "4"
click at [463, 137] on select "Manual - Exception Pended - Awaiting Search Late Add Exception Completed" at bounding box center [539, 154] width 154 height 34
click at [1057, 222] on button "Save" at bounding box center [1057, 237] width 112 height 38
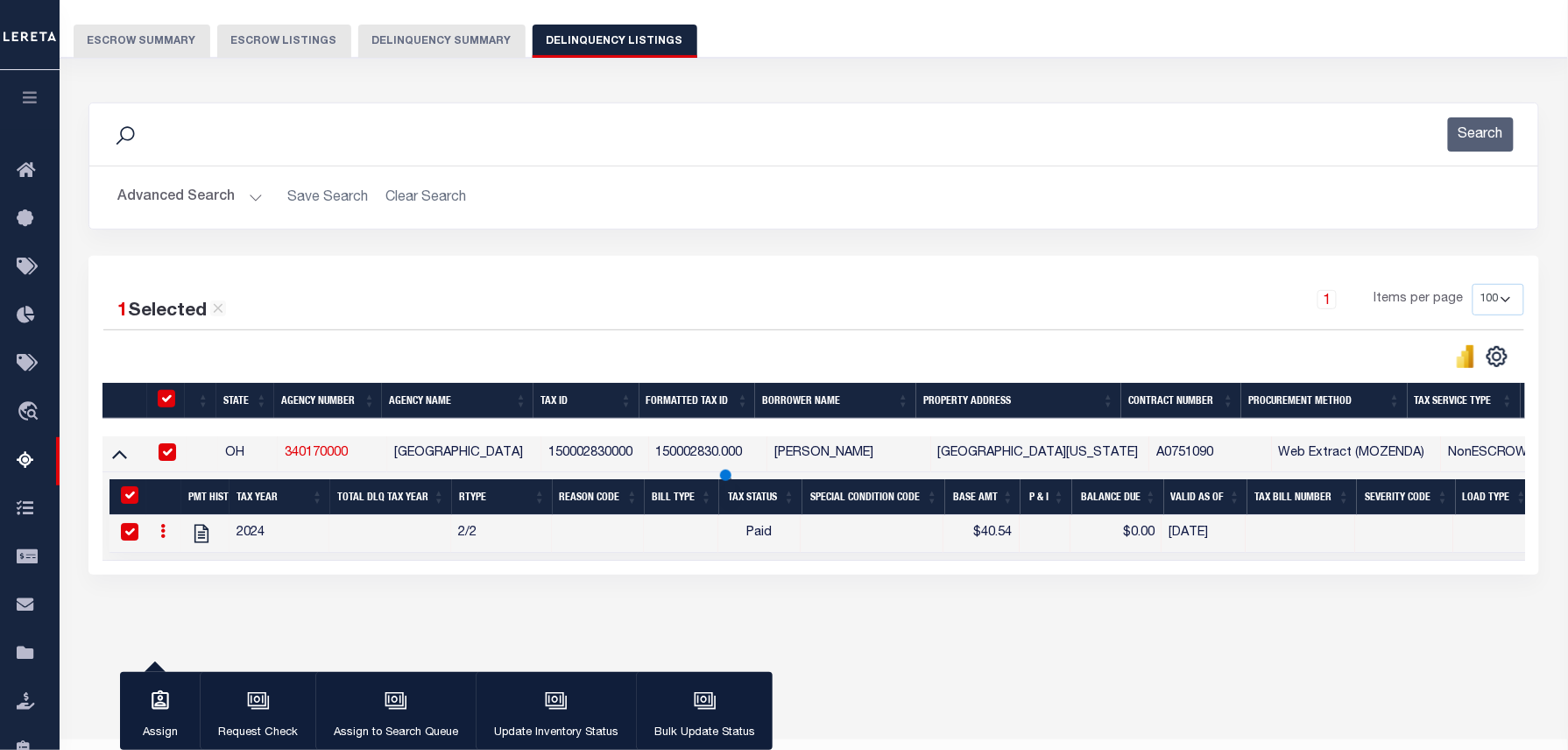
click at [184, 208] on button "Advanced Search" at bounding box center [190, 198] width 146 height 34
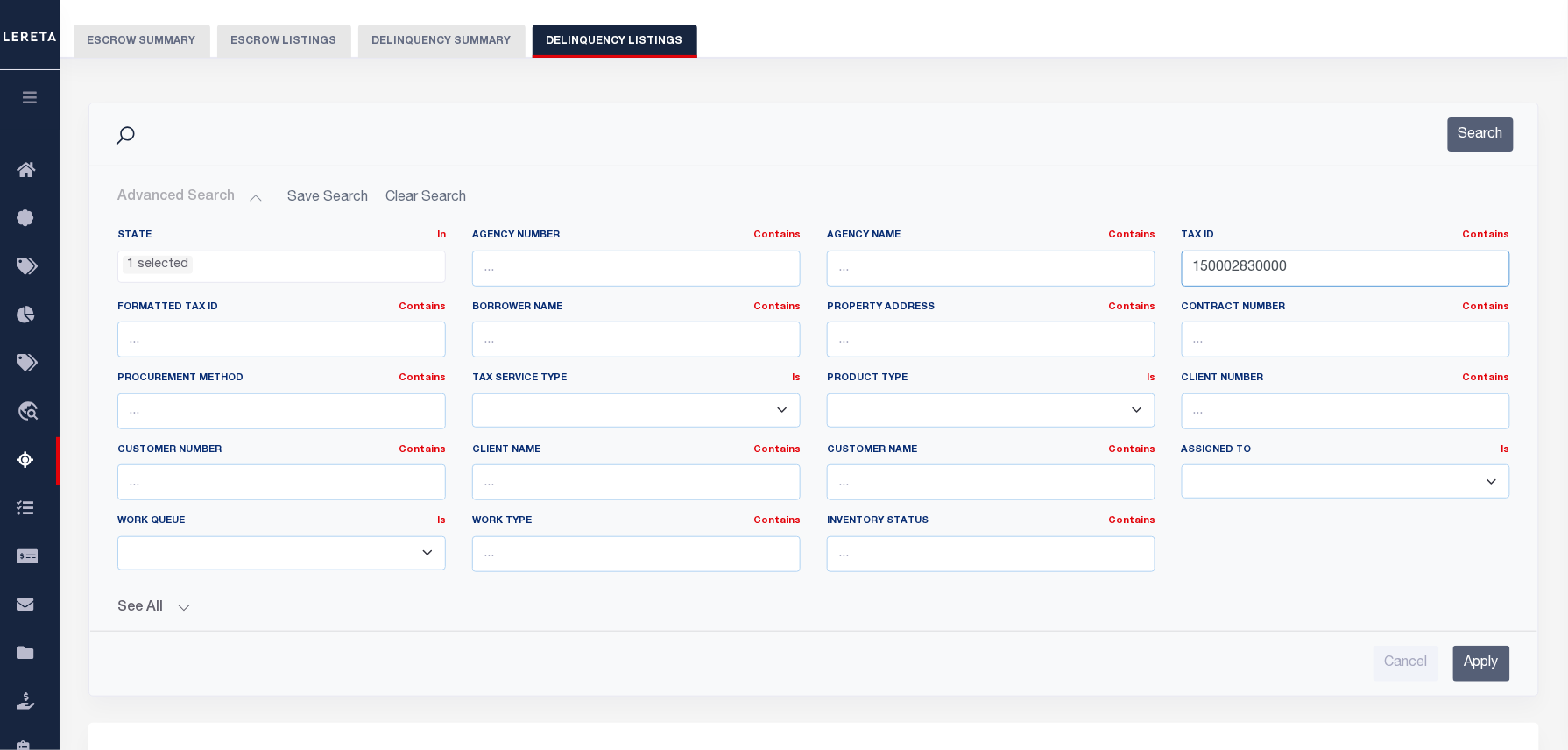
drag, startPoint x: 1186, startPoint y: 265, endPoint x: 1015, endPoint y: 270, distance: 171.1
click at [1045, 266] on div "State In In AK AL AR AZ CA CO CT DC DE FL GA GU HI IA ID IL IN KS KY LA MA MD M…" at bounding box center [814, 408] width 1419 height 358
paste input "1"
type input "150002831000"
click at [1476, 133] on button "Search" at bounding box center [1480, 134] width 65 height 34
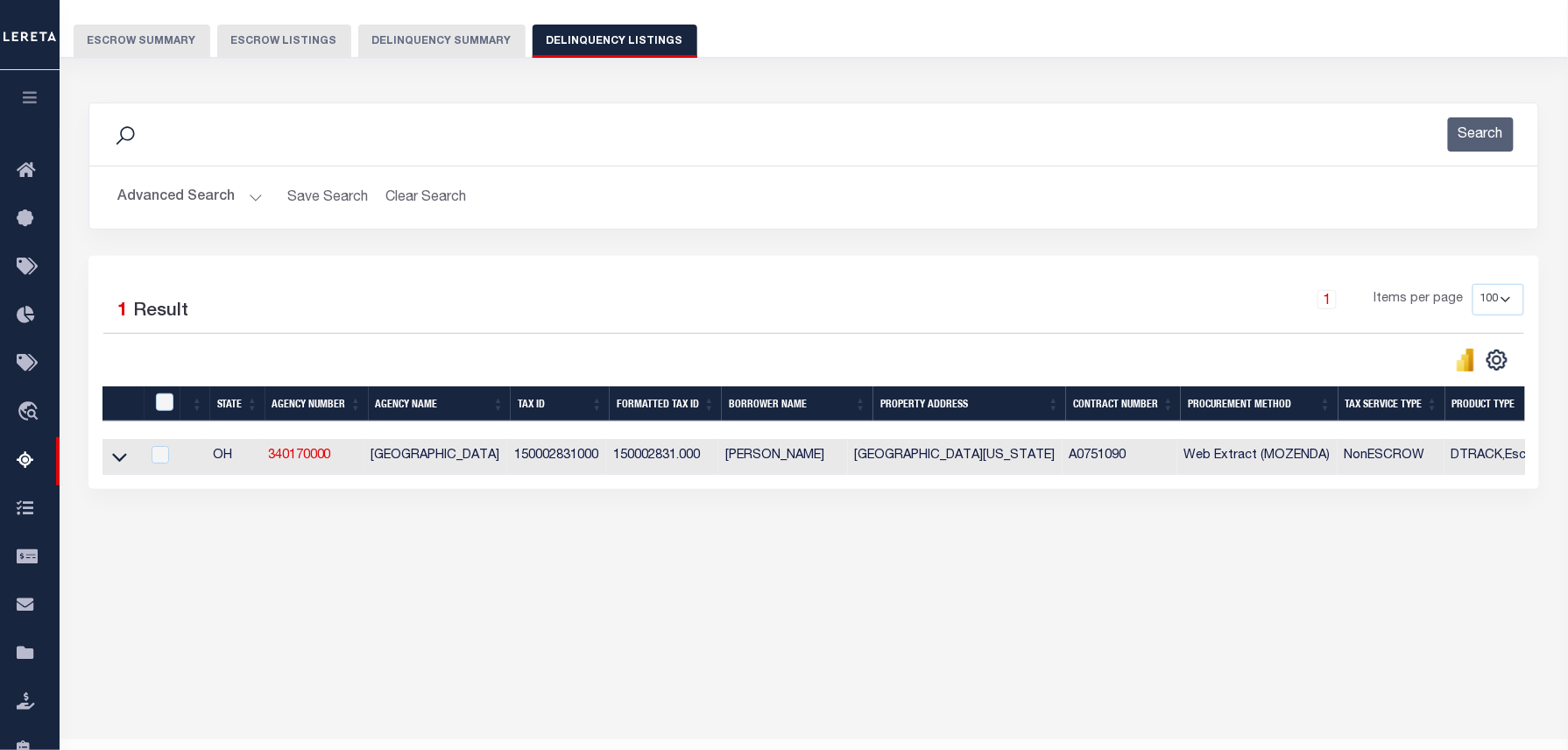
drag, startPoint x: 124, startPoint y: 464, endPoint x: 241, endPoint y: 421, distance: 124.7
click at [124, 464] on icon at bounding box center [119, 457] width 15 height 19
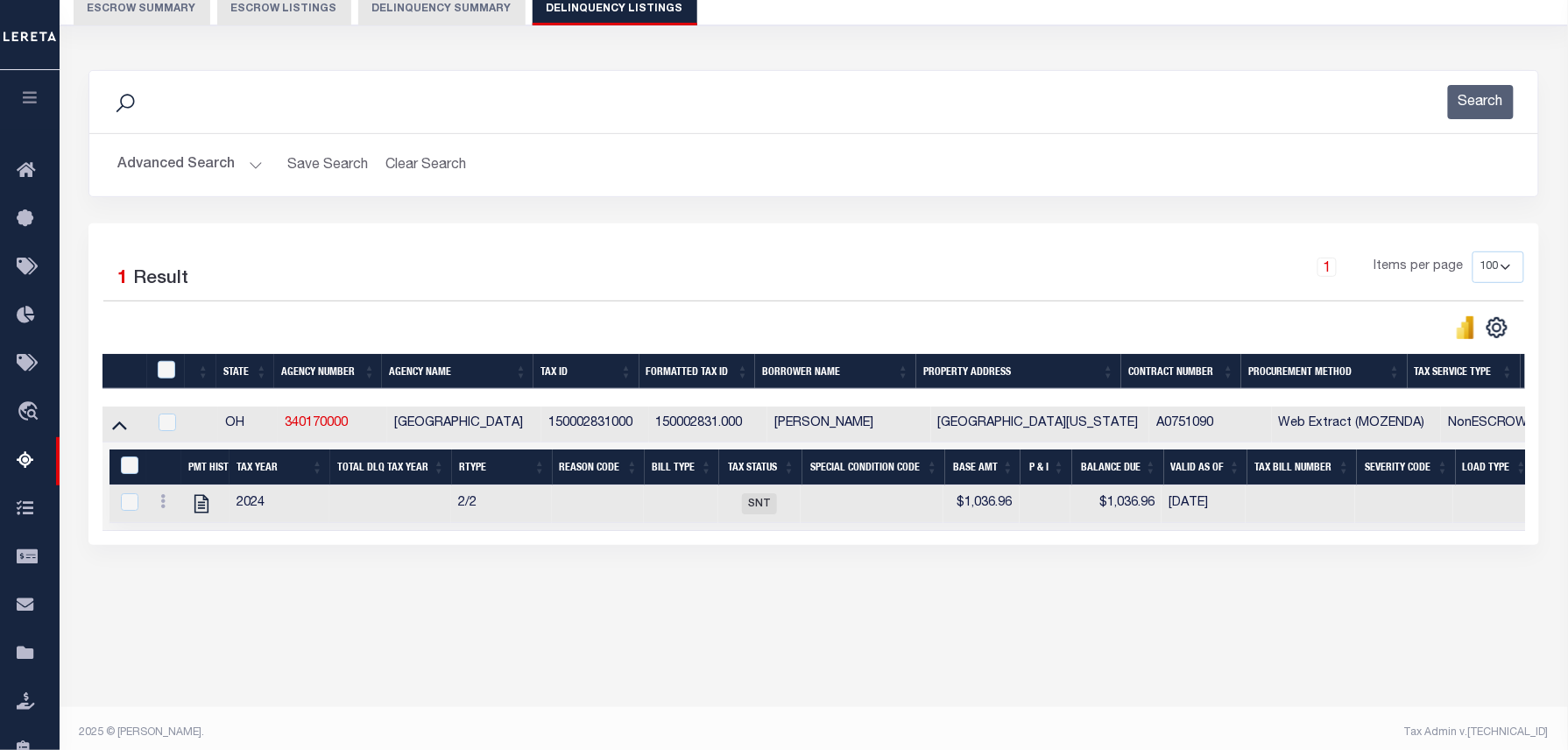
scroll to position [179, 0]
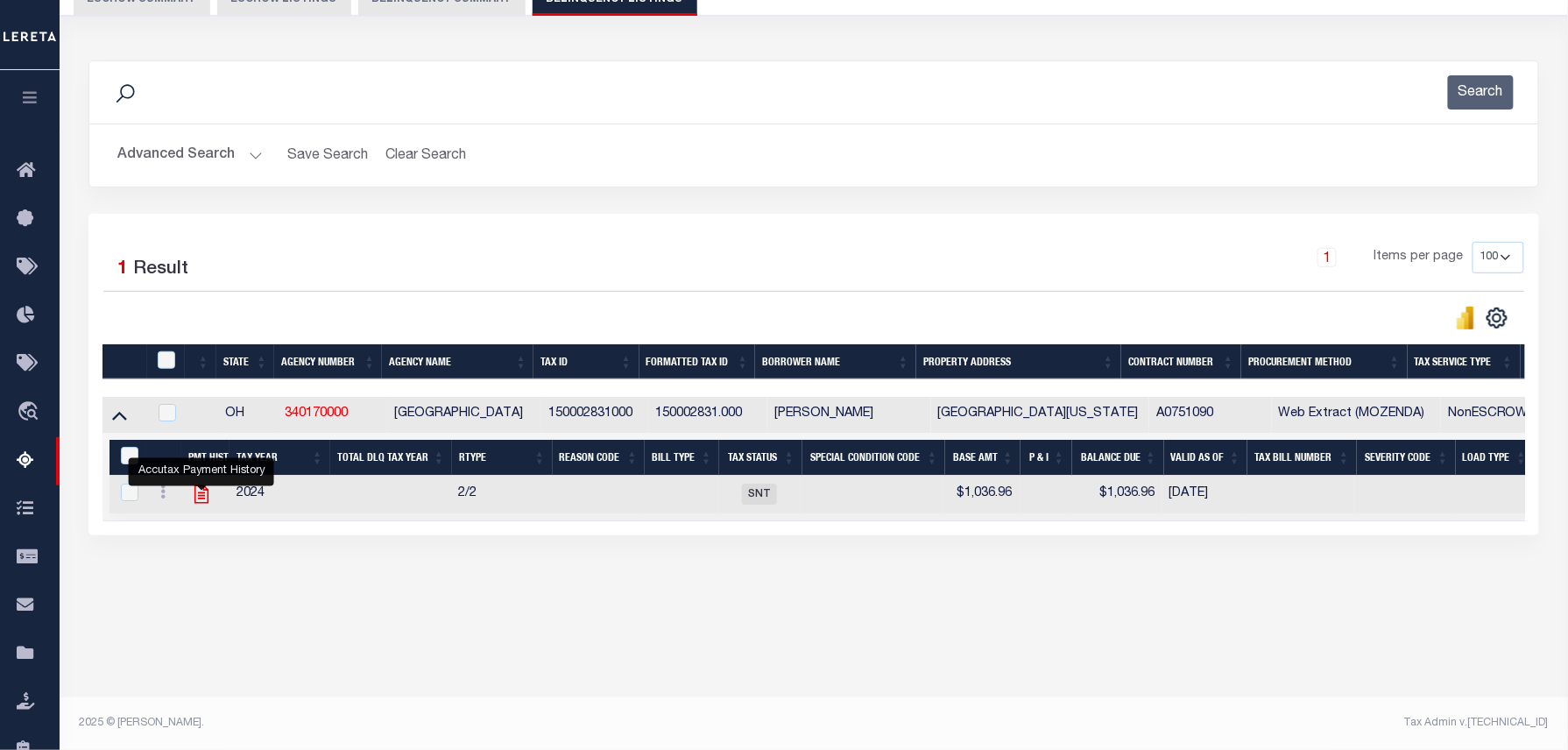
click at [207, 502] on icon "" at bounding box center [201, 494] width 14 height 19
checkbox input "true"
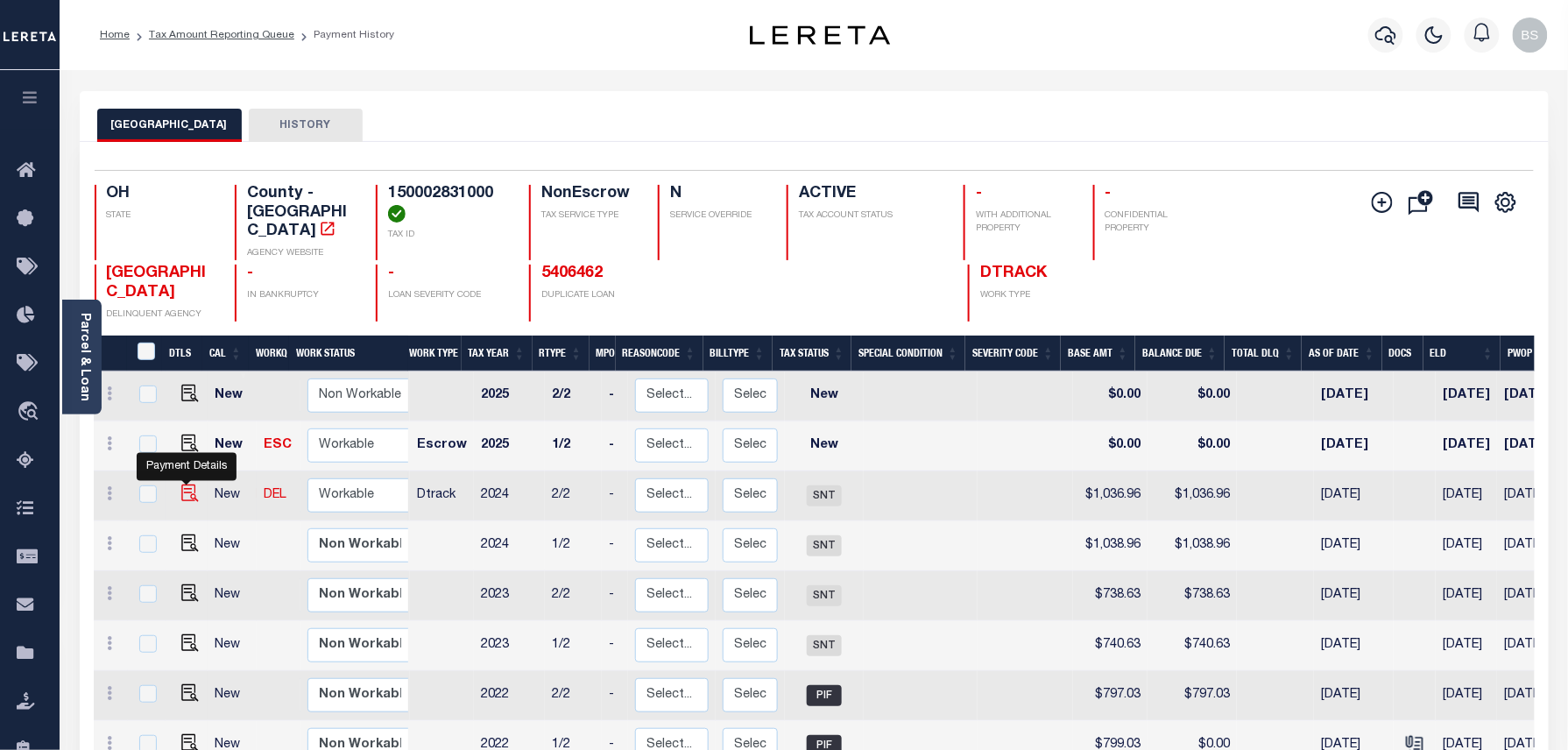
click at [184, 484] on img "" at bounding box center [190, 493] width 18 height 18
checkbox input "true"
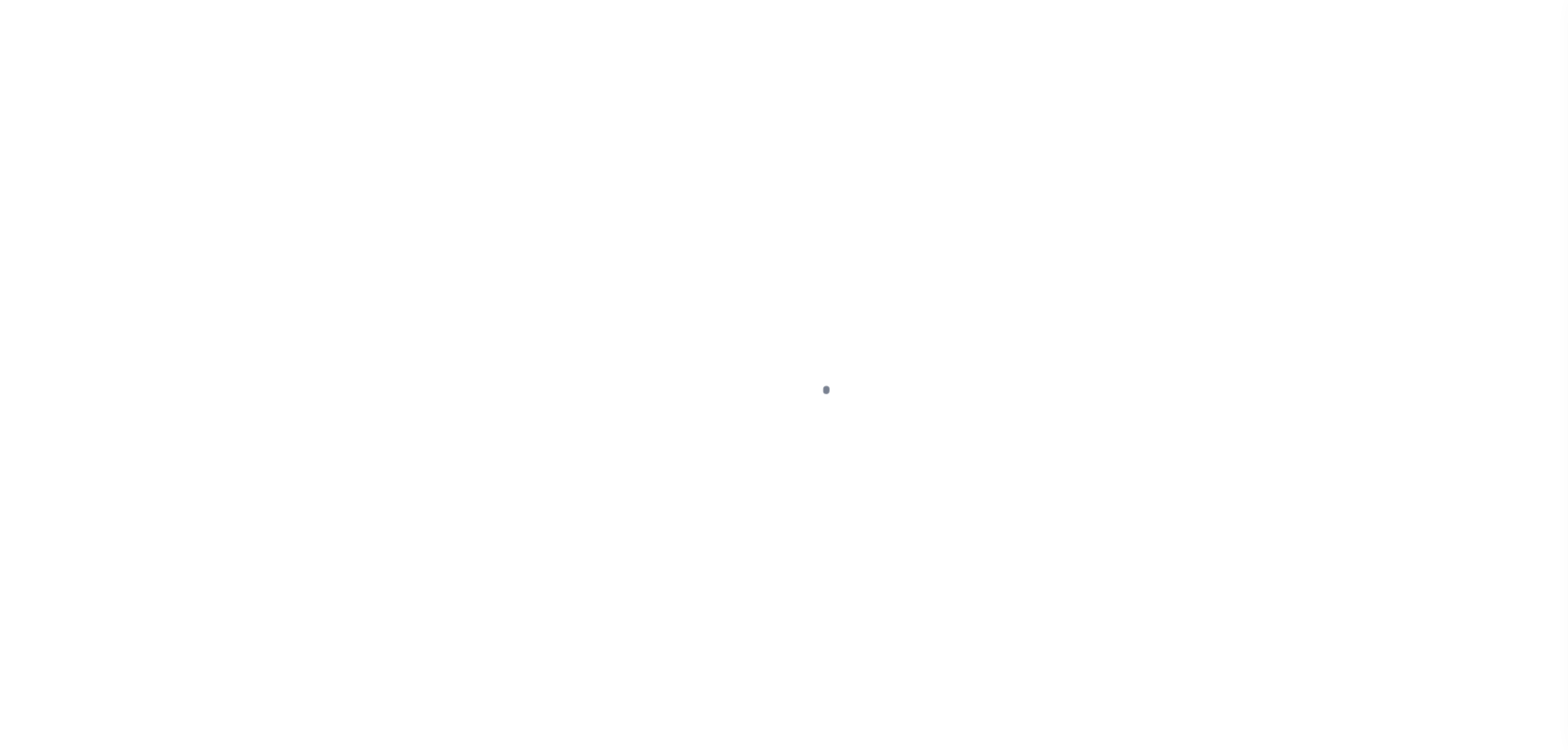
select select "SNT"
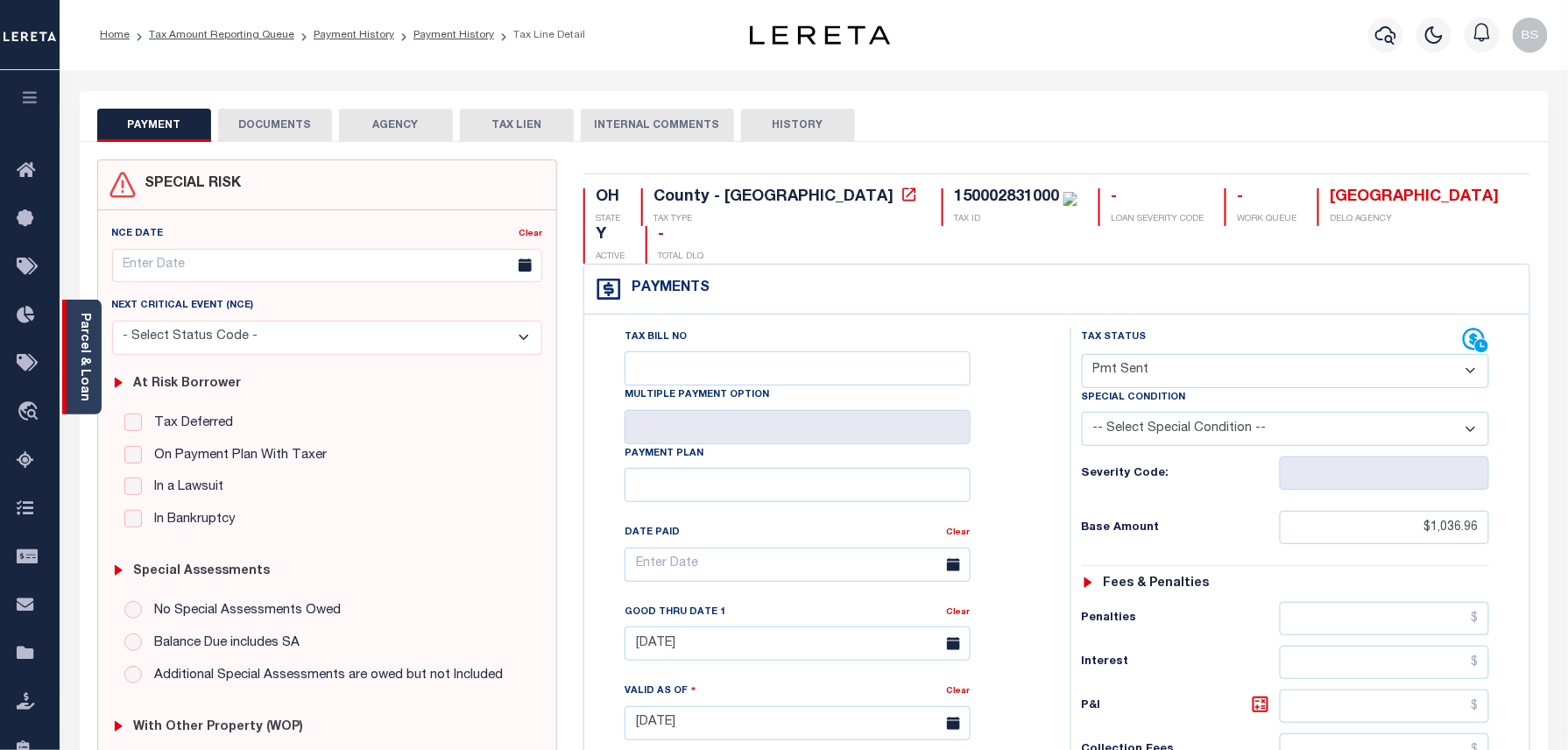
click at [78, 349] on link "Parcel & Loan" at bounding box center [84, 357] width 13 height 88
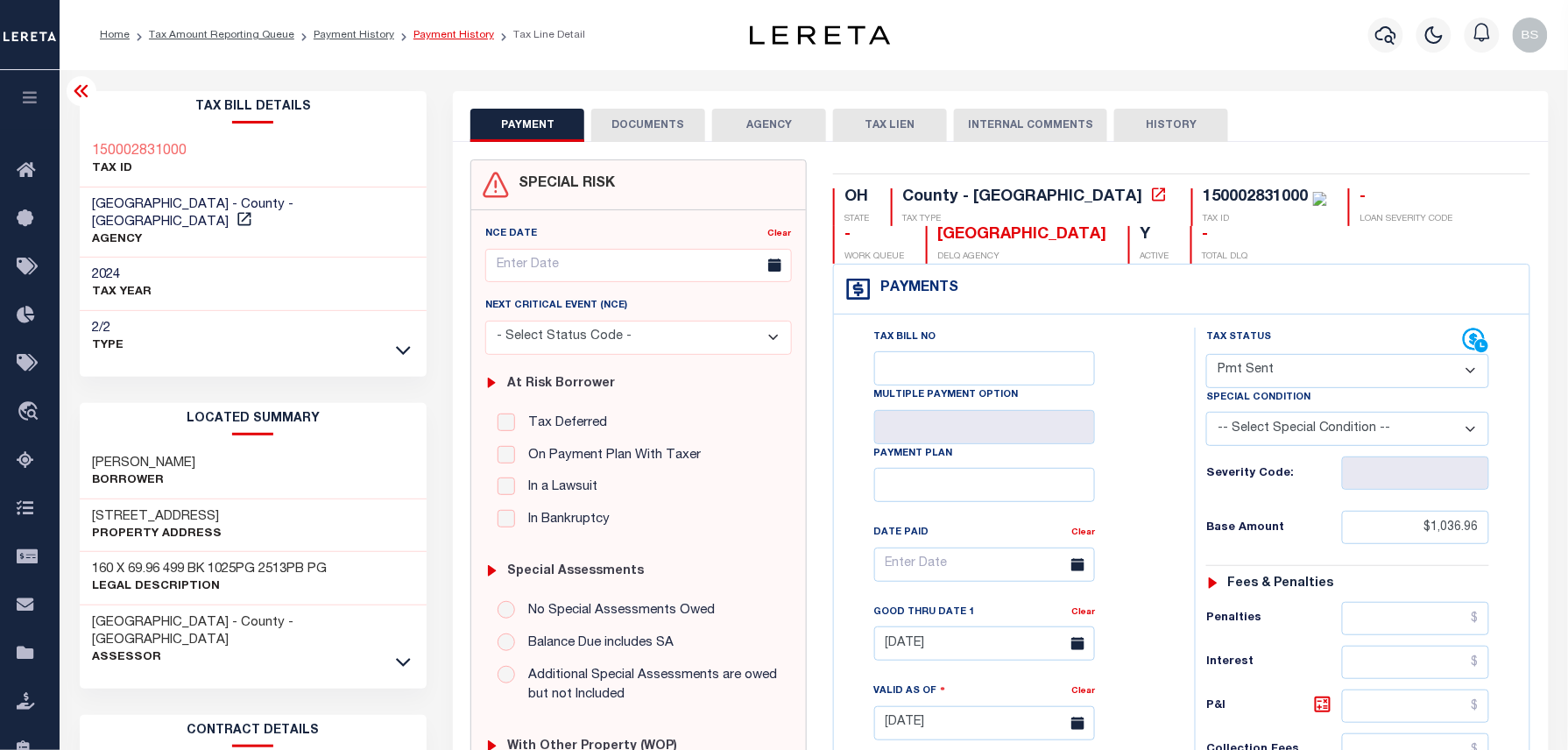
click at [428, 33] on link "Payment History" at bounding box center [454, 34] width 80 height 11
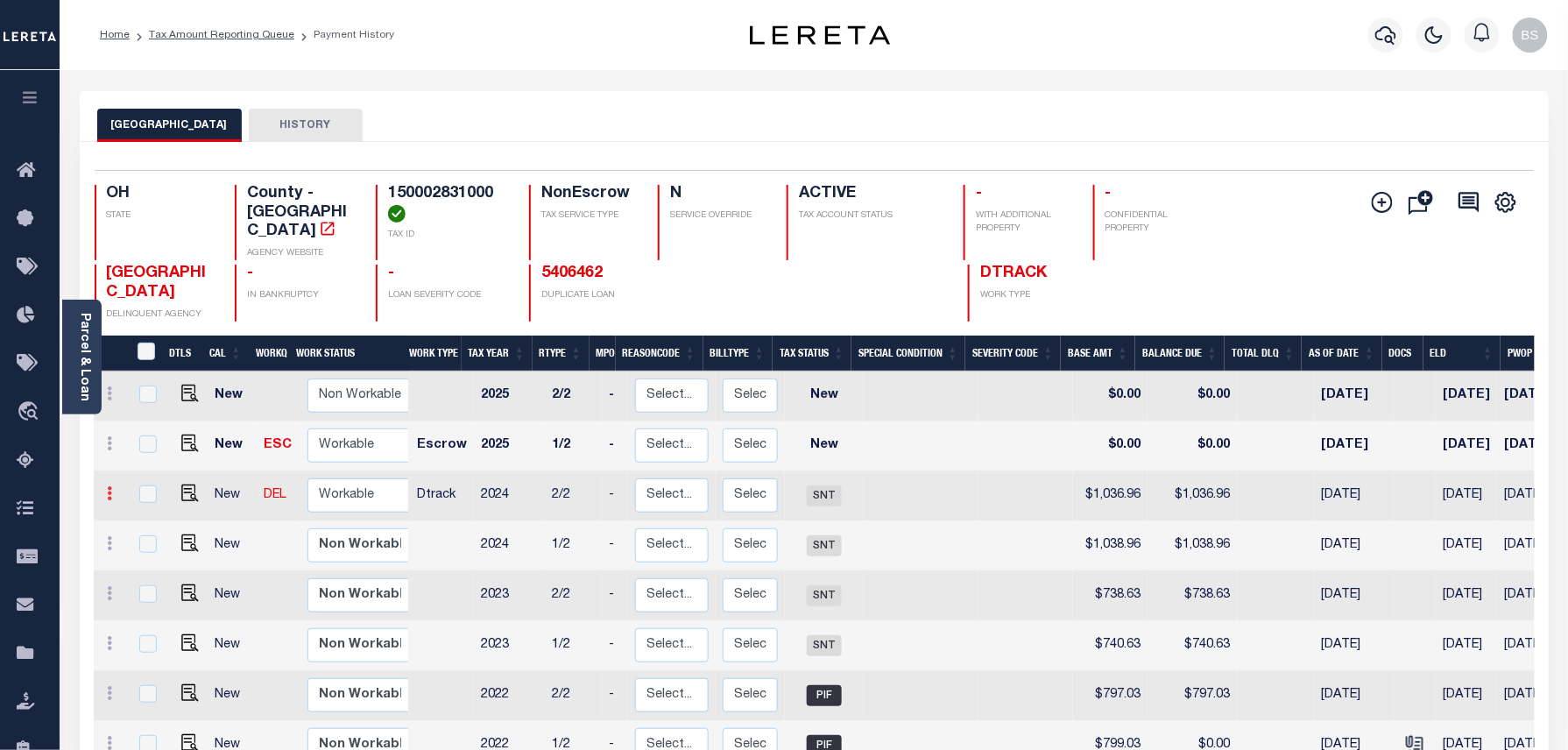
click at [108, 486] on icon at bounding box center [109, 493] width 5 height 14
click at [154, 551] on img at bounding box center [152, 553] width 18 height 19
type input "$1,036.96"
type input "[DATE]"
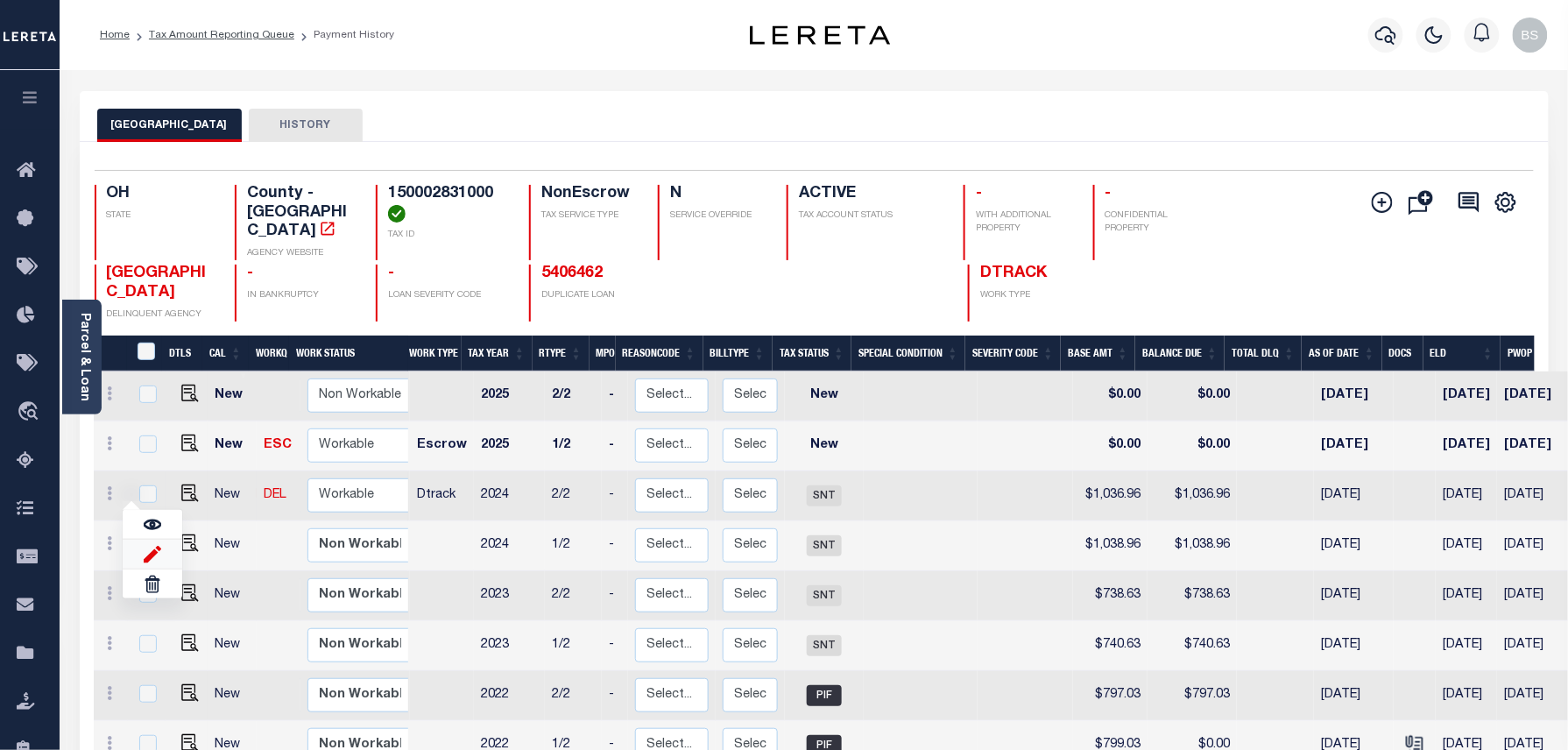
type input "[DATE]"
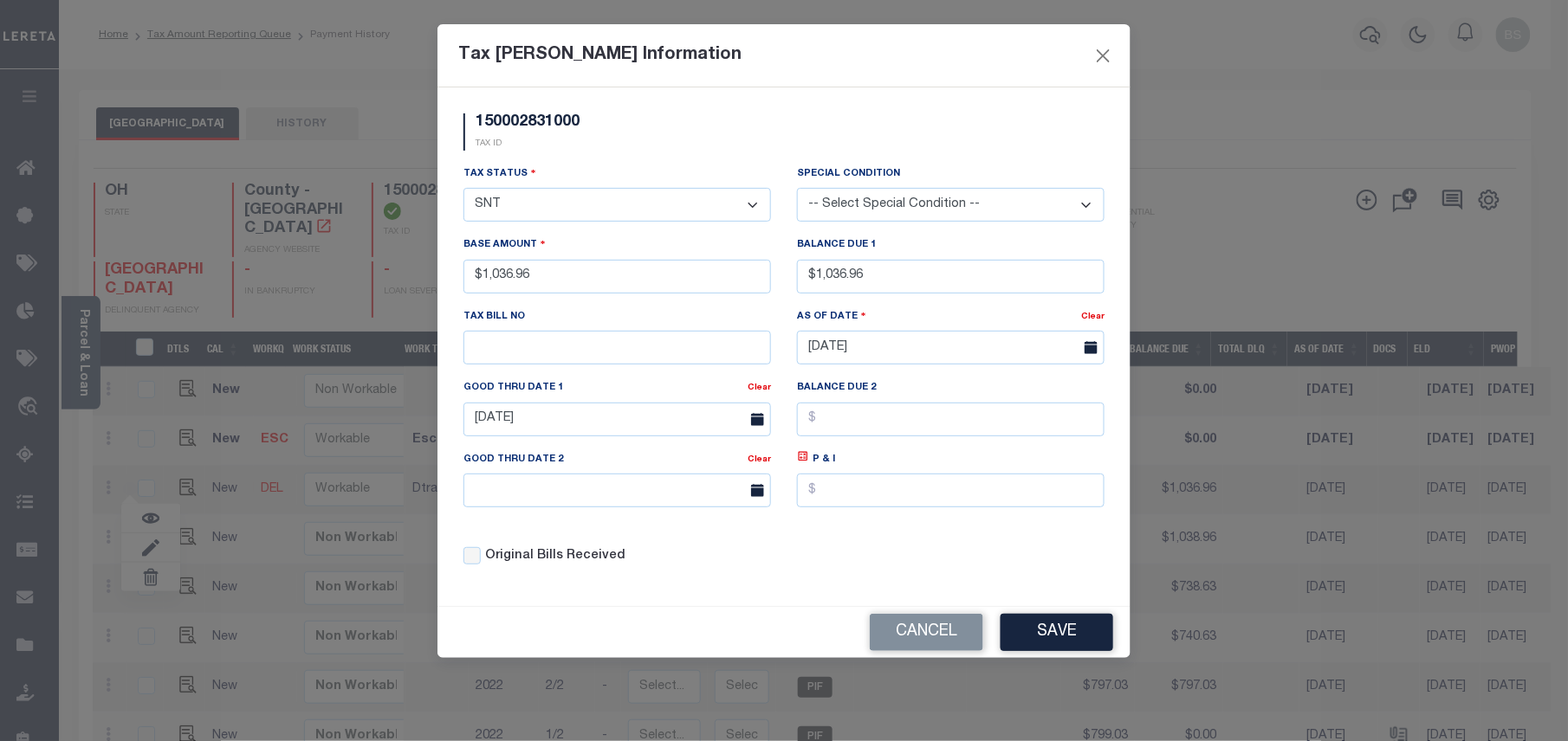
click at [507, 210] on select "- Select Status - Open Due/Unpaid Paid Incomplete No Tax Due Internal Refund Pr…" at bounding box center [617, 204] width 307 height 34
select select "PYD"
click at [463, 190] on select "- Select Status - Open Due/Unpaid Paid Incomplete No Tax Due Internal Refund Pr…" at bounding box center [617, 204] width 307 height 34
drag, startPoint x: 909, startPoint y: 285, endPoint x: 783, endPoint y: 285, distance: 126.0
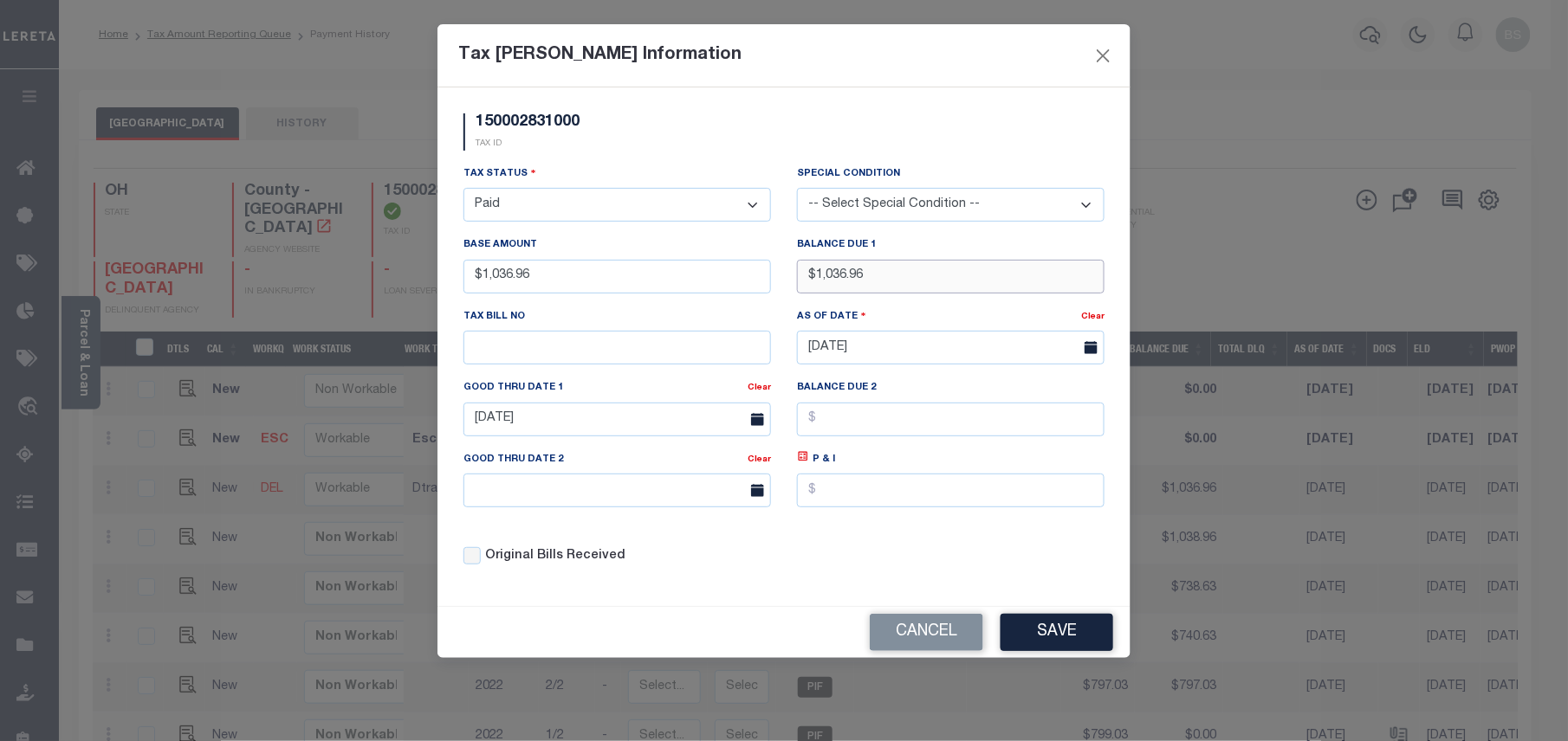
click at [783, 285] on div "Tax Status - Select Status - Open Due/Unpaid Paid Incomplete No Tax Due Interna…" at bounding box center [784, 372] width 667 height 415
type input "$0.00"
click at [520, 433] on body "Home Tax Amount Reporting Queue Payment History" at bounding box center [784, 603] width 1568 height 1207
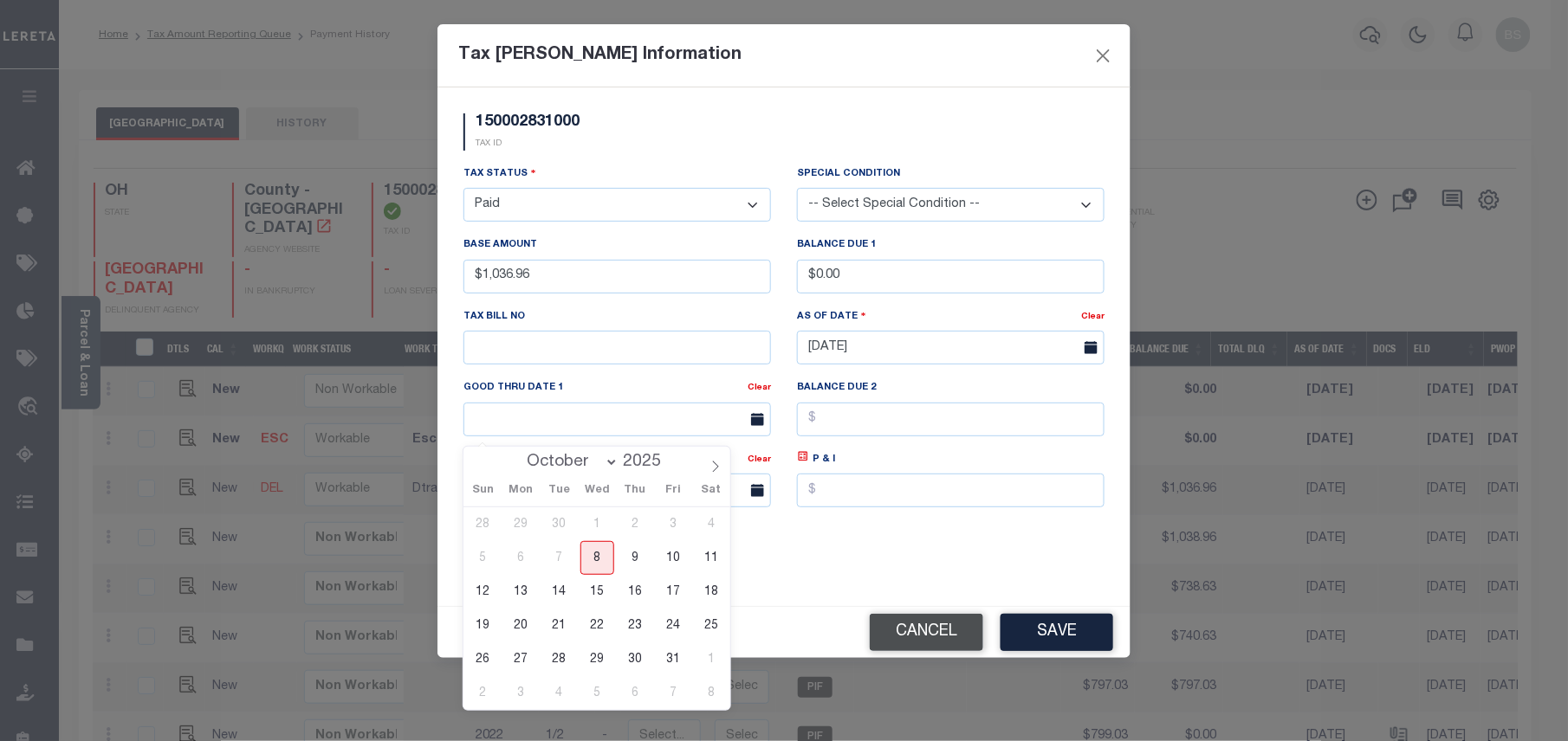
drag, startPoint x: 919, startPoint y: 628, endPoint x: 918, endPoint y: 596, distance: 32.0
click at [916, 628] on button "Cancel" at bounding box center [926, 632] width 113 height 38
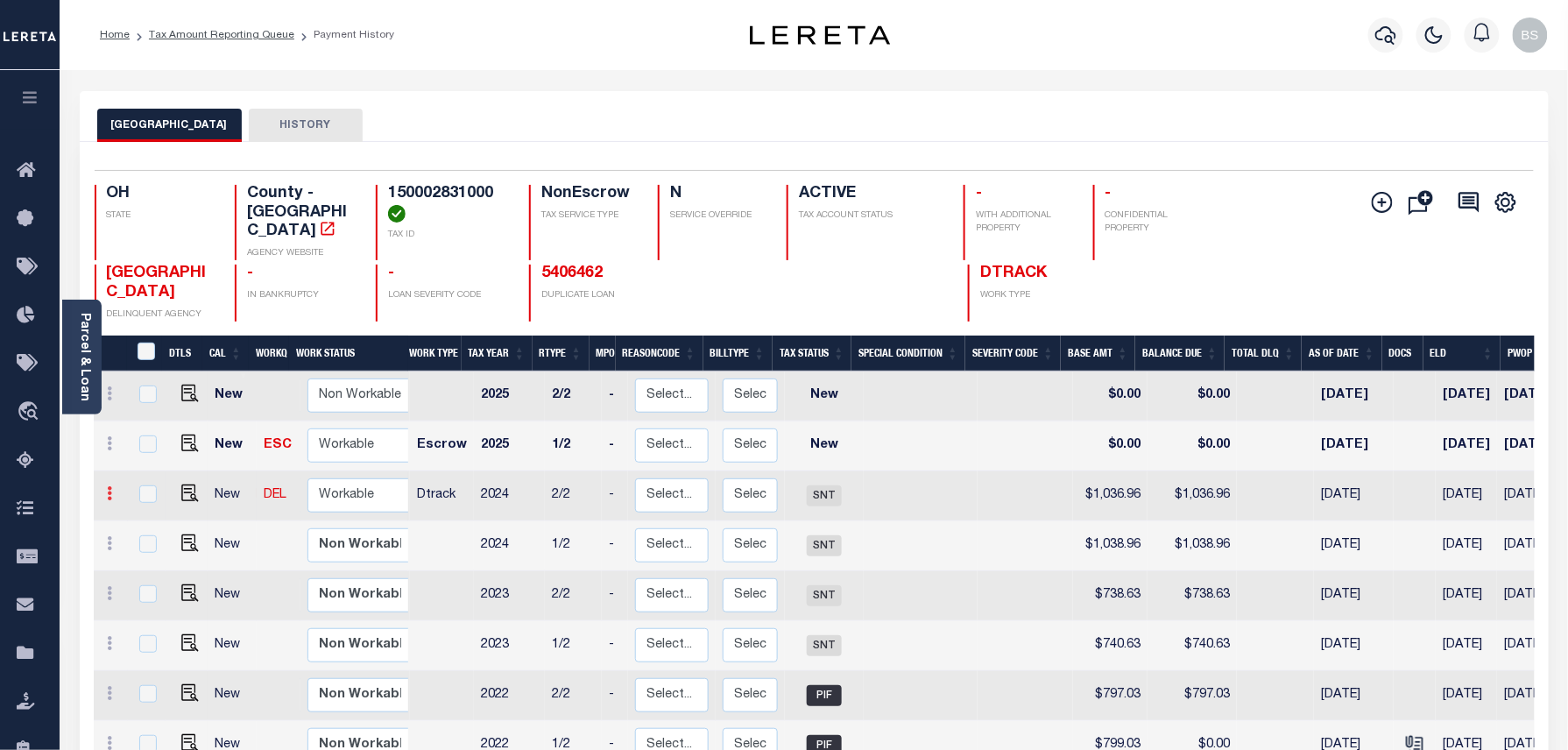
click at [115, 489] on link at bounding box center [110, 496] width 20 height 14
click at [145, 545] on img at bounding box center [152, 553] width 18 height 19
type input "$1,036.96"
type input "[DATE]"
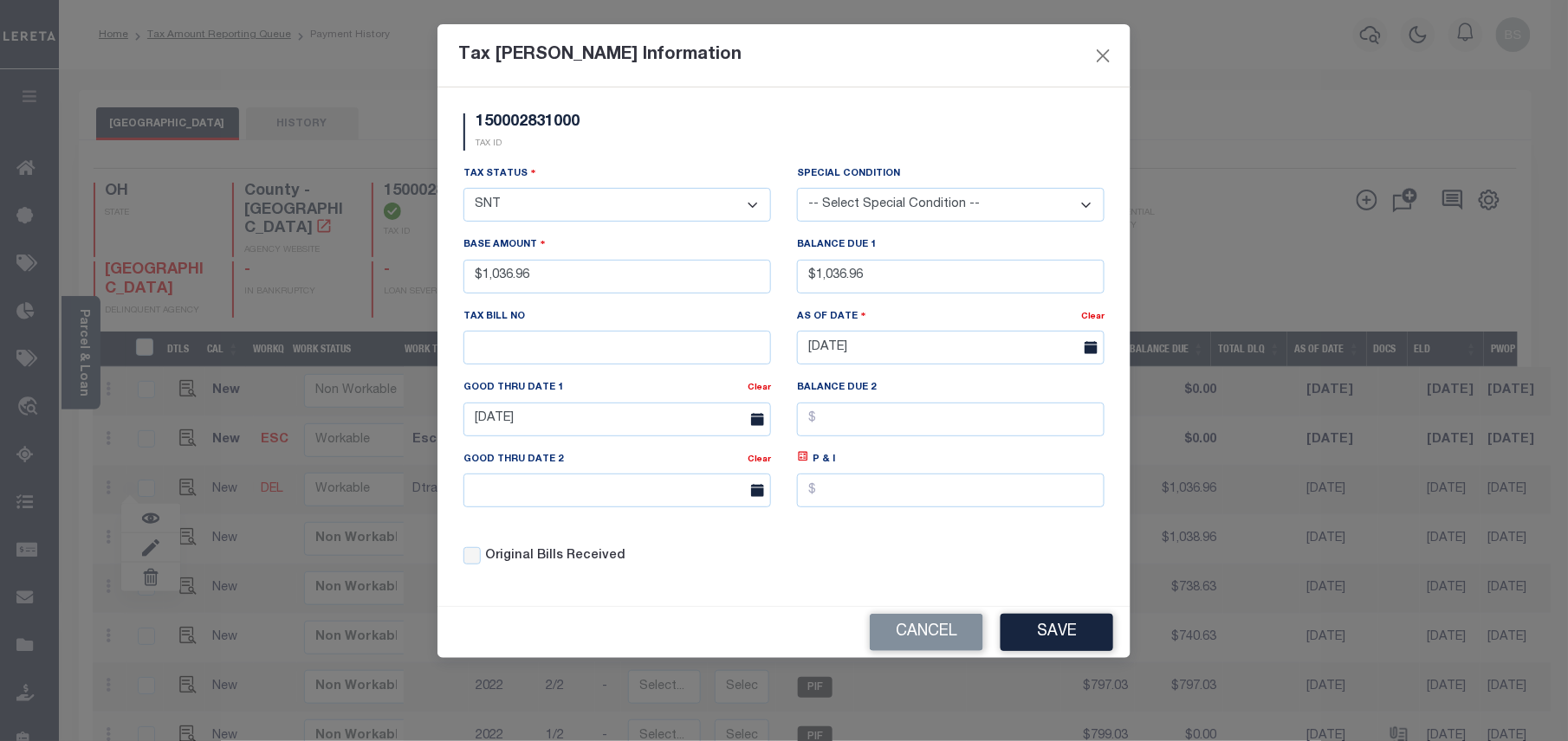
click at [625, 215] on select "- Select Status - Open Due/Unpaid Paid Incomplete No Tax Due Internal Refund Pr…" at bounding box center [617, 204] width 307 height 34
select select "PYD"
click at [463, 190] on select "- Select Status - Open Due/Unpaid Paid Incomplete No Tax Due Internal Refund Pr…" at bounding box center [617, 204] width 307 height 34
drag, startPoint x: 887, startPoint y: 279, endPoint x: 658, endPoint y: 251, distance: 230.7
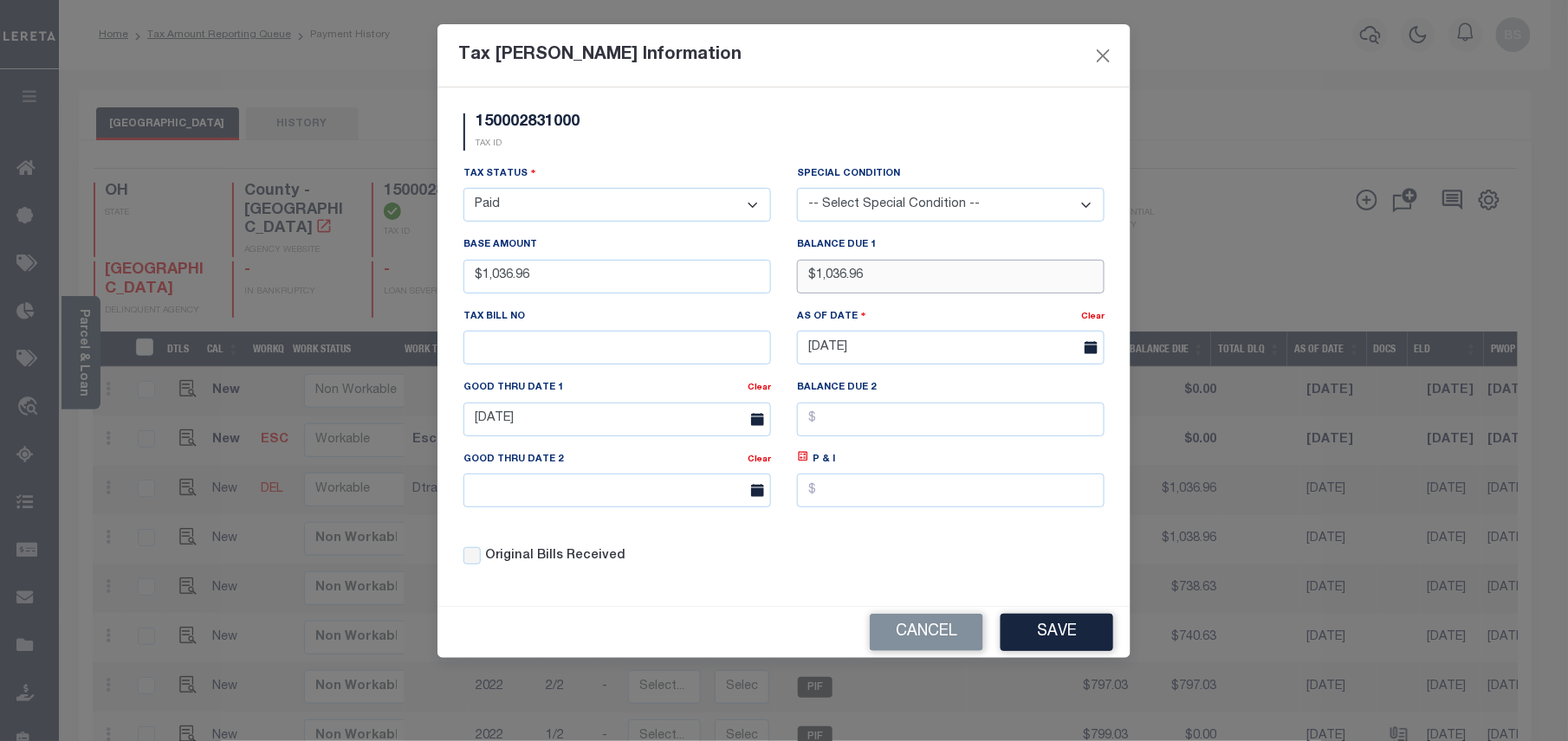
click at [700, 263] on div "Tax Status - Select Status - Open Due/Unpaid Paid Incomplete No Tax Due Interna…" at bounding box center [784, 372] width 667 height 415
type input "$0.00"
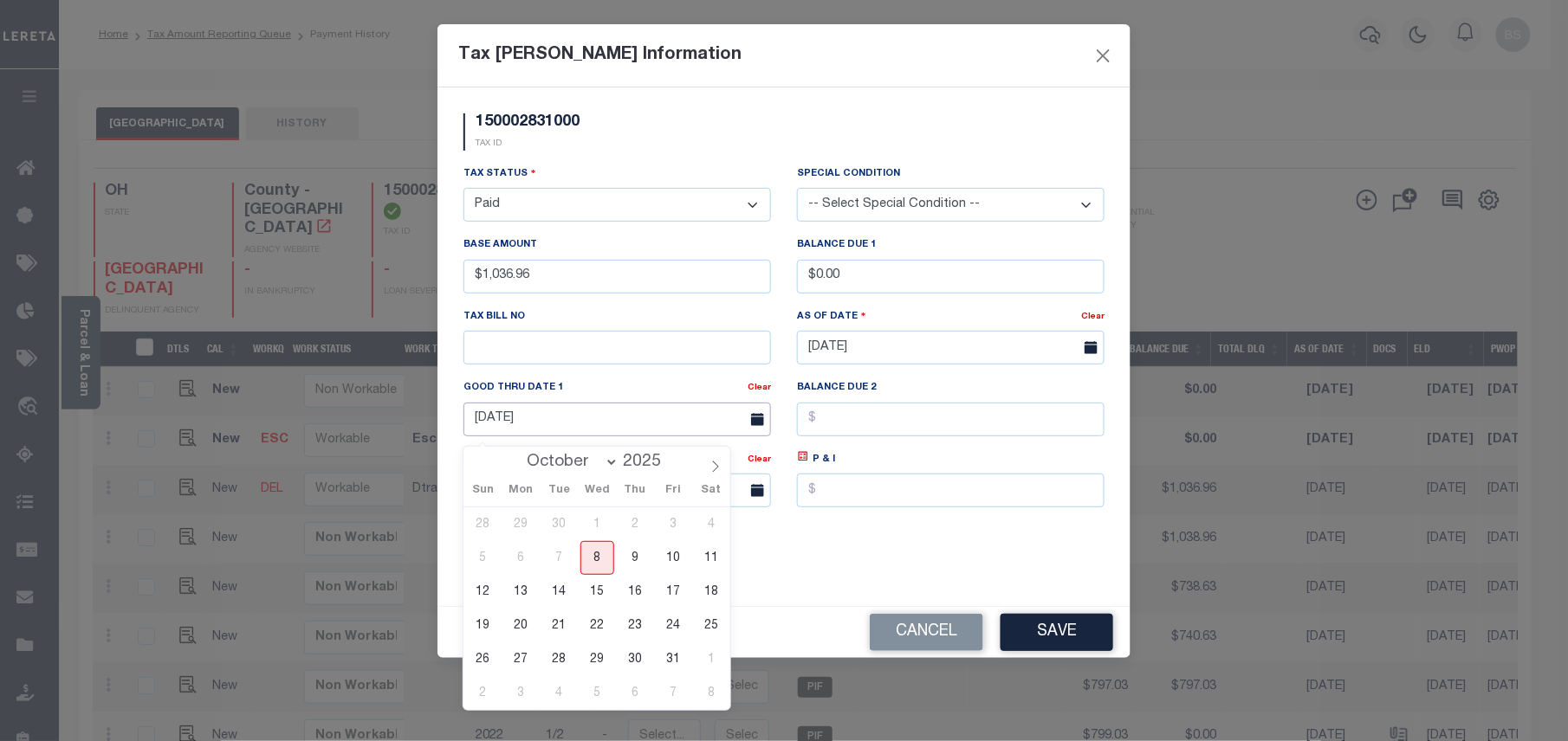
drag, startPoint x: 636, startPoint y: 416, endPoint x: 600, endPoint y: 416, distance: 36.0
click at [600, 416] on input "[DATE]" at bounding box center [617, 419] width 307 height 34
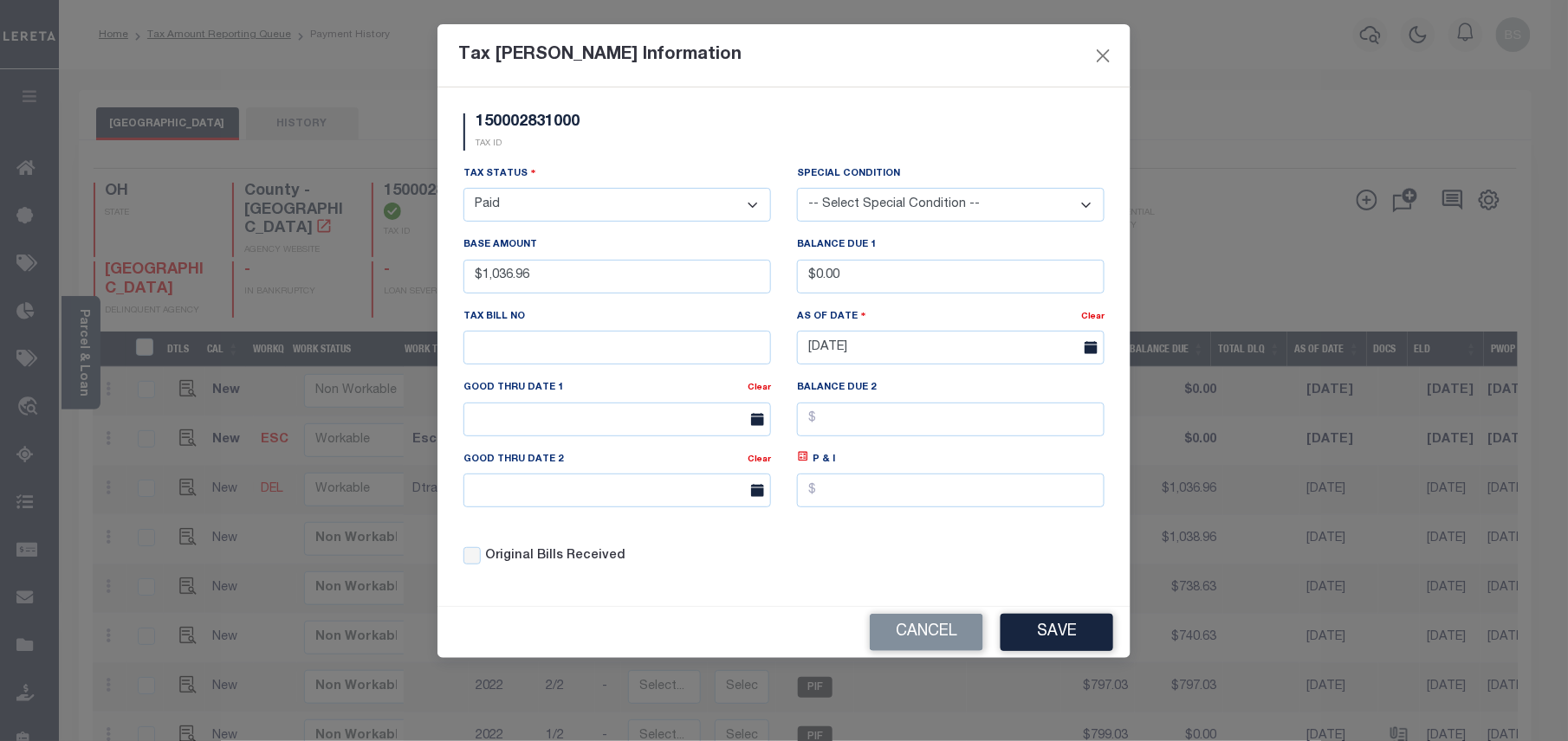
click at [851, 537] on div "Tax Status - Select Status - Open Due/Unpaid Paid Incomplete No Tax Due Interna…" at bounding box center [784, 372] width 667 height 415
click at [1052, 639] on button "Save" at bounding box center [1057, 632] width 112 height 38
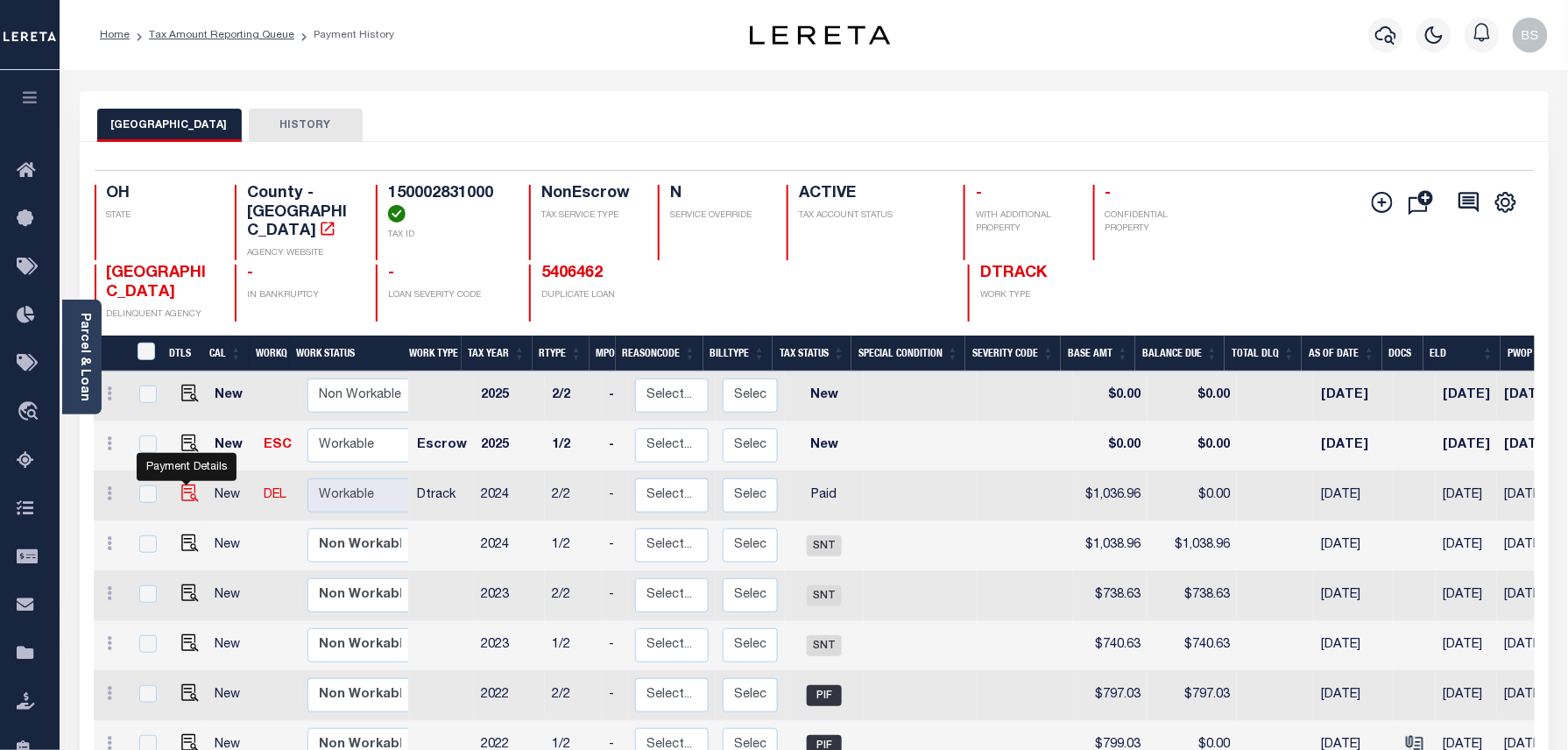
click at [183, 484] on img at bounding box center [190, 493] width 18 height 18
checkbox input "true"
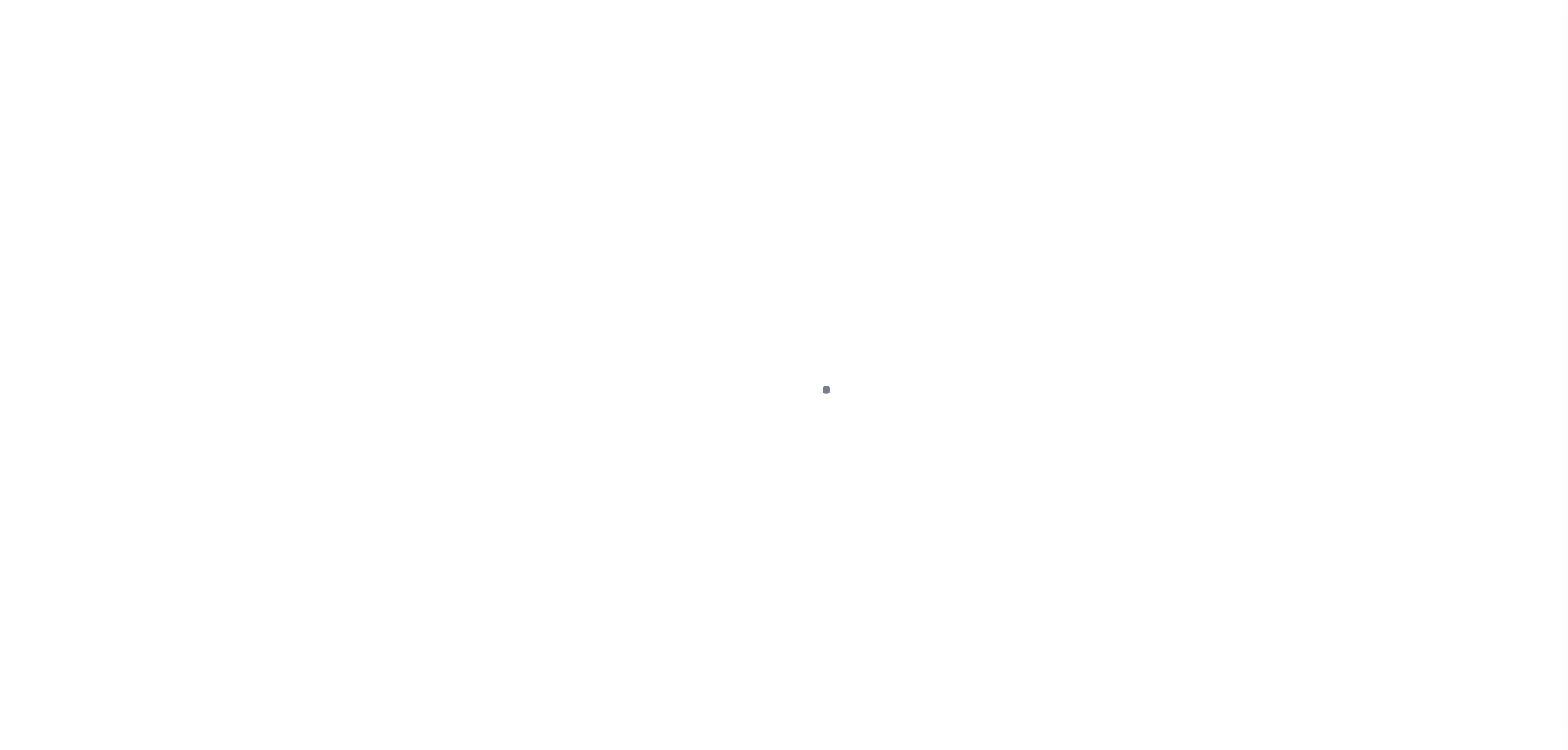
select select "PYD"
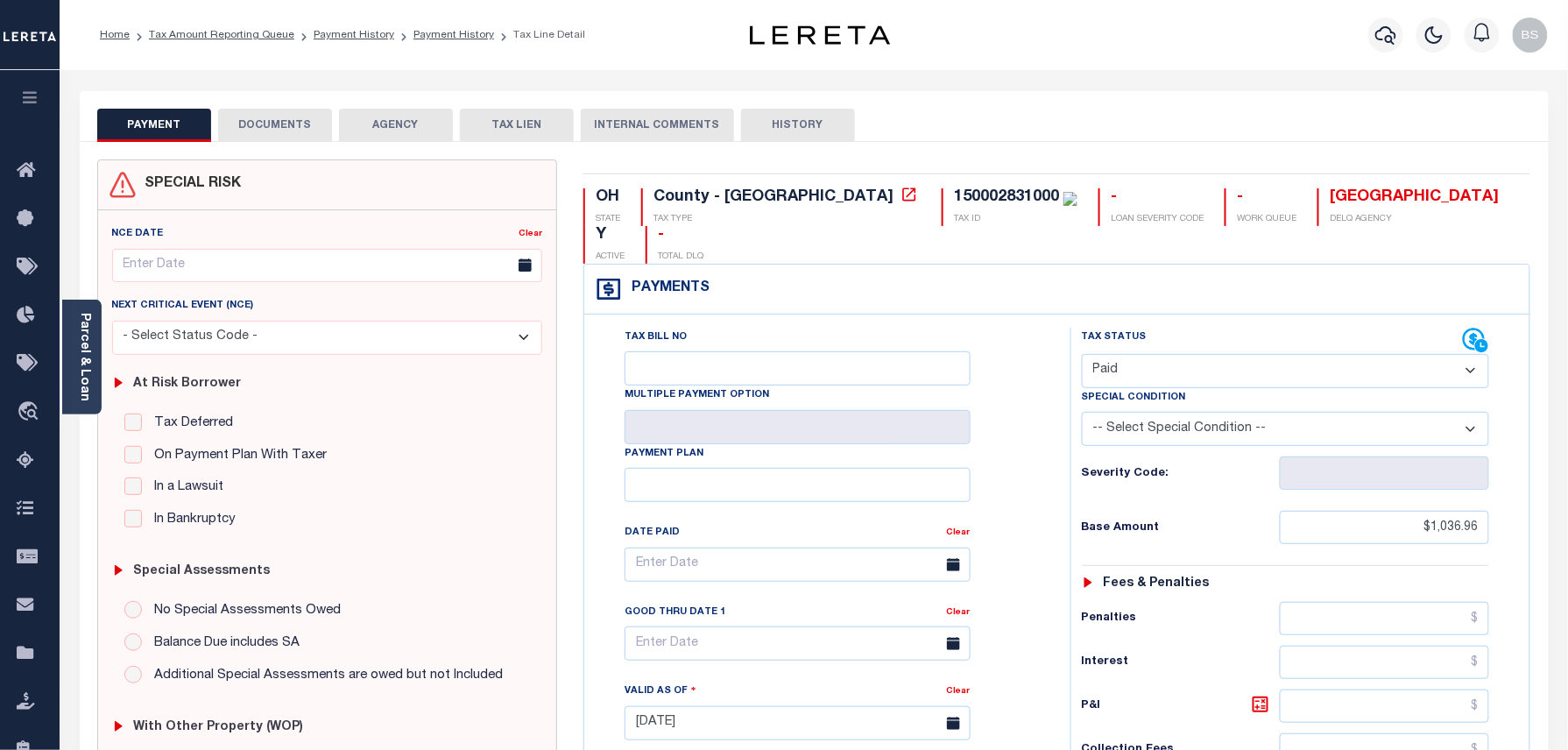
click at [279, 133] on button "DOCUMENTS" at bounding box center [275, 125] width 113 height 33
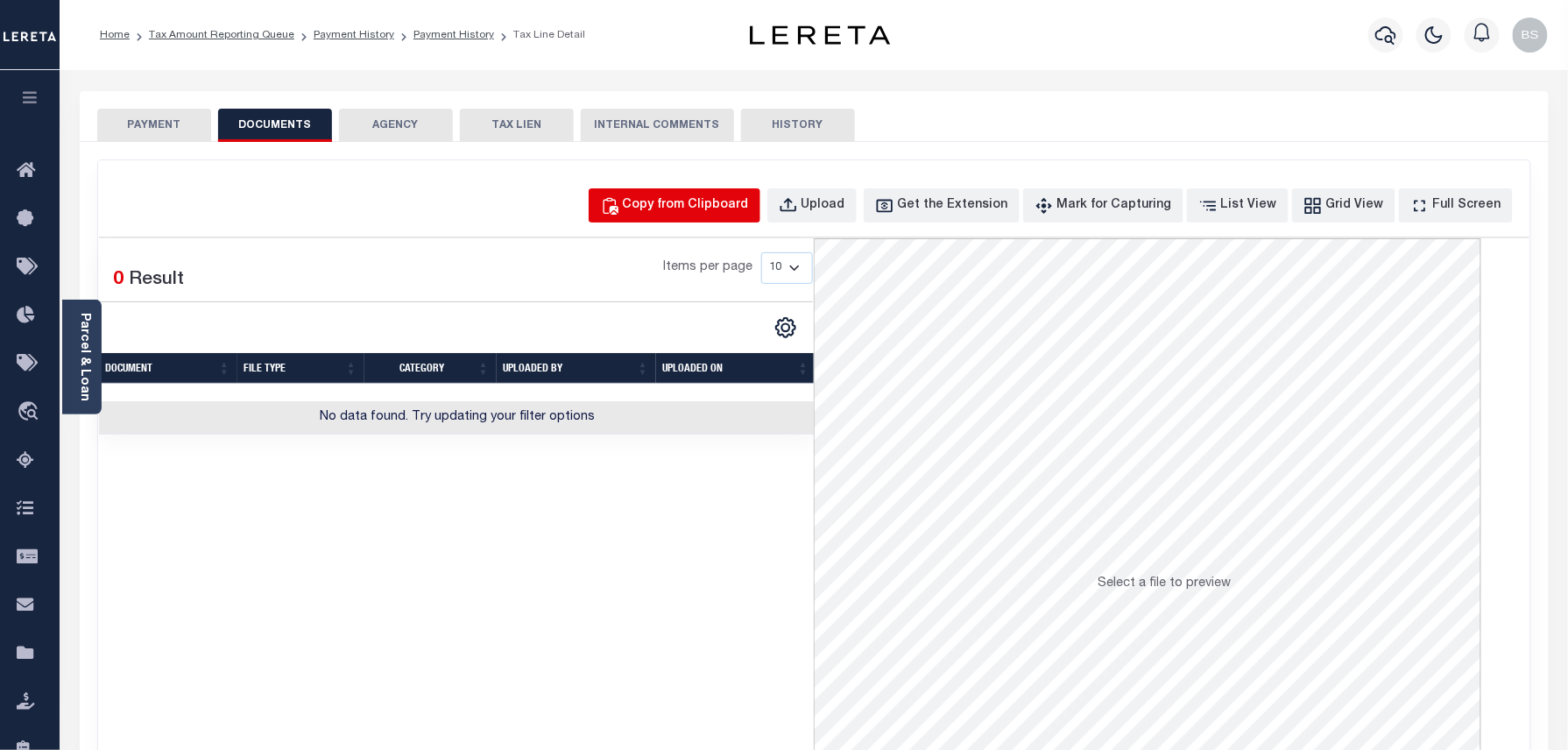
click at [664, 201] on div "Copy from Clipboard" at bounding box center [685, 206] width 126 height 20
select select "POP"
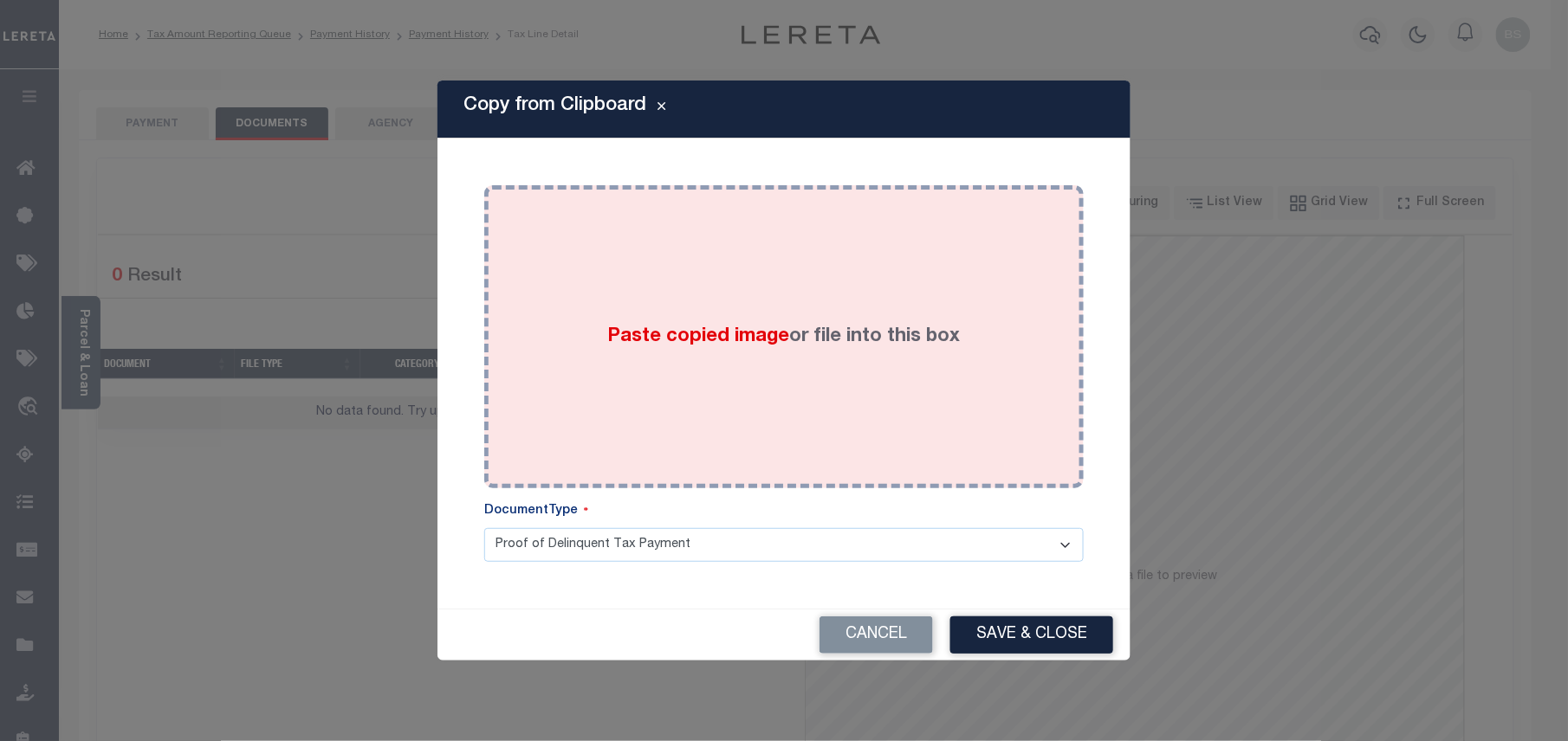
click at [862, 337] on label "Paste copied image or file into this box" at bounding box center [784, 337] width 353 height 29
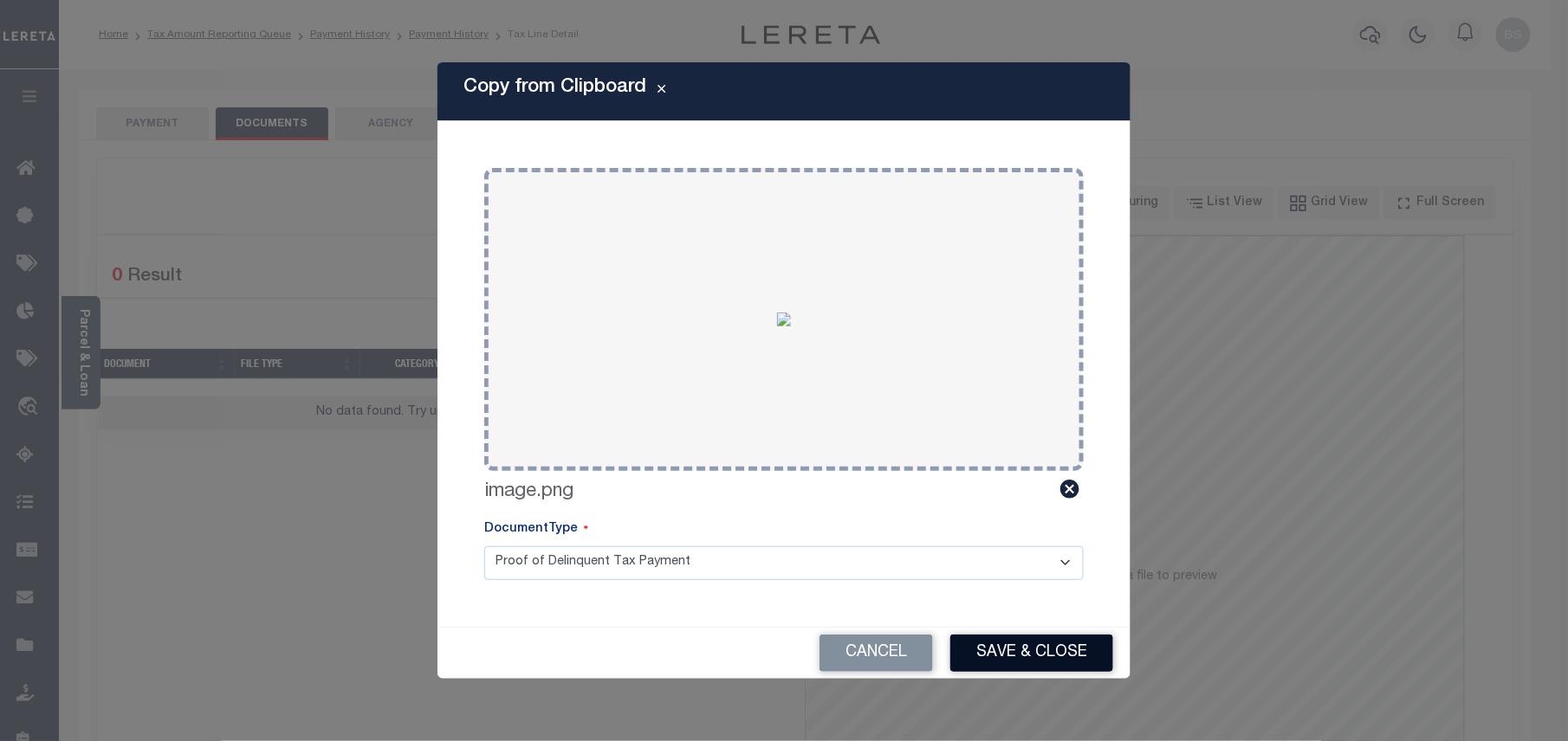
click at [1029, 648] on button "Save & Close" at bounding box center [1031, 653] width 162 height 38
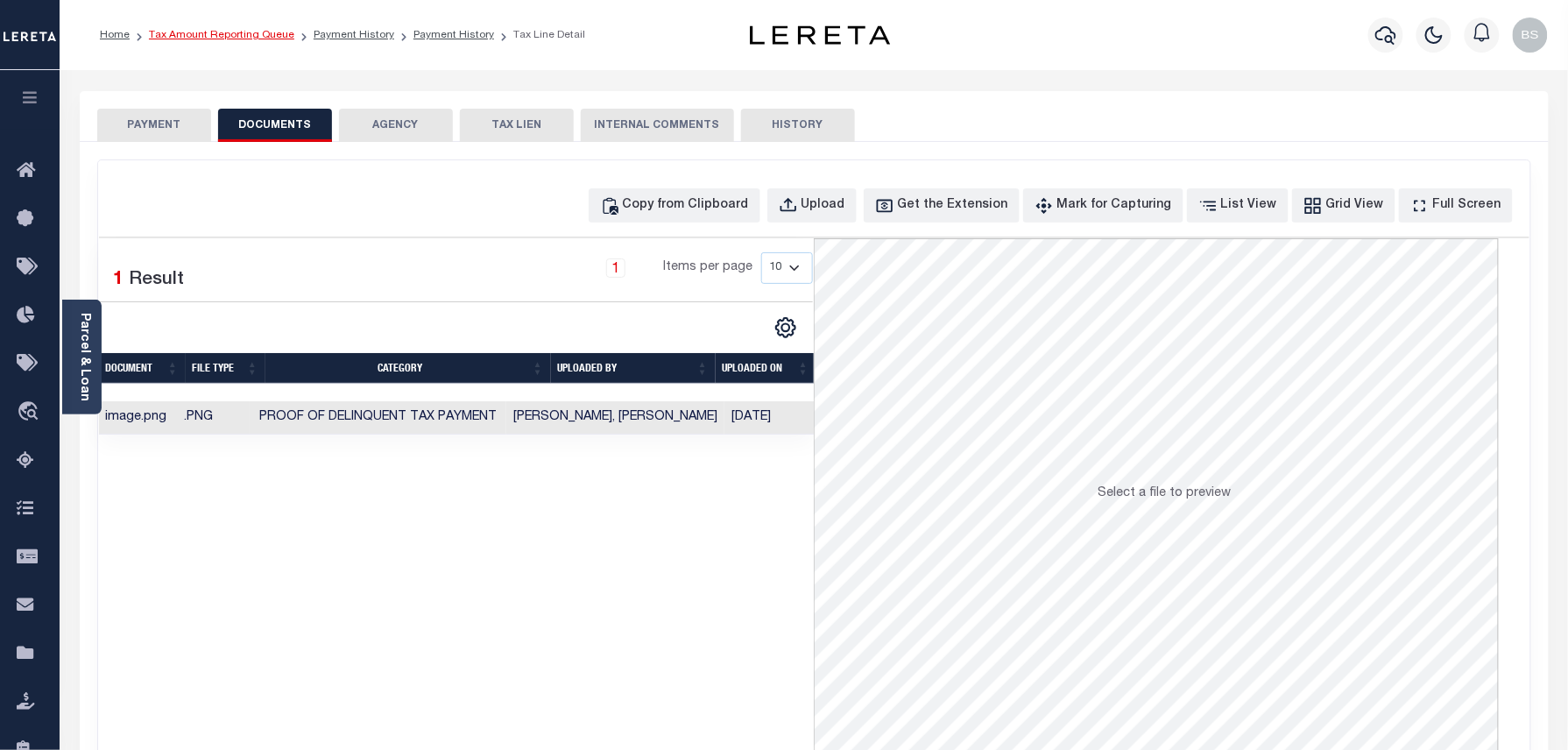
click at [225, 38] on link "Tax Amount Reporting Queue" at bounding box center [221, 34] width 146 height 11
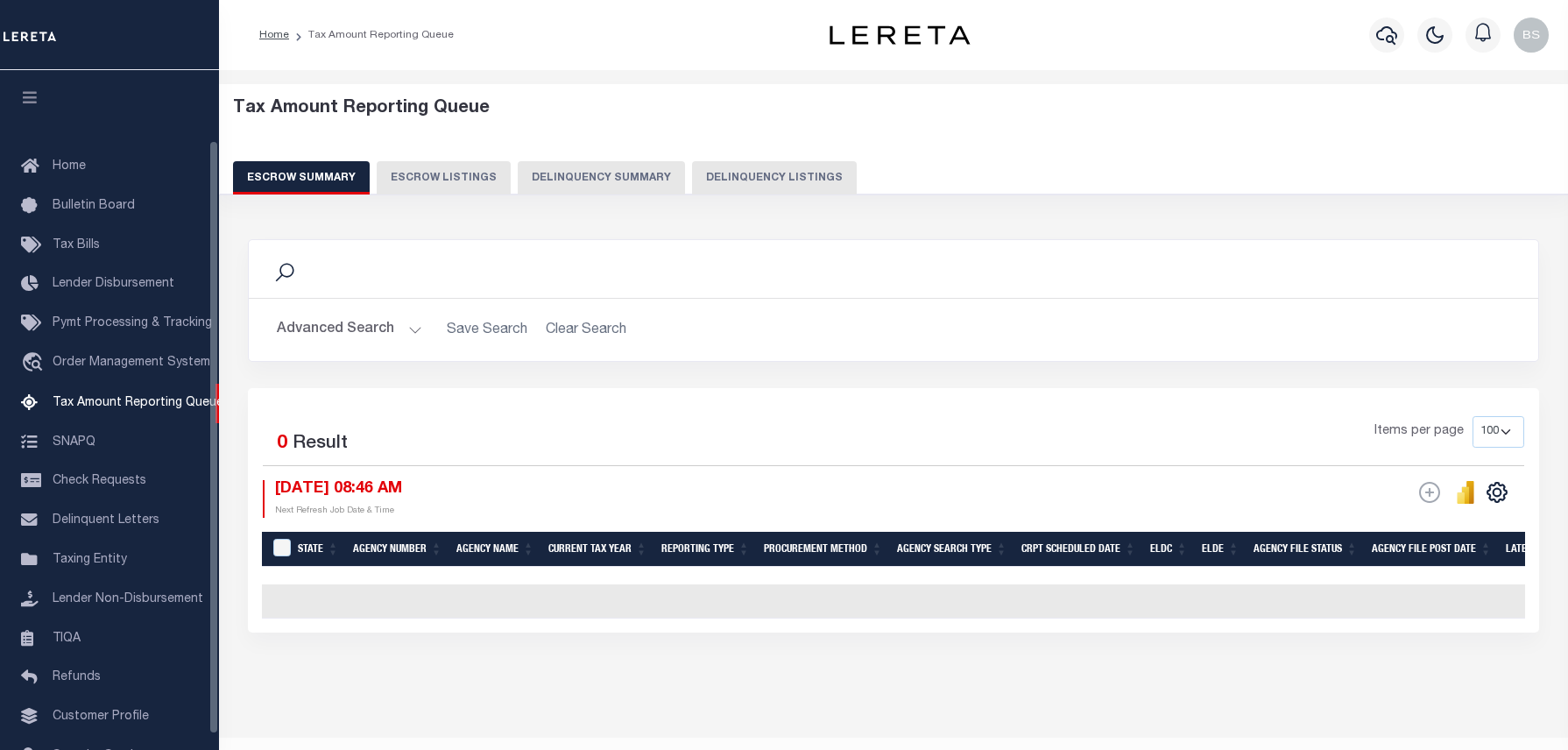
select select "100"
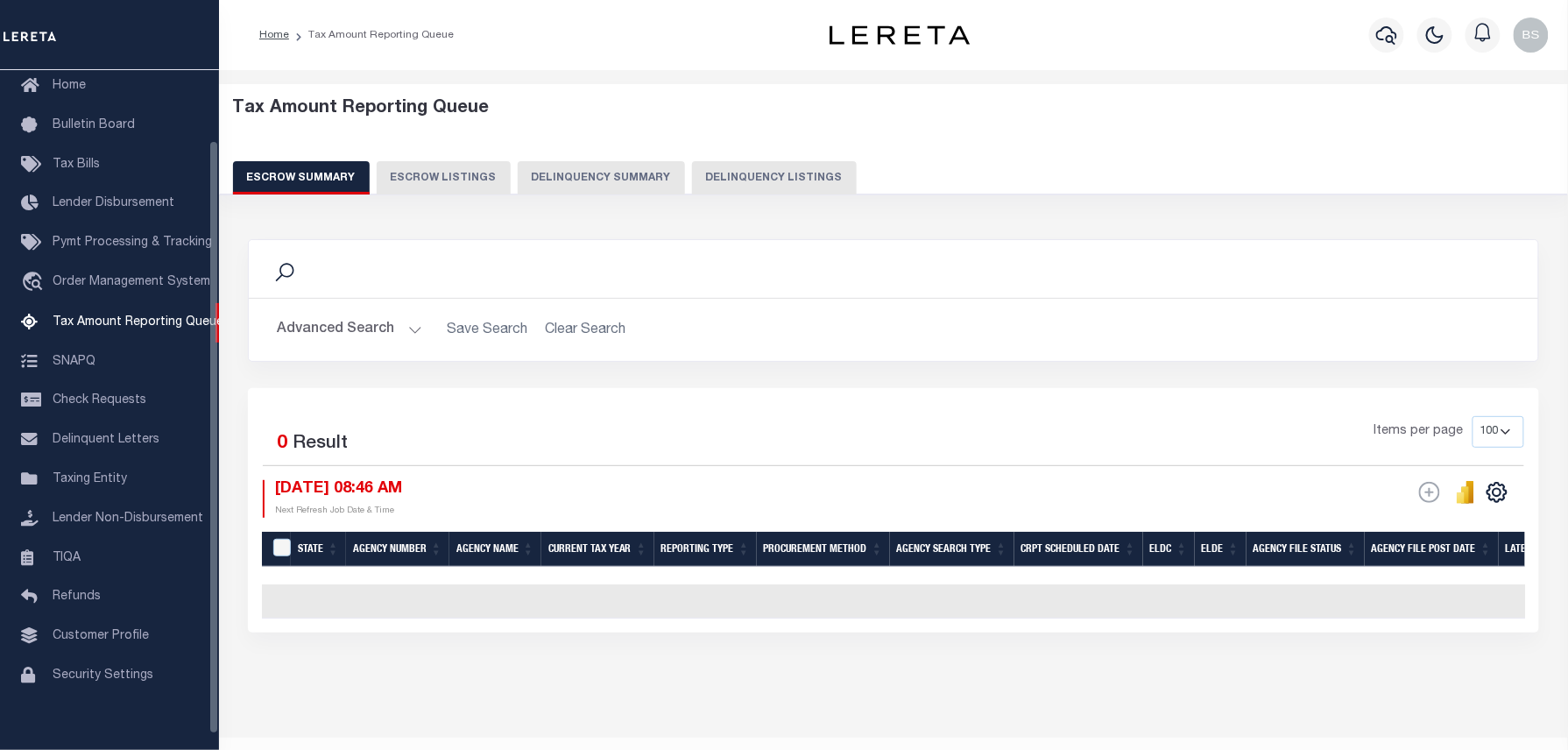
click at [778, 175] on button "Delinquency Listings" at bounding box center [774, 178] width 164 height 33
select select "100"
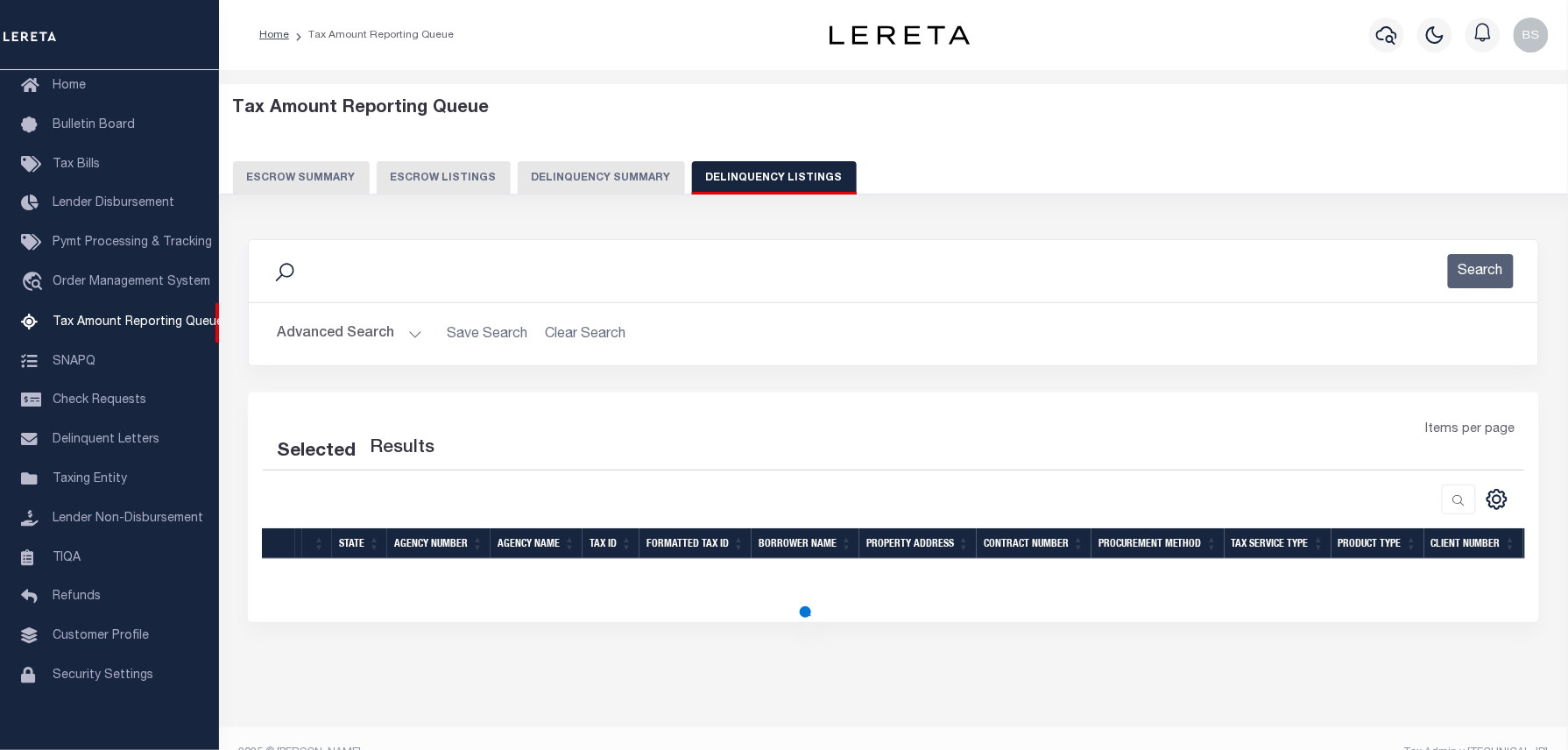
select select "100"
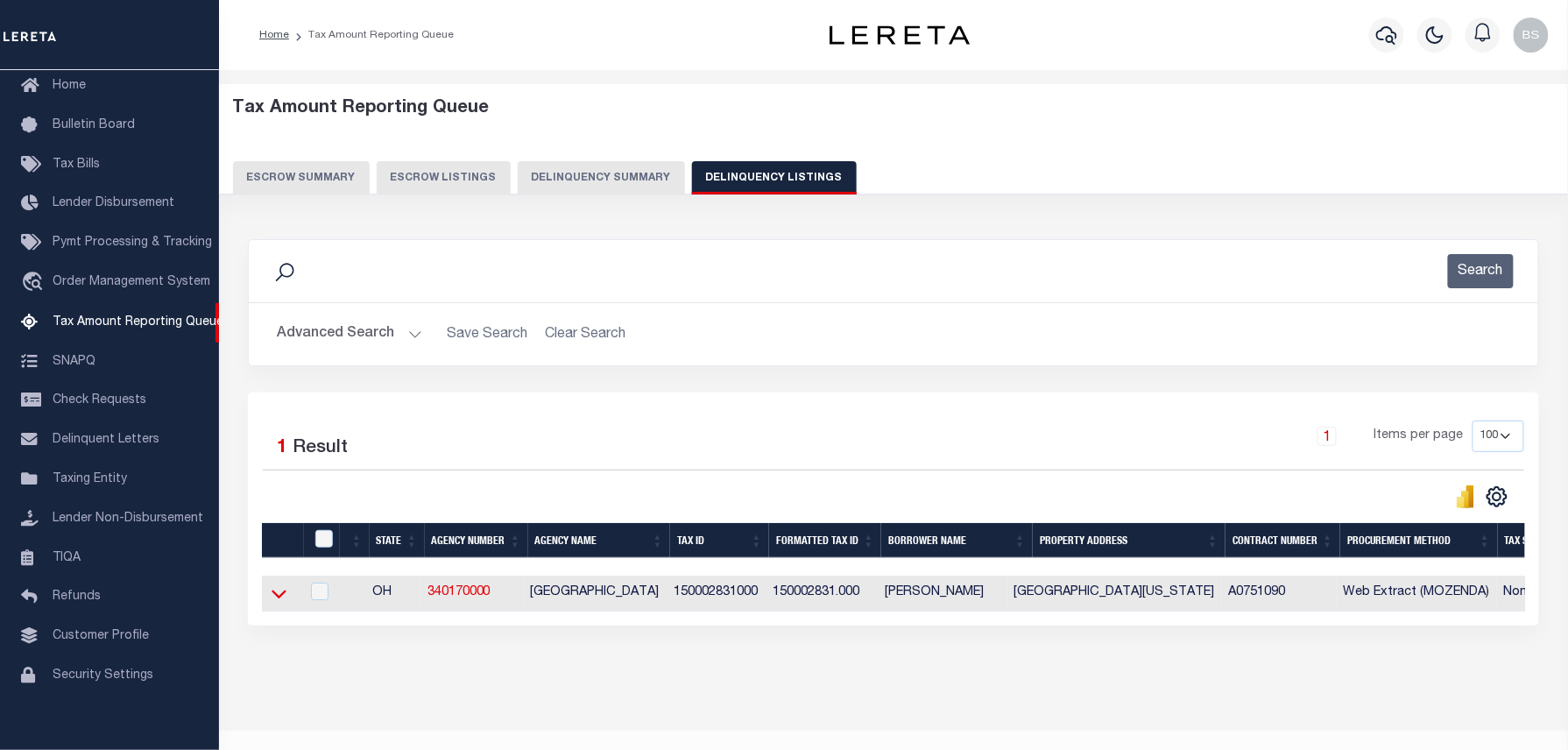
click at [279, 599] on icon at bounding box center [279, 595] width 15 height 9
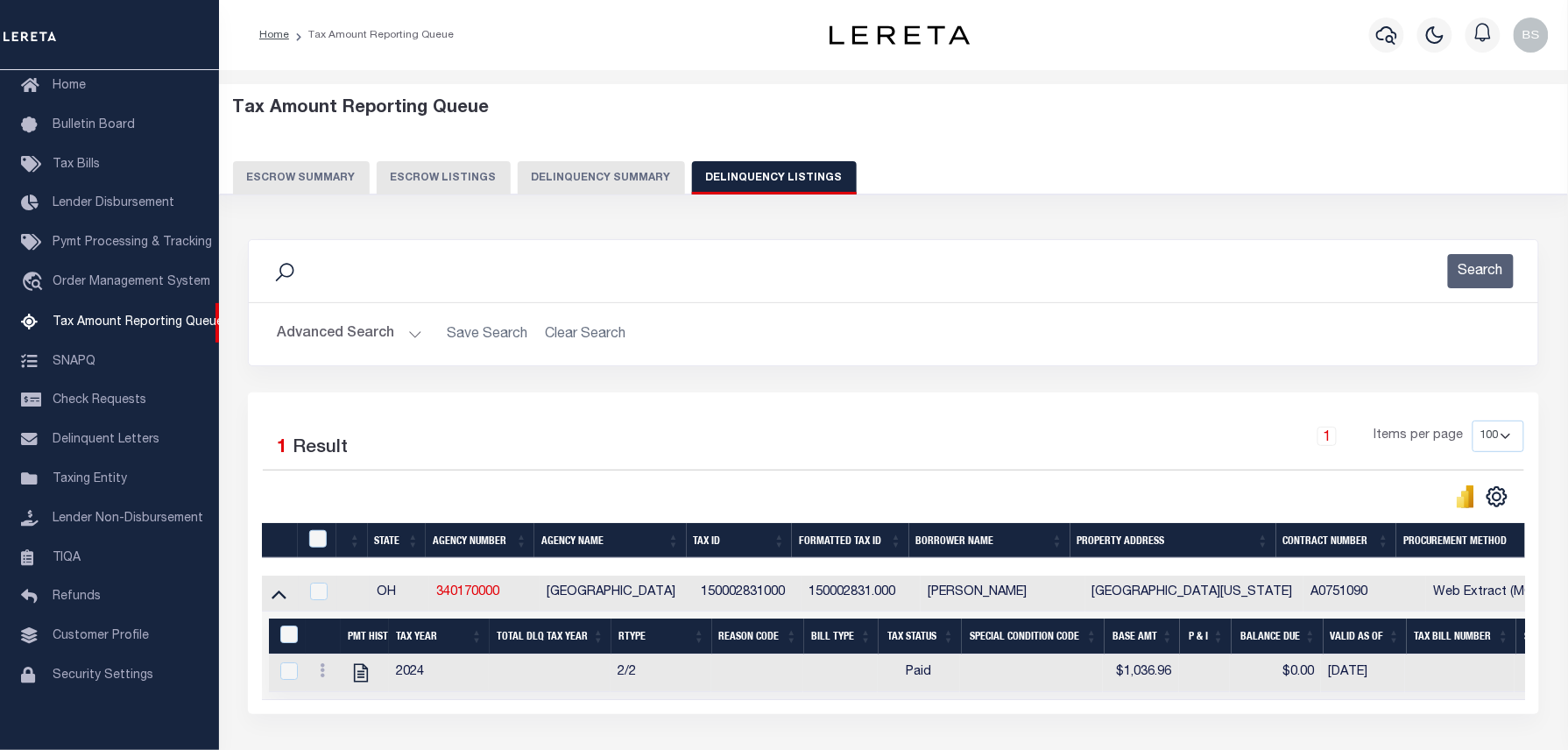
scroll to position [140, 0]
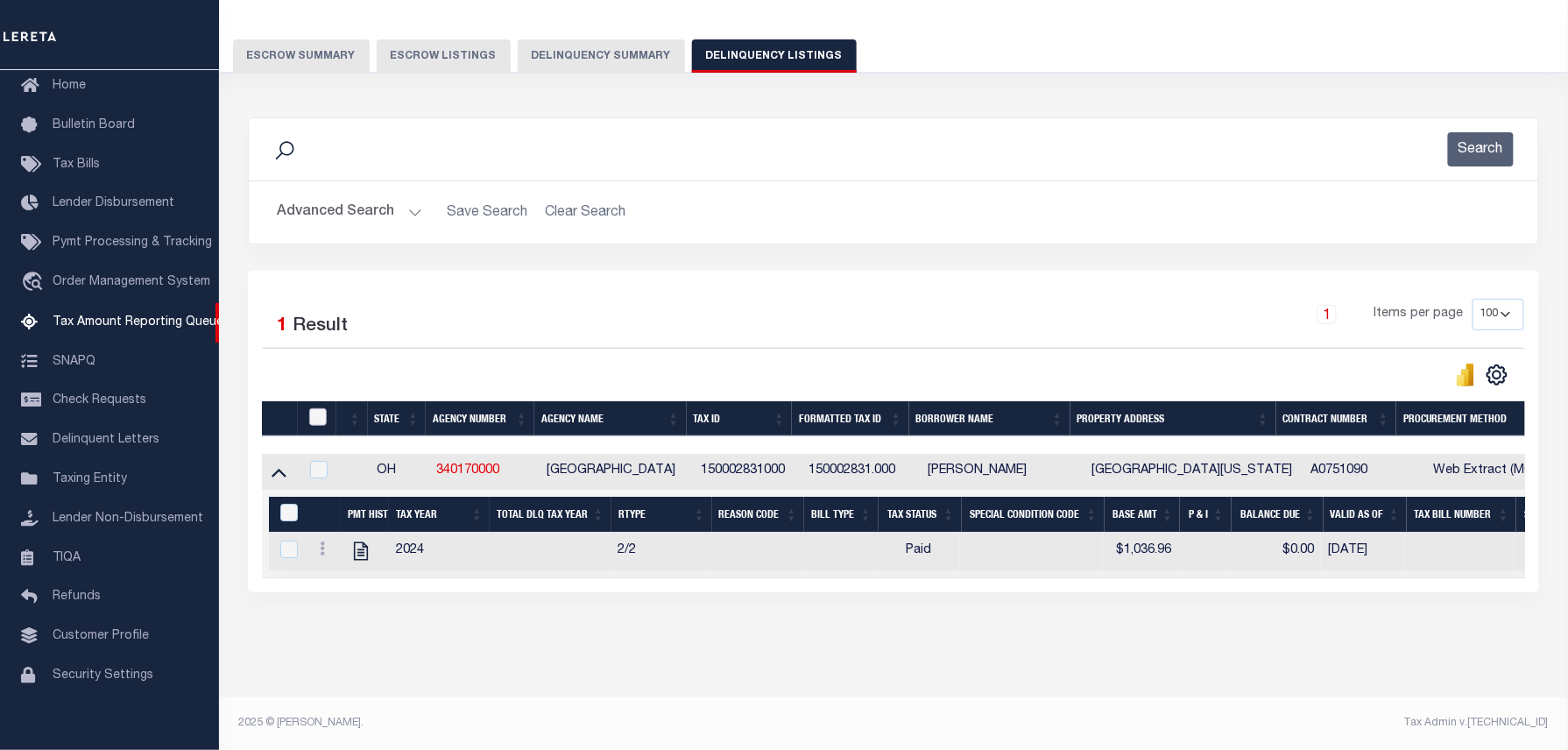
click at [309, 409] on input "checkbox" at bounding box center [318, 418] width 18 height 18
checkbox input "true"
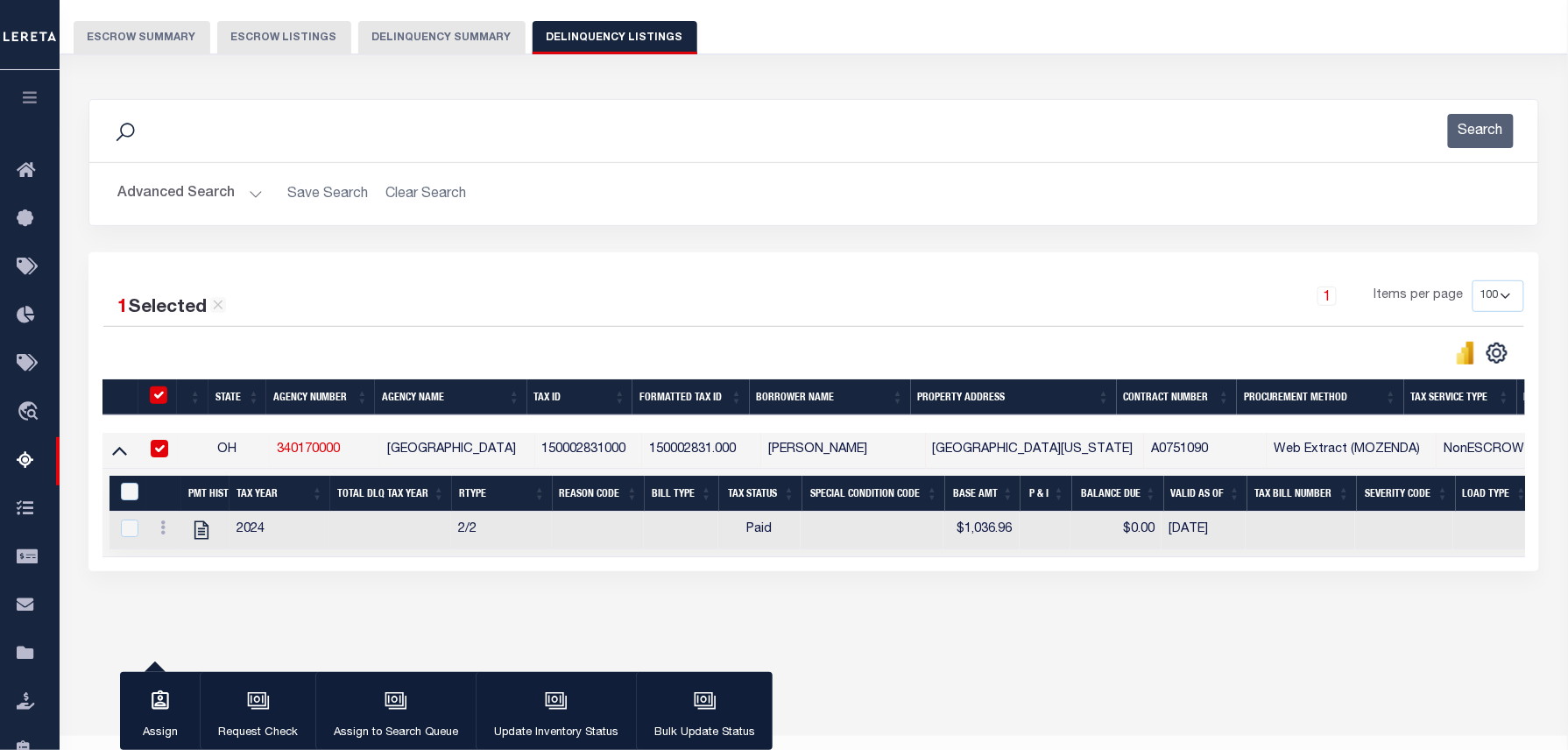
scroll to position [137, 0]
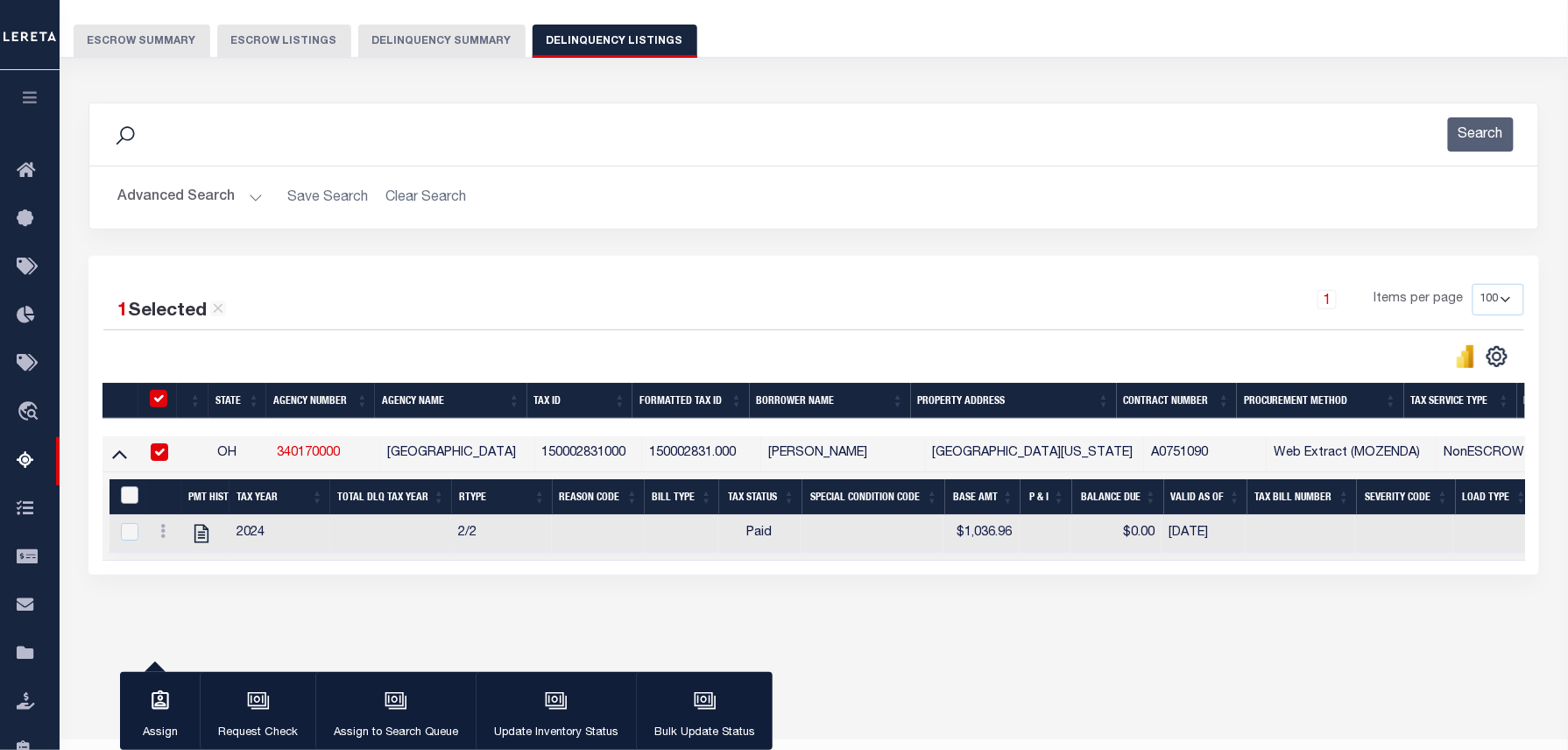
click at [131, 504] on input "&nbsp;" at bounding box center [130, 495] width 18 height 18
checkbox input "true"
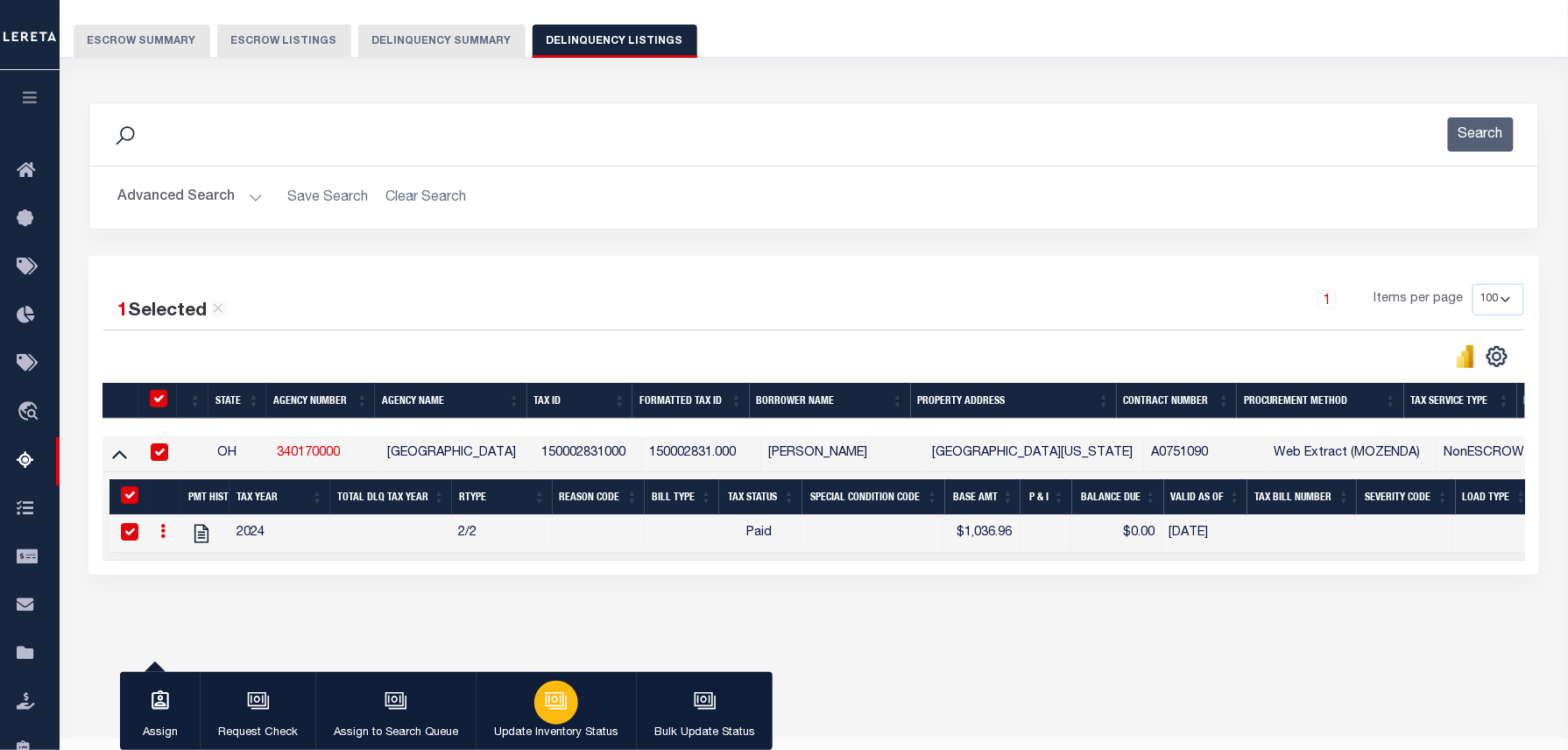
click at [569, 717] on div "button" at bounding box center [556, 702] width 44 height 44
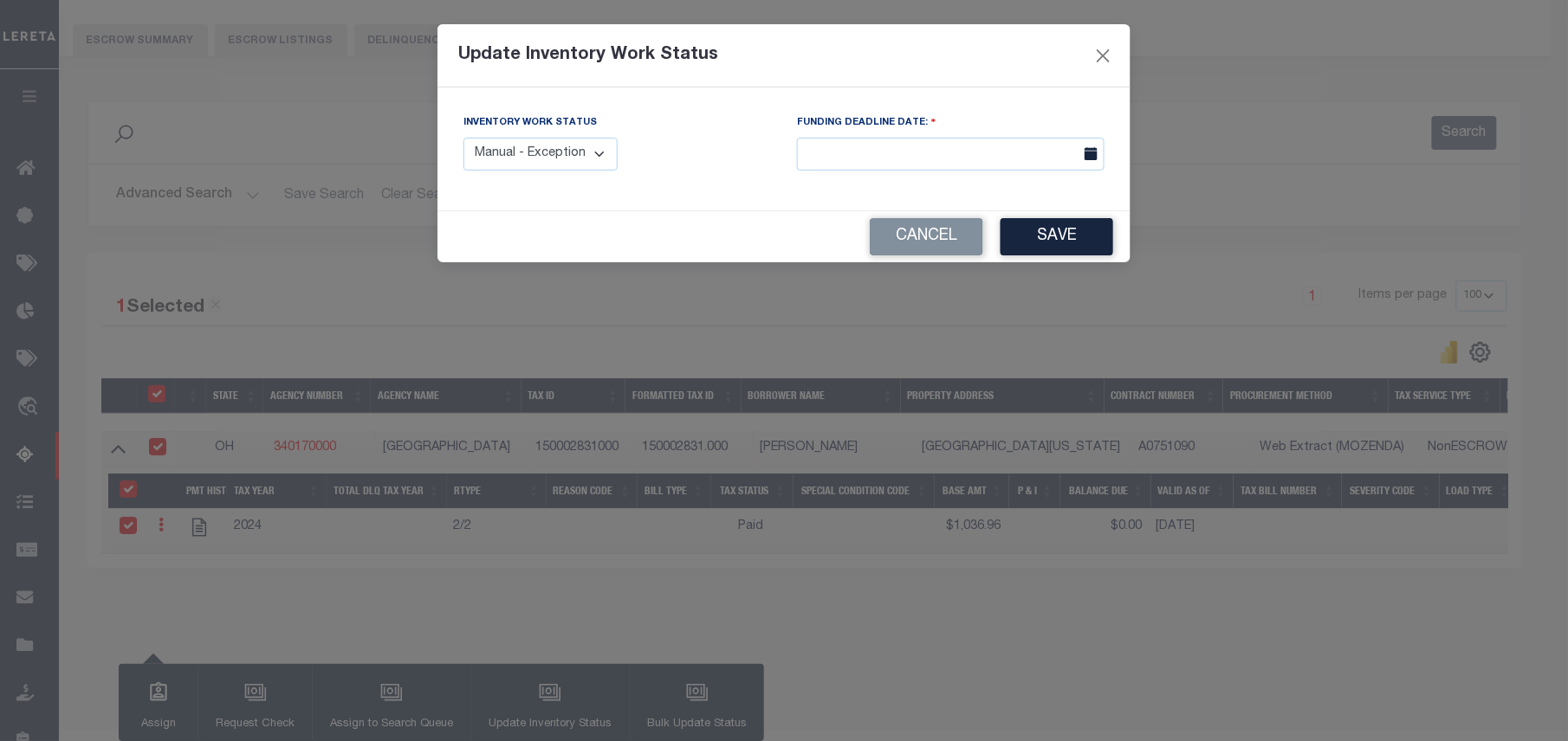
click at [568, 153] on select "Manual - Exception Pended - Awaiting Search Late Add Exception Completed" at bounding box center [539, 154] width 154 height 34
select select "4"
click at [463, 137] on select "Manual - Exception Pended - Awaiting Search Late Add Exception Completed" at bounding box center [539, 154] width 154 height 34
click at [1055, 250] on button "Save" at bounding box center [1057, 237] width 112 height 38
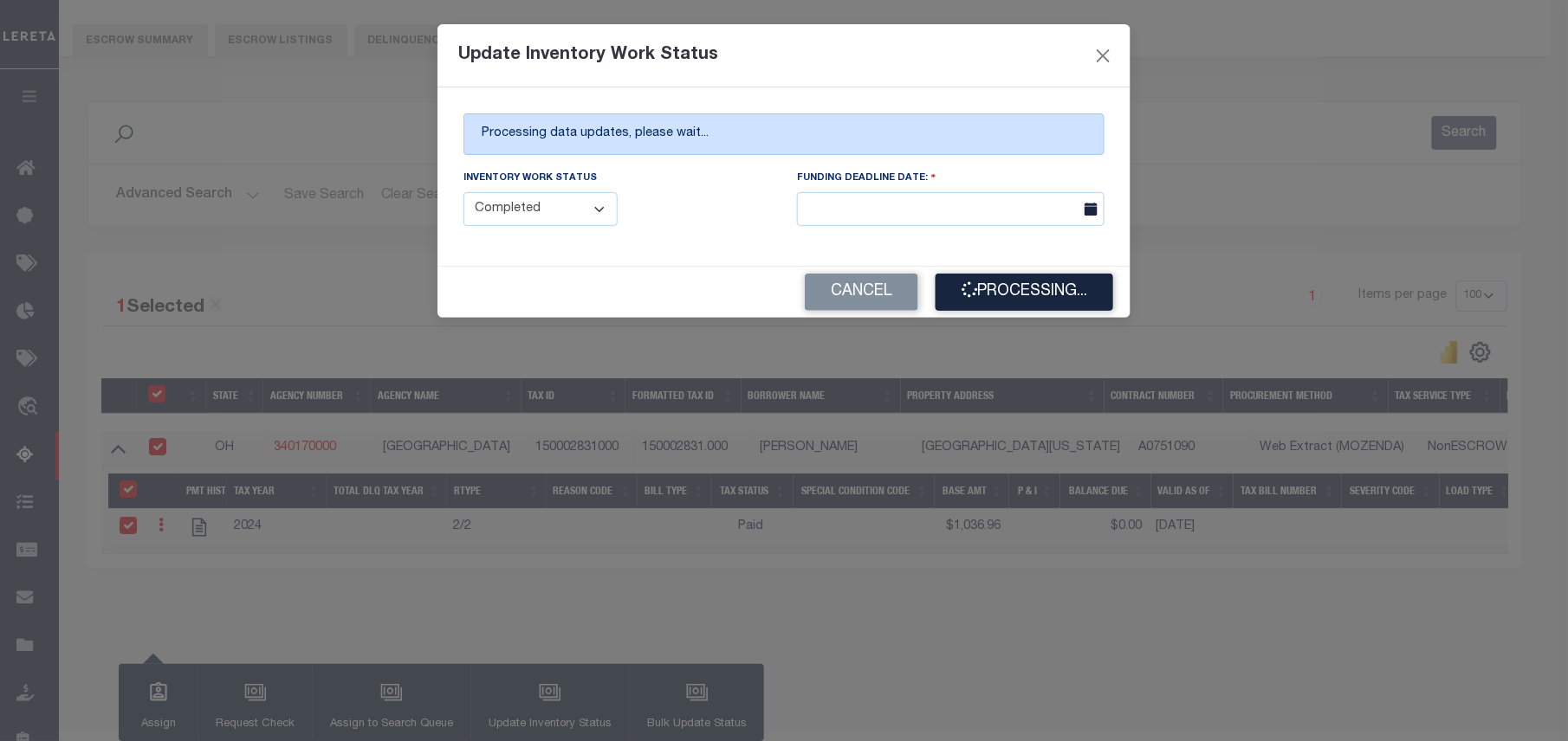
click at [895, 613] on div "Update Inventory Work Status Processing data updates, please wait... Inventory …" at bounding box center [784, 370] width 1568 height 741
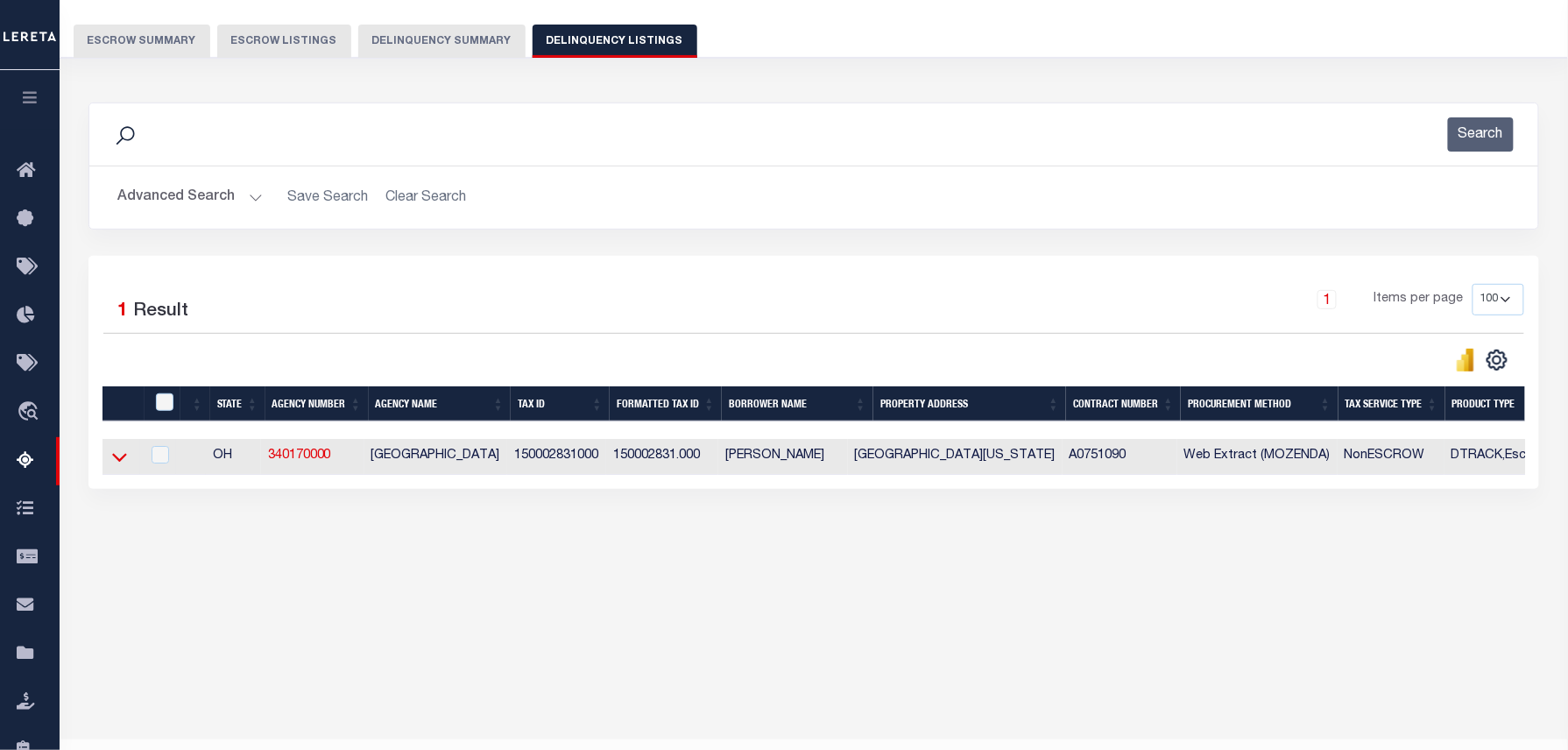
click at [113, 463] on icon at bounding box center [119, 458] width 15 height 9
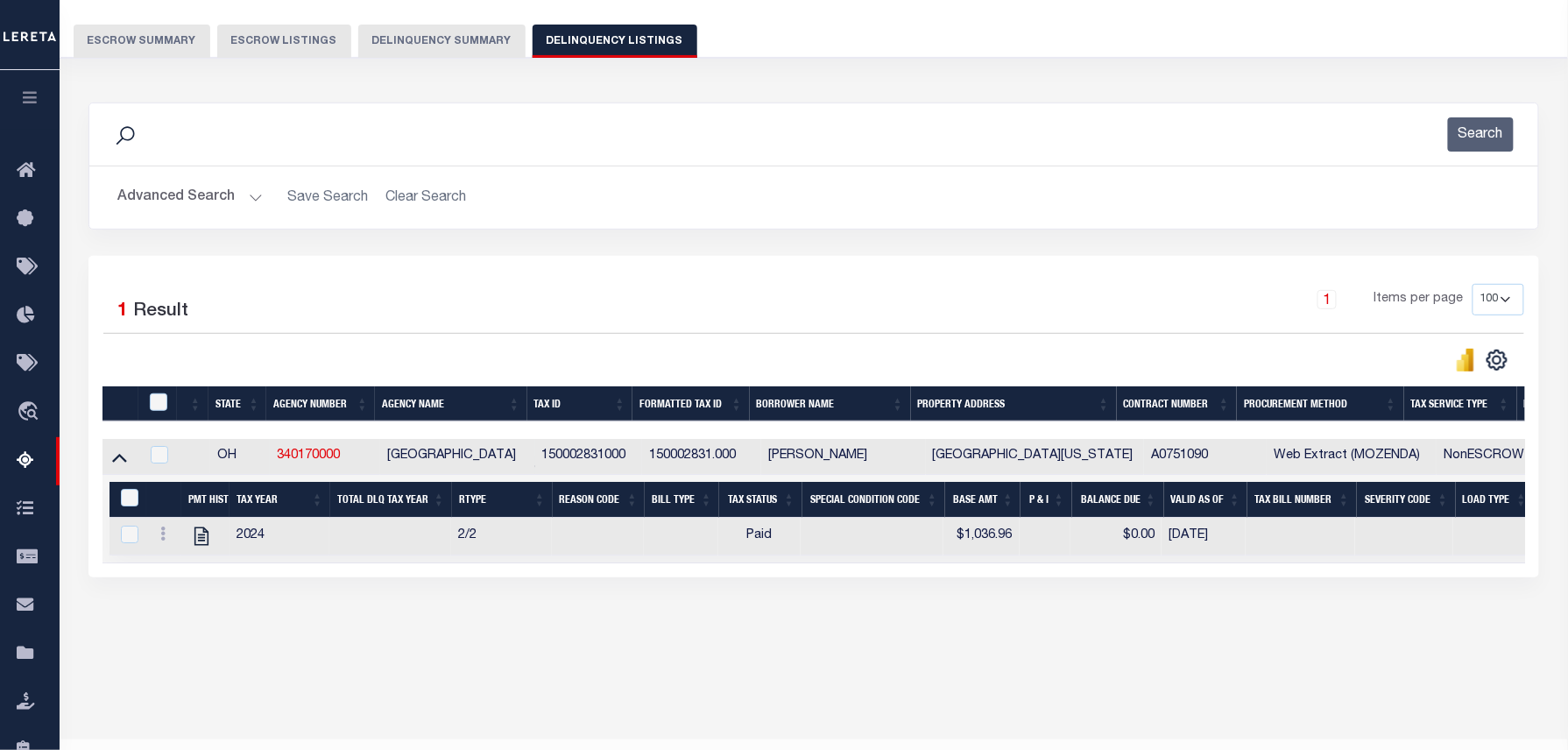
click at [242, 207] on button "Advanced Search" at bounding box center [190, 198] width 146 height 34
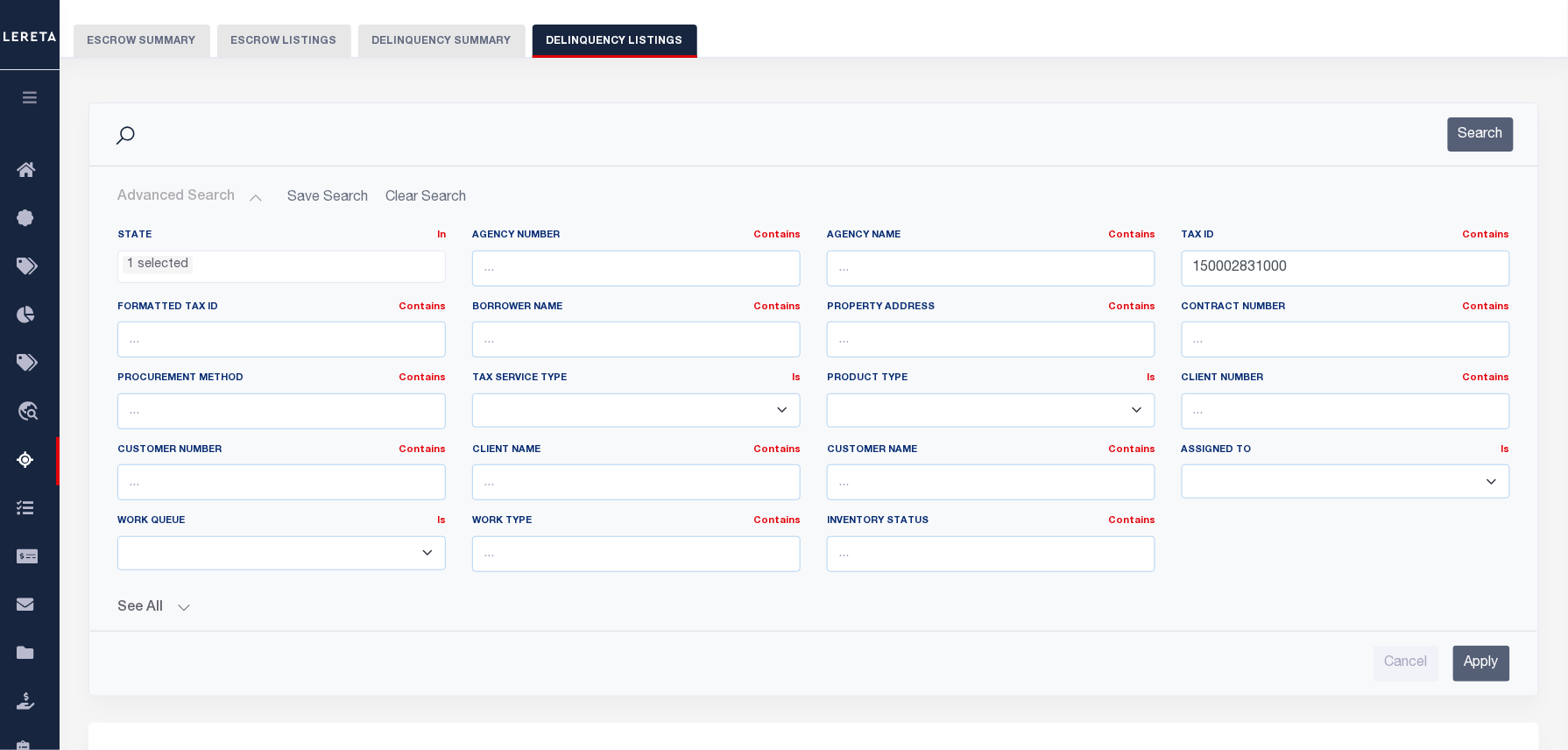
click at [1343, 291] on div "Tax ID Contains Contains Is 150002831000" at bounding box center [1345, 264] width 355 height 71
drag, startPoint x: 1338, startPoint y: 281, endPoint x: 988, endPoint y: 237, distance: 352.8
click at [1024, 242] on div "State In In AK AL AR AZ CA CO CT DC DE FL GA GU HI IA ID IL IN KS KY LA MA MD M…" at bounding box center [814, 408] width 1419 height 358
paste input "99"
type input "150002899000"
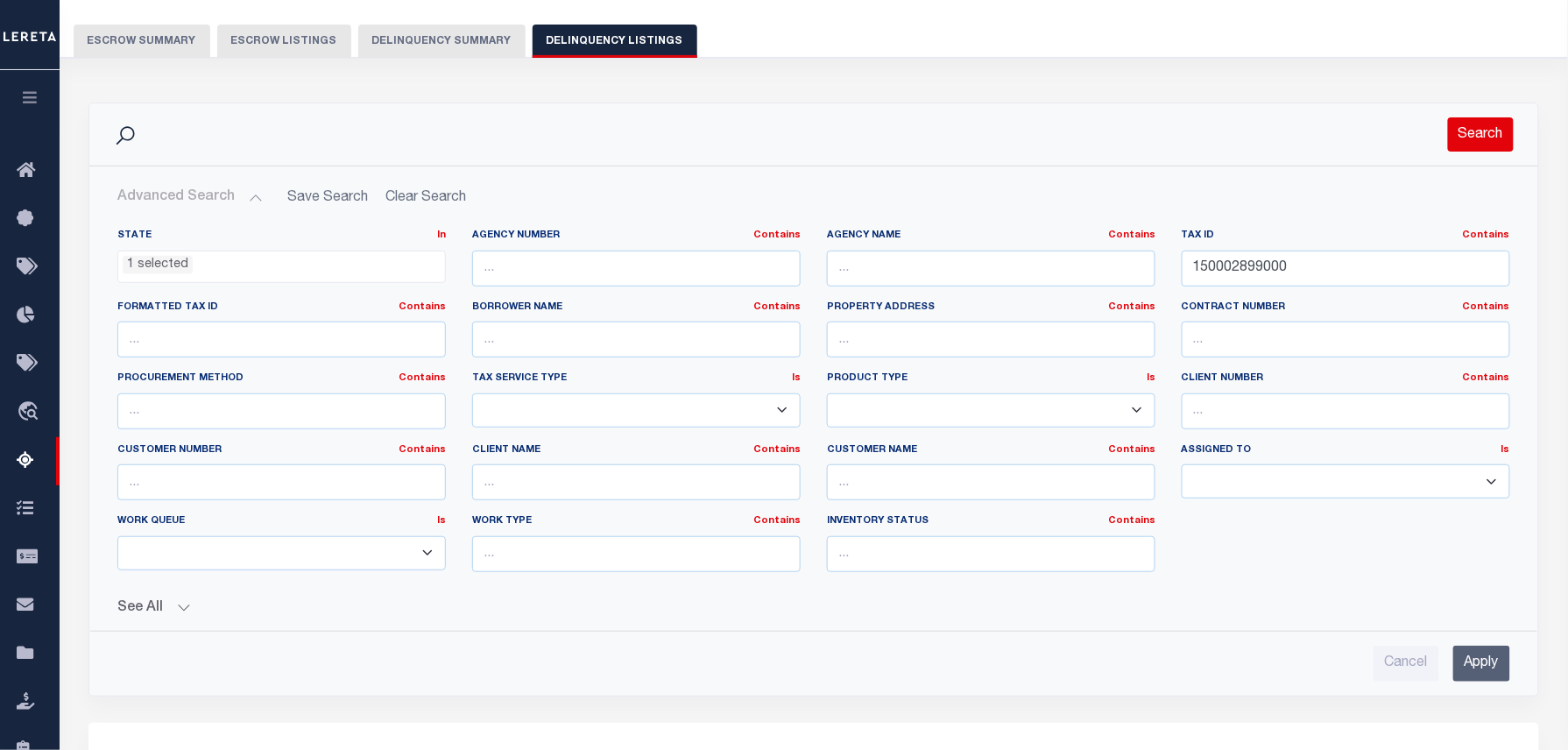
click at [1468, 133] on button "Search" at bounding box center [1480, 134] width 65 height 34
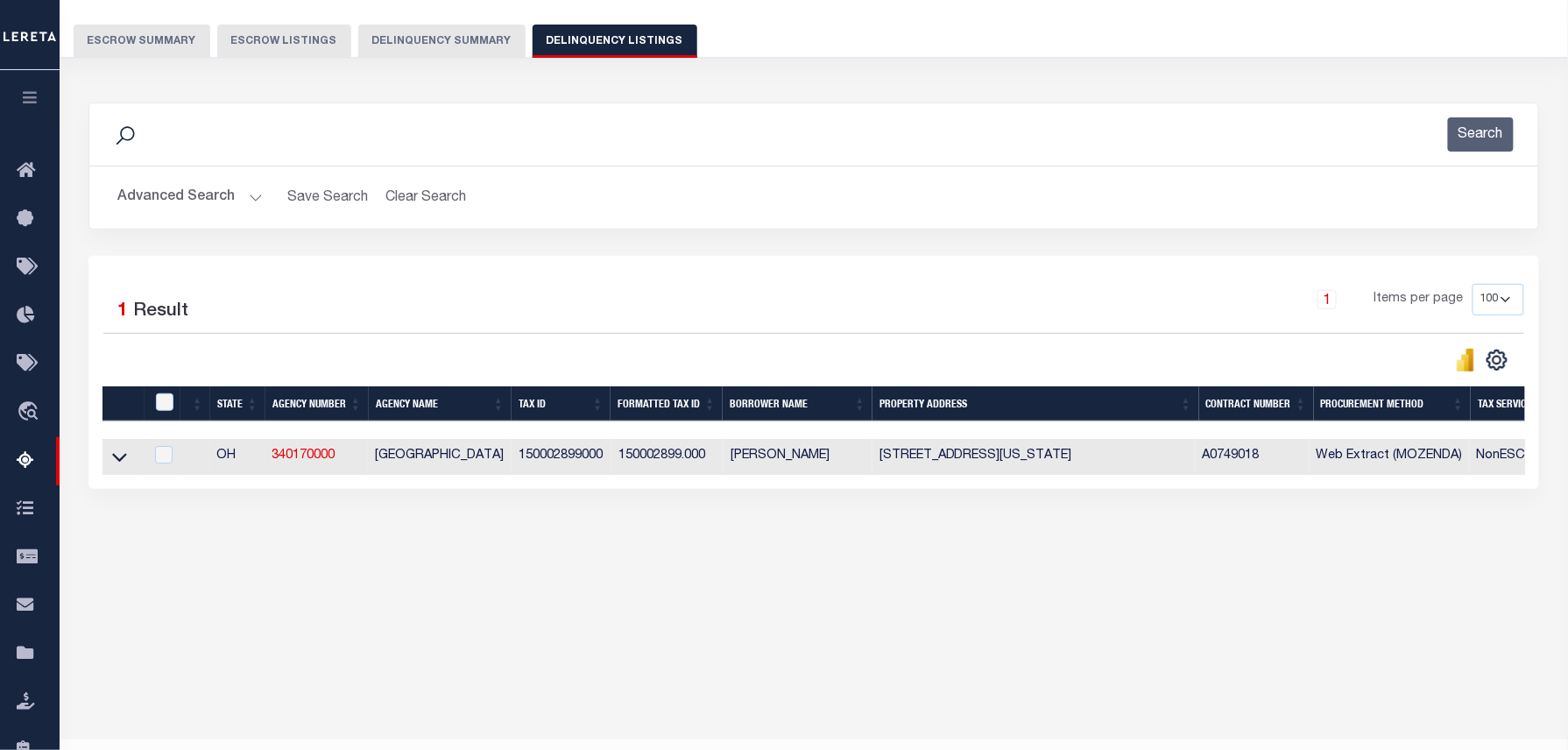
drag, startPoint x: 120, startPoint y: 460, endPoint x: 351, endPoint y: 401, distance: 238.4
click at [120, 460] on icon at bounding box center [119, 457] width 15 height 19
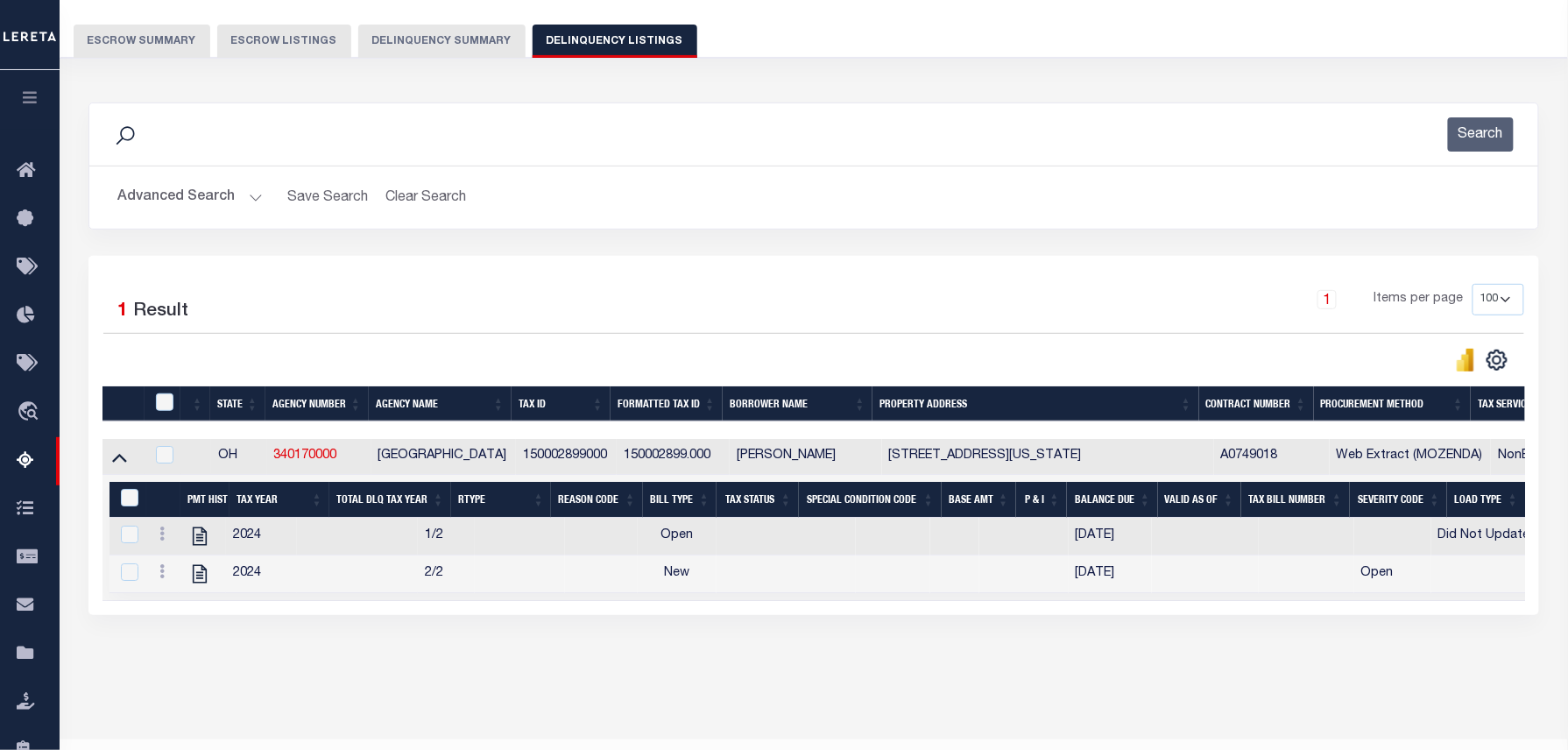
scroll to position [179, 0]
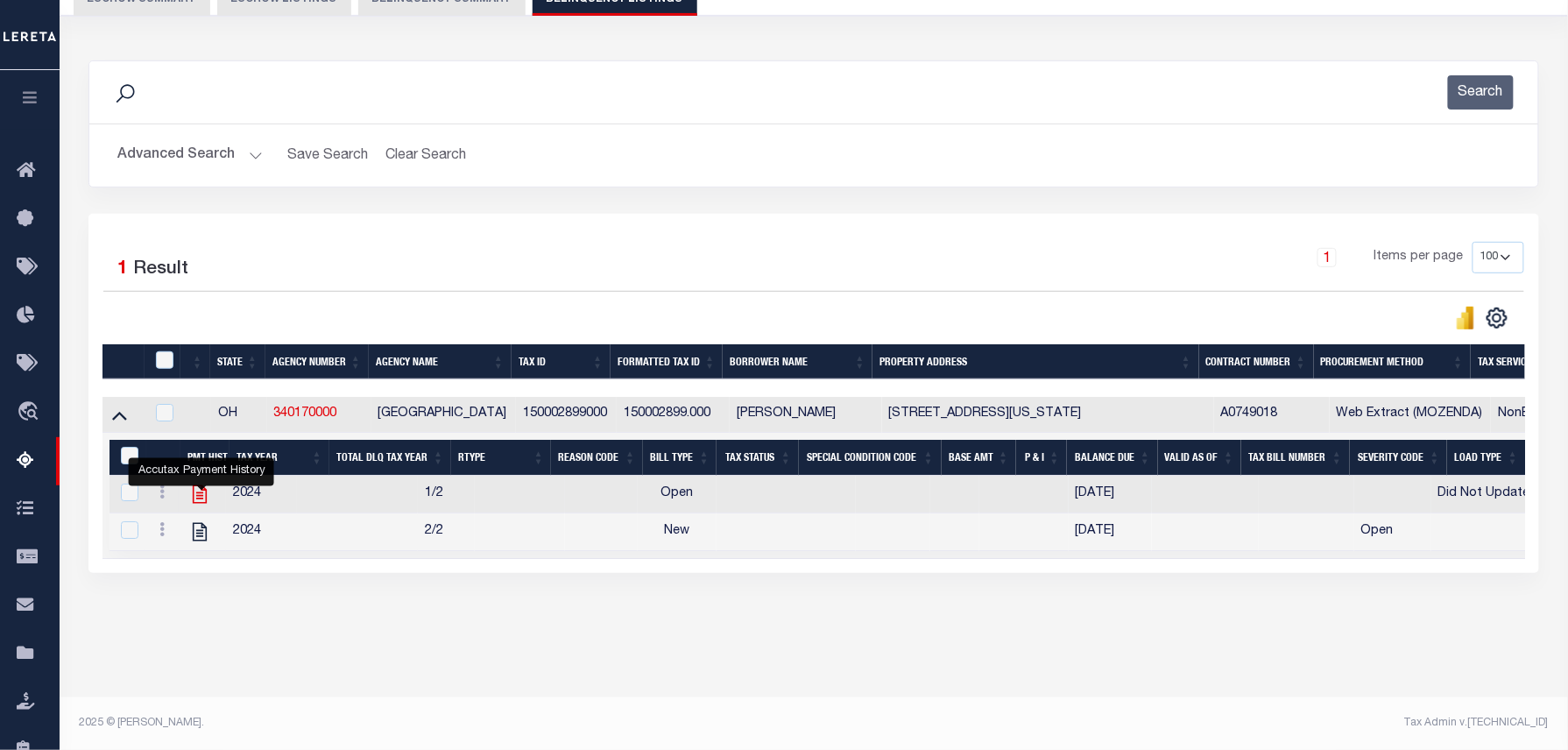
click at [199, 502] on icon "" at bounding box center [199, 494] width 22 height 22
checkbox input "false"
checkbox input "true"
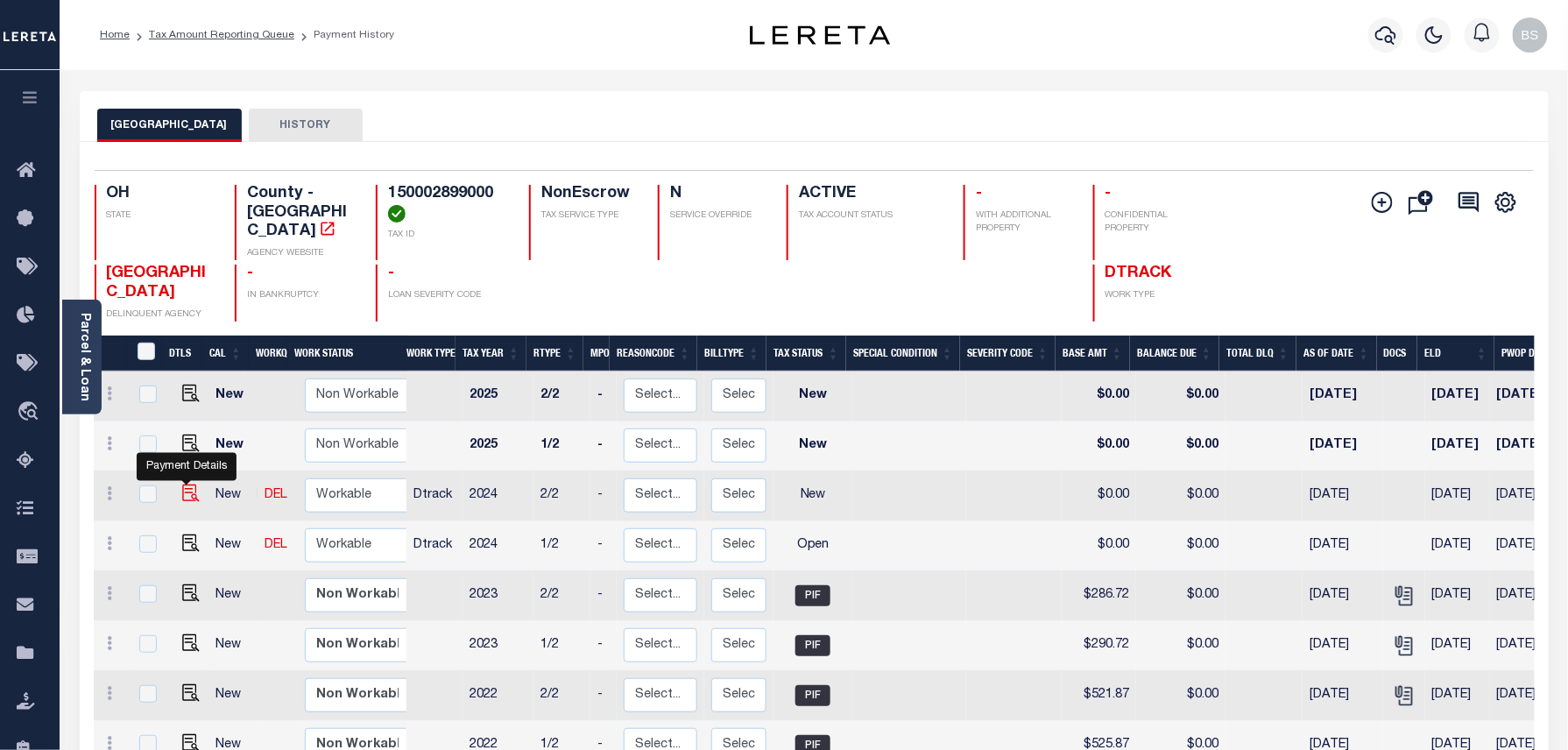
click at [184, 484] on img "" at bounding box center [191, 493] width 18 height 18
checkbox input "true"
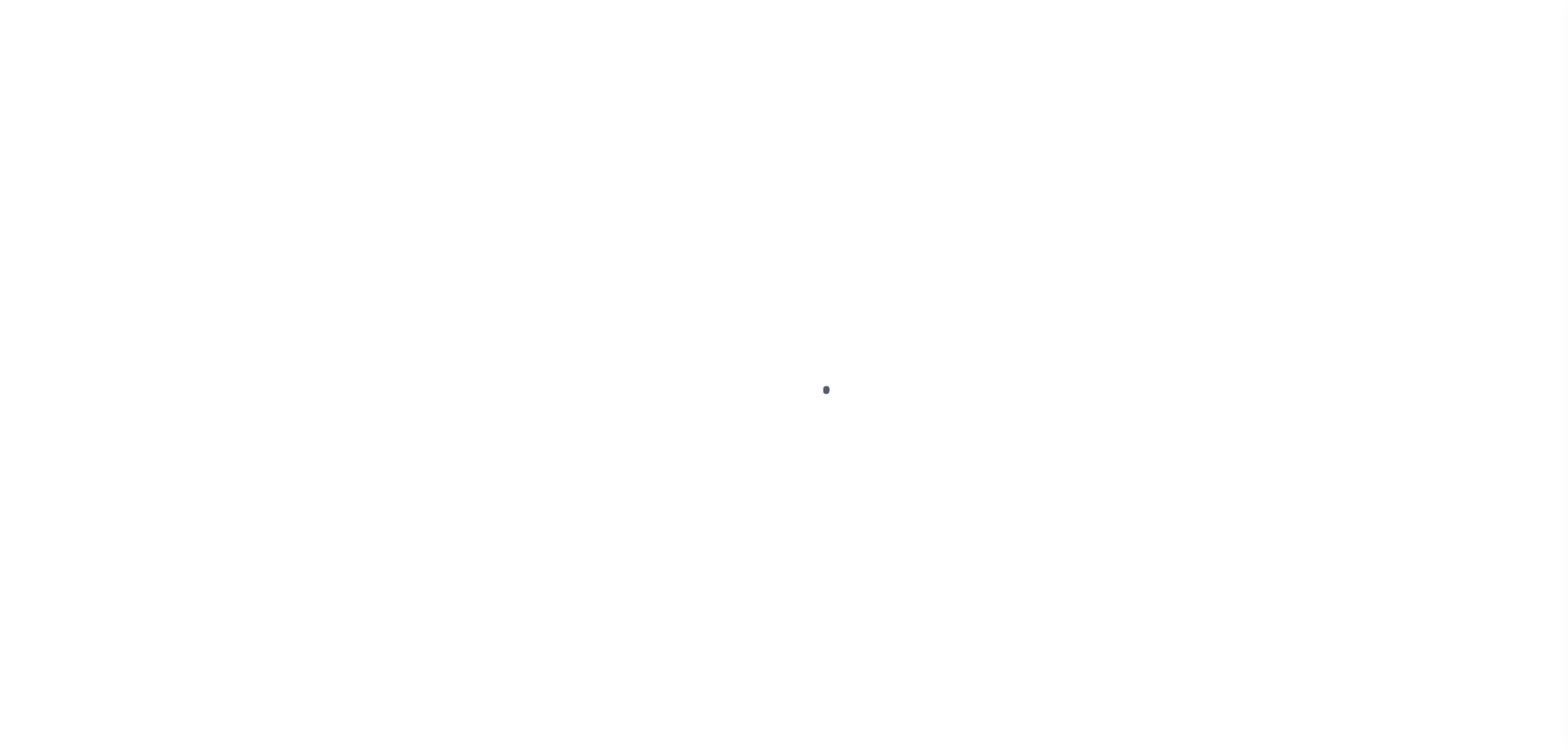
select select "NW2"
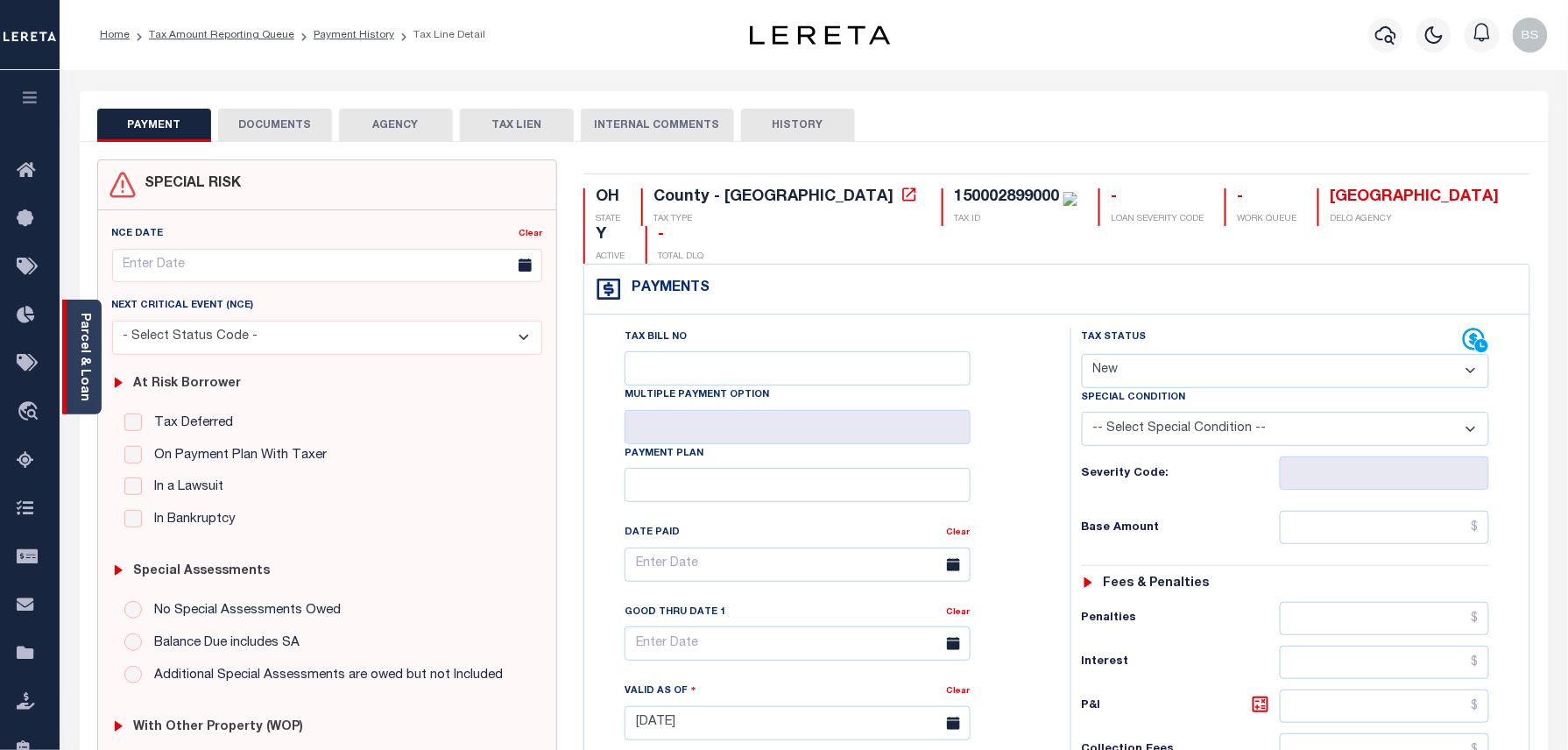
click at [100, 332] on div "Parcel & Loan" at bounding box center [82, 356] width 39 height 114
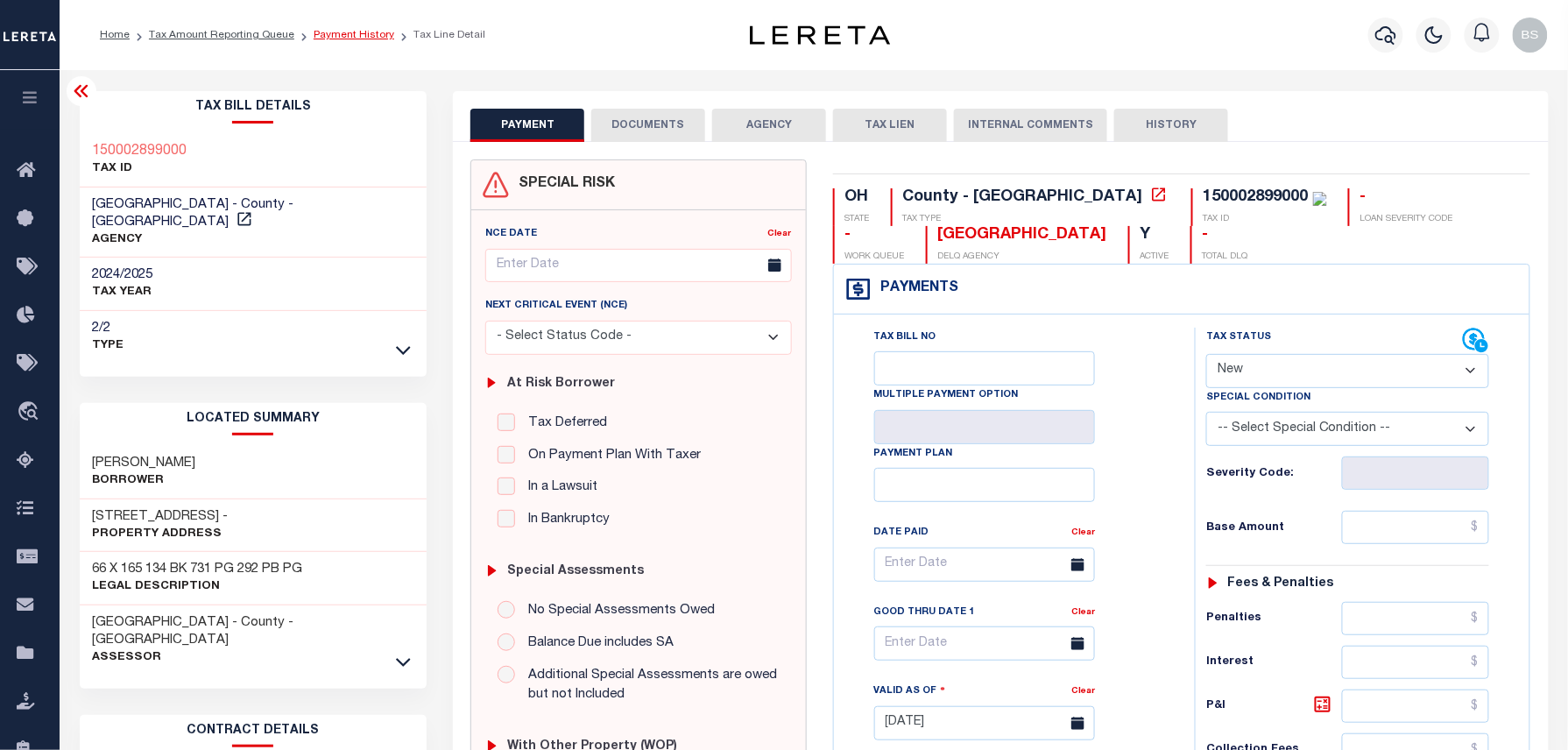
click at [352, 36] on link "Payment History" at bounding box center [354, 34] width 80 height 11
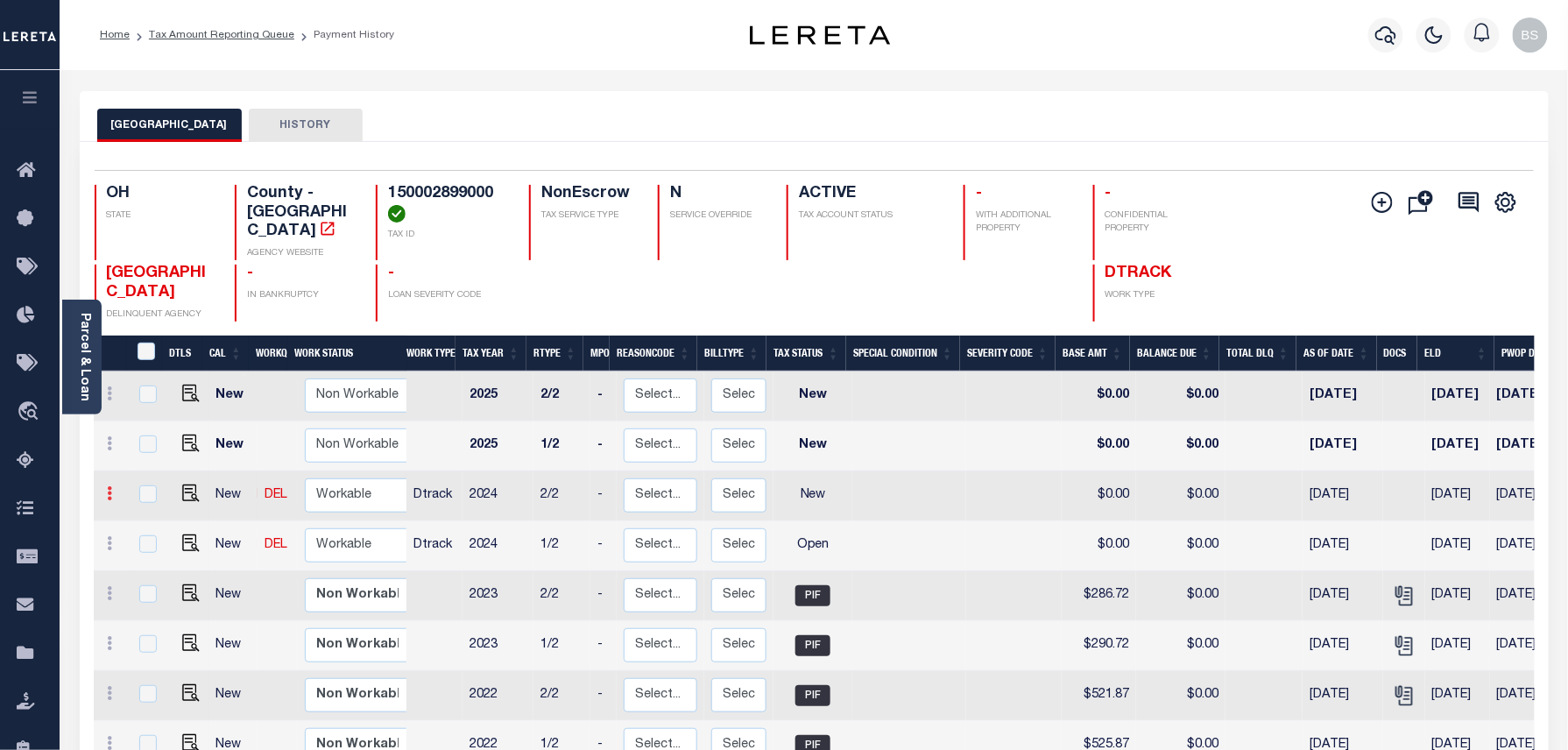
click at [109, 486] on icon at bounding box center [109, 493] width 5 height 14
click at [152, 545] on img at bounding box center [152, 553] width 18 height 19
select select "NW2"
type input "$0.00"
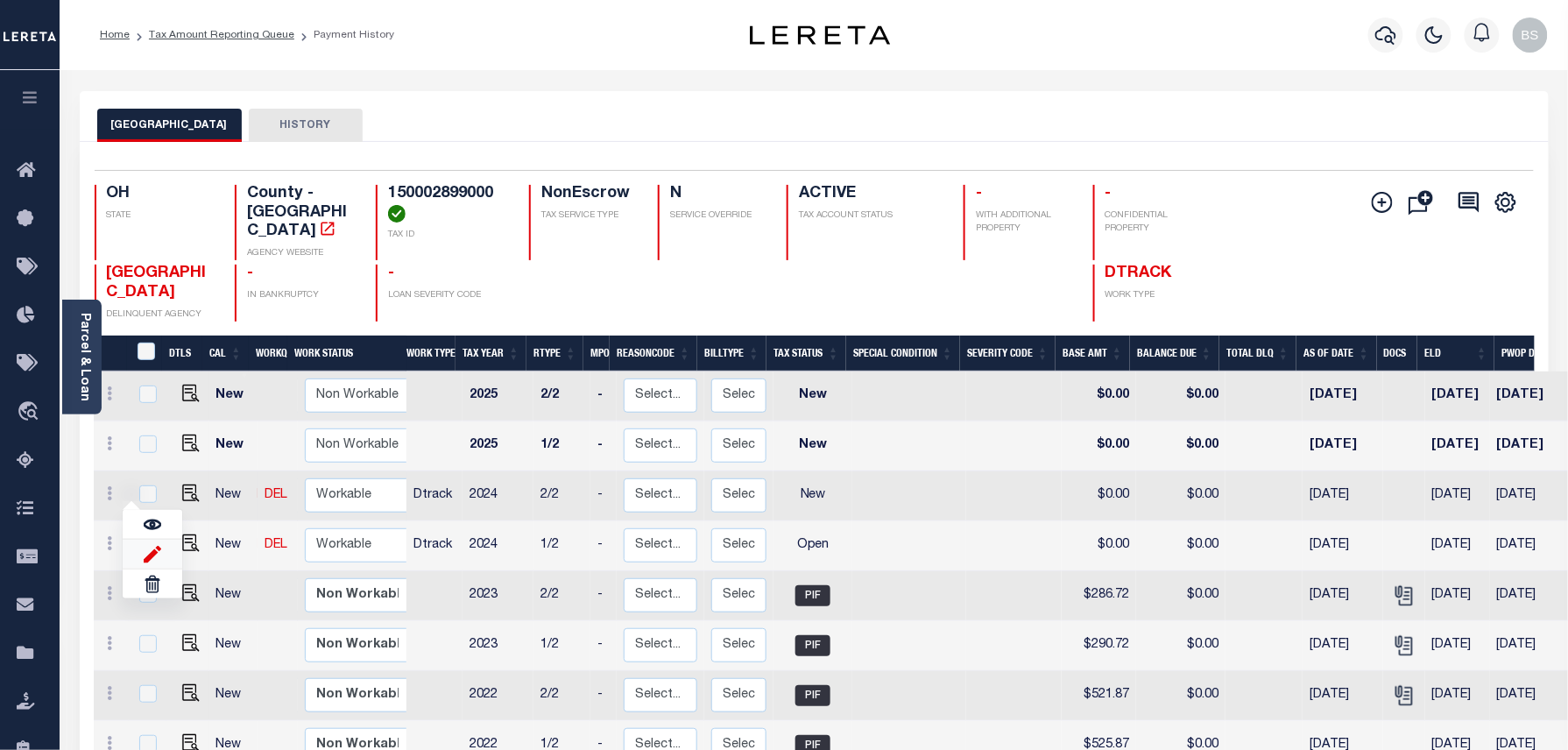
type input "[DATE]"
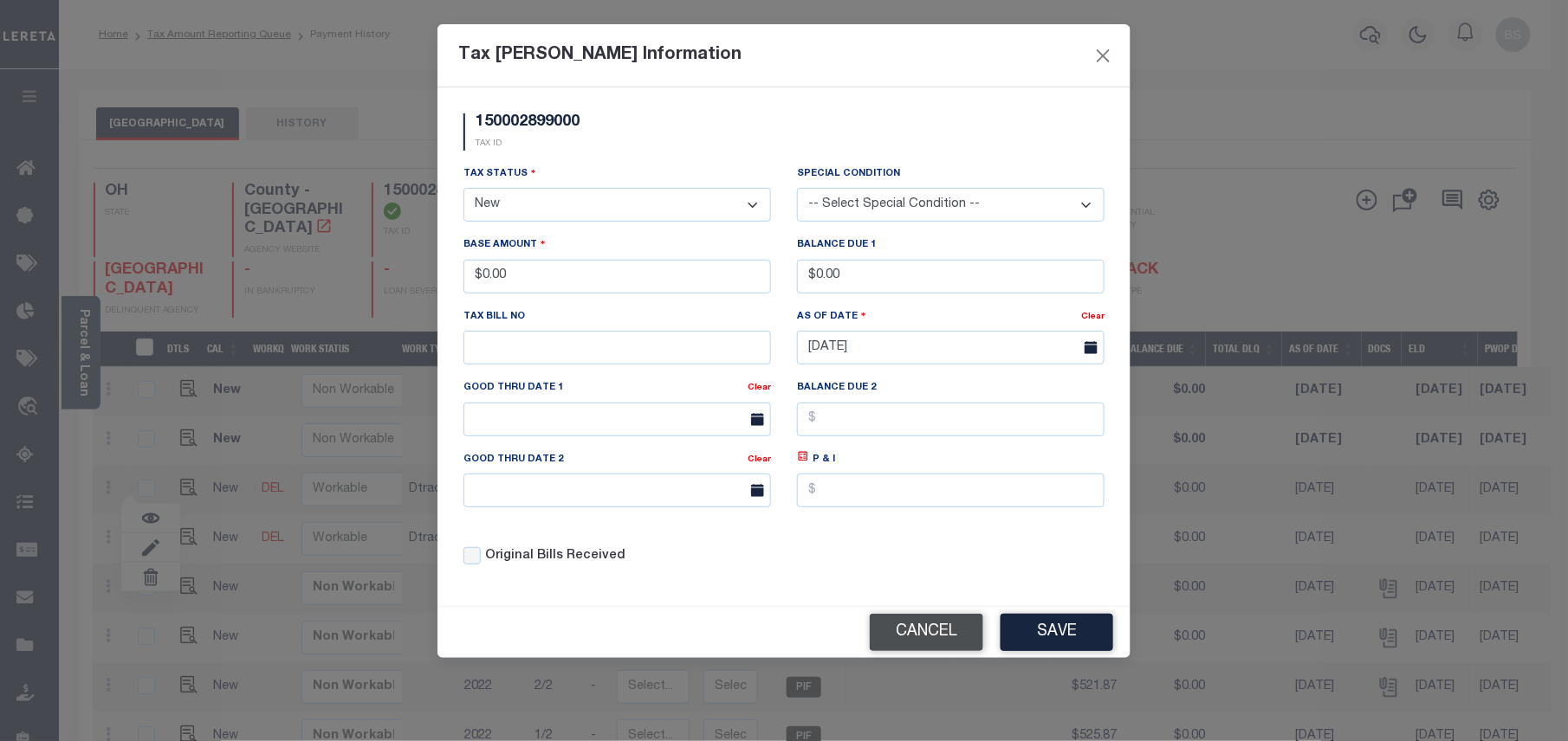
click at [925, 651] on button "Cancel" at bounding box center [926, 632] width 113 height 38
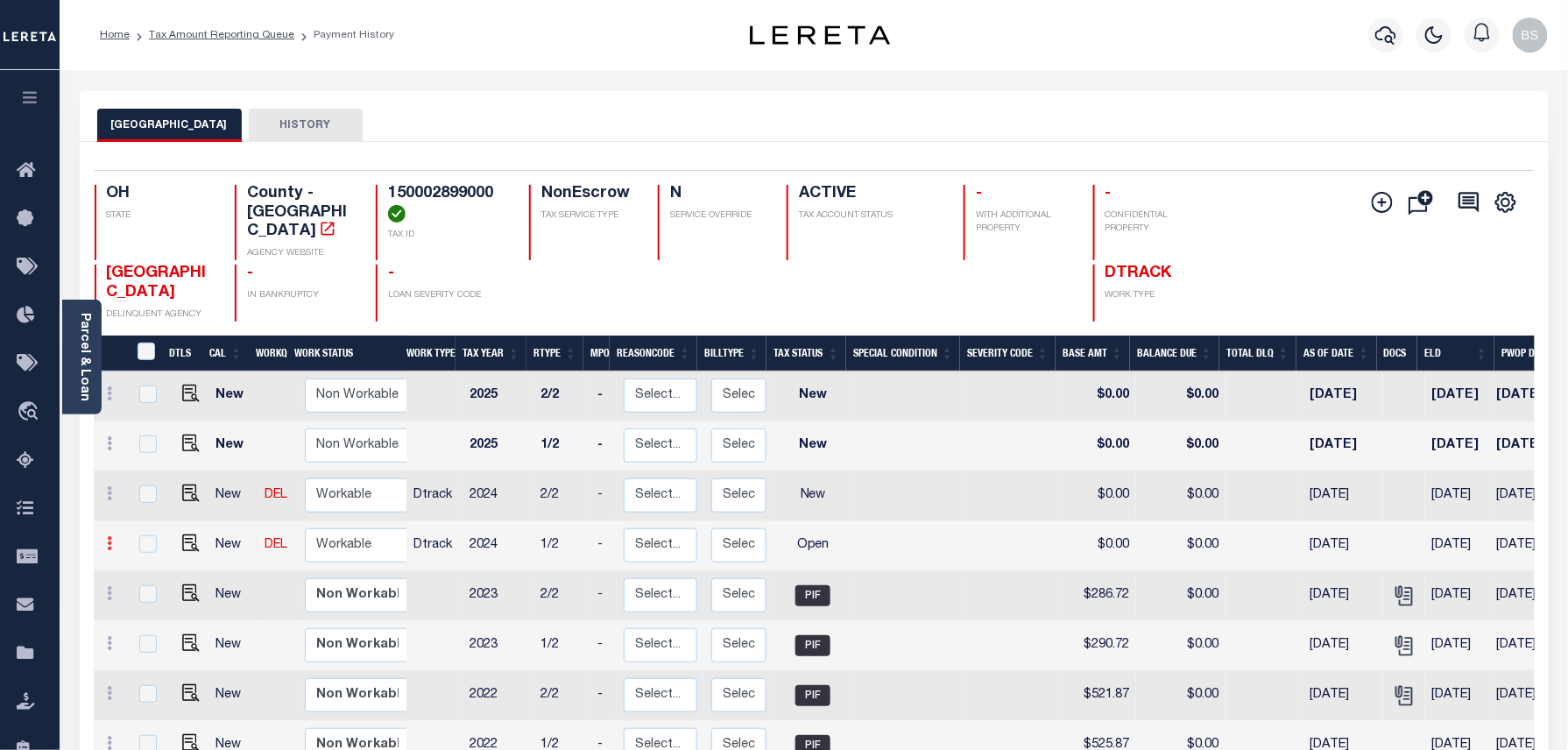
click at [113, 539] on link at bounding box center [110, 546] width 20 height 14
click at [154, 595] on img at bounding box center [152, 603] width 18 height 19
select select "OP2"
type input "$0.00"
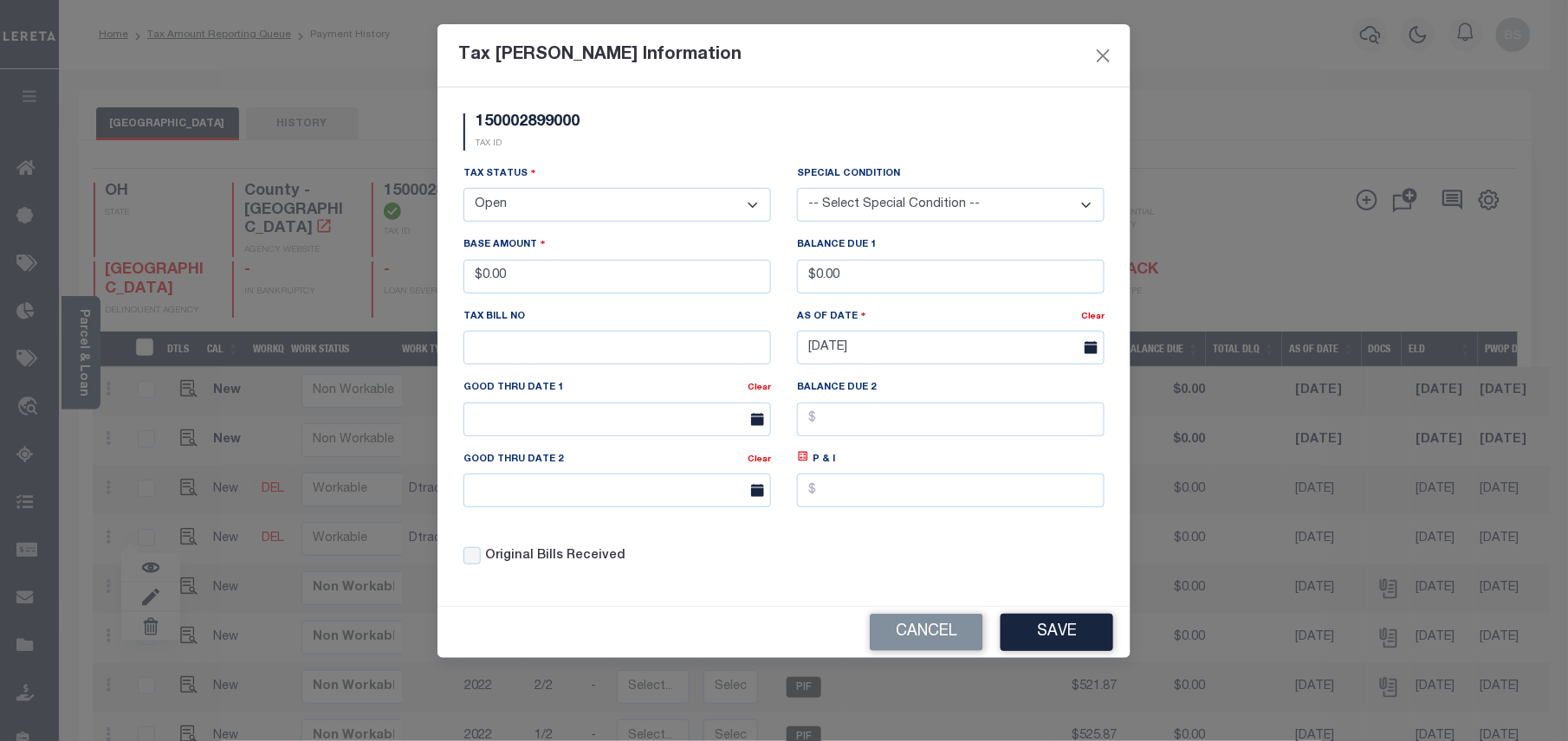
click at [591, 216] on select "- Select Status - Open Due/Unpaid Paid Incomplete No Tax Due Internal Refund Pr…" at bounding box center [617, 204] width 307 height 34
select select "PYD"
click at [463, 190] on select "- Select Status - Open Due/Unpaid Paid Incomplete No Tax Due Internal Refund Pr…" at bounding box center [617, 204] width 307 height 34
drag, startPoint x: 565, startPoint y: 291, endPoint x: 458, endPoint y: 285, distance: 107.2
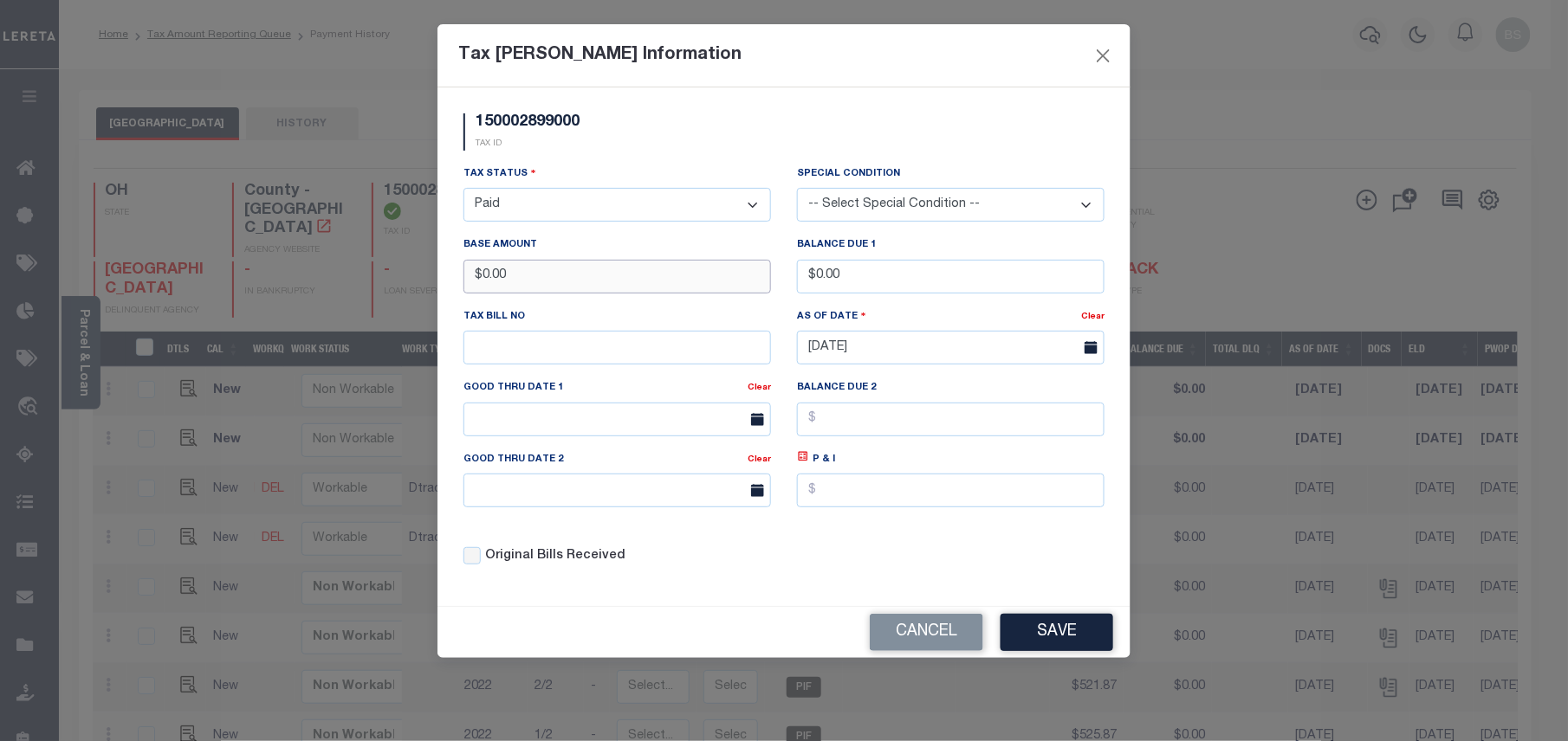
click at [458, 285] on div "Base Amount $0.00" at bounding box center [617, 271] width 334 height 71
type input "$419.22"
click at [1054, 651] on button "Save" at bounding box center [1057, 632] width 112 height 38
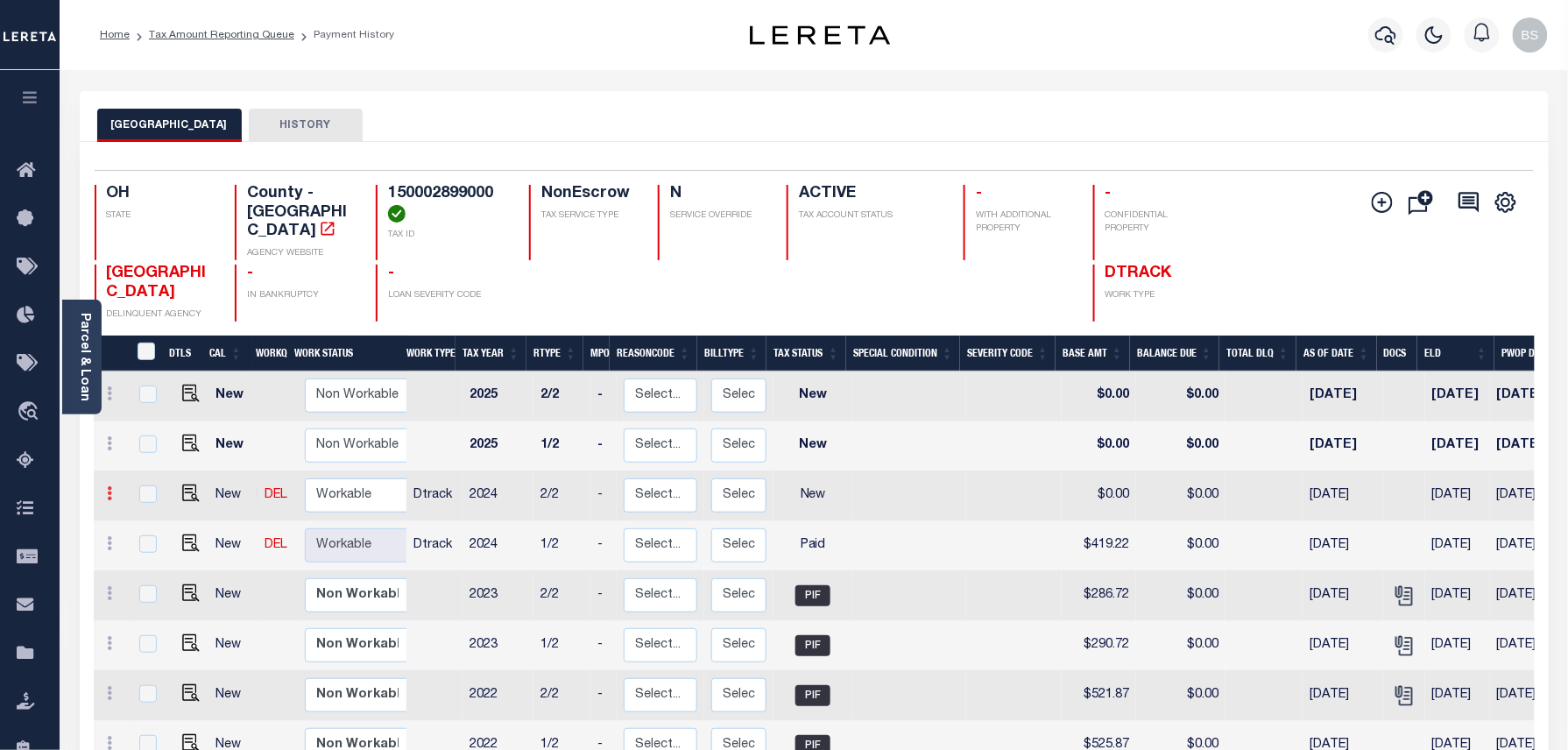
click at [109, 486] on icon at bounding box center [109, 493] width 5 height 14
click at [161, 549] on link at bounding box center [152, 553] width 60 height 29
select select "NW2"
type input "$0.00"
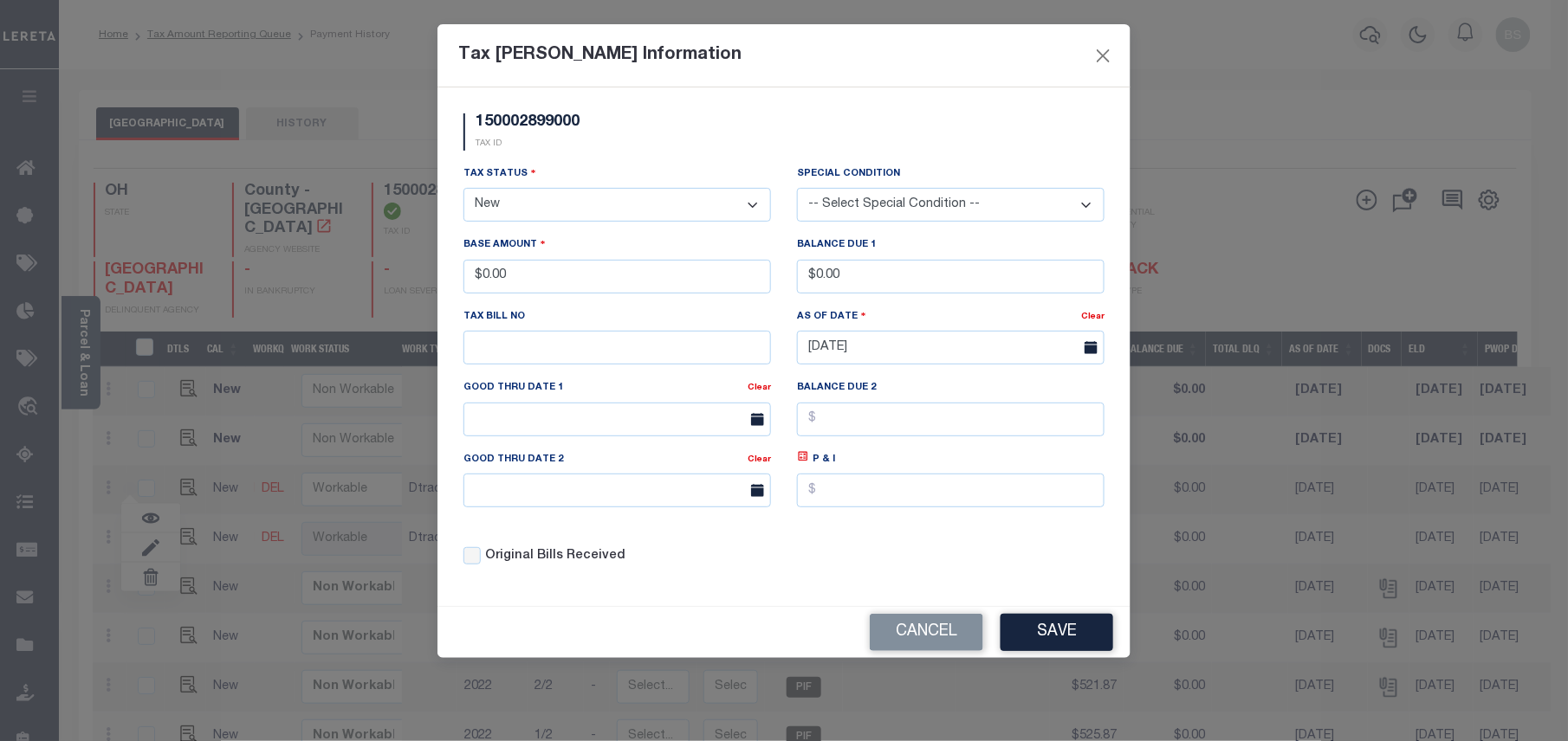
click at [513, 204] on select "- Select Status - Open Due/Unpaid Paid Incomplete No Tax Due Internal Refund Pr…" at bounding box center [617, 204] width 307 height 34
select select "PYD"
click at [463, 190] on select "- Select Status - Open Due/Unpaid Paid Incomplete No Tax Due Internal Refund Pr…" at bounding box center [617, 204] width 307 height 34
drag, startPoint x: 534, startPoint y: 287, endPoint x: 375, endPoint y: 288, distance: 159.0
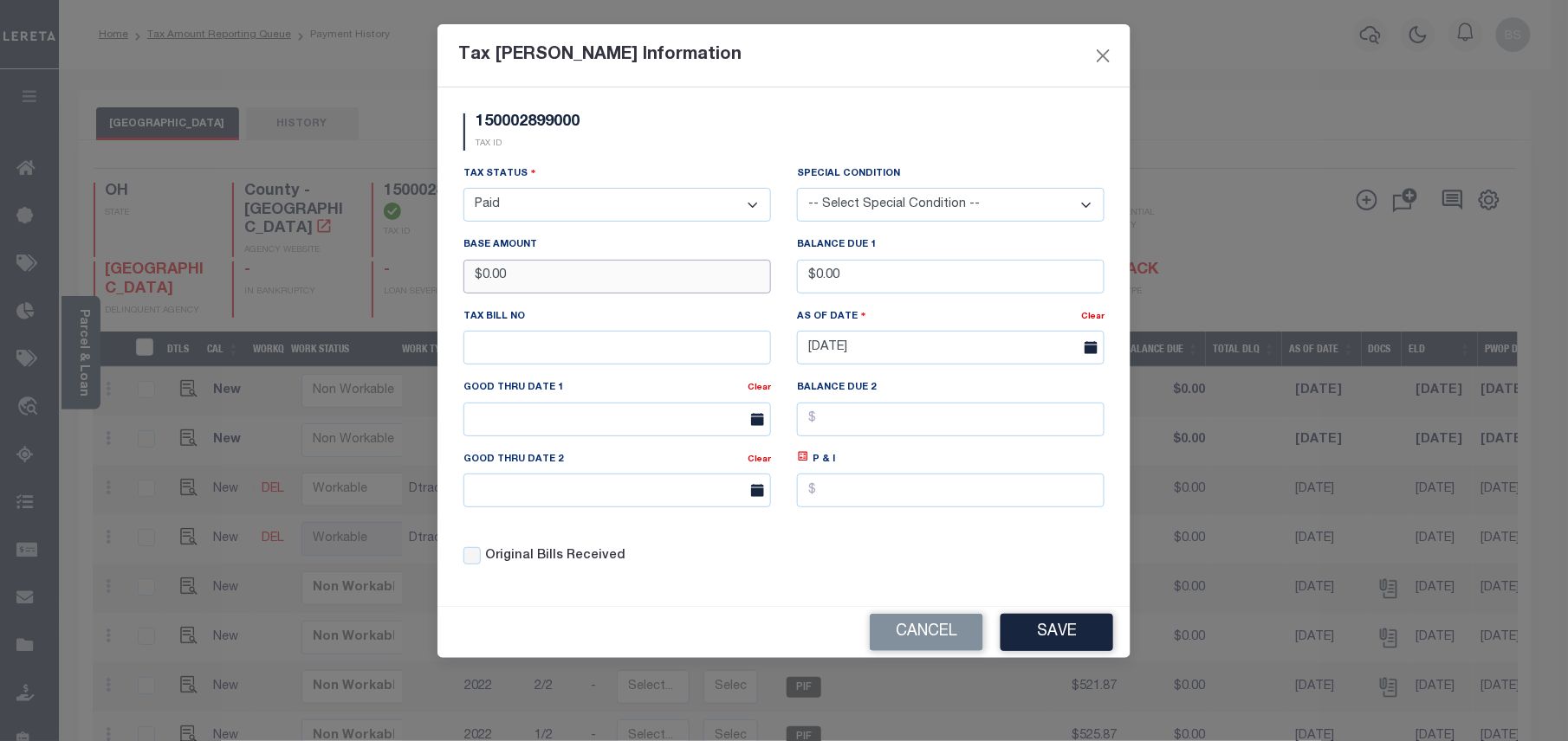
click at [376, 288] on div "Tax Bill Amount Information 150002899000 TAX ID Installment: TaxID: 15000289900…" at bounding box center [784, 370] width 1568 height 741
type input "$419.22"
click at [1054, 647] on button "Save" at bounding box center [1057, 632] width 112 height 38
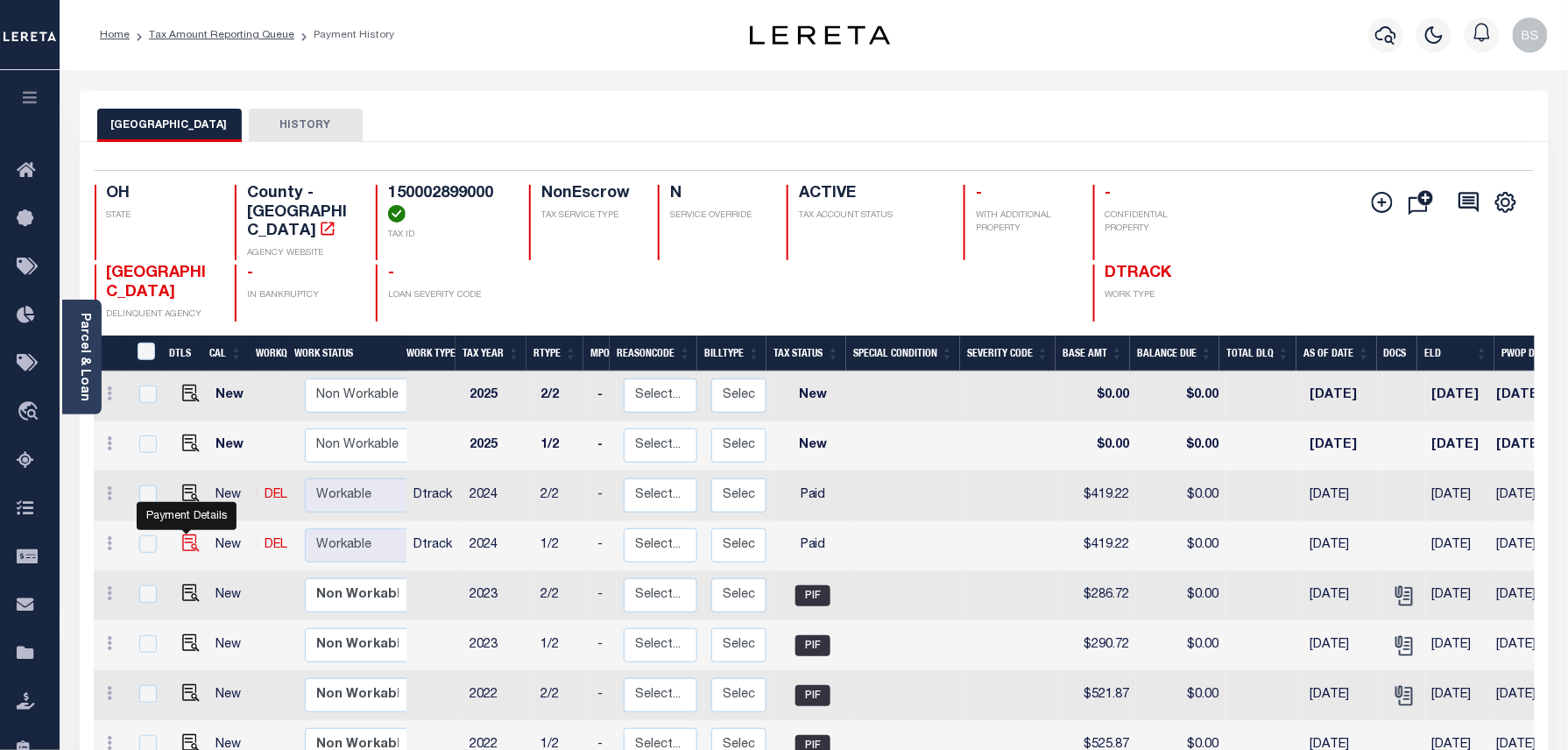
click at [186, 535] on img at bounding box center [191, 544] width 18 height 18
checkbox input "true"
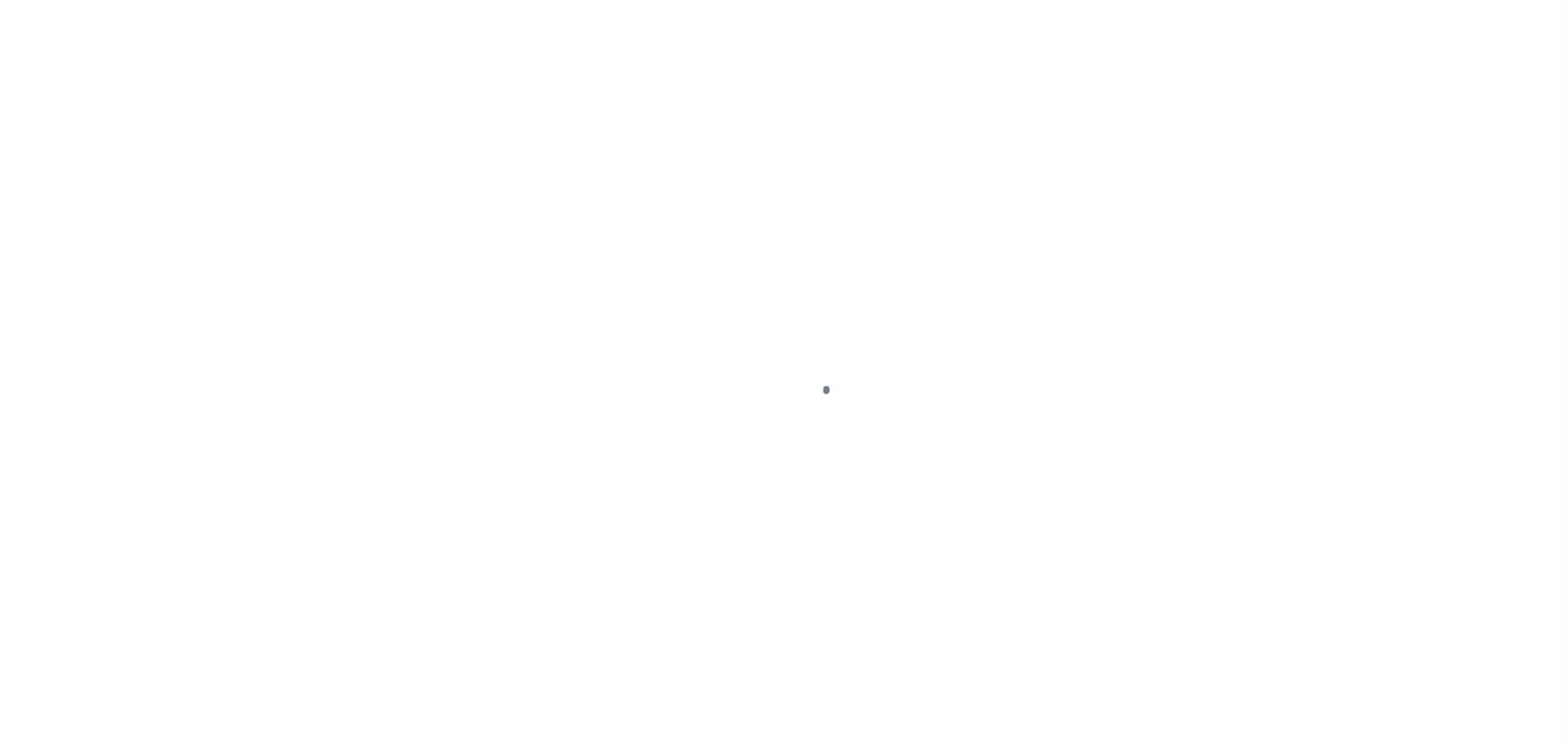
select select "PYD"
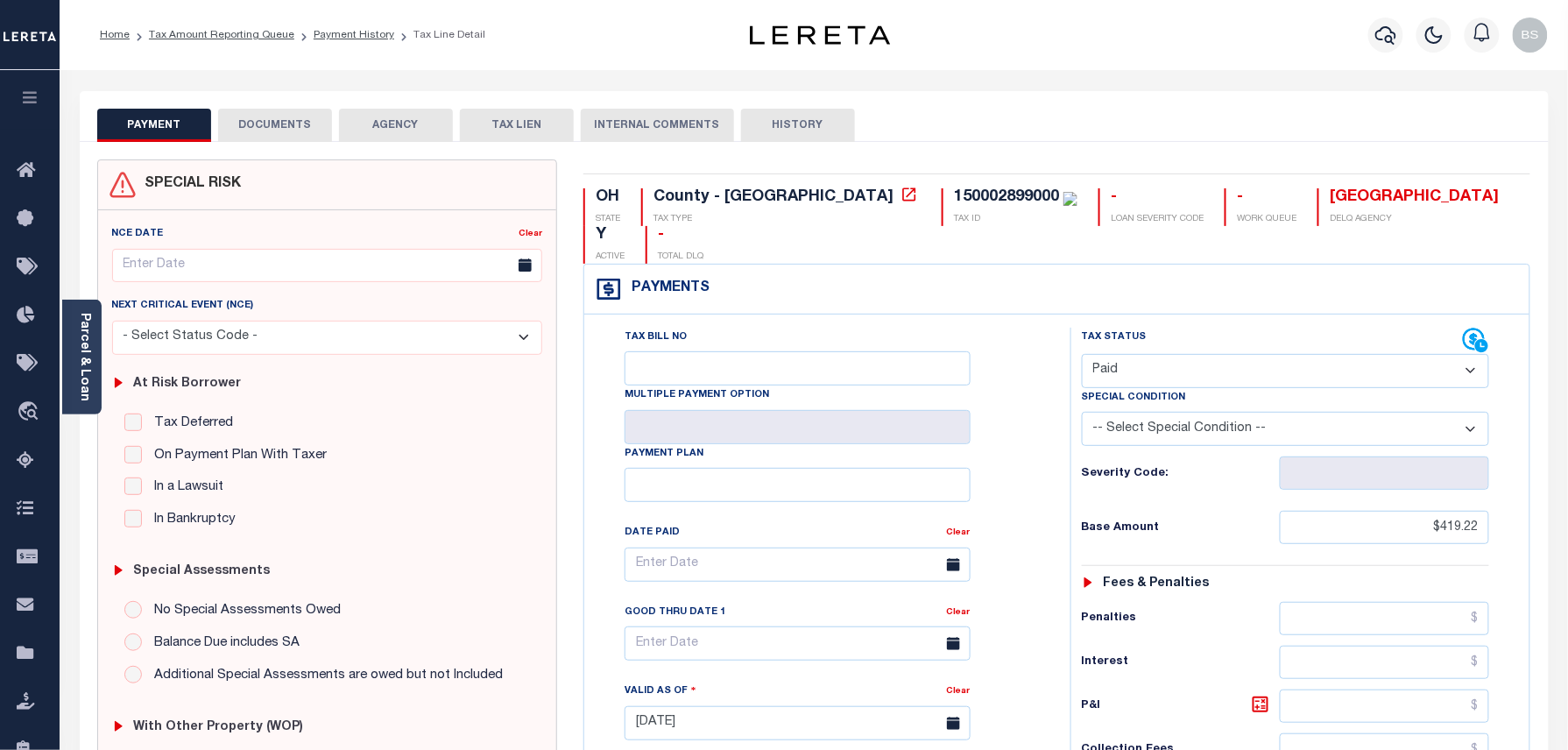
click at [301, 107] on div "PAYMENT DOCUMENTS AGENCY DELINQUENT PAYEE TAX LIEN" at bounding box center [814, 116] width 1469 height 51
click at [287, 123] on button "DOCUMENTS" at bounding box center [275, 125] width 113 height 33
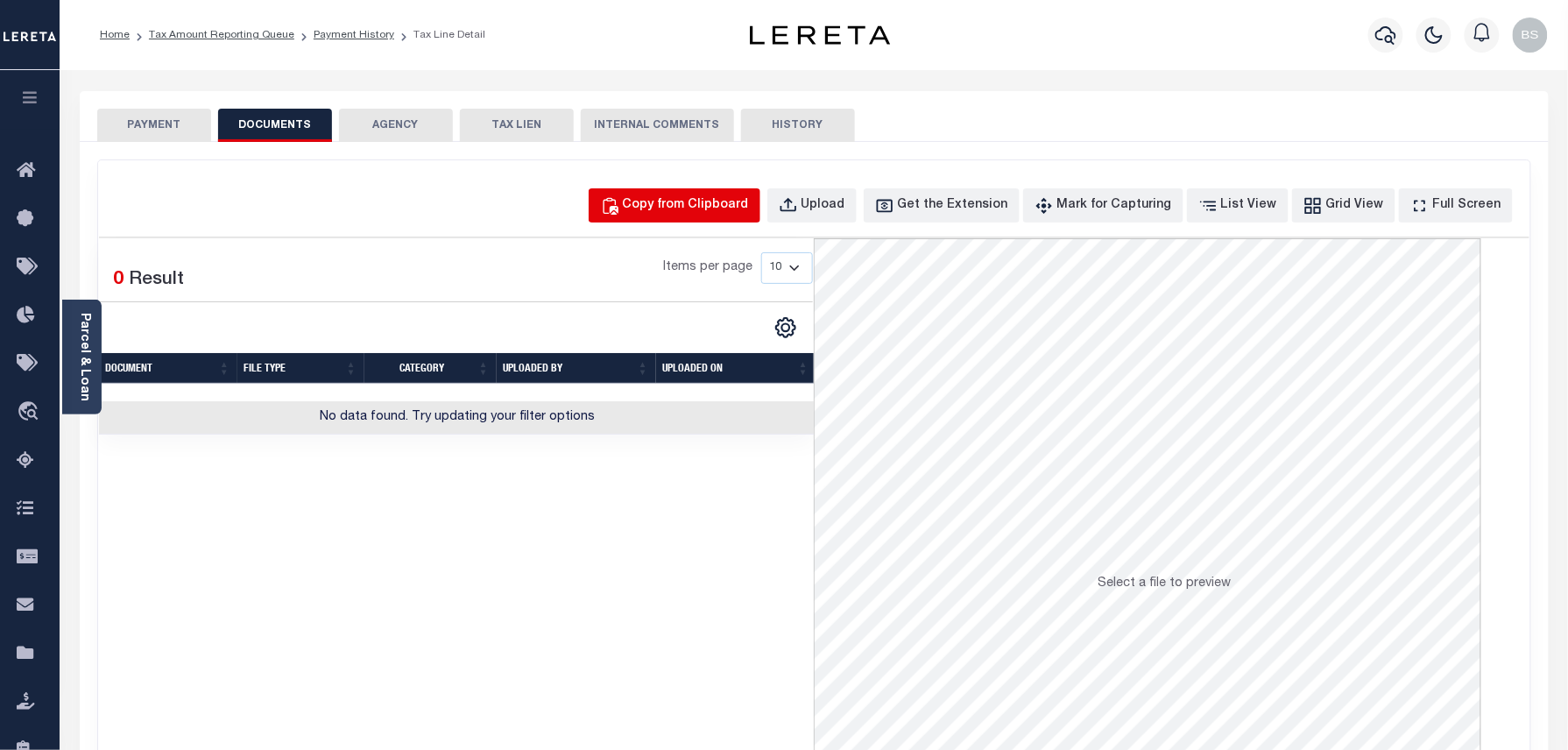
click at [657, 193] on button "Copy from Clipboard" at bounding box center [675, 205] width 172 height 34
select select "POP"
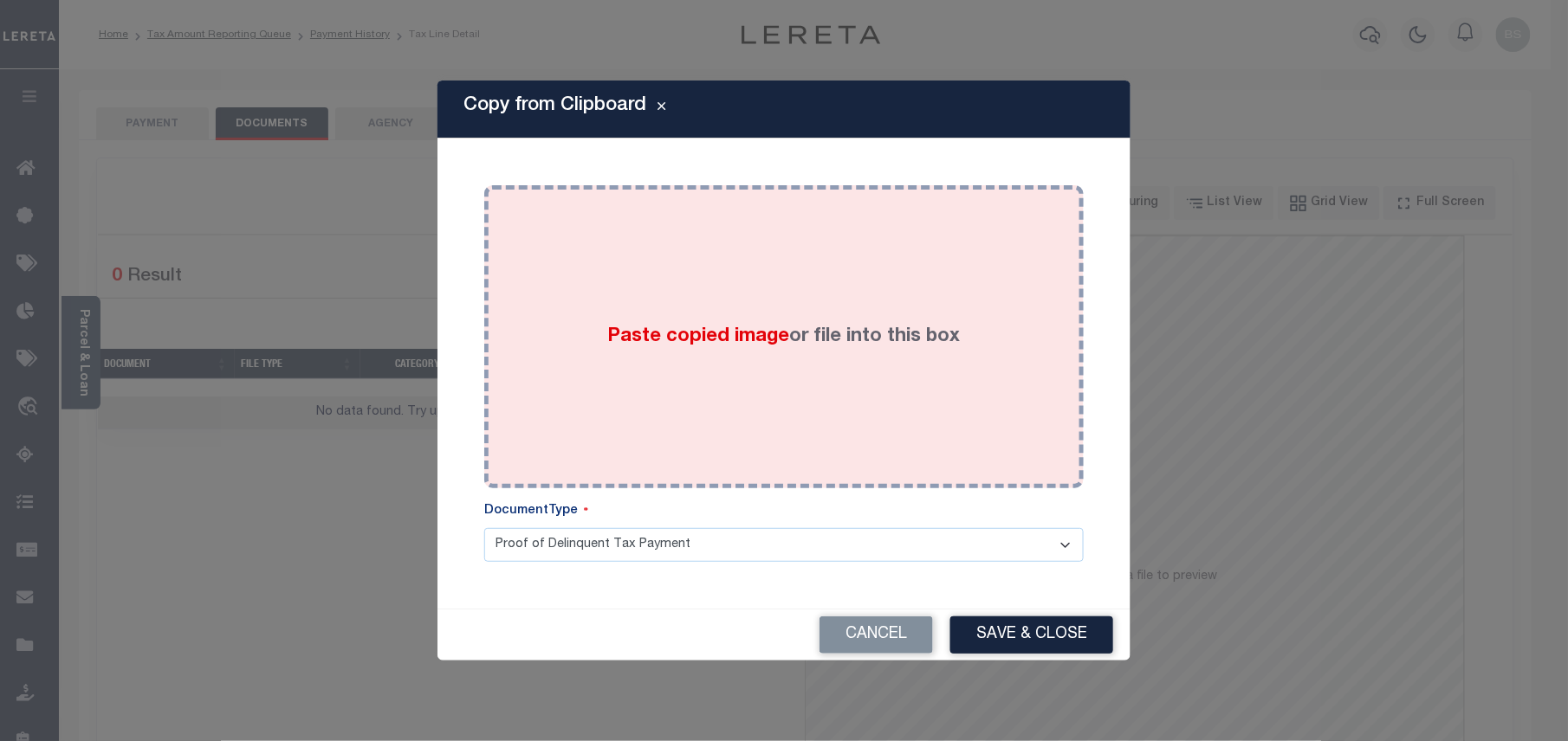
click at [853, 343] on label "Paste copied image or file into this box" at bounding box center [784, 337] width 353 height 29
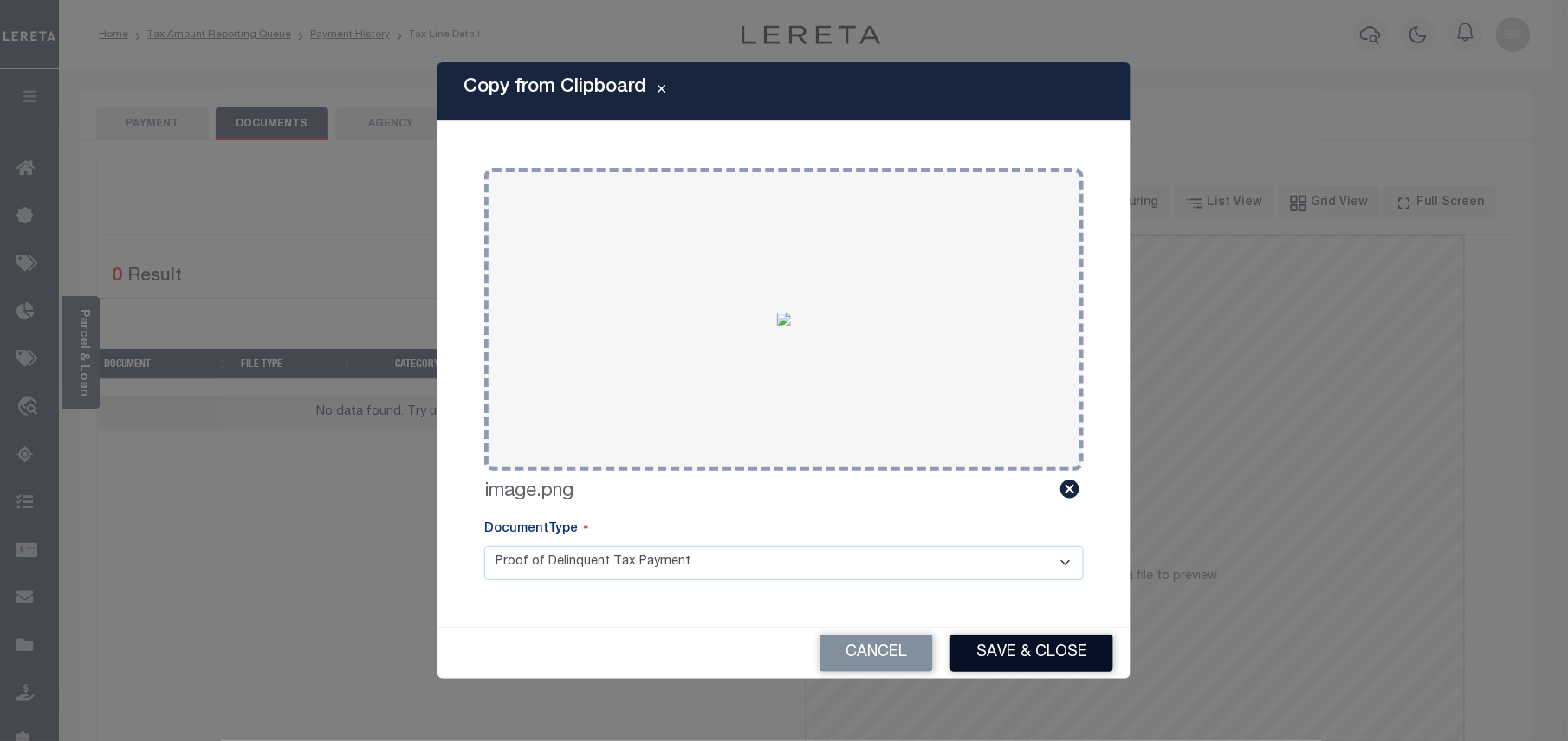
click at [1031, 658] on button "Save & Close" at bounding box center [1031, 653] width 162 height 38
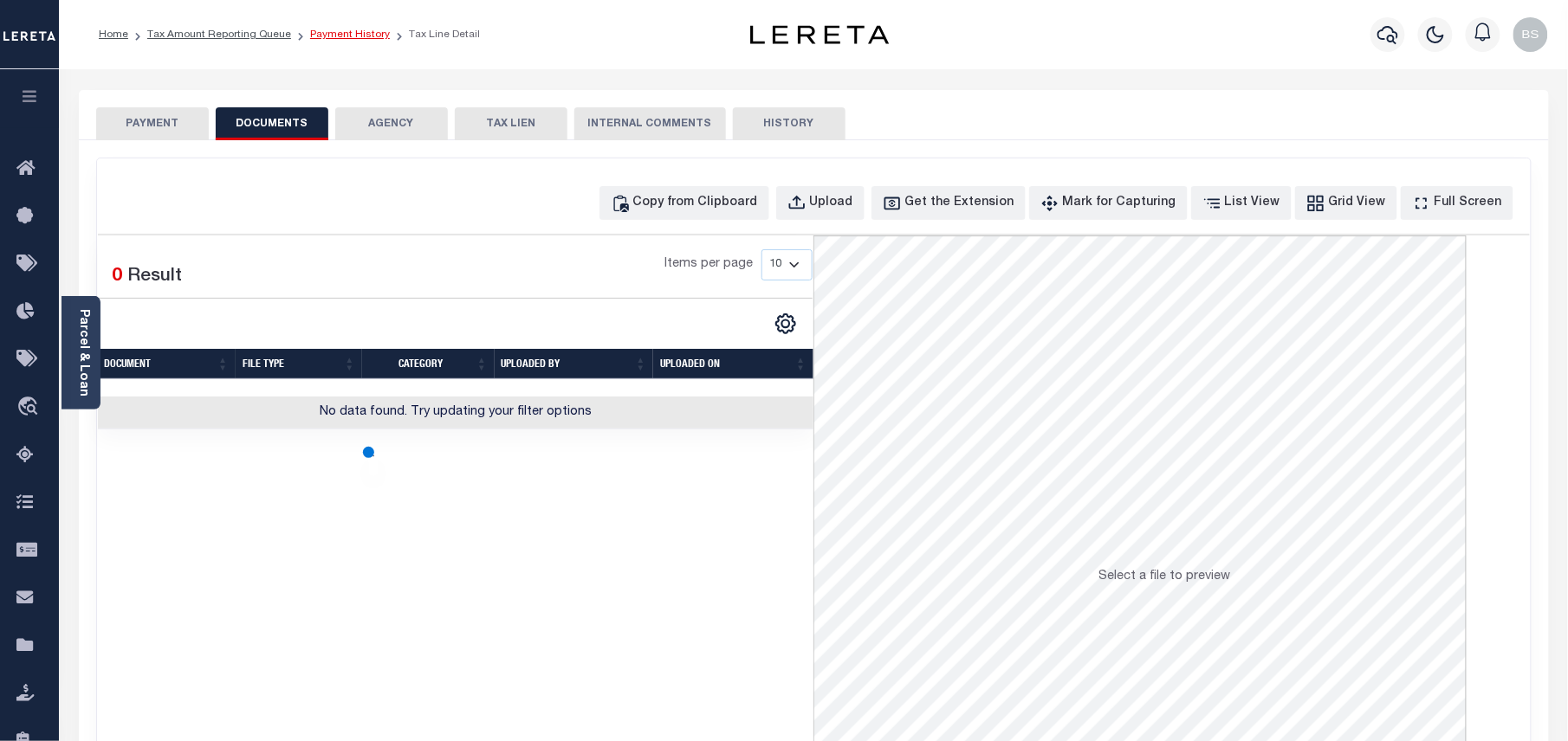
click at [328, 33] on link "Payment History" at bounding box center [350, 34] width 79 height 11
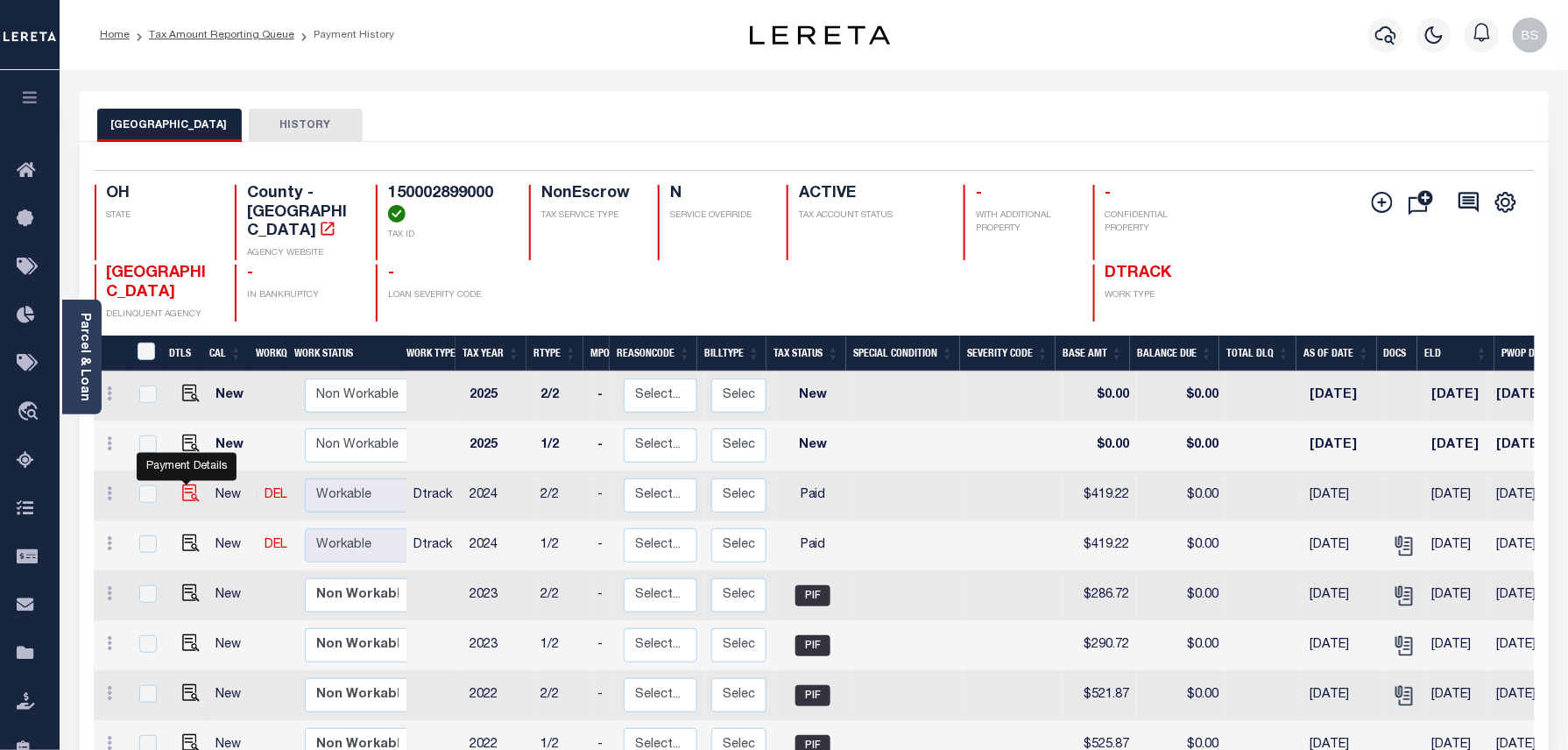
click at [184, 484] on img "" at bounding box center [191, 493] width 18 height 18
checkbox input "true"
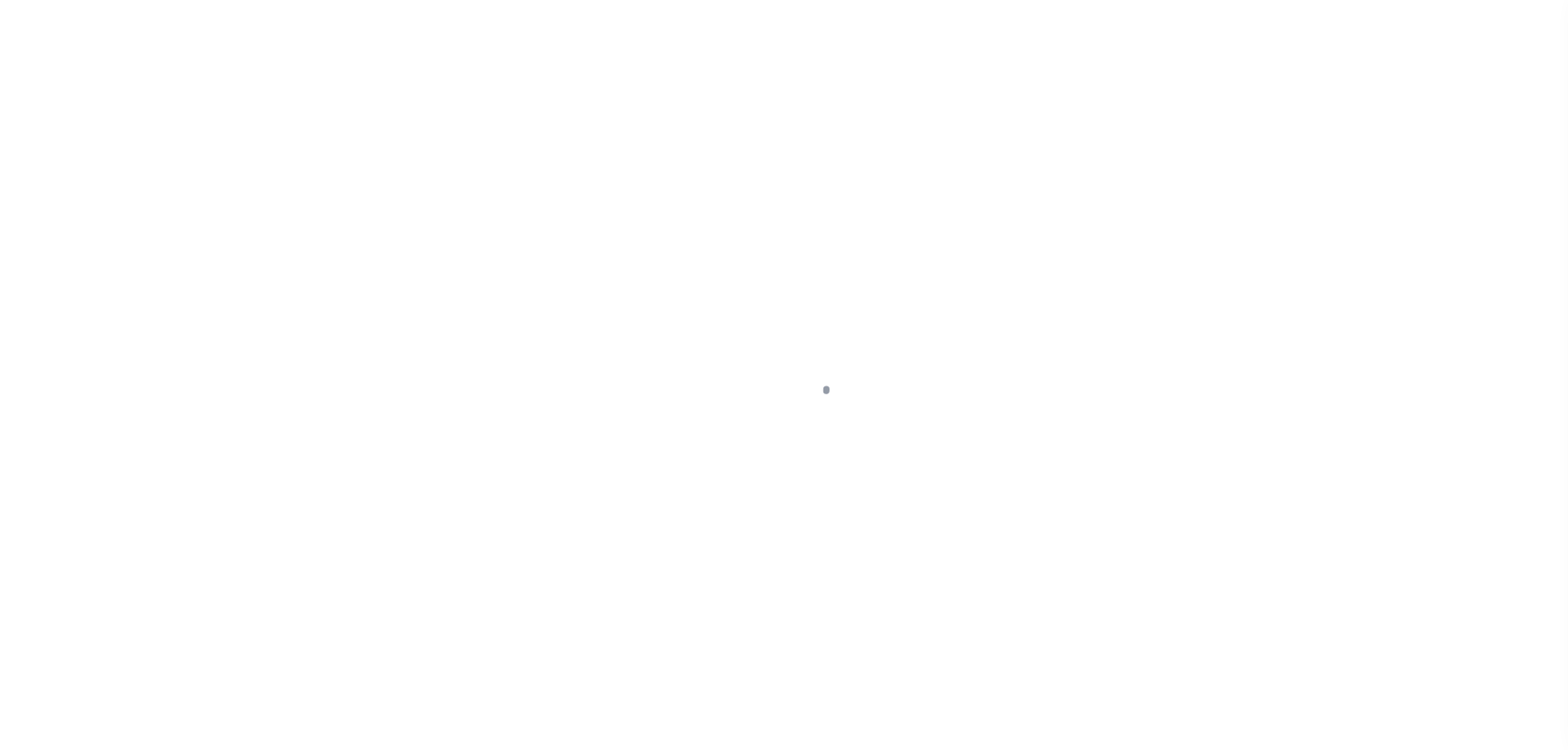
select select "PYD"
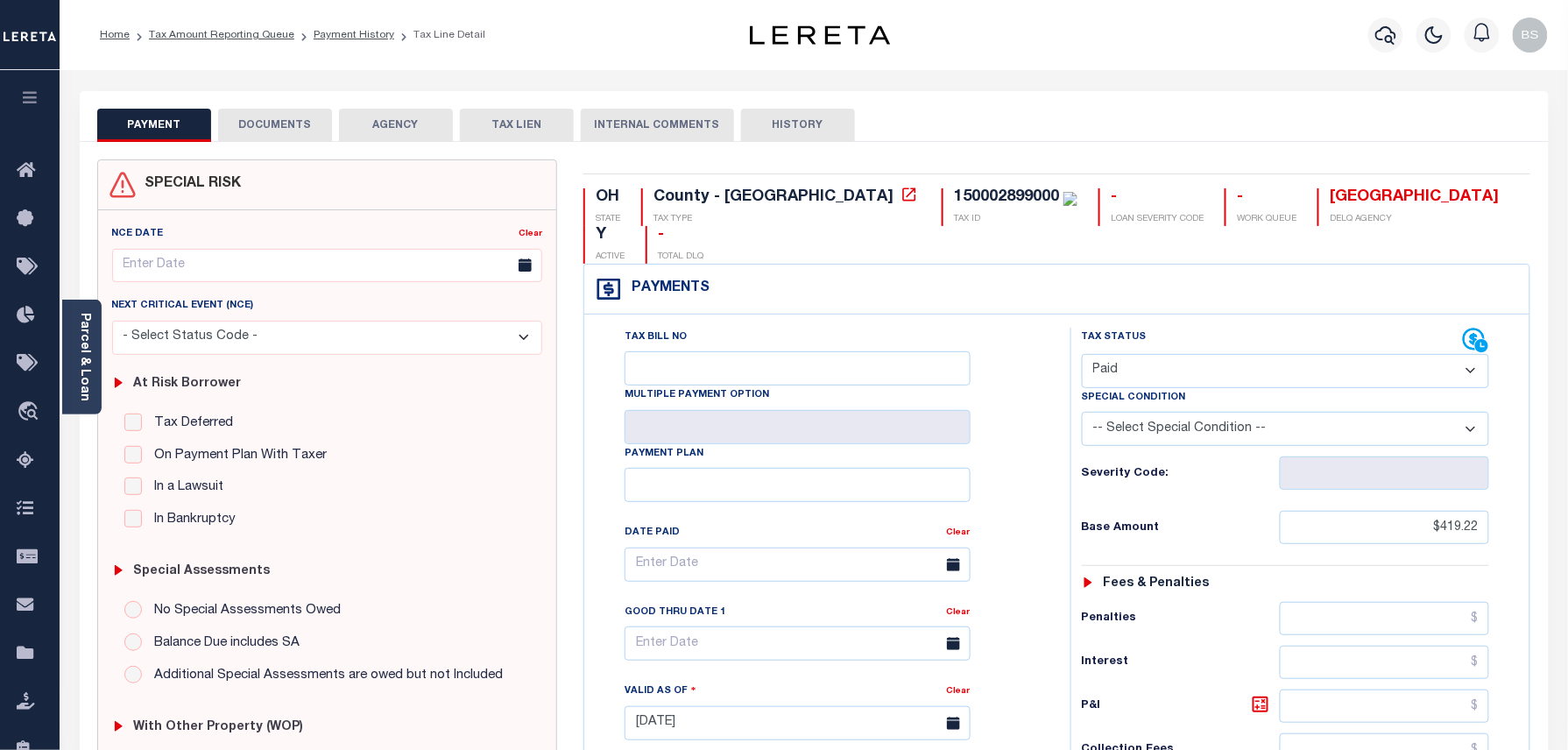
click at [303, 119] on button "DOCUMENTS" at bounding box center [275, 125] width 113 height 33
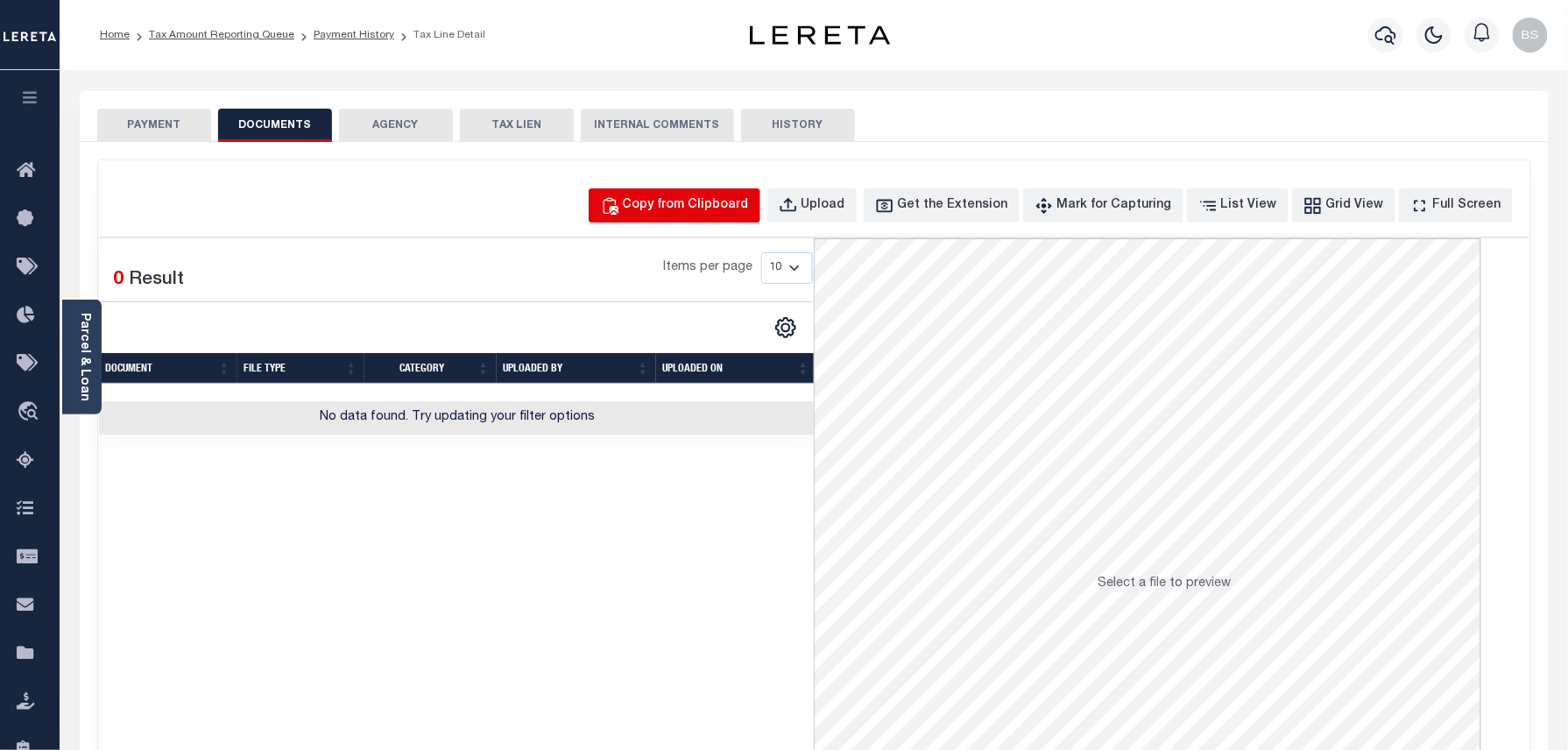
click at [726, 210] on div "Copy from Clipboard" at bounding box center [685, 206] width 126 height 20
select select "POP"
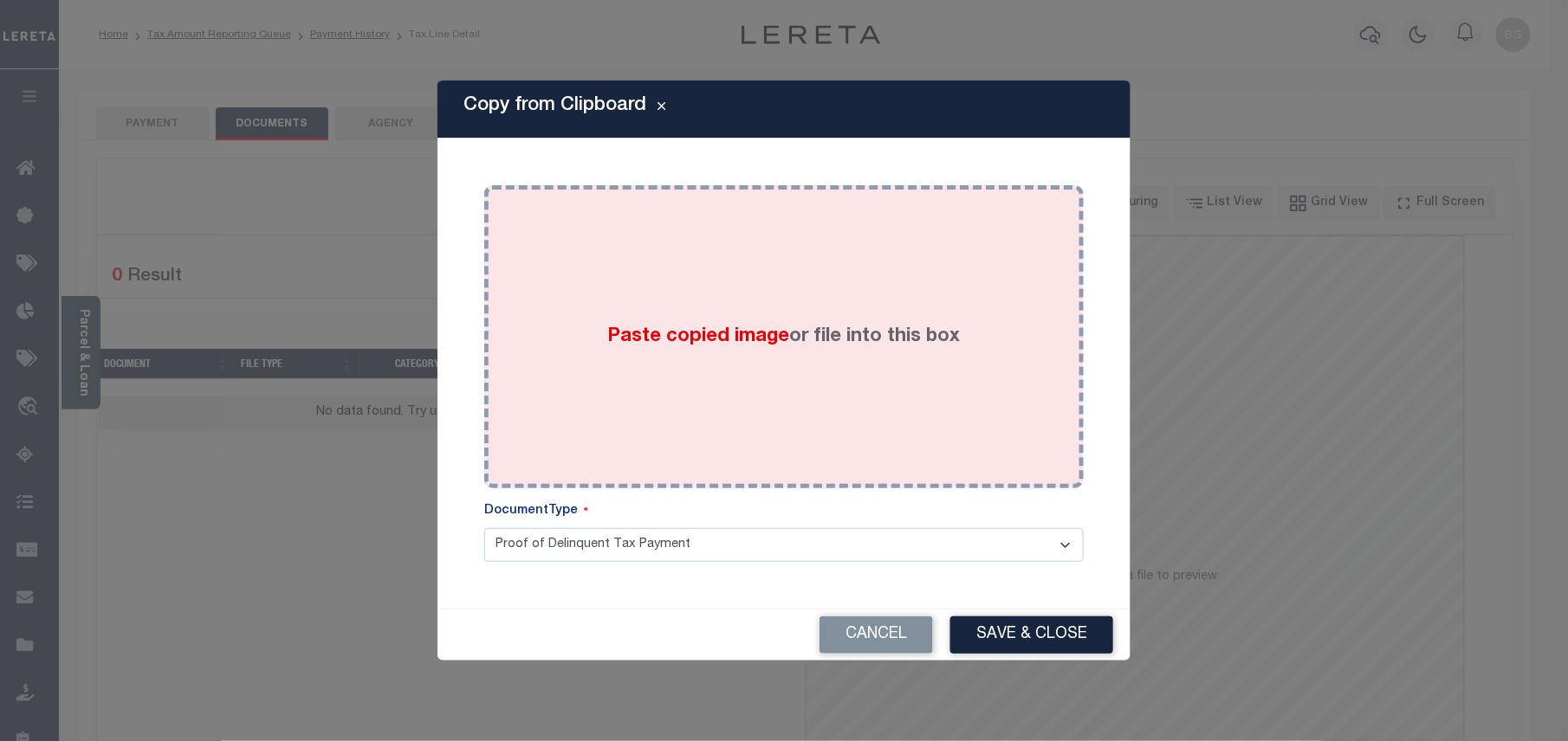
click at [862, 292] on div "Paste copied image or file into this box" at bounding box center [783, 336] width 573 height 277
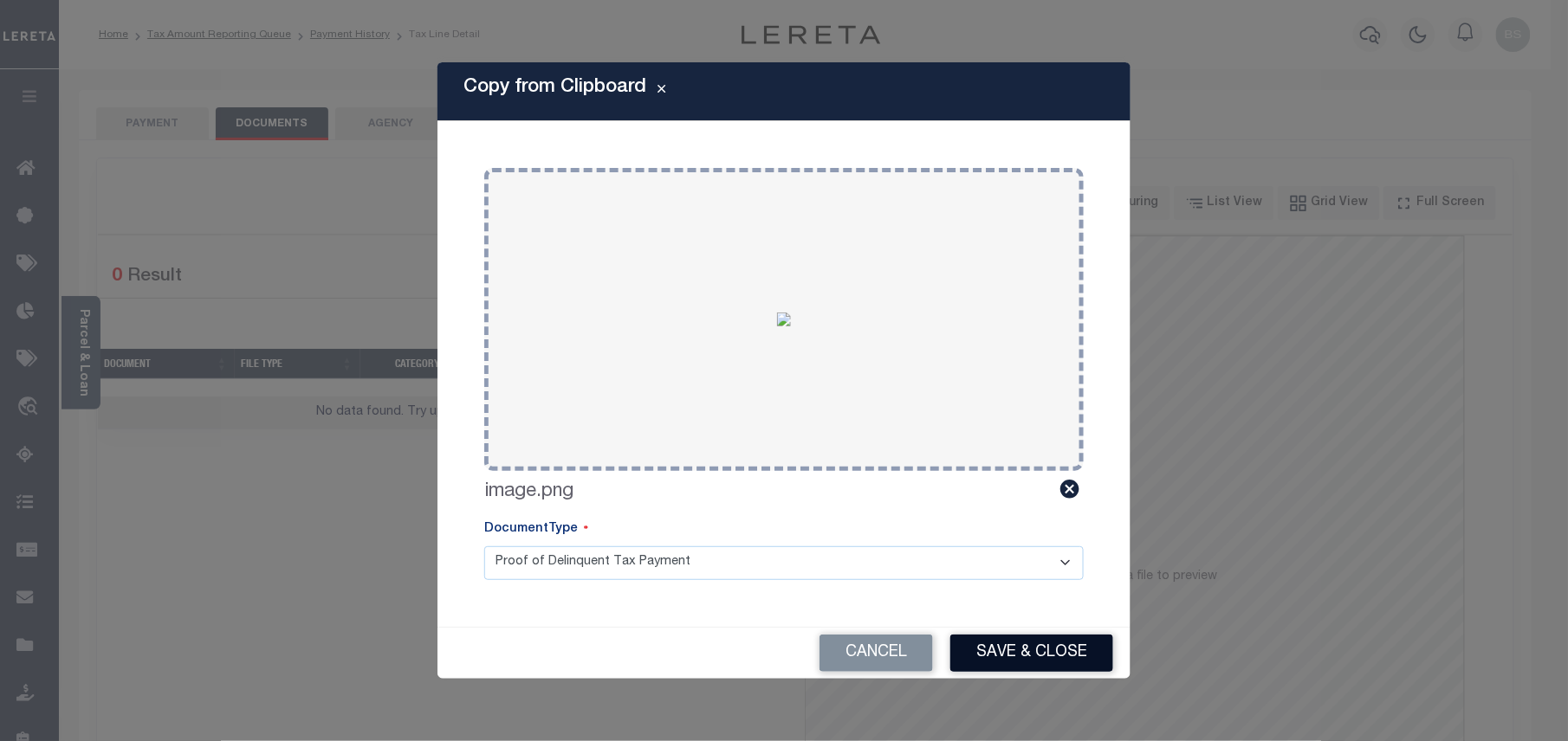
click at [1020, 642] on button "Save & Close" at bounding box center [1031, 653] width 162 height 38
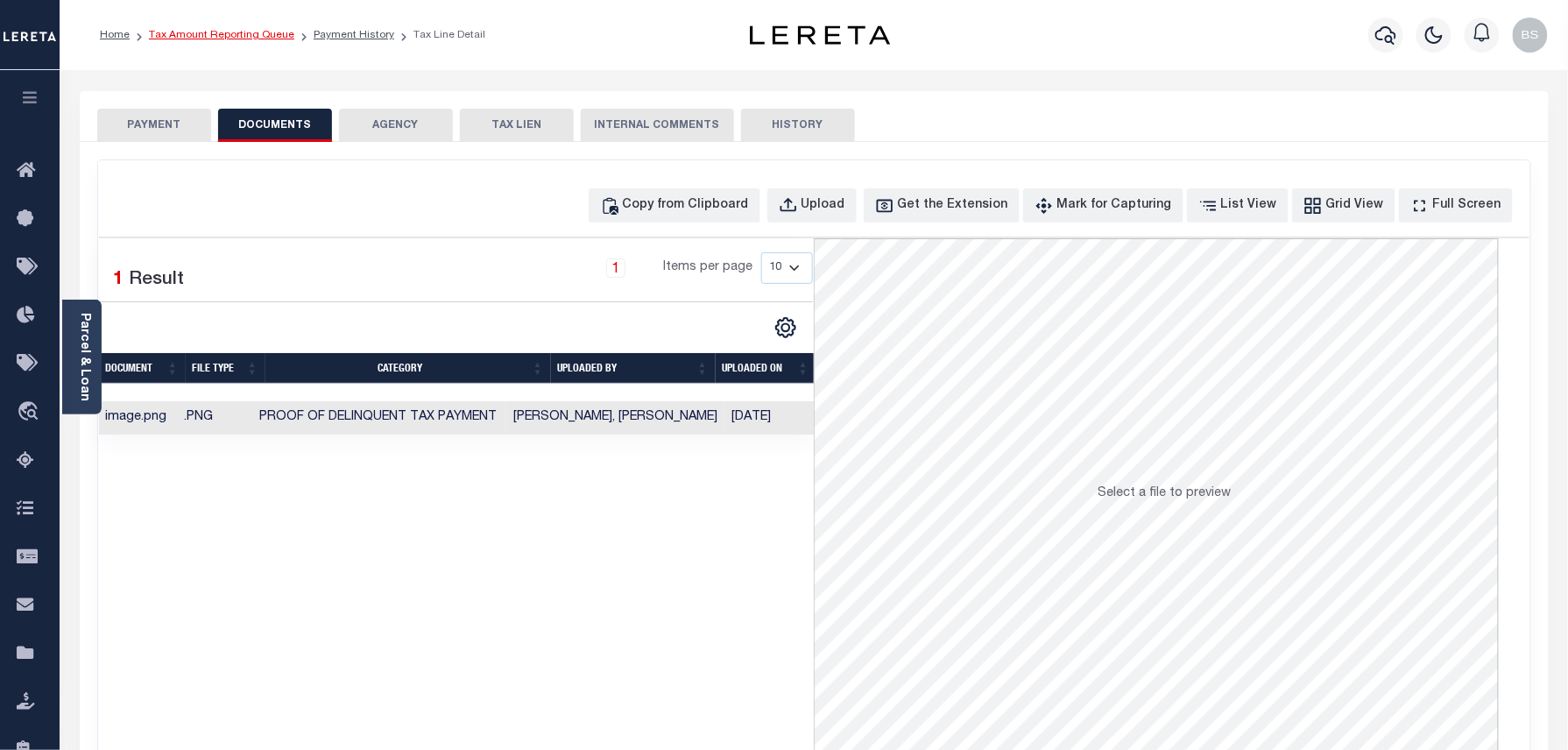
click at [249, 29] on link "Tax Amount Reporting Queue" at bounding box center [221, 34] width 146 height 11
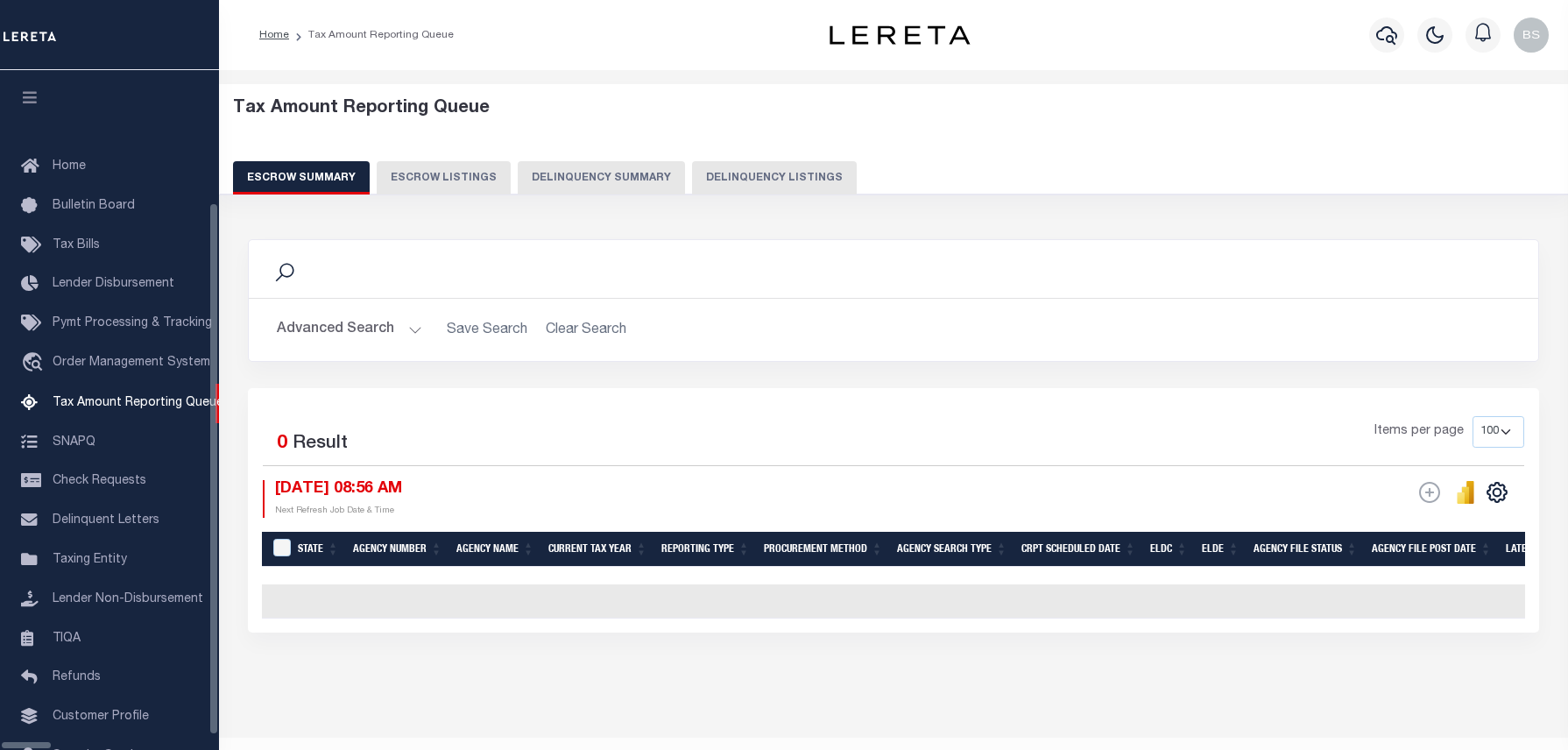
select select "100"
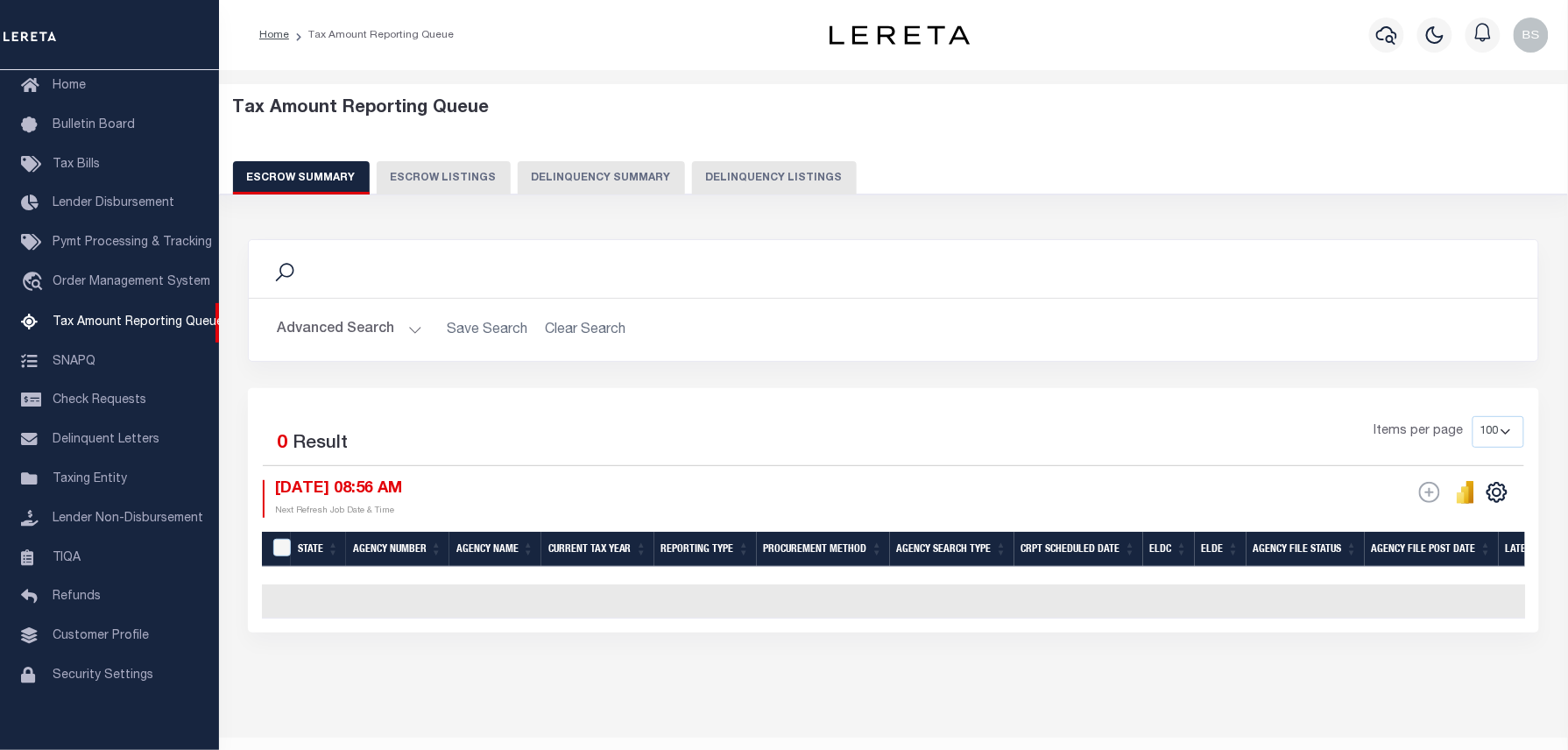
click at [779, 172] on button "Delinquency Listings" at bounding box center [774, 178] width 164 height 33
select select "OH"
select select "100"
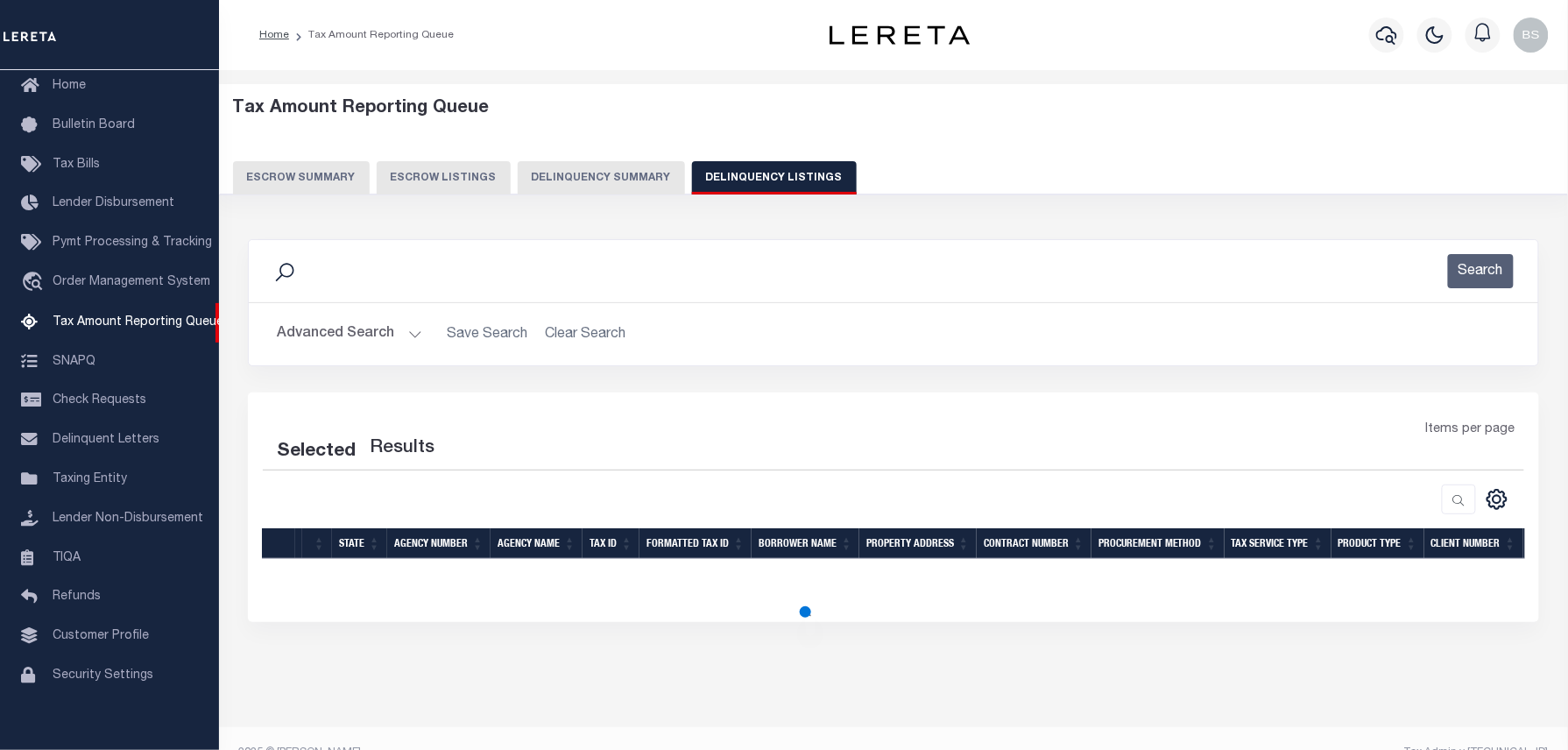
click at [379, 340] on button "Advanced Search" at bounding box center [349, 333] width 146 height 34
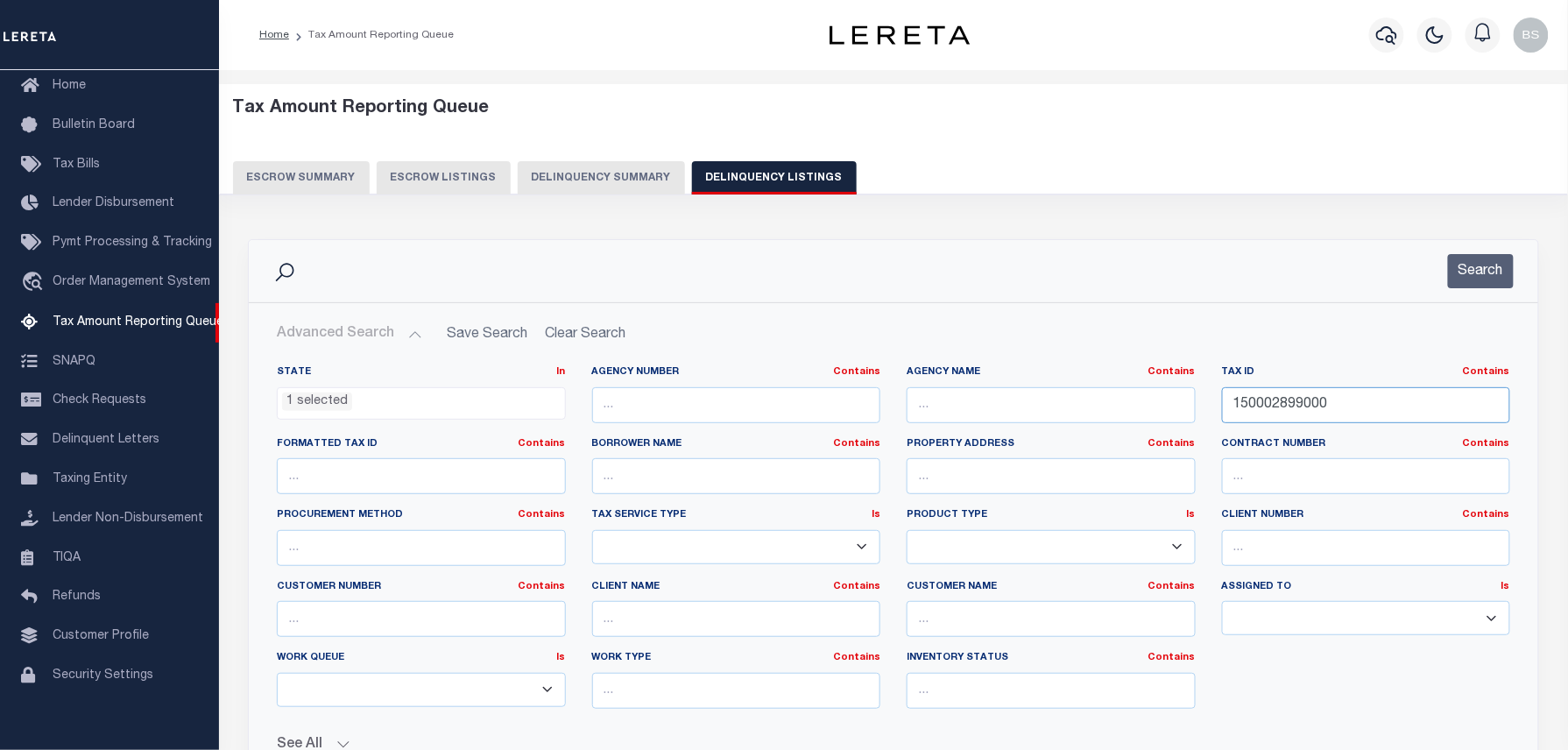
select select "100"
drag, startPoint x: 1161, startPoint y: 383, endPoint x: 1056, endPoint y: 372, distance: 105.6
click at [1069, 373] on div "State In In AK AL AR AZ CA CO CT DC DE FL GA GU HI IA ID IL IN KS KY LA MA MD M…" at bounding box center [893, 545] width 1259 height 358
paste input "text"
type input "150002899000"
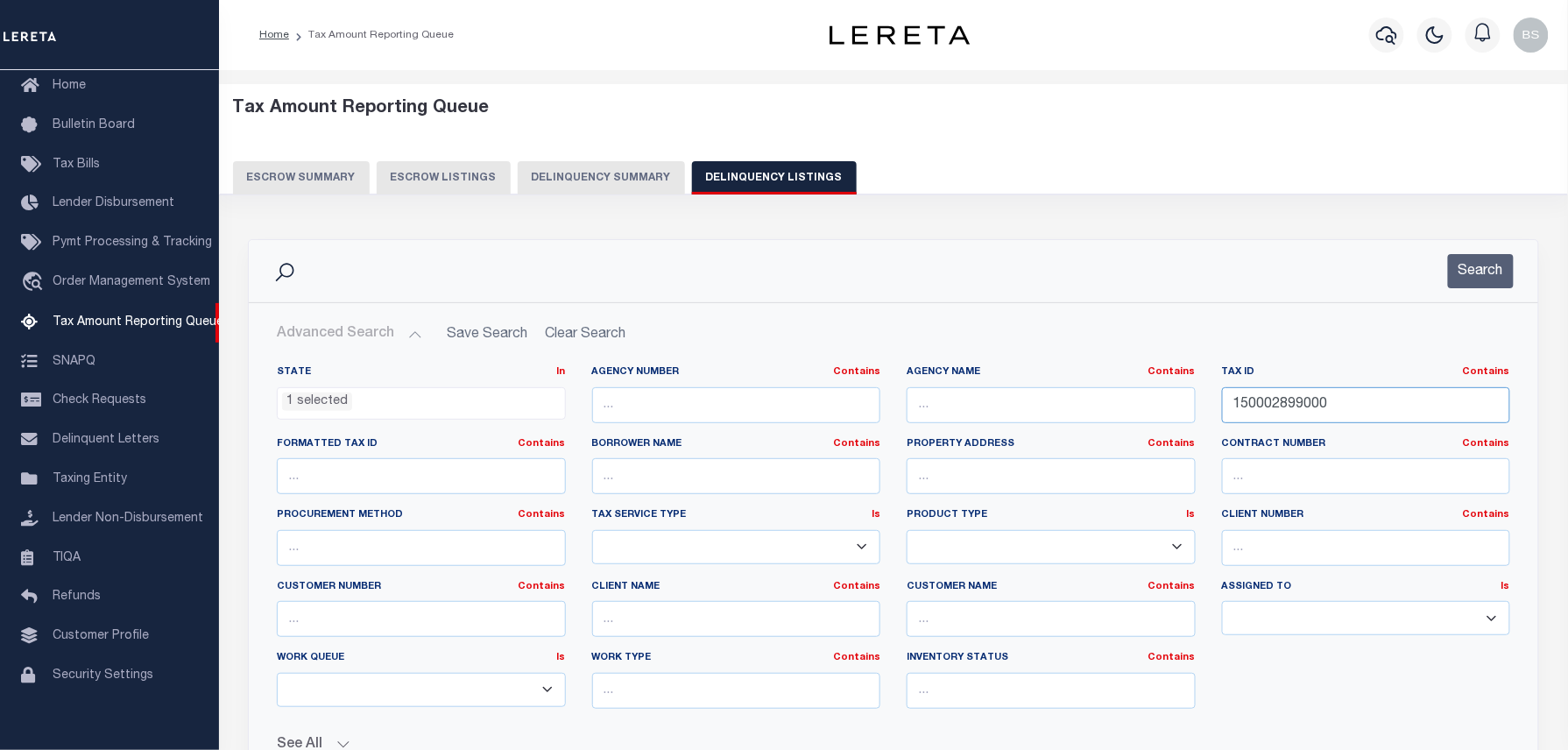
scroll to position [233, 0]
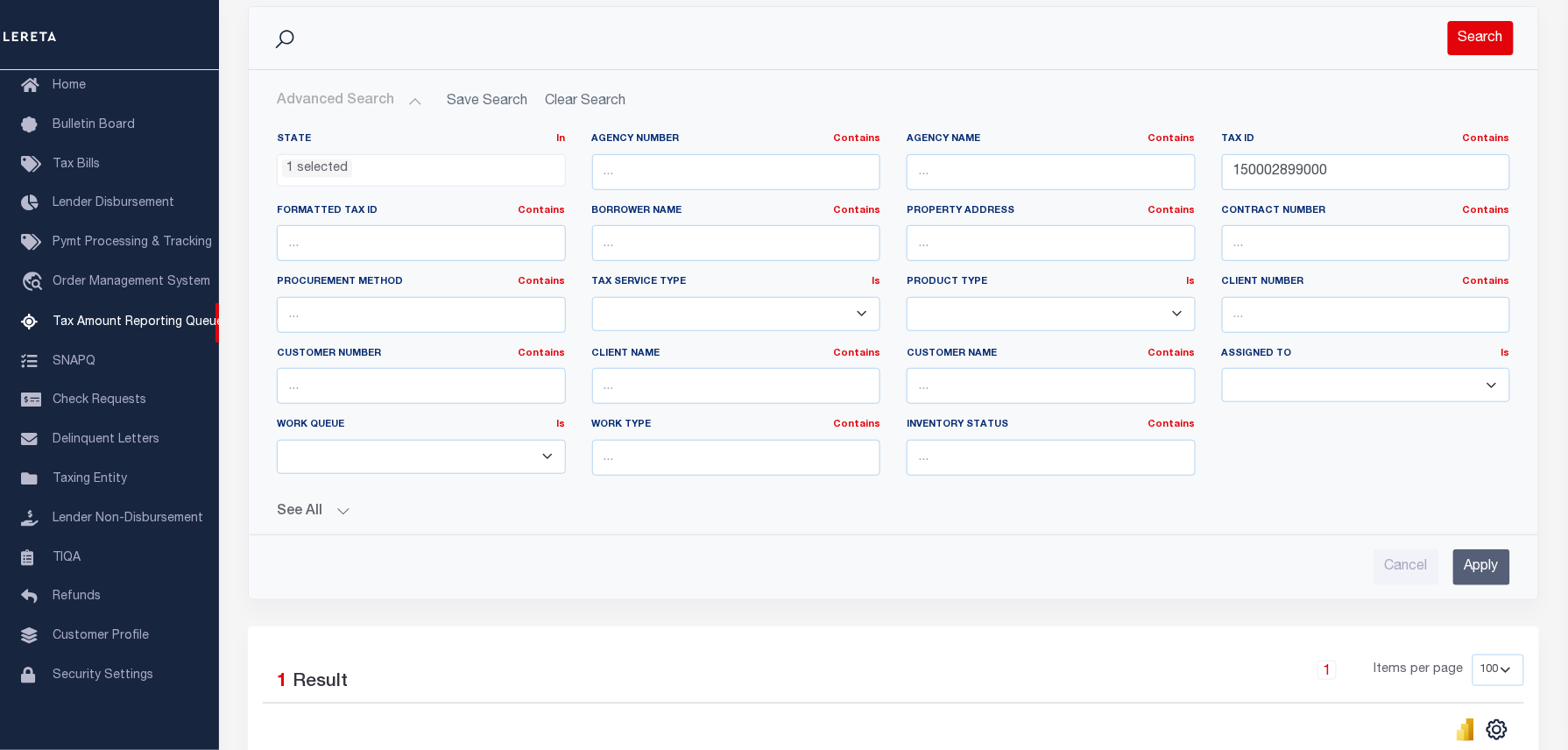
click at [1487, 55] on button "Search" at bounding box center [1480, 38] width 65 height 34
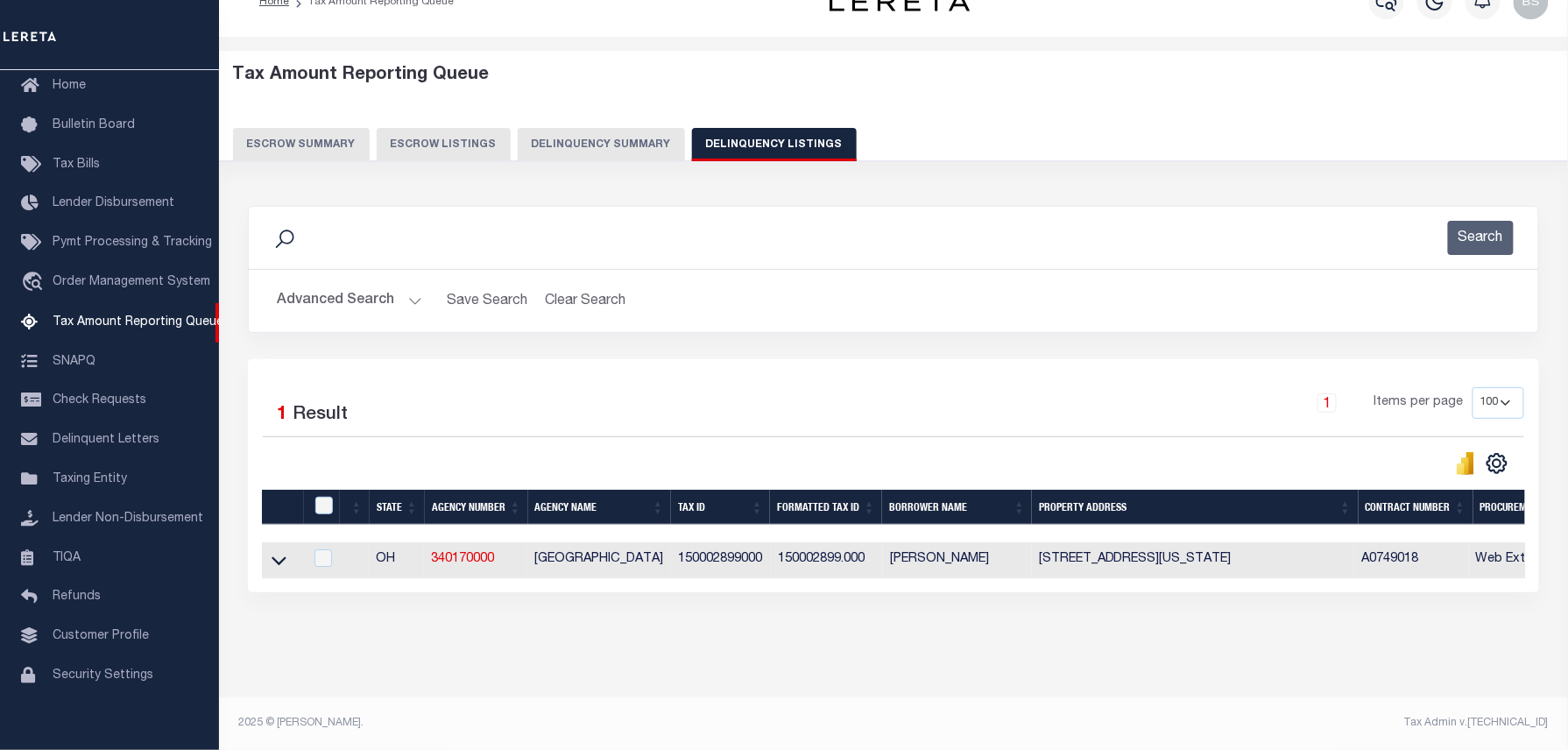
scroll to position [50, 0]
click at [283, 557] on icon at bounding box center [279, 561] width 15 height 9
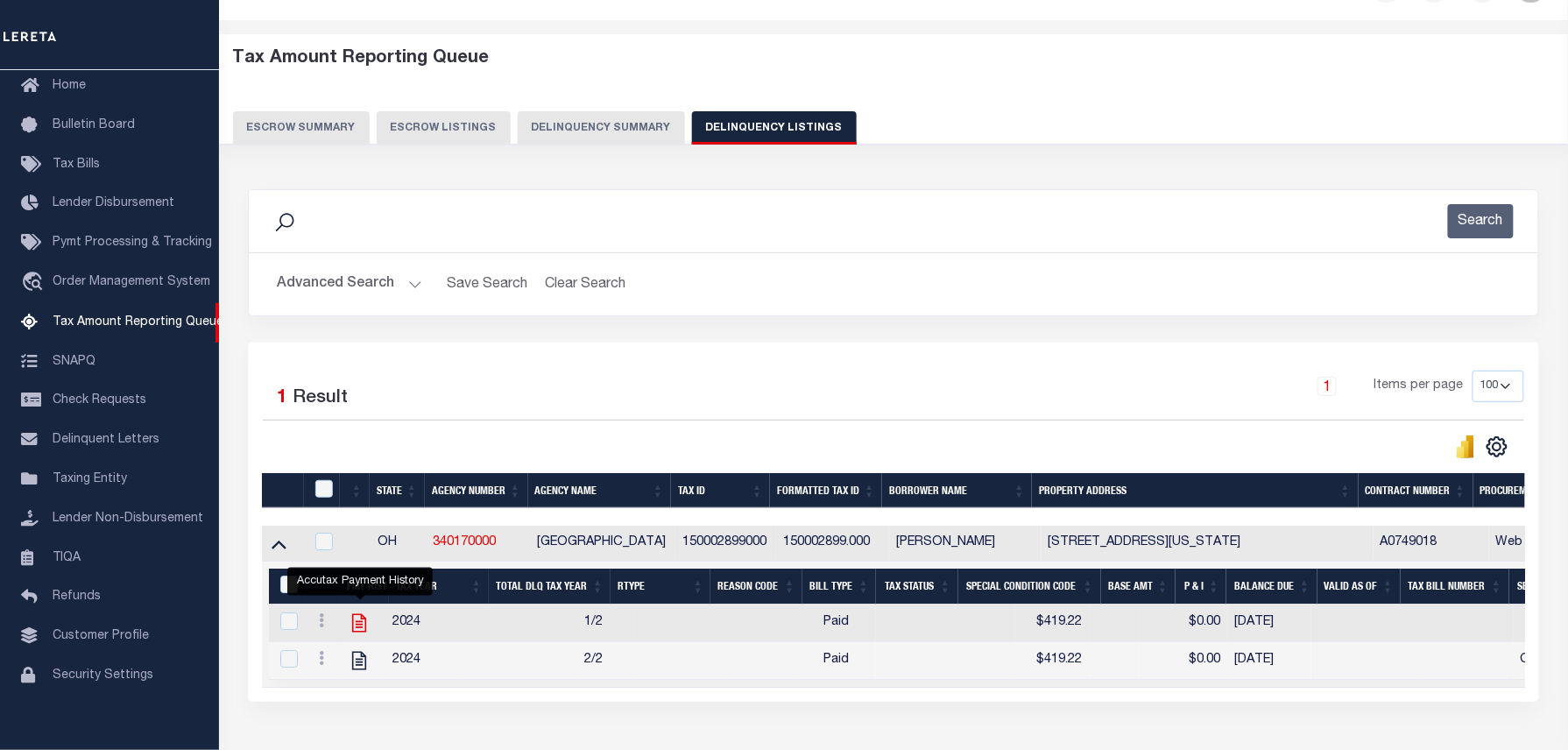
click at [361, 635] on icon "" at bounding box center [359, 622] width 22 height 22
checkbox input "true"
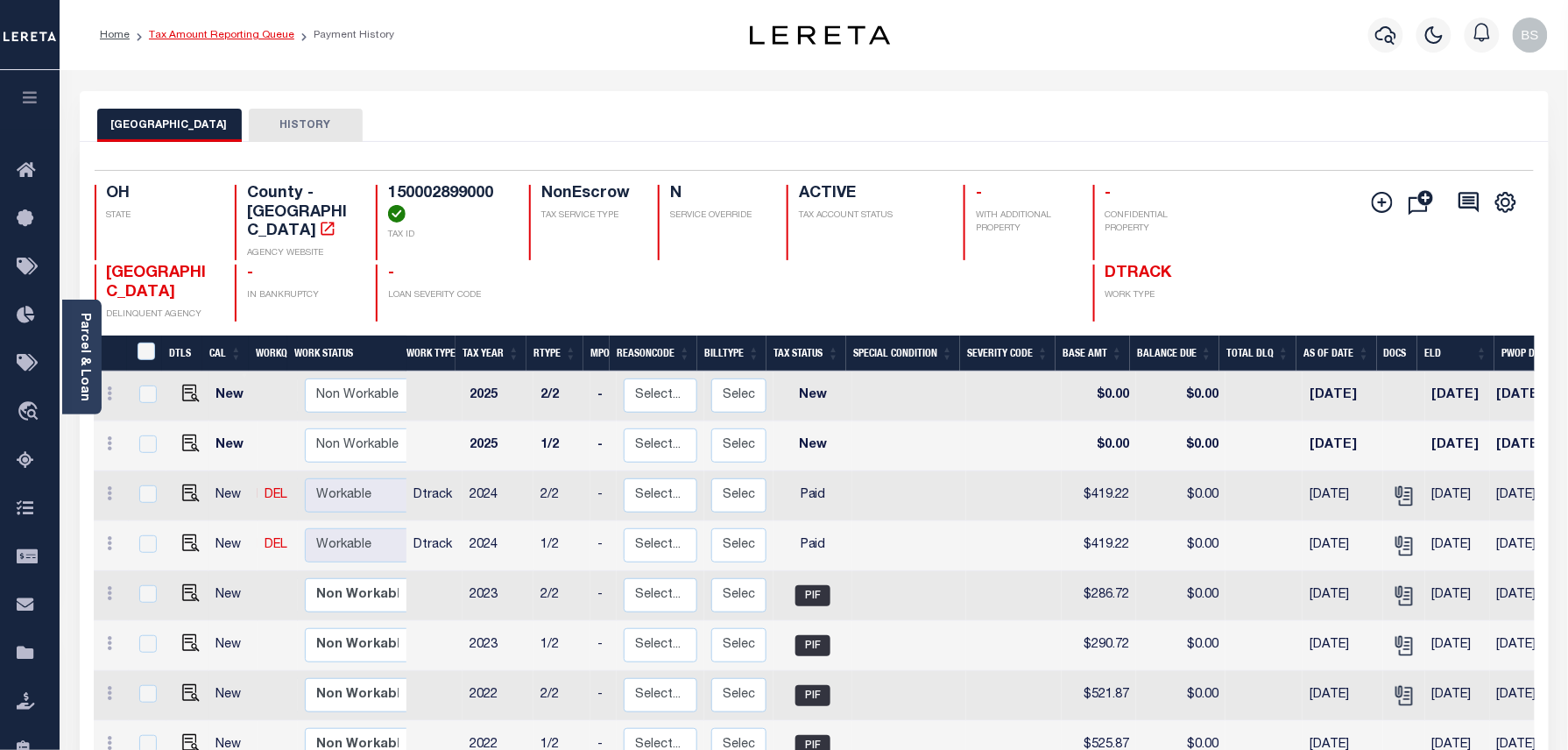
click at [223, 37] on link "Tax Amount Reporting Queue" at bounding box center [221, 34] width 146 height 11
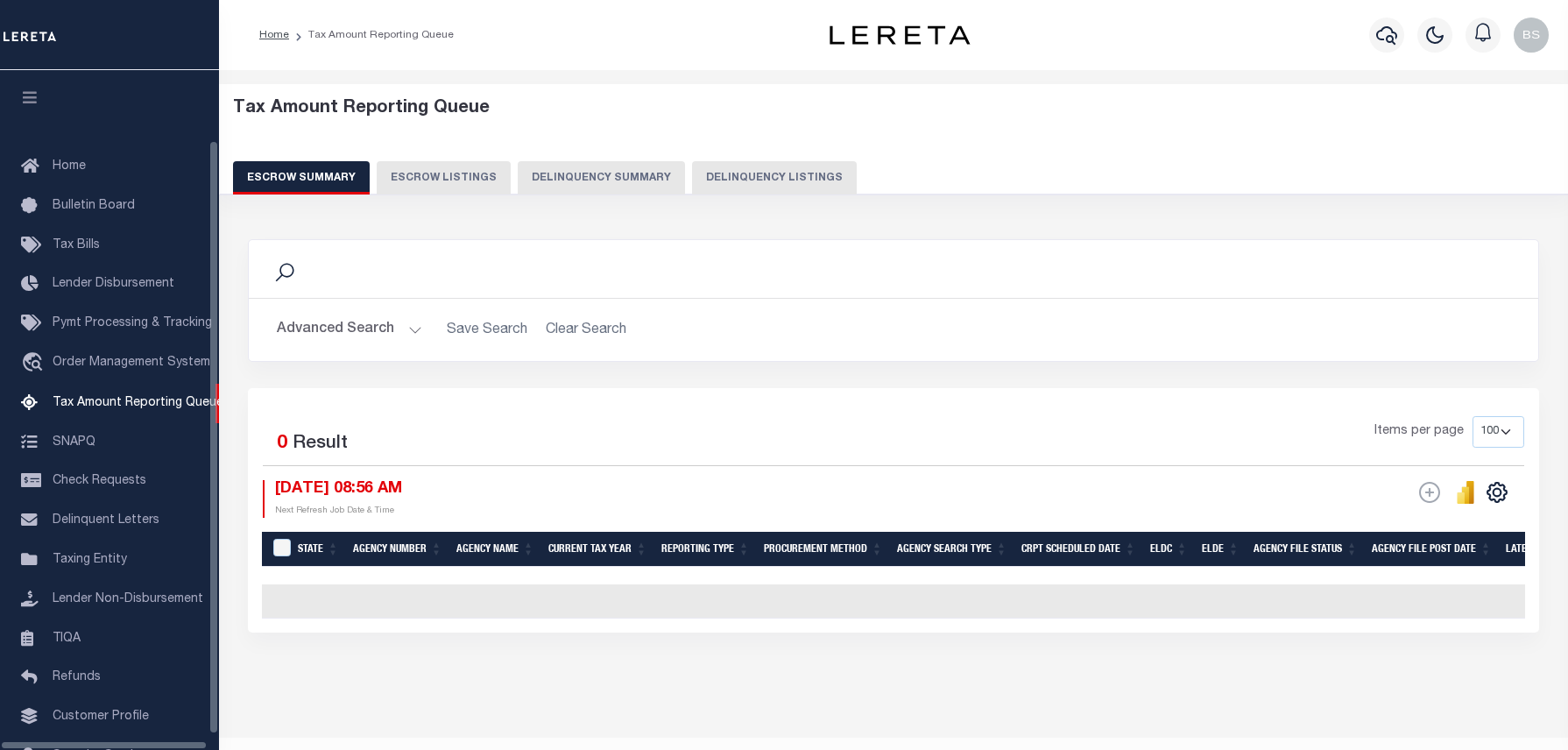
select select "100"
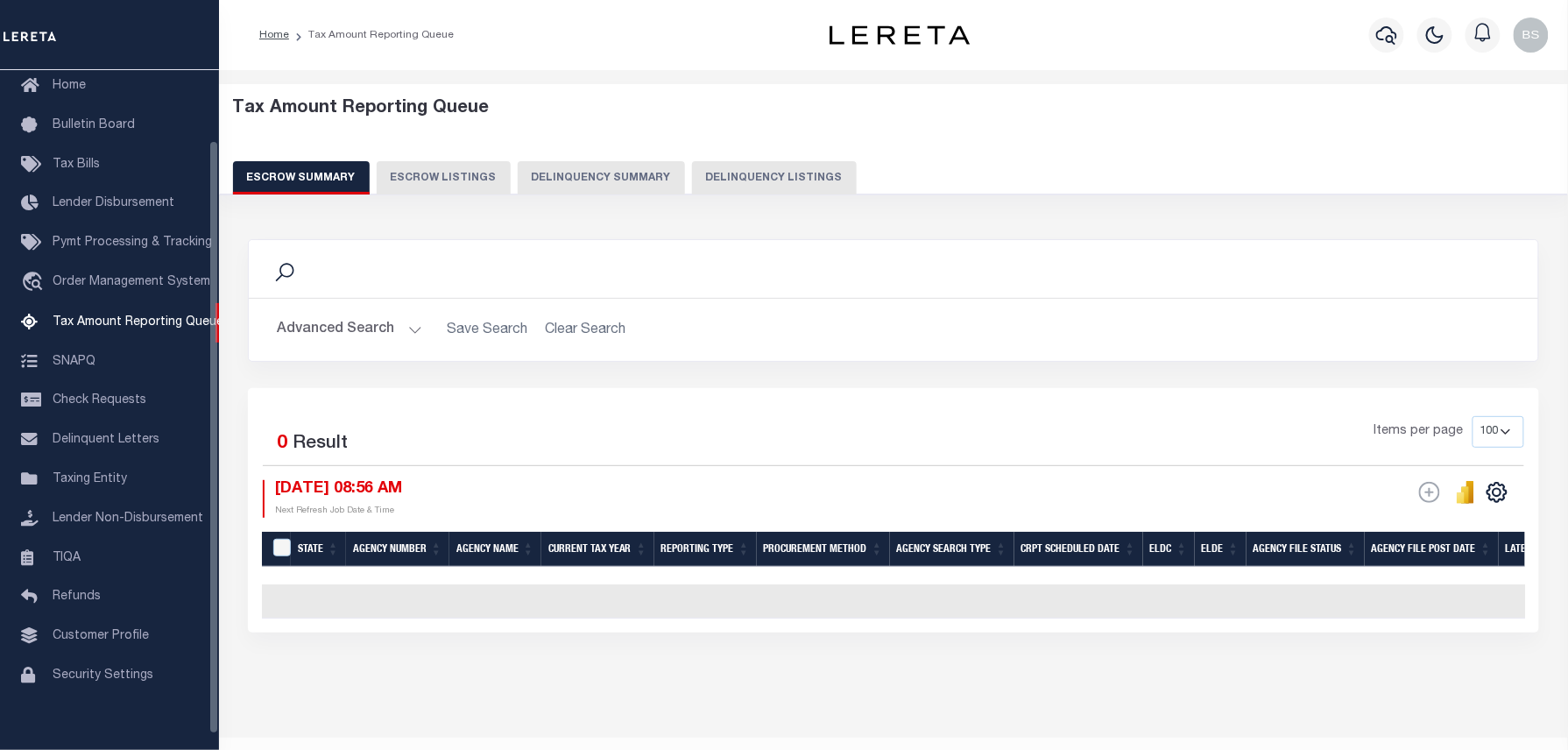
click at [744, 170] on button "Delinquency Listings" at bounding box center [774, 178] width 164 height 33
select select "100"
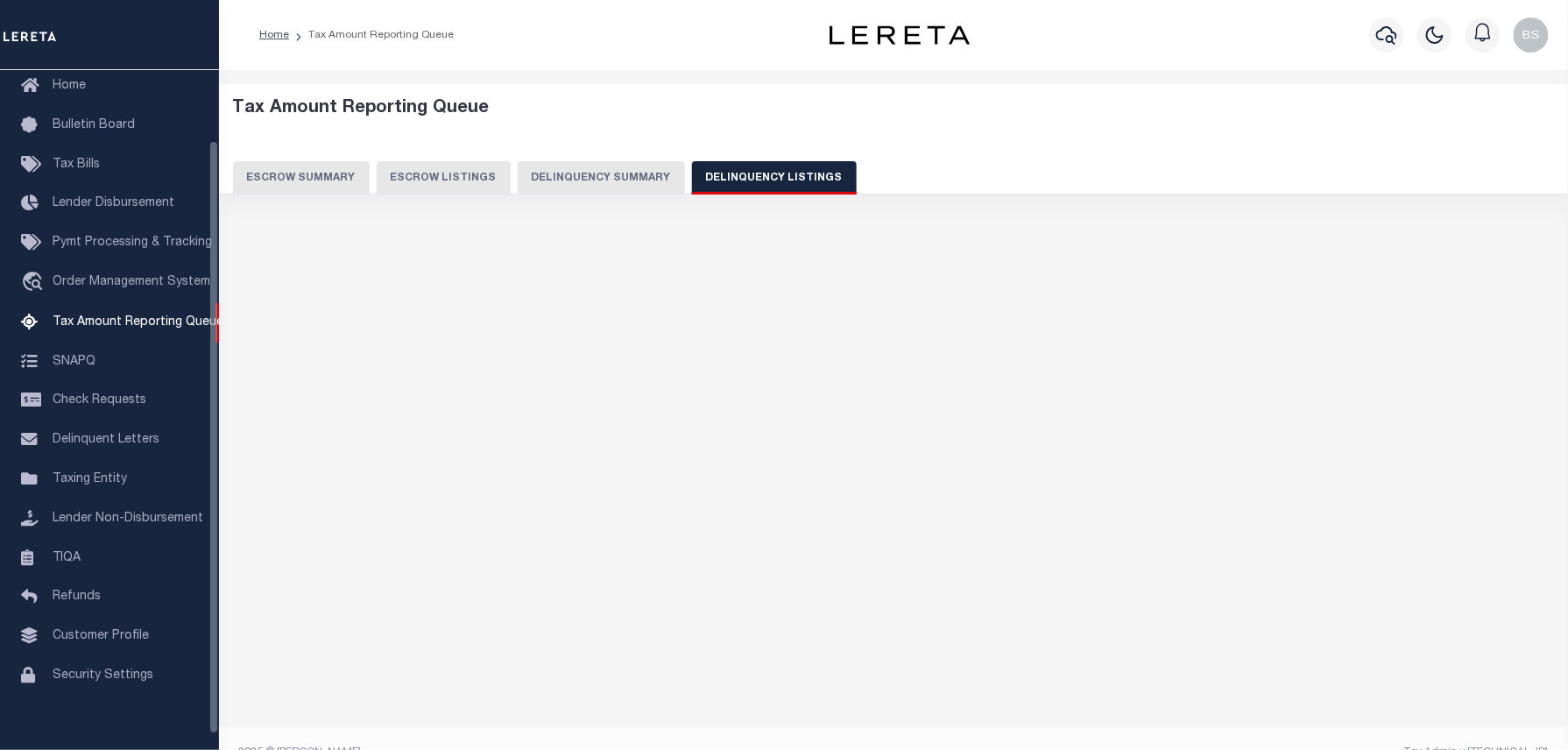
select select "100"
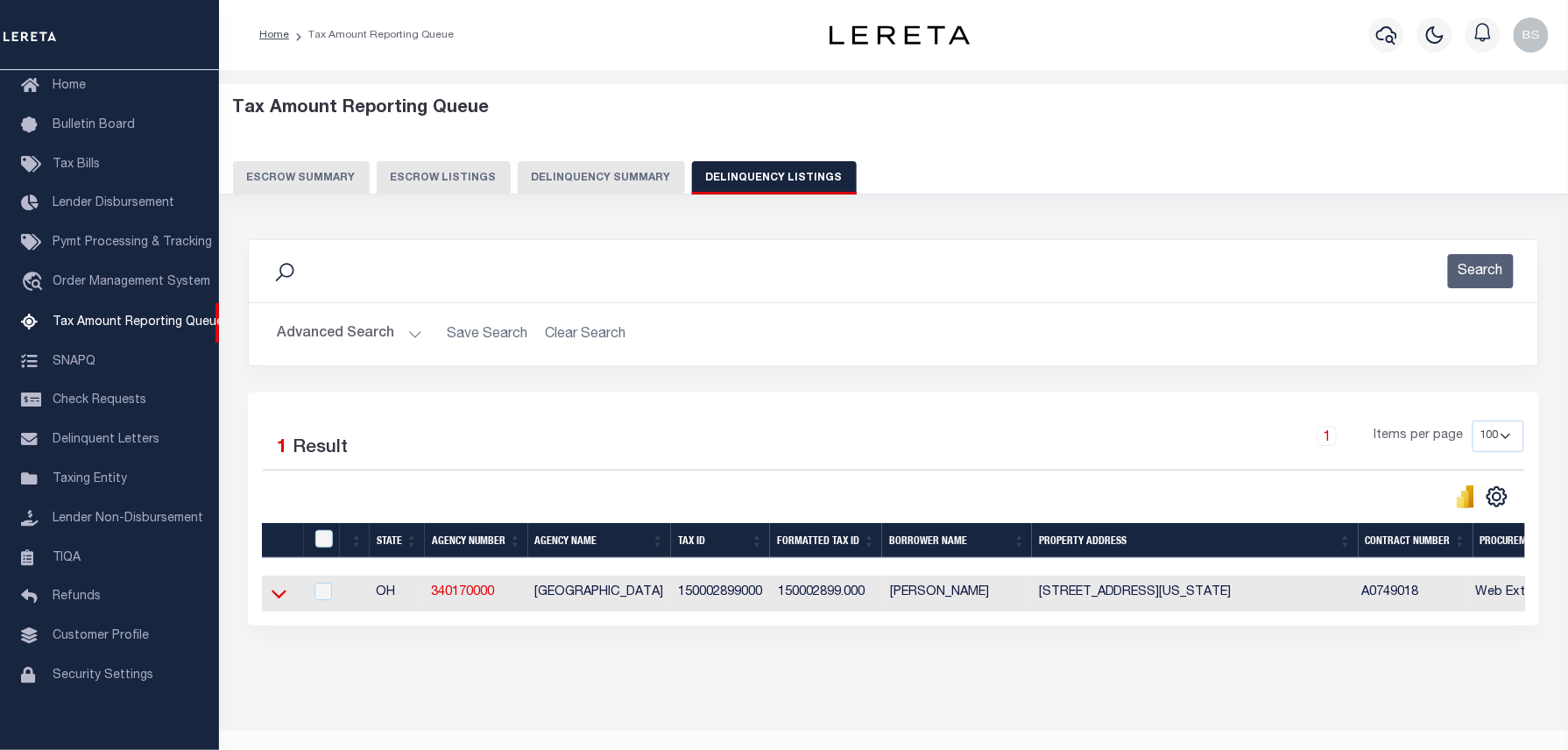
click at [282, 597] on icon at bounding box center [279, 594] width 15 height 19
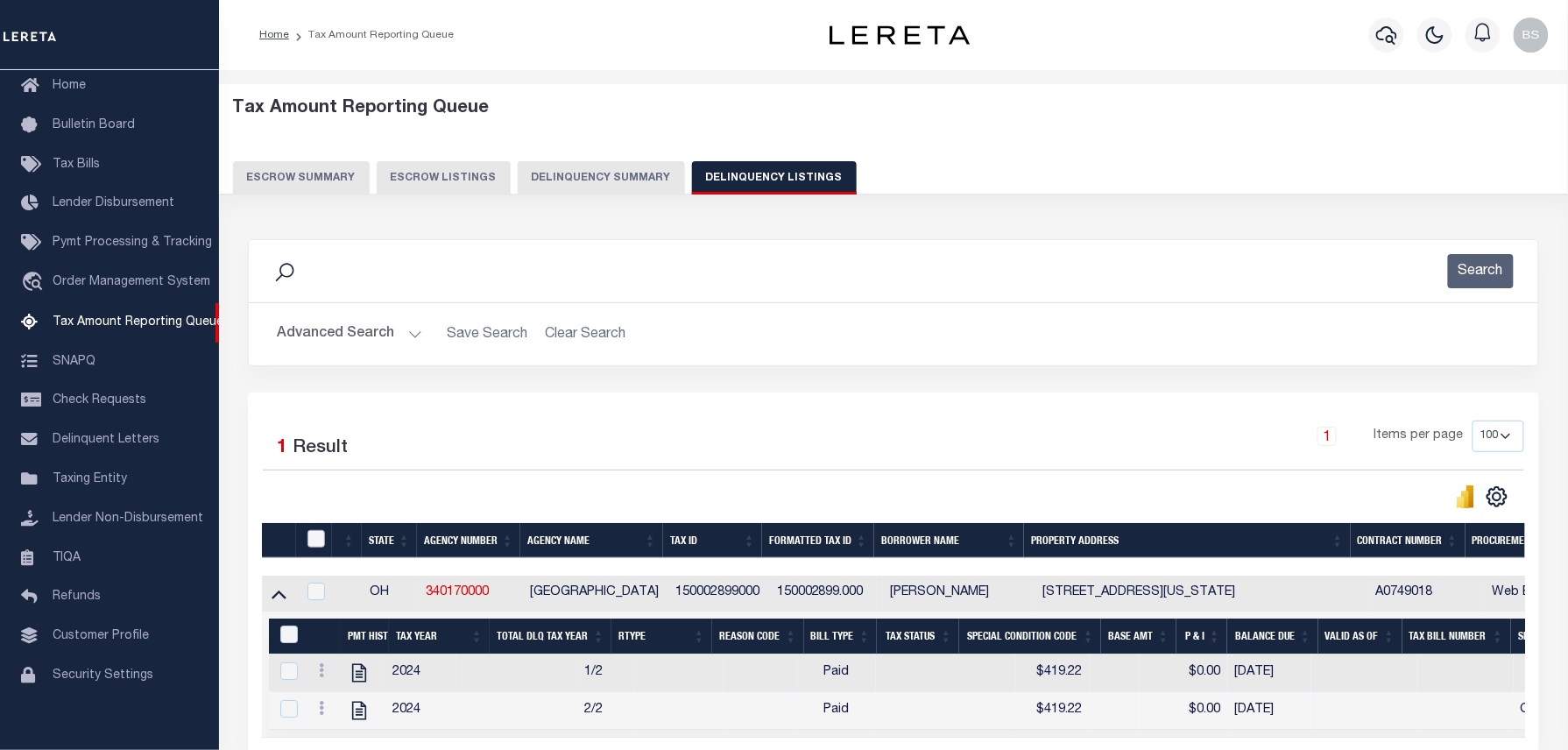
click at [312, 544] on input "checkbox" at bounding box center [316, 539] width 18 height 18
checkbox input "true"
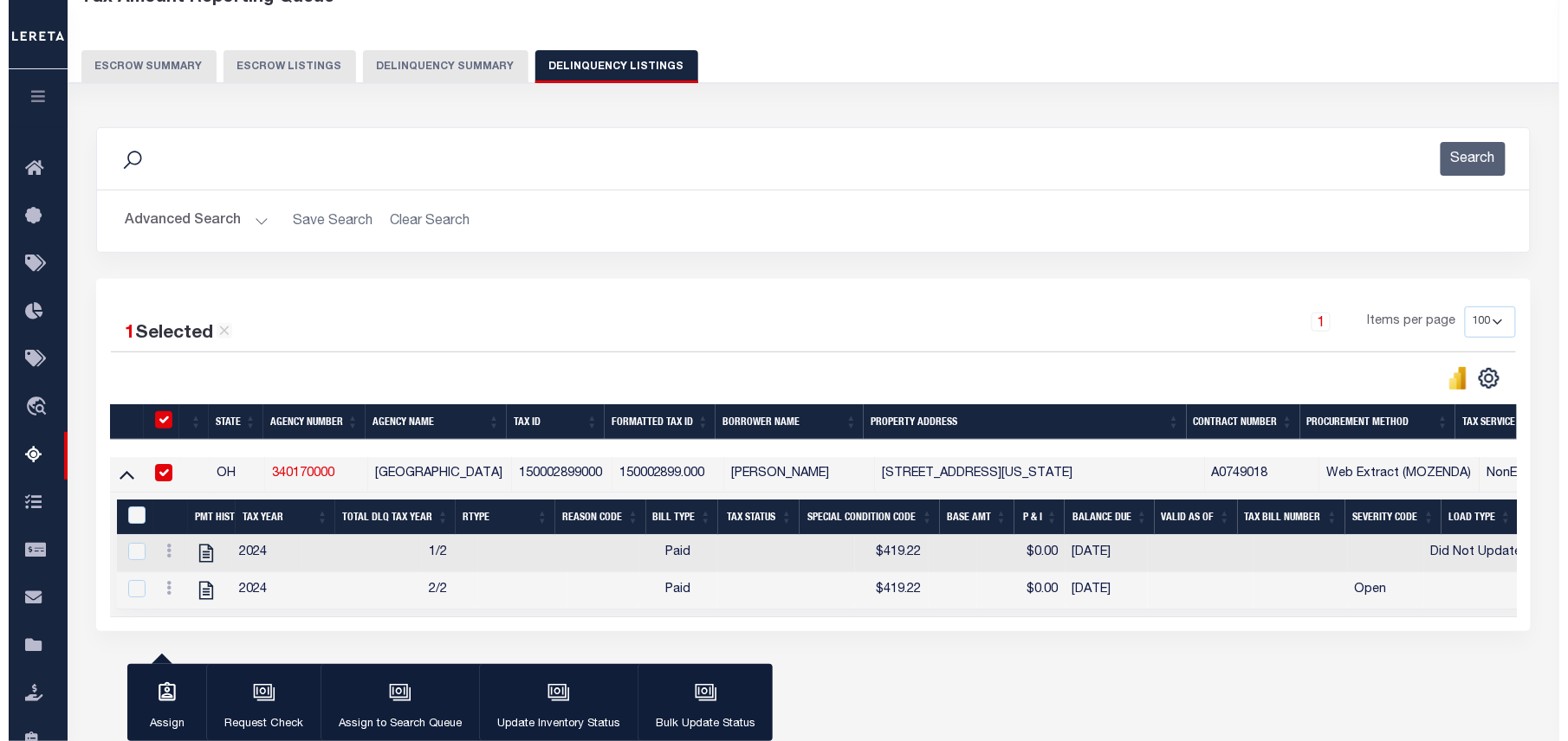
scroll to position [115, 0]
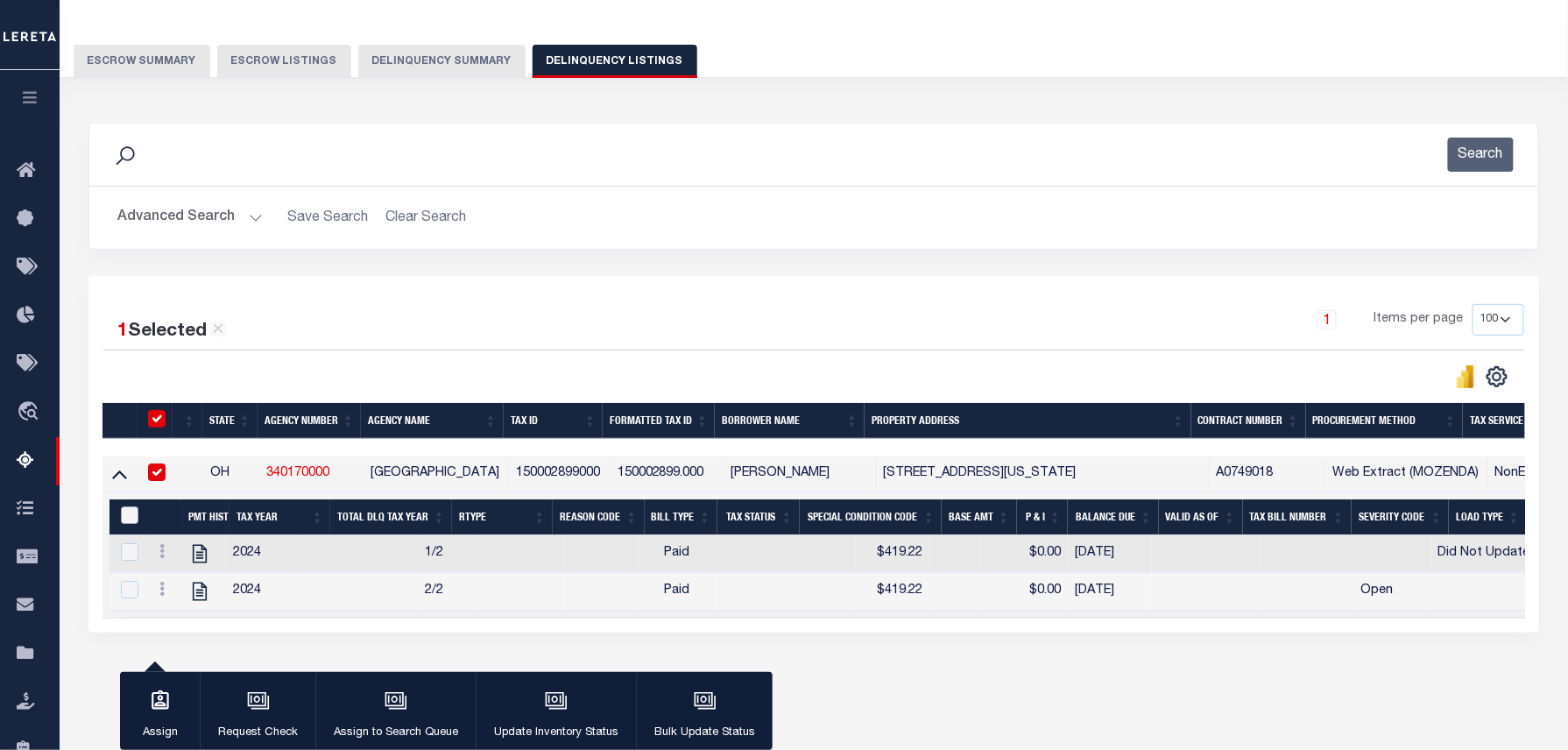
click at [128, 524] on input "&nbsp;" at bounding box center [130, 515] width 18 height 18
checkbox input "true"
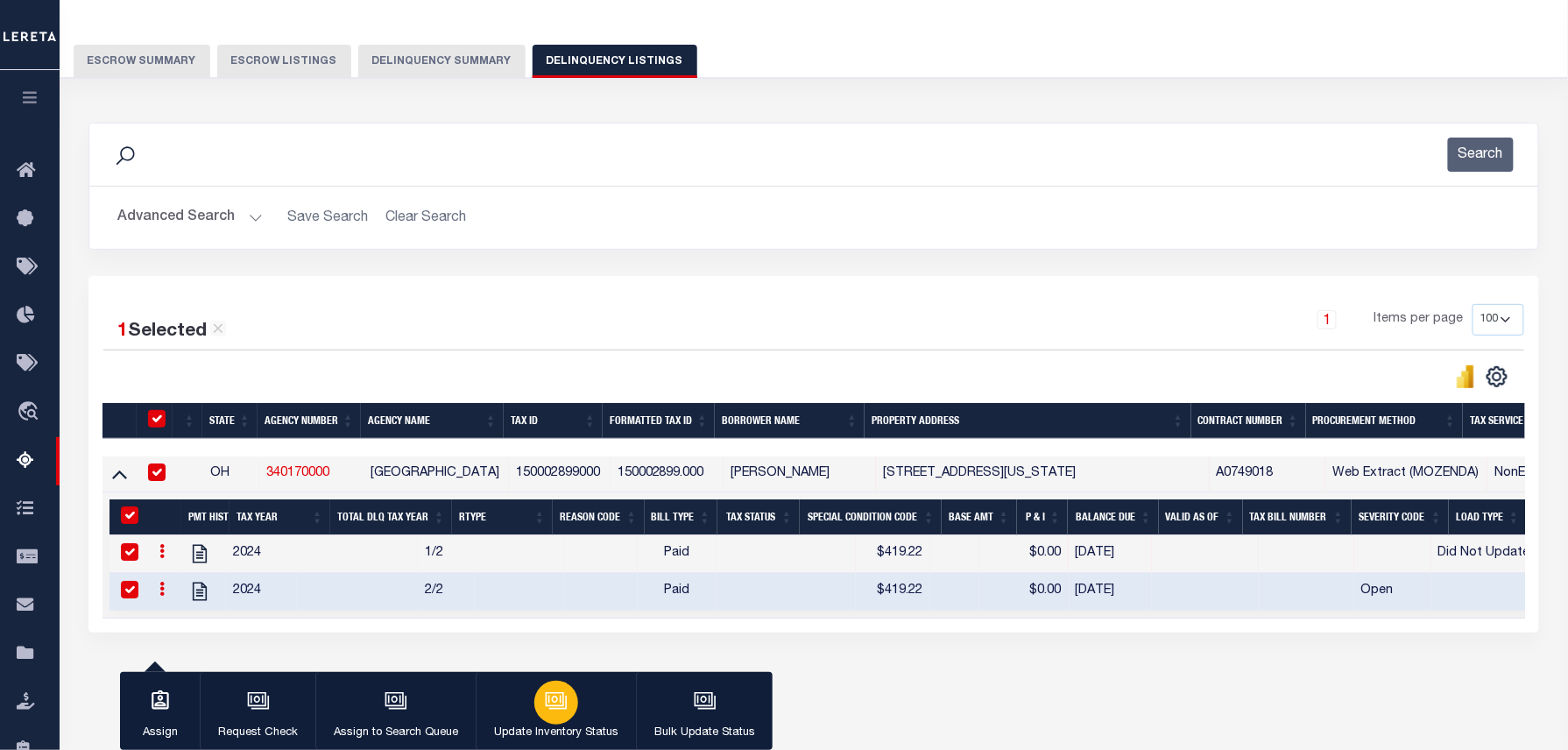
click at [565, 699] on icon "button" at bounding box center [555, 700] width 22 height 22
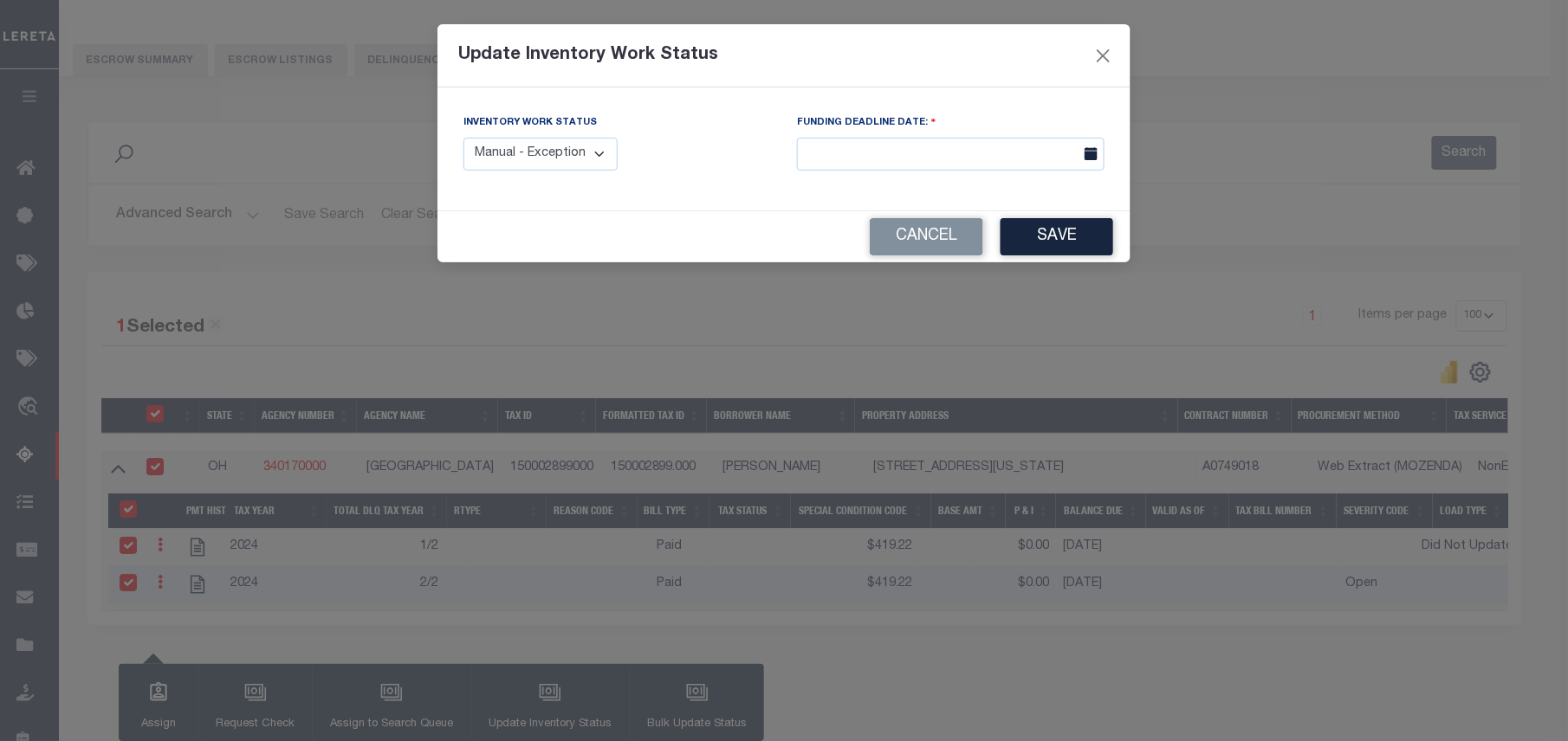
click at [583, 150] on select "Manual - Exception Pended - Awaiting Search Late Add Exception Completed" at bounding box center [539, 154] width 154 height 34
select select "4"
click at [463, 137] on select "Manual - Exception Pended - Awaiting Search Late Add Exception Completed" at bounding box center [539, 154] width 154 height 34
click at [1086, 260] on div "Cancel Save" at bounding box center [783, 237] width 693 height 51
click at [1050, 239] on button "Save" at bounding box center [1057, 237] width 112 height 38
